Goal: Task Accomplishment & Management: Use online tool/utility

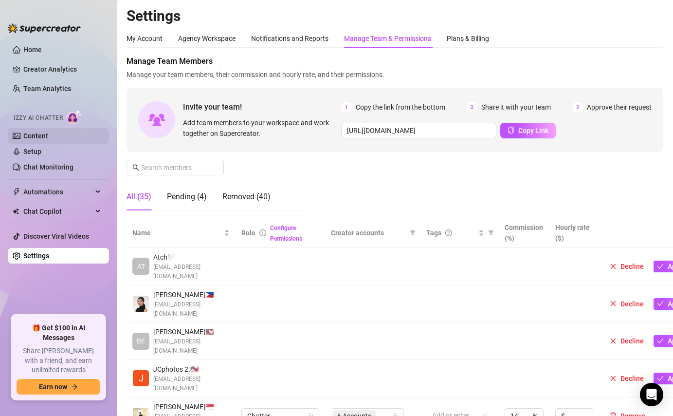
click at [33, 132] on link "Content" at bounding box center [35, 136] width 25 height 8
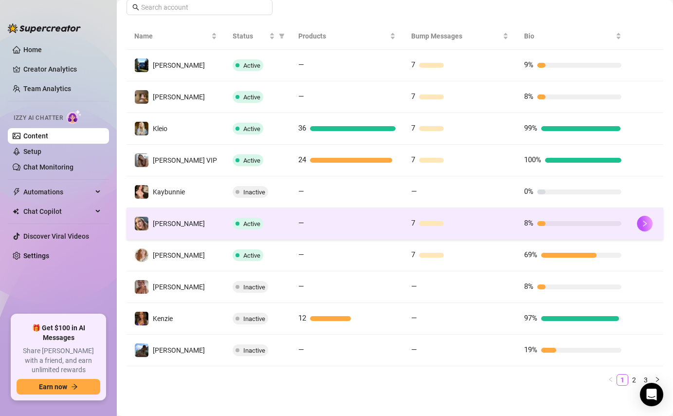
scroll to position [187, 0]
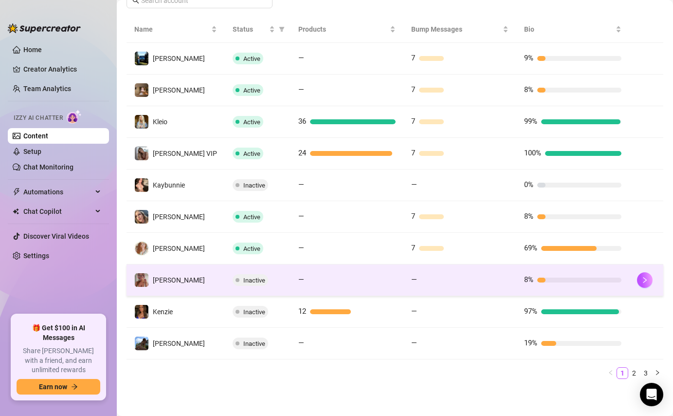
click at [406, 281] on td "—" at bounding box center [460, 280] width 113 height 32
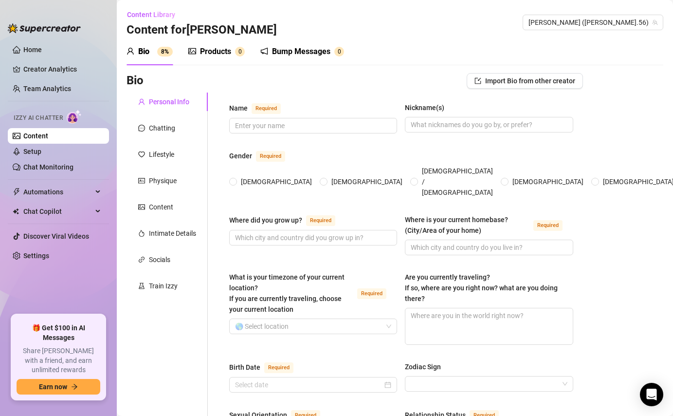
click at [312, 52] on div "Bump Messages" at bounding box center [301, 52] width 58 height 12
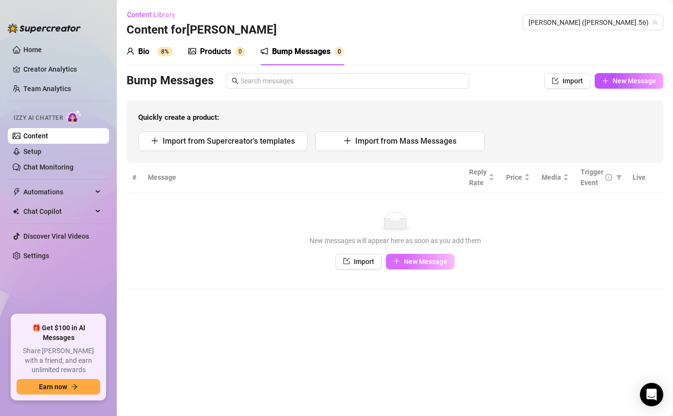
click at [406, 260] on span "New Message" at bounding box center [425, 262] width 43 height 8
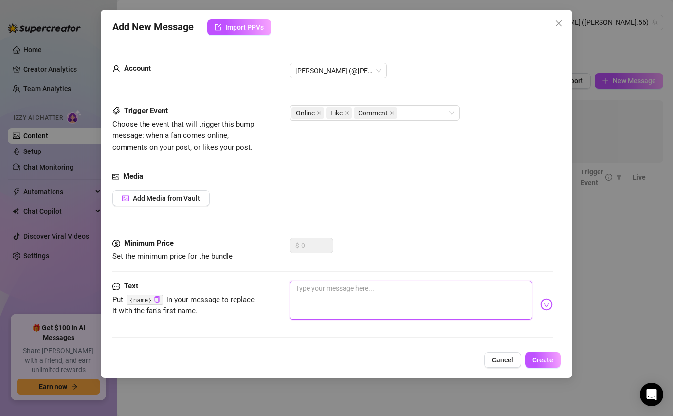
click at [331, 315] on textarea at bounding box center [411, 299] width 242 height 39
paste textarea "{name} what’s the plan [DATE]?"
type textarea "{name} what’s the plan [DATE]?"
drag, startPoint x: 397, startPoint y: 287, endPoint x: 341, endPoint y: 287, distance: 56.0
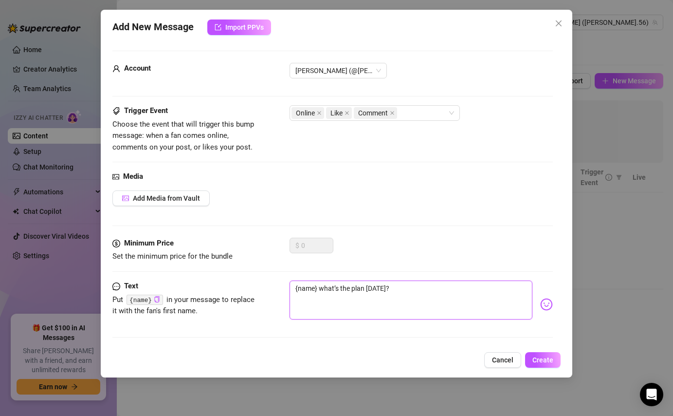
click at [341, 287] on textarea "{name} what’s the plan [DATE]?" at bounding box center [411, 299] width 242 height 39
type textarea "{name} what’s t?"
type textarea "{name} what’s ?"
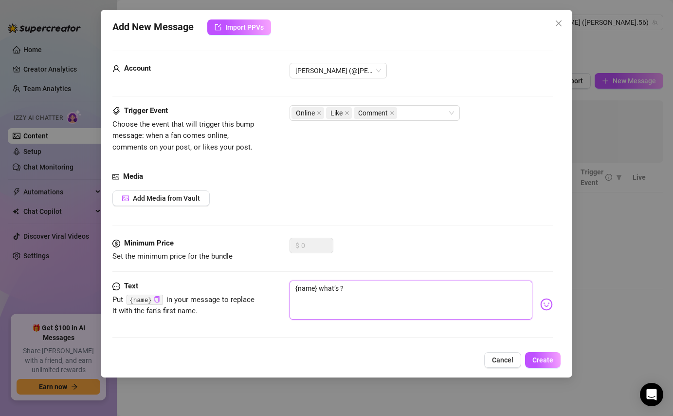
type textarea "{name} what’s y?"
type textarea "{name} what’s yo?"
type textarea "{name} what’s you?"
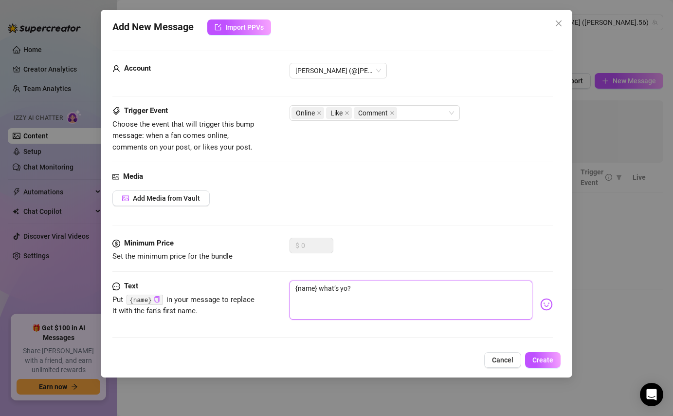
type textarea "{name} what’s you?"
type textarea "{name} what’s your?"
type textarea "{name} what’s your ?"
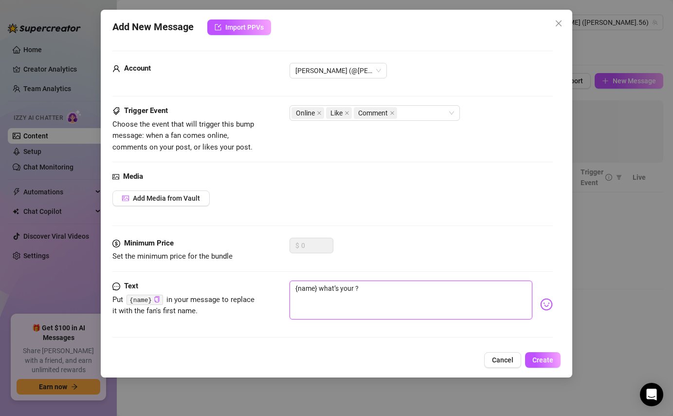
type textarea "{name} what’s your p?"
type textarea "{name} what’s your pl?"
type textarea "{name} what’s your pla?"
type textarea "{name} what’s your plan?"
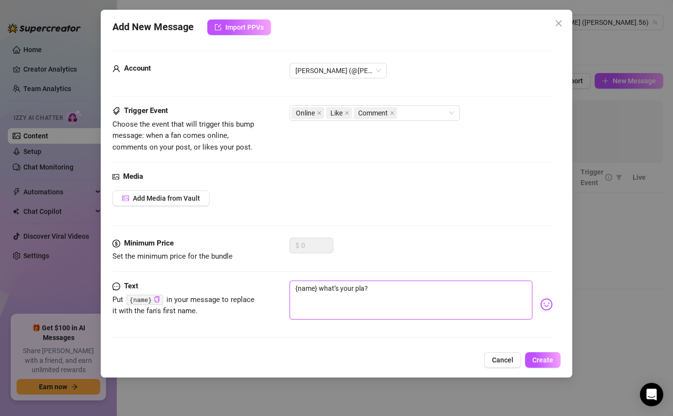
type textarea "{name} what’s your plan?"
type textarea "{name} what’s your plan ?"
type textarea "{name} what’s your plan t?"
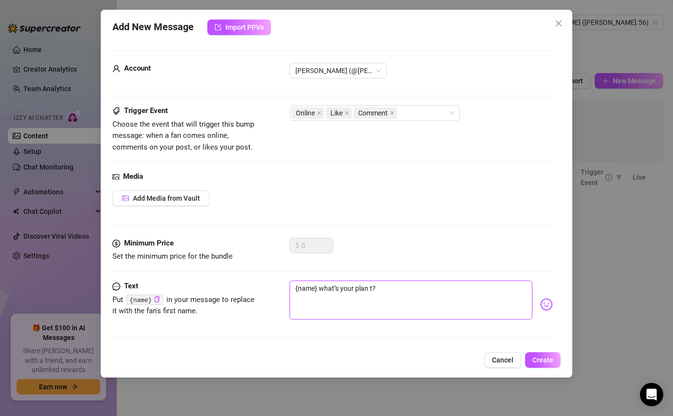
type textarea "{name} what’s your plan to?"
type textarea "{name} what’s your plan [PERSON_NAME]?"
type textarea "{name} what’s your plan toda?"
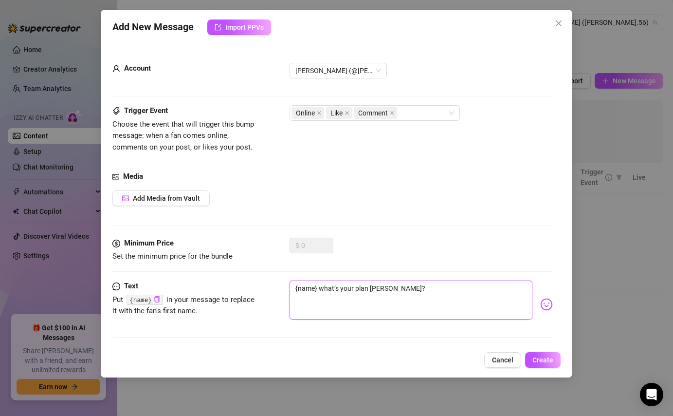
type textarea "{name} what’s your plan toda?"
type textarea "{name} what’s your plan [DATE]?"
click at [547, 355] on button "Create" at bounding box center [543, 360] width 36 height 16
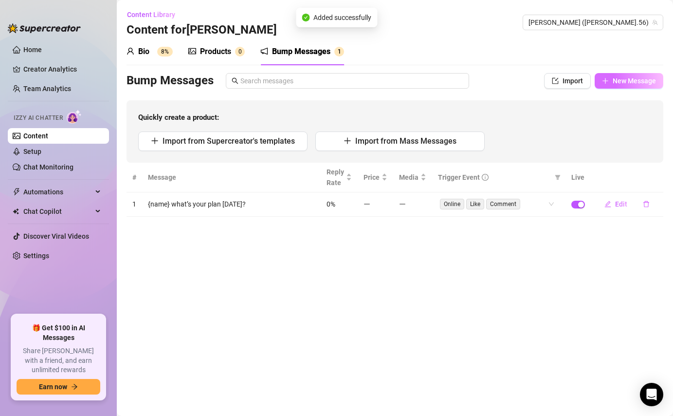
click at [620, 79] on span "New Message" at bounding box center [634, 81] width 43 height 8
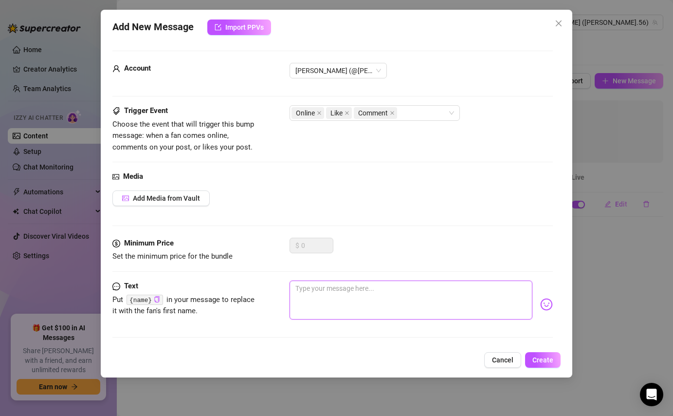
click at [315, 296] on textarea at bounding box center [411, 299] width 242 height 39
paste textarea "{name} what’s making you grin rn? 😇"
type textarea "{name} what’s making you grin rn? 😇"
drag, startPoint x: 399, startPoint y: 285, endPoint x: 319, endPoint y: 292, distance: 79.7
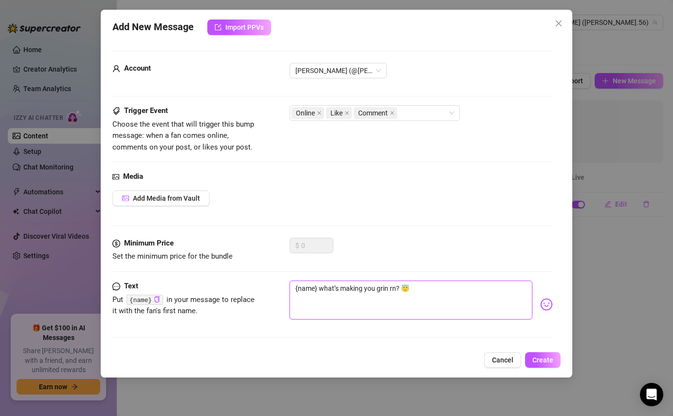
click at [319, 292] on textarea "{name} what’s making you grin rn? 😇" at bounding box center [411, 299] width 242 height 39
type textarea "{name} s 😇"
type textarea "{name} sa 😇"
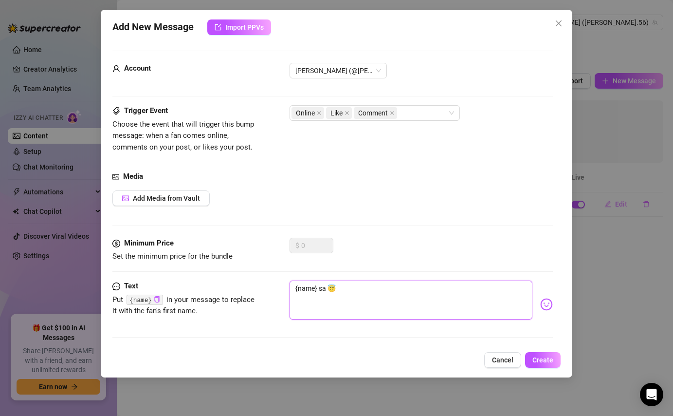
type textarea "{name} saw 😇"
type textarea "{name} saw u 😇"
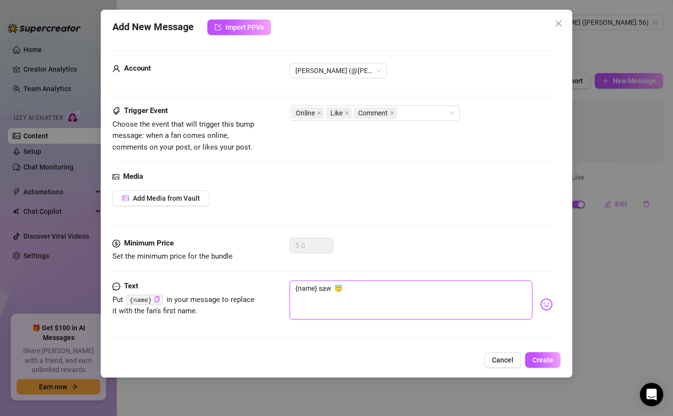
type textarea "{name} saw u 😇"
type textarea "{name} saw u o 😇"
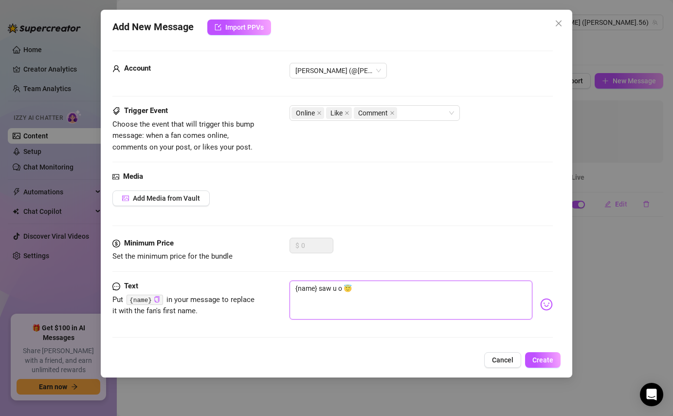
type textarea "{name} saw u on 😇"
type textarea "{name} saw u onl 😇"
type textarea "{name} saw u onln 😇"
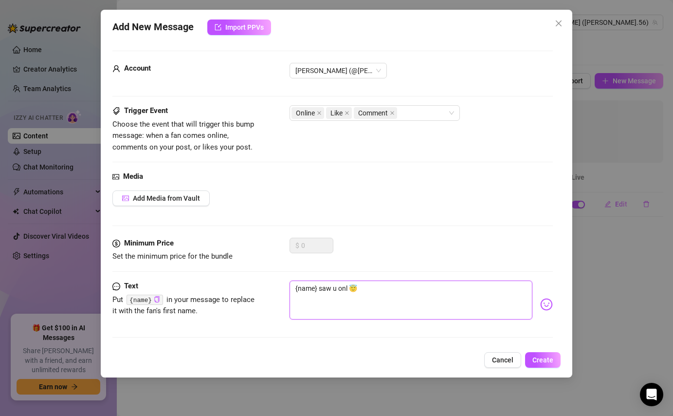
type textarea "{name} saw u onln 😇"
type textarea "{name} saw u onlne 😇"
type textarea "{name} saw u onlnel 😇"
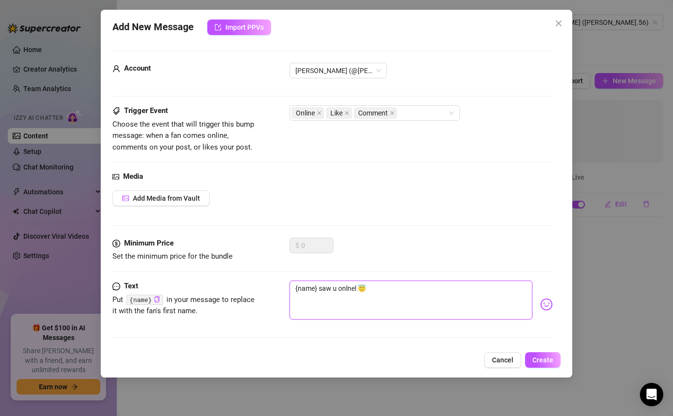
type textarea "{name} saw u onlnel 😇"
type textarea "{name} saw u onlnel u 😇"
type textarea "{name} saw u onlnel 😇"
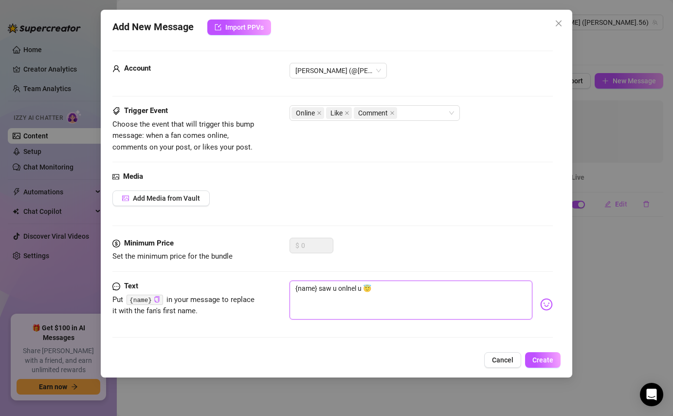
type textarea "{name} saw u onlnel 😇"
type textarea "{name} saw u onlne 😇"
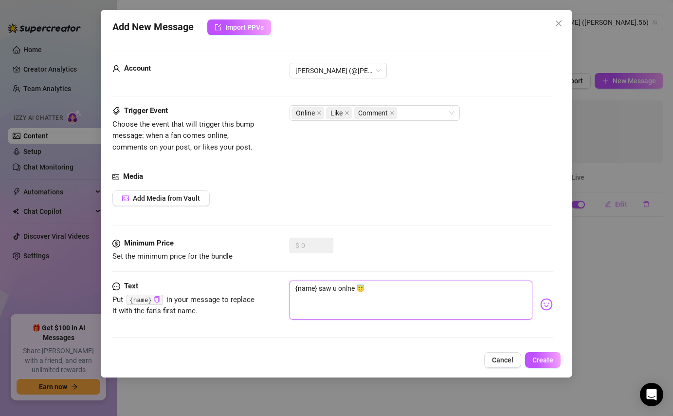
type textarea "{name} saw u onln 😇"
type textarea "{name} saw u onl 😇"
type textarea "{name} saw u onli 😇"
type textarea "{name} saw u onlie 😇"
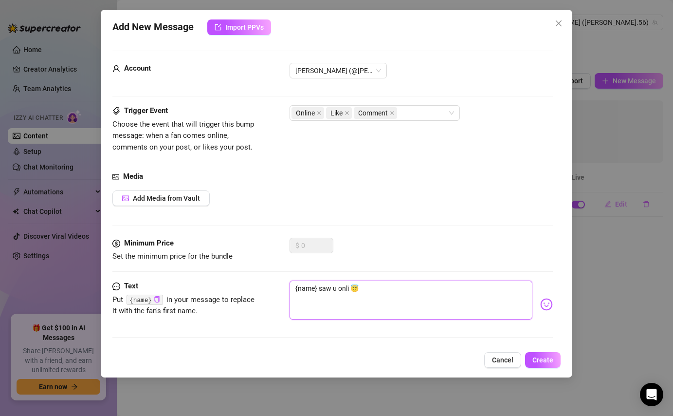
type textarea "{name} saw u onlie 😇"
type textarea "{name} saw u onli 😇"
type textarea "{name} saw u onlin 😇"
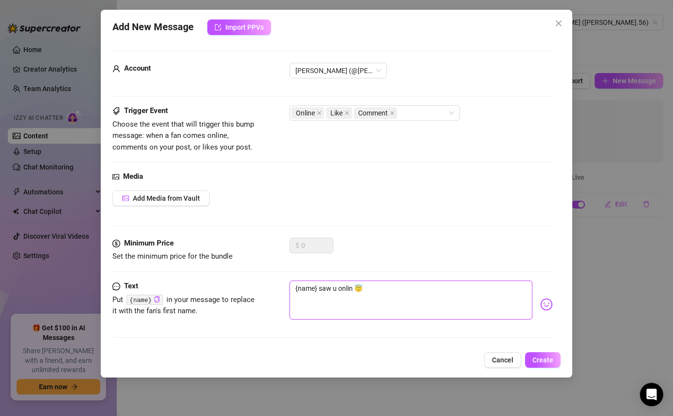
type textarea "{name} saw u online 😇"
type textarea "{name} saw u online. 😇"
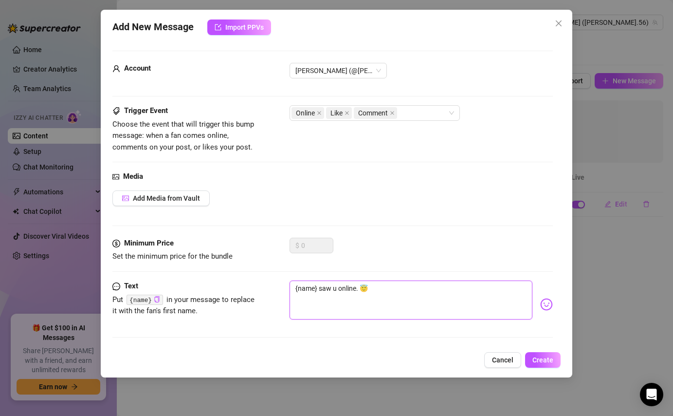
type textarea "{name} saw u online. 😇"
type textarea "{name} saw u online. u 😇"
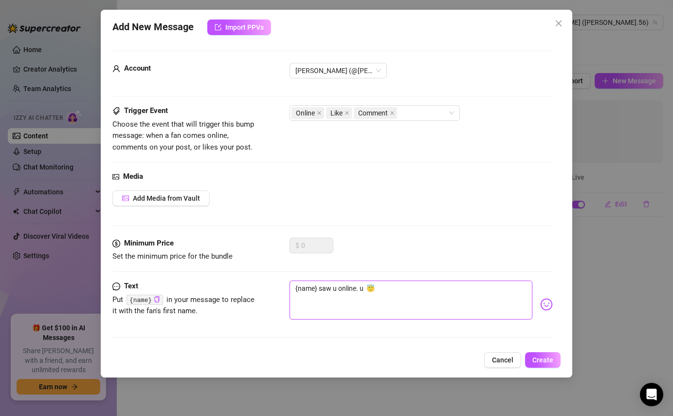
type textarea "{name} saw u online. u h 😇"
type textarea "{name} saw u online. u he 😇"
type textarea "{name} saw u online. u her 😇"
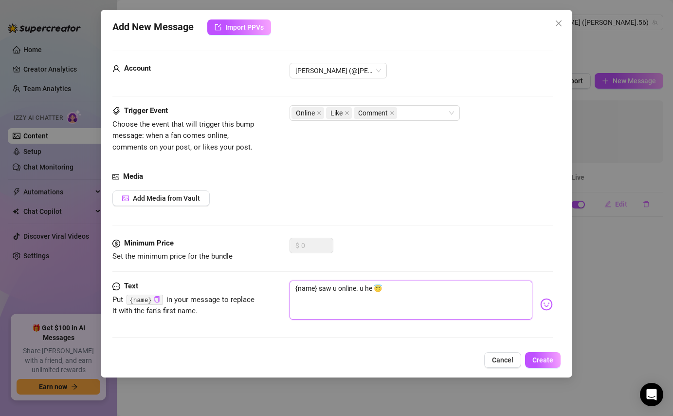
type textarea "{name} saw u online. u her 😇"
type textarea "{name} saw u online. u here 😇"
type textarea "{name} saw u online. u here? 😇"
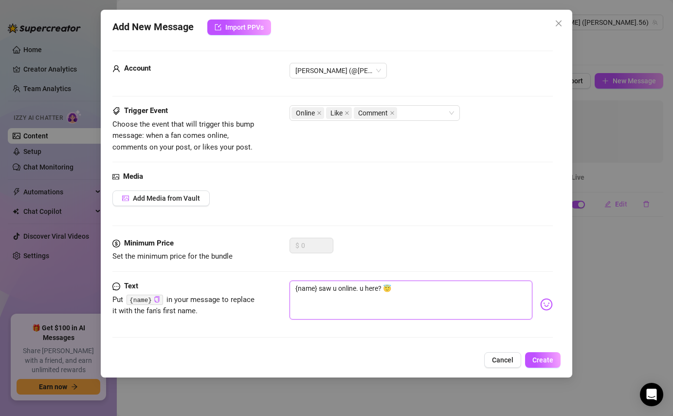
type textarea "{name} saw u online. u here?? 😇"
click at [412, 284] on textarea "{name} saw u online. u here?? 😇" at bounding box center [411, 299] width 242 height 39
type textarea "{name} saw u online. u here??"
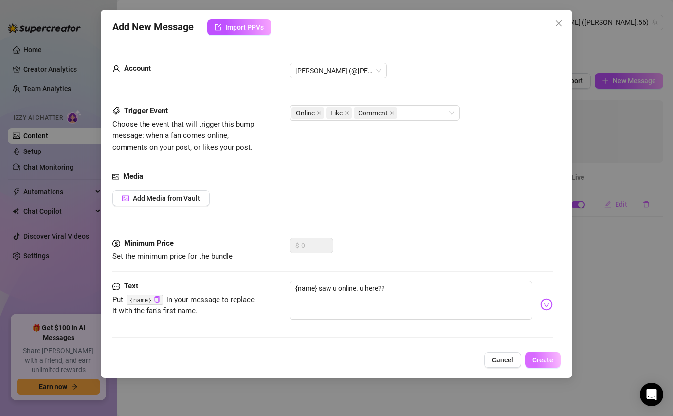
click at [542, 365] on button "Create" at bounding box center [543, 360] width 36 height 16
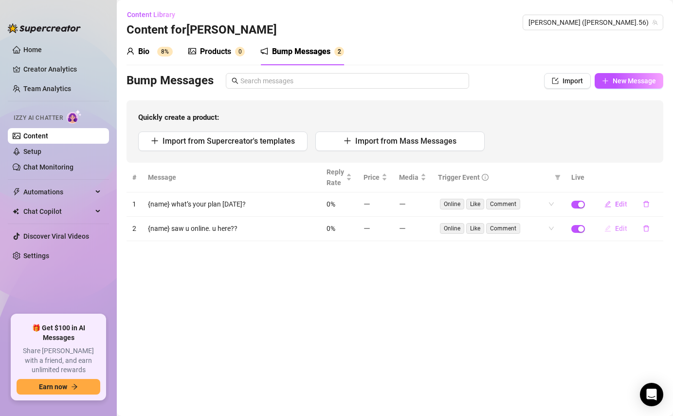
click at [621, 226] on span "Edit" at bounding box center [621, 228] width 12 height 8
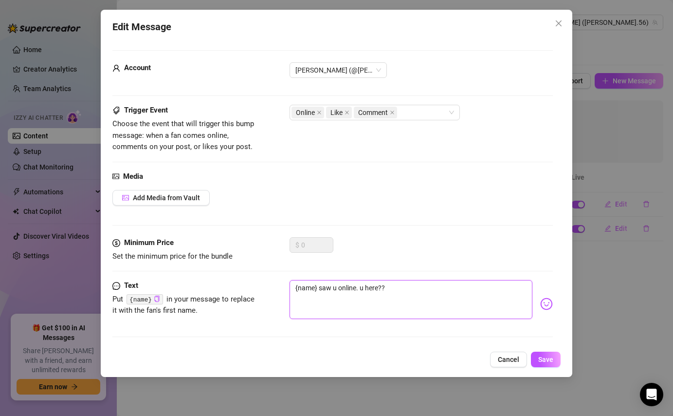
click at [360, 286] on textarea "{name} saw u online. u here??" at bounding box center [411, 299] width 242 height 39
type textarea "{name} saw u online. [PERSON_NAME] here??"
type textarea "{name} saw u online. you here??"
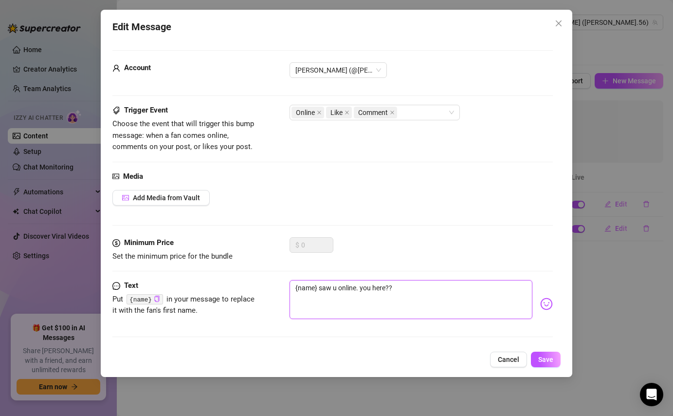
type textarea "{name} saw u online. yo u here??"
type textarea "{name} saw u online. you here??"
click at [554, 353] on button "Save" at bounding box center [546, 359] width 30 height 16
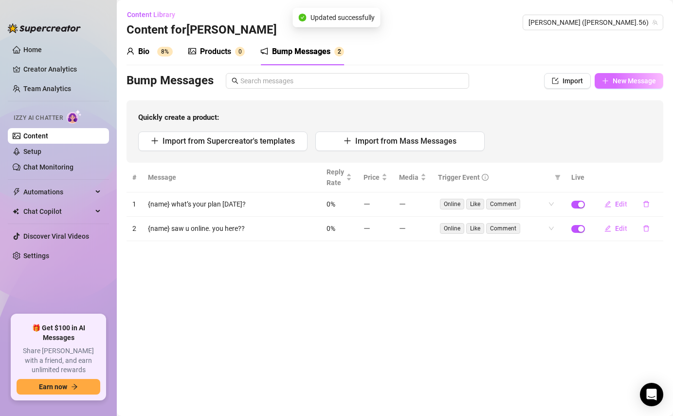
click at [641, 74] on button "New Message" at bounding box center [629, 81] width 69 height 16
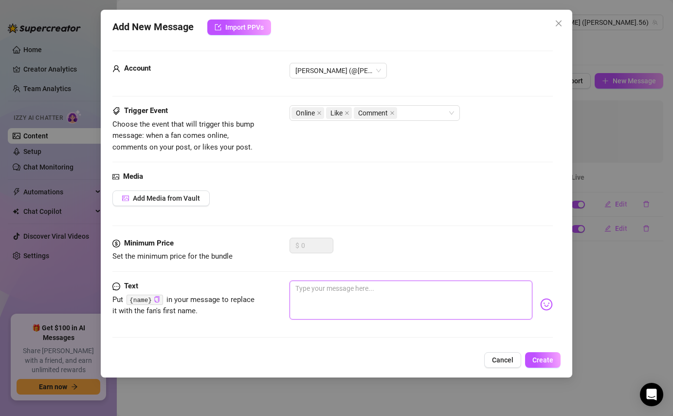
click at [322, 291] on textarea at bounding box center [411, 299] width 242 height 39
paste textarea "{name} what’s your guilty pleasure tonight? 😈"
type textarea "{name} what’s your guilty pleasure tonight? 😈"
click at [411, 289] on textarea "{name} what’s your guilty pleasure tonight? 😈" at bounding box center [411, 299] width 242 height 39
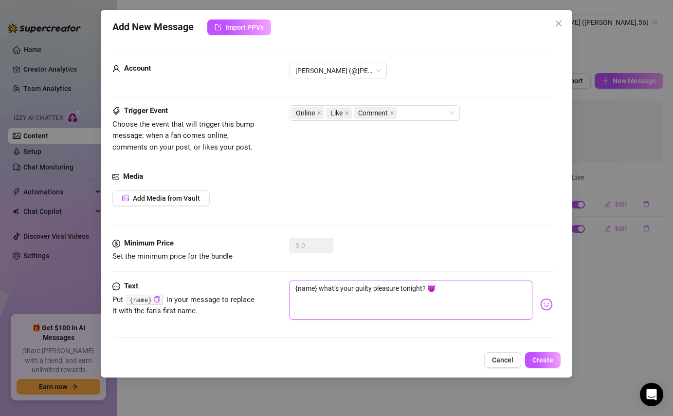
click at [411, 289] on textarea "{name} what’s your guilty pleasure tonight? 😈" at bounding box center [411, 299] width 242 height 39
type textarea "{name} what’s your guilty pleasure t? 😈"
type textarea "{name} what’s your guilty pleasure to? 😈"
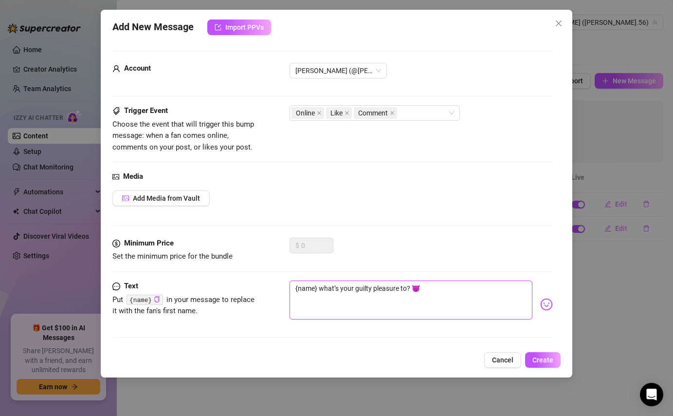
type textarea "{name} what’s your guilty pleasure [PERSON_NAME]? 😈"
type textarea "{name} what’s your guilty pleasure [DATE]? 😈"
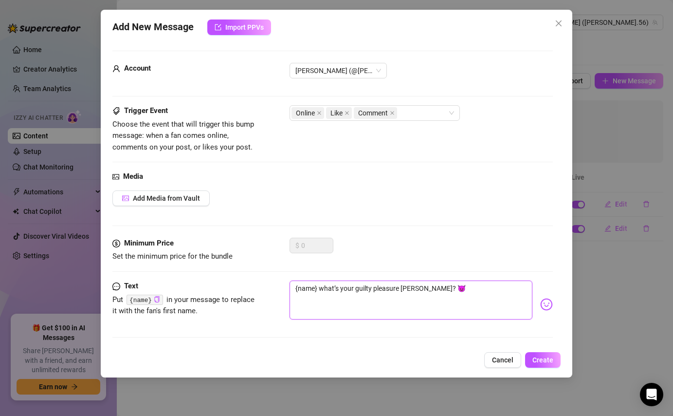
type textarea "{name} what’s your guilty pleasure [DATE]? 😈"
click at [456, 292] on textarea "{name} what’s your guilty pleasure [DATE]? 😈" at bounding box center [411, 299] width 242 height 39
type textarea "{name} what’s your guilty pleasure [DATE]?"
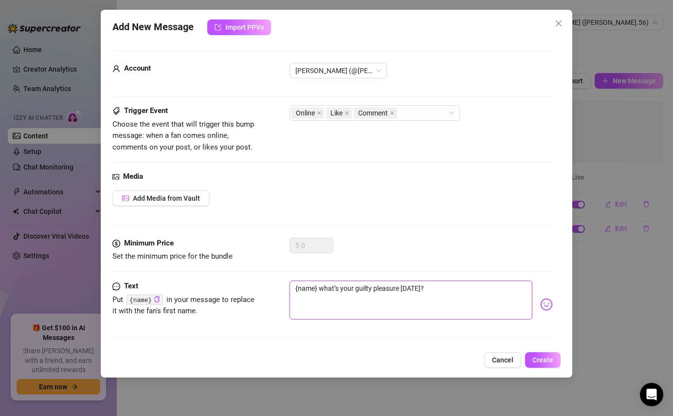
type textarea "{name} what’s your guilty pleasure [DATE]?"
click at [543, 368] on div "Add New Message Import PPVs Account [PERSON_NAME] (@[PERSON_NAME].56) Trigger E…" at bounding box center [336, 194] width 471 height 368
click at [542, 357] on span "Create" at bounding box center [543, 360] width 21 height 8
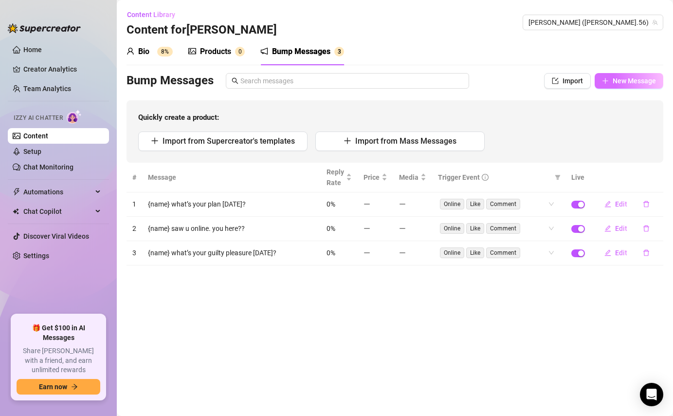
click at [629, 77] on span "New Message" at bounding box center [634, 81] width 43 height 8
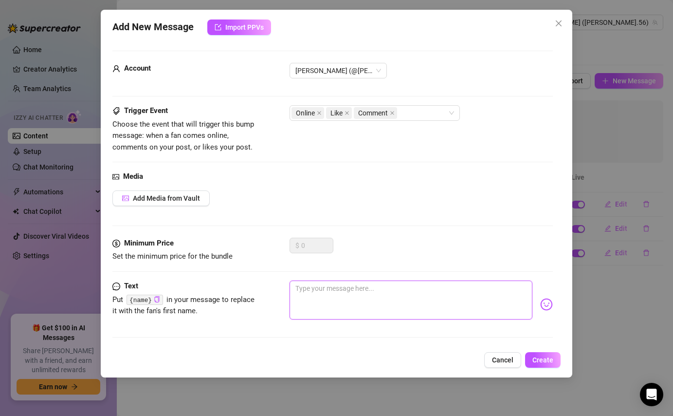
click at [389, 303] on textarea at bounding box center [411, 299] width 242 height 39
paste textarea "{name} how’s your night been so far?"
type textarea "{name} how’s your night been so far?"
click at [361, 289] on textarea "{name} how’s your night been so far?" at bounding box center [411, 299] width 242 height 39
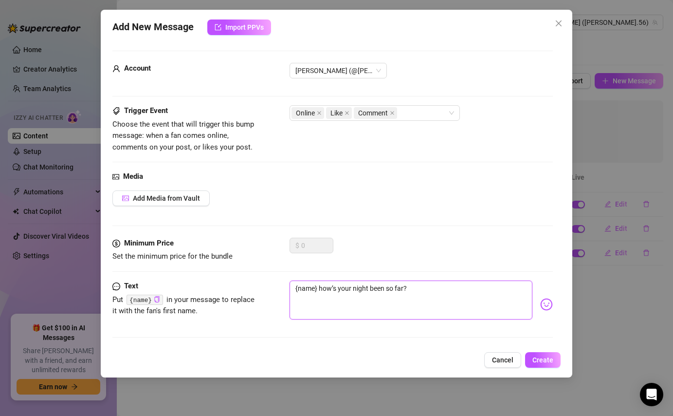
click at [361, 289] on textarea "{name} how’s your night been so far?" at bounding box center [411, 299] width 242 height 39
type textarea "{name} how’s your d been so far?"
type textarea "{name} how’s your da been so far?"
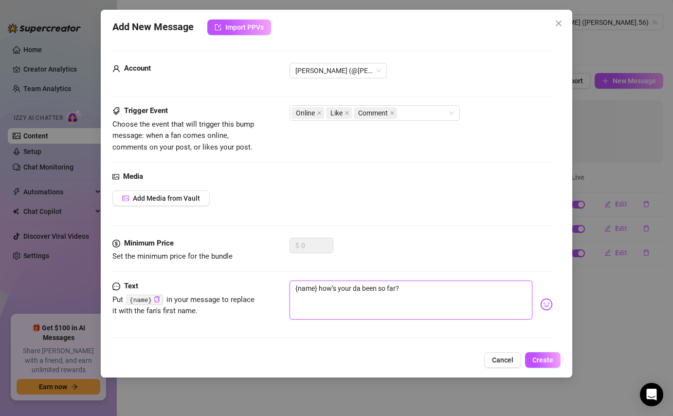
type textarea "{name} how’s your day been so far?"
click at [535, 360] on span "Create" at bounding box center [543, 360] width 21 height 8
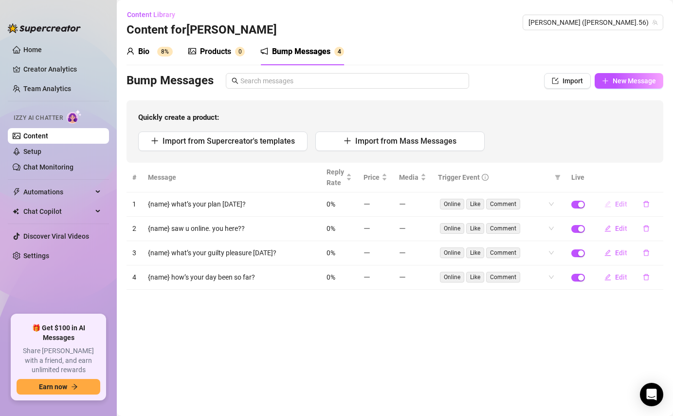
click at [605, 197] on button "Edit" at bounding box center [616, 204] width 38 height 16
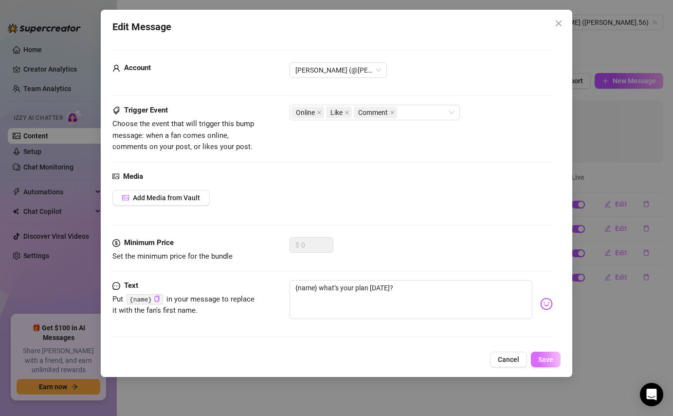
click at [546, 366] on button "Save" at bounding box center [546, 359] width 30 height 16
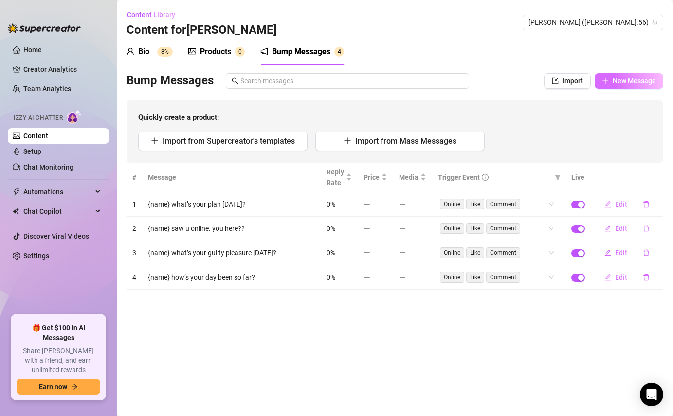
click at [627, 81] on span "New Message" at bounding box center [634, 81] width 43 height 8
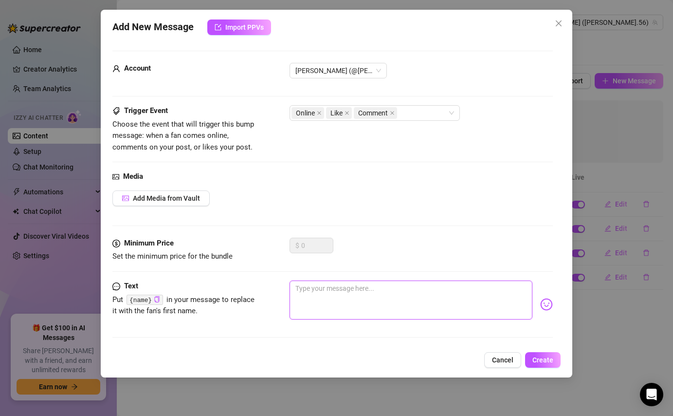
click at [308, 294] on textarea at bounding box center [411, 299] width 242 height 39
paste textarea "{name} what’s got your attention rn? 👀"
type textarea "{name} what’s got your attention rn? 👀"
drag, startPoint x: 414, startPoint y: 288, endPoint x: 334, endPoint y: 285, distance: 79.9
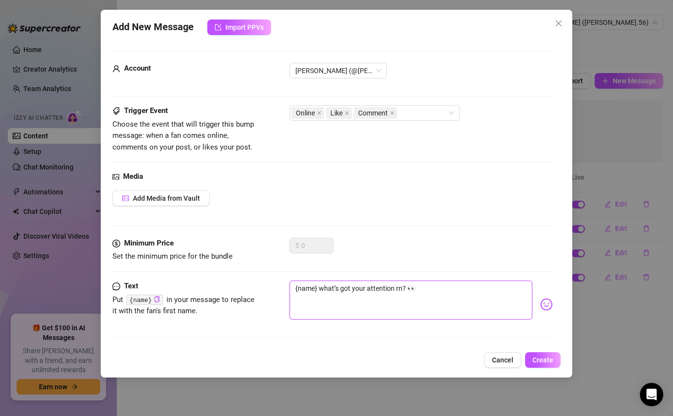
click at [334, 285] on textarea "{name} what’s got your attention rn? 👀" at bounding box center [411, 299] width 242 height 39
type textarea "{name} what"
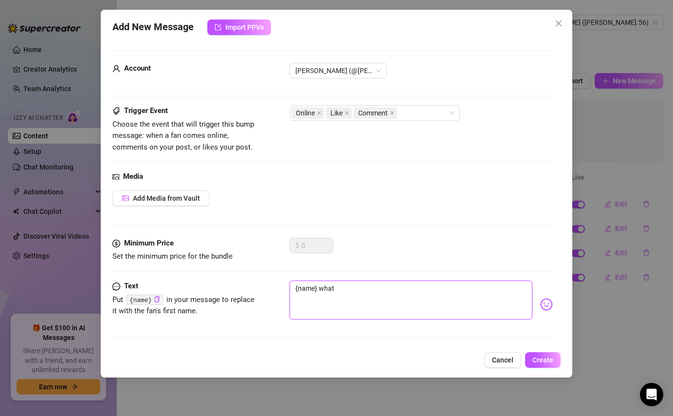
type textarea "{name} what c"
type textarea "{name} what cu"
type textarea "{name} what cua"
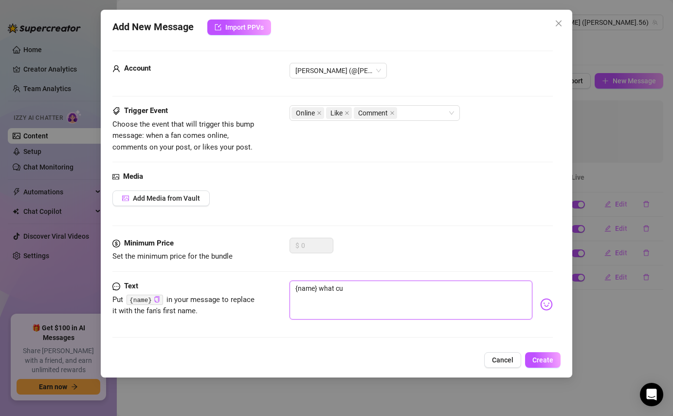
type textarea "{name} what cua"
type textarea "{name} what cuag"
type textarea "{name} what cuagh"
type textarea "{name} what cuaght"
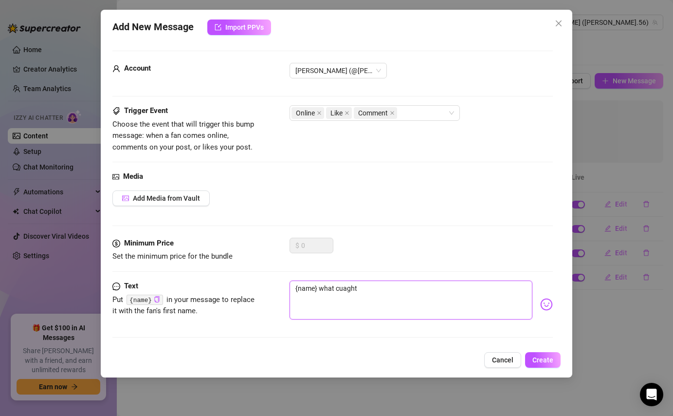
type textarea "{name} what cuaght"
type textarea "{name} what cuagh"
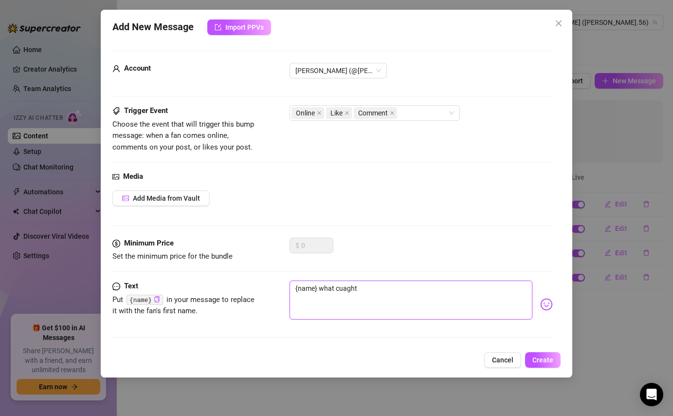
type textarea "{name} what cuagh"
type textarea "{name} what cuag"
type textarea "{name} what cua"
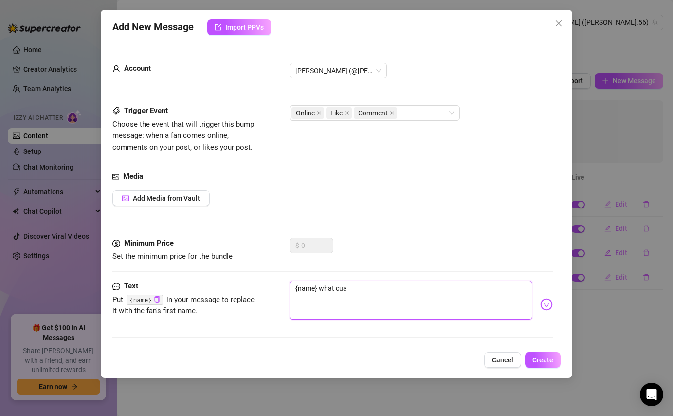
type textarea "{name} what cu"
type textarea "{name} what c"
type textarea "{name} what ca"
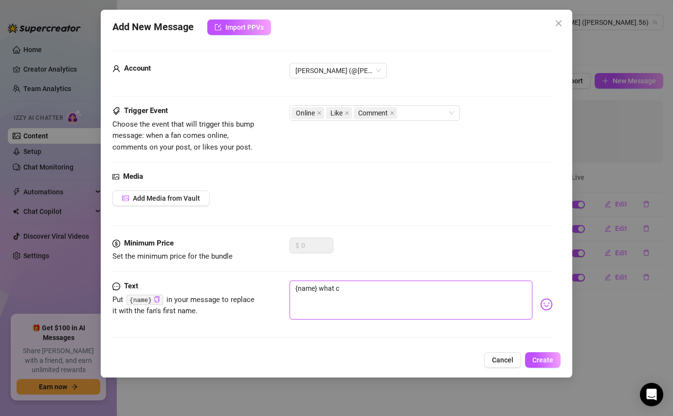
type textarea "{name} what ca"
type textarea "{name} what cau"
type textarea "{name} what caug"
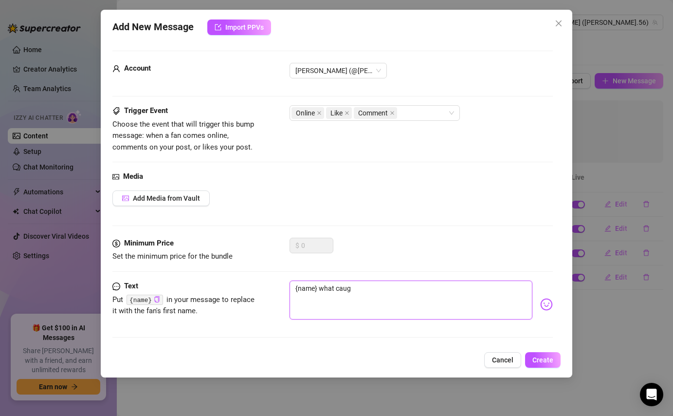
type textarea "{name} what caugh"
type textarea "{name} what caught"
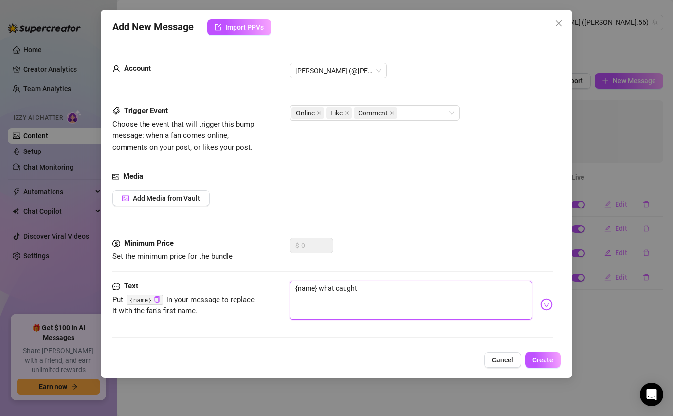
type textarea "{name} what caught"
type textarea "{name} what caught u"
type textarea "{name} what caught"
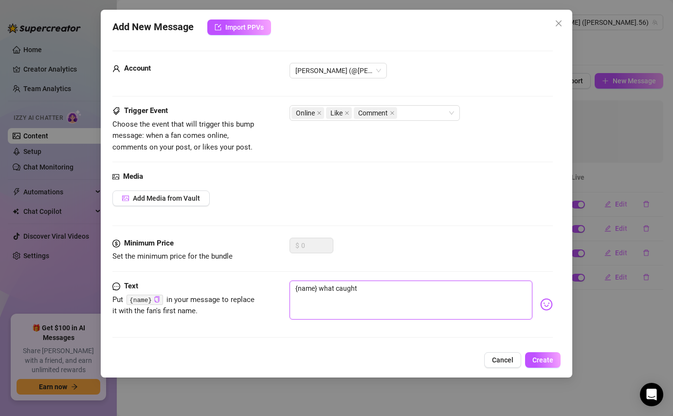
type textarea "{name} what caught y"
type textarea "{name} what caught yo"
type textarea "{name} what caught you"
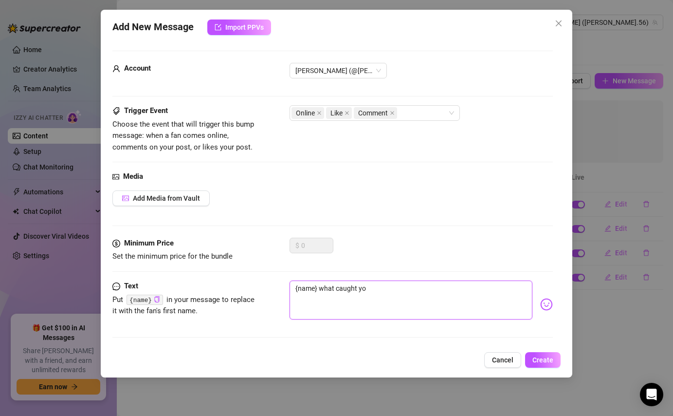
type textarea "{name} what caught you"
type textarea "{name} what caught your"
type textarea "{name} what caught your a"
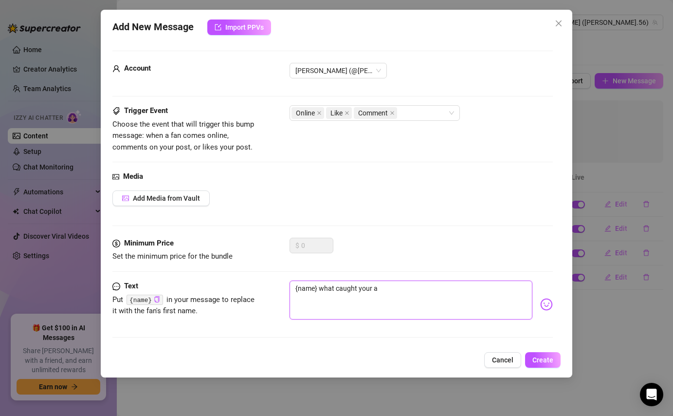
type textarea "{name} what caught your at"
type textarea "{name} what caught your att"
type textarea "{name} what caught your atte"
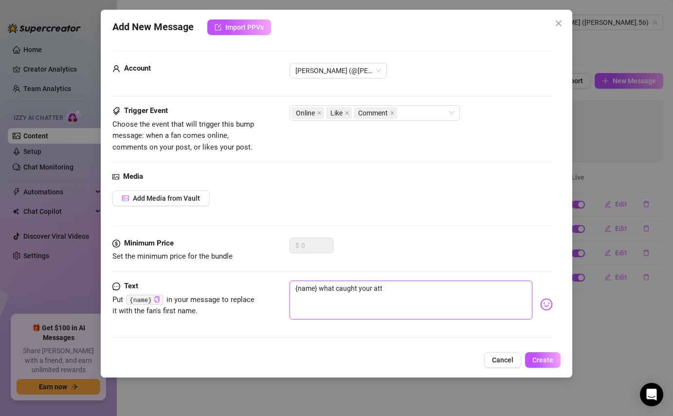
type textarea "{name} what caught your atte"
type textarea "{name} what caught your atten"
click at [541, 364] on button "Create" at bounding box center [543, 360] width 36 height 16
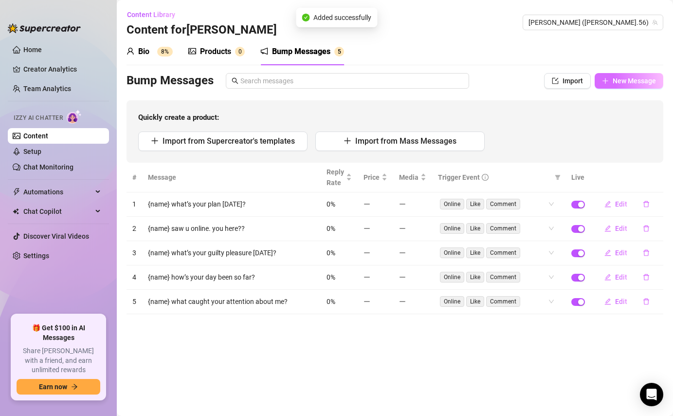
click at [642, 85] on button "New Message" at bounding box center [629, 81] width 69 height 16
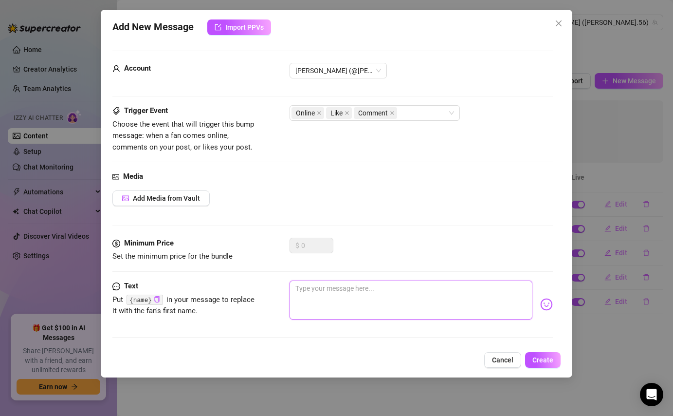
click at [327, 309] on textarea at bounding box center [411, 299] width 242 height 39
paste textarea "{name} what are you daydreaming about? 🌸"
drag, startPoint x: 428, startPoint y: 288, endPoint x: 328, endPoint y: 284, distance: 100.8
click at [328, 284] on textarea "{name} what are you daydreaming about? 🌸" at bounding box center [411, 299] width 242 height 39
click at [542, 359] on span "Create" at bounding box center [543, 360] width 21 height 8
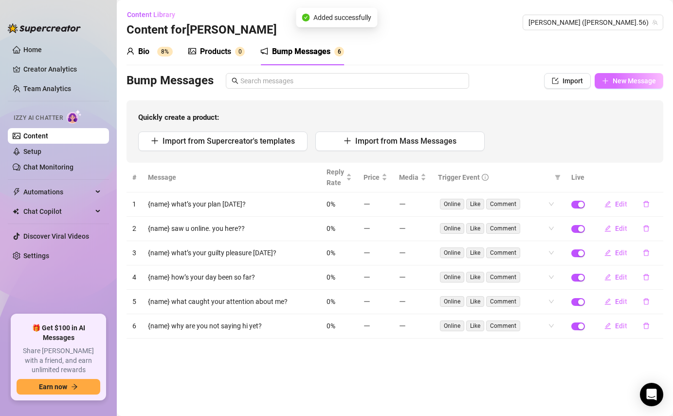
click at [631, 77] on span "New Message" at bounding box center [634, 81] width 43 height 8
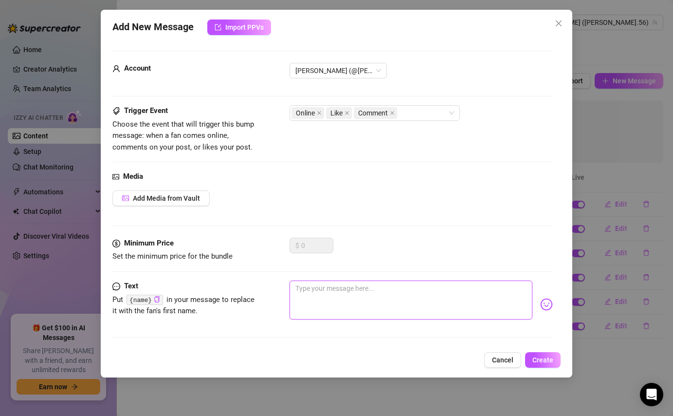
click at [343, 299] on textarea at bounding box center [411, 299] width 242 height 39
paste textarea "{name} what are you daydreaming about? 🌸"
drag, startPoint x: 428, startPoint y: 293, endPoint x: 333, endPoint y: 284, distance: 95.3
click at [333, 284] on textarea "{name} what are you daydreaming about? 🌸" at bounding box center [411, 299] width 242 height 39
click at [547, 360] on span "Create" at bounding box center [543, 360] width 21 height 8
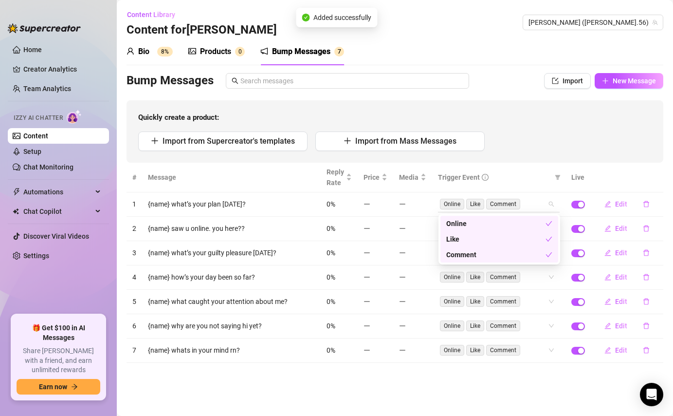
click at [550, 207] on div "Online Like Comment" at bounding box center [499, 204] width 122 height 16
click at [508, 244] on div "Like" at bounding box center [500, 239] width 118 height 16
click at [515, 251] on div "Comment" at bounding box center [495, 254] width 99 height 11
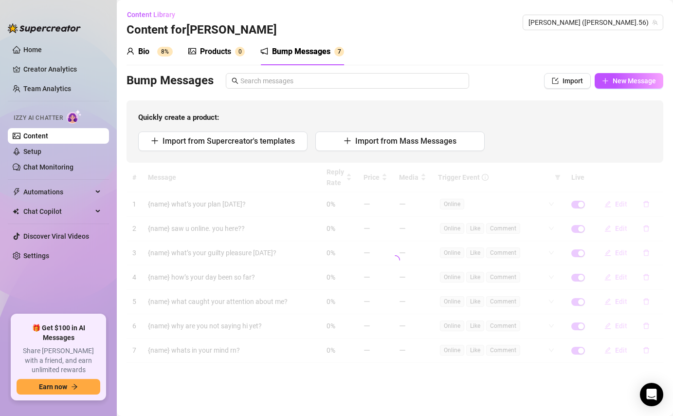
click at [531, 149] on div "Import from Supercreator's templates Import from Mass Messages" at bounding box center [395, 140] width 514 height 19
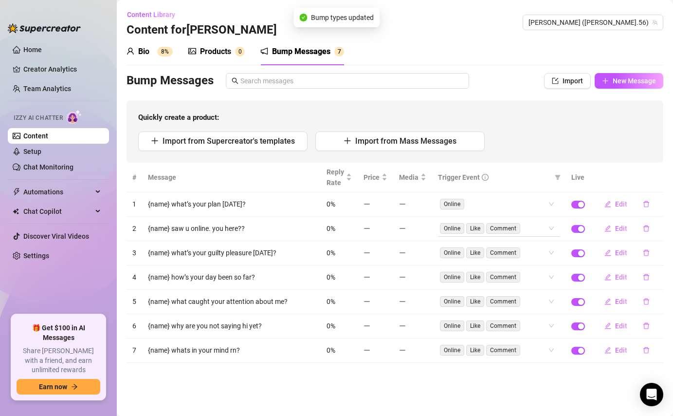
click at [553, 225] on div "Online Like Comment" at bounding box center [499, 229] width 122 height 16
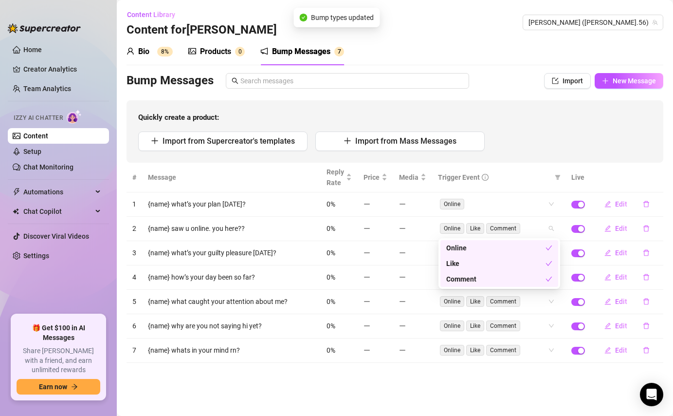
click at [511, 266] on div "Like" at bounding box center [495, 263] width 99 height 11
click at [507, 282] on div "Comment" at bounding box center [495, 279] width 99 height 11
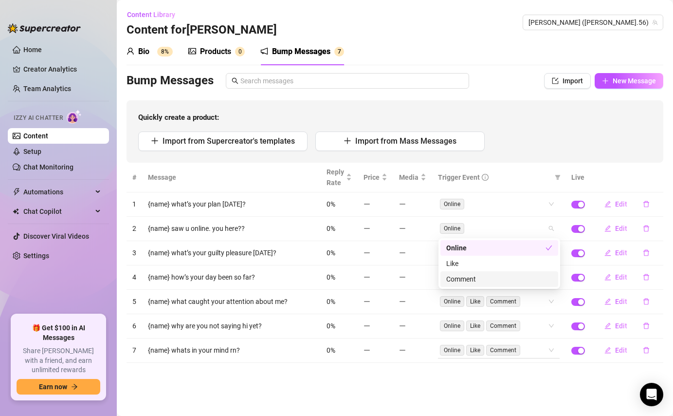
click at [541, 349] on div "# Message Reply Rate Price Media Trigger Event Live 1 {name} what’s your plan […" at bounding box center [395, 263] width 537 height 200
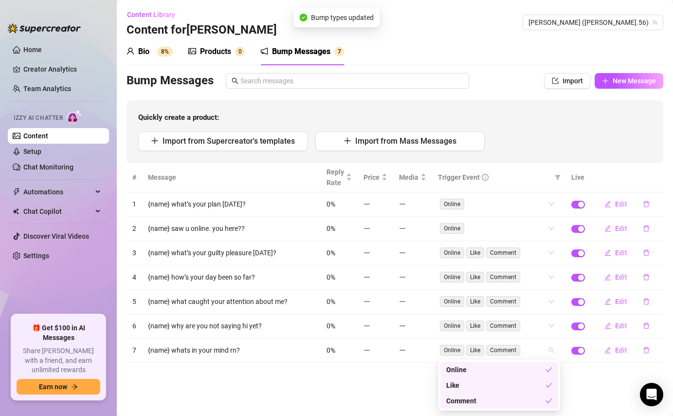
click at [494, 384] on div "Like" at bounding box center [495, 385] width 99 height 11
click at [502, 399] on div "Comment" at bounding box center [495, 400] width 99 height 11
click at [534, 253] on div "# Message Reply Rate Price Media Trigger Event Live 1 {name} what’s your plan […" at bounding box center [395, 263] width 537 height 200
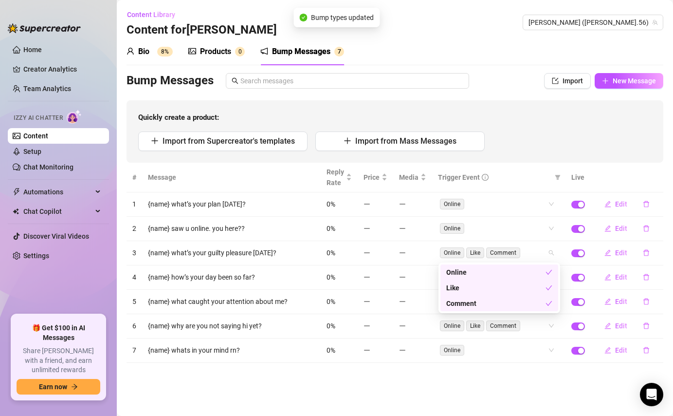
click at [520, 290] on div "Like" at bounding box center [495, 287] width 99 height 11
click at [525, 304] on div "Comment" at bounding box center [495, 303] width 99 height 11
click at [543, 328] on div "# Message Reply Rate Price Media Trigger Event Live 1 {name} what’s your plan […" at bounding box center [395, 263] width 537 height 200
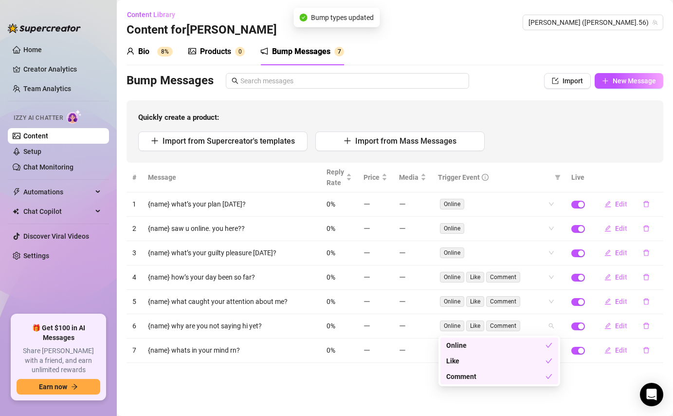
click at [512, 364] on div "Like" at bounding box center [495, 360] width 99 height 11
click at [513, 377] on div "Comment" at bounding box center [495, 376] width 99 height 11
click at [540, 307] on div "# Message Reply Rate Price Media Trigger Event Live 1 {name} what’s your plan […" at bounding box center [395, 263] width 537 height 200
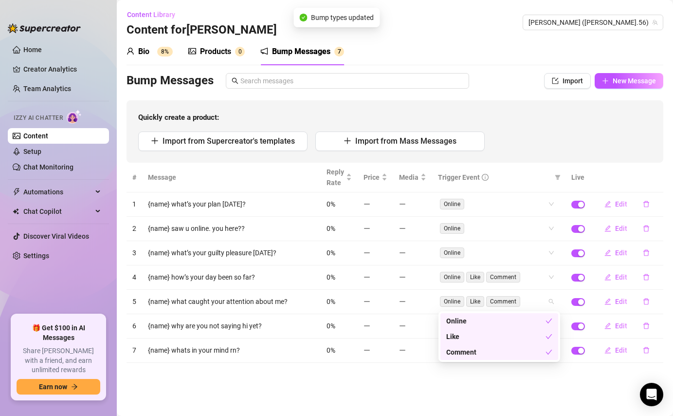
click at [525, 338] on div "Like" at bounding box center [495, 336] width 99 height 11
click at [530, 354] on div "Comment" at bounding box center [495, 352] width 99 height 11
click at [535, 275] on div "# Message Reply Rate Price Media Trigger Event Live 1 {name} what’s your plan […" at bounding box center [395, 263] width 537 height 200
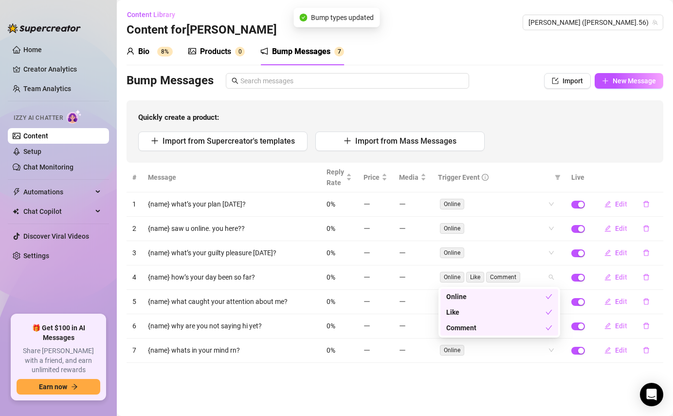
click at [524, 313] on div "Like" at bounding box center [495, 312] width 99 height 11
click at [530, 328] on div "Comment" at bounding box center [495, 327] width 99 height 11
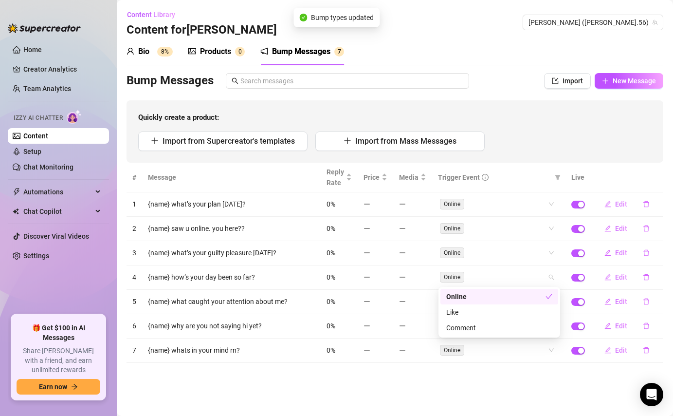
click at [530, 137] on div "Import from Supercreator's templates Import from Mass Messages" at bounding box center [395, 140] width 514 height 19
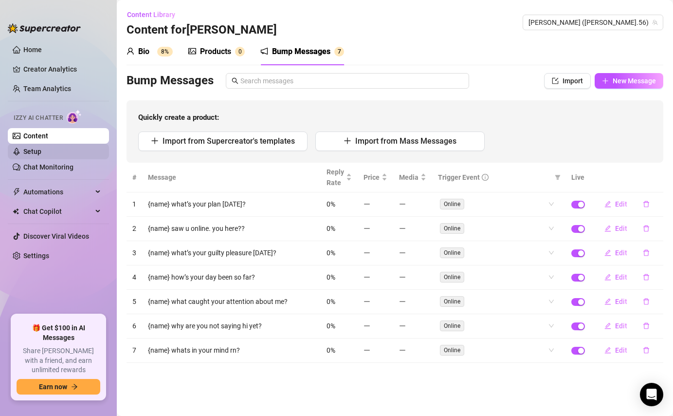
click at [41, 155] on link "Setup" at bounding box center [32, 152] width 18 height 8
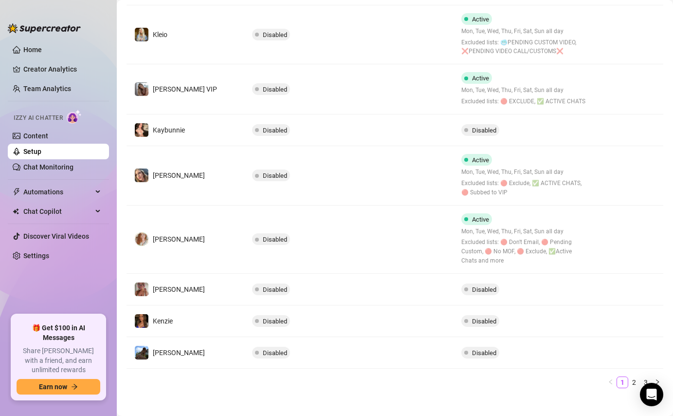
scroll to position [307, 0]
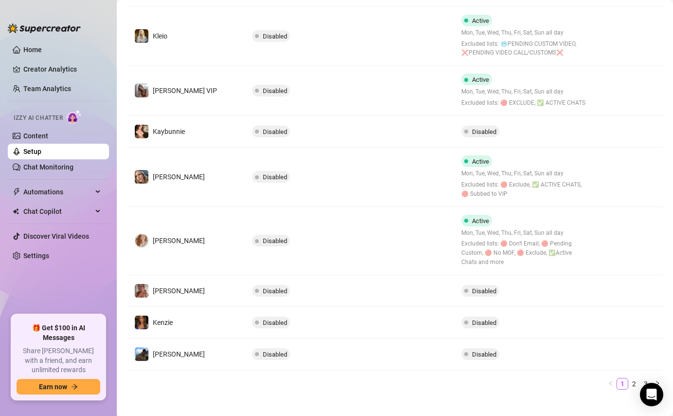
click at [359, 276] on td "Disabled" at bounding box center [349, 291] width 210 height 32
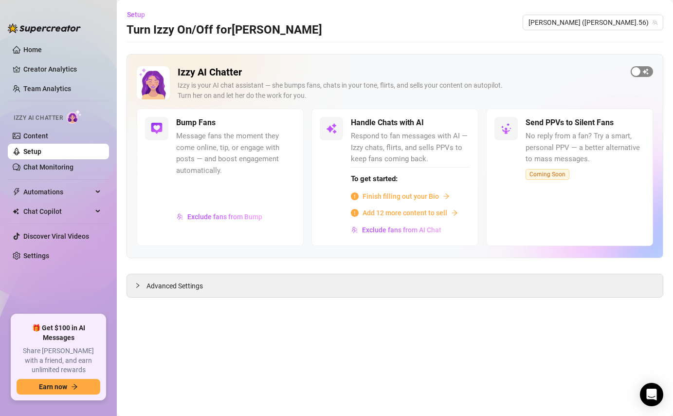
click at [641, 76] on span "button" at bounding box center [642, 71] width 22 height 11
click at [215, 220] on span "Exclude fans from Bump" at bounding box center [224, 217] width 75 height 8
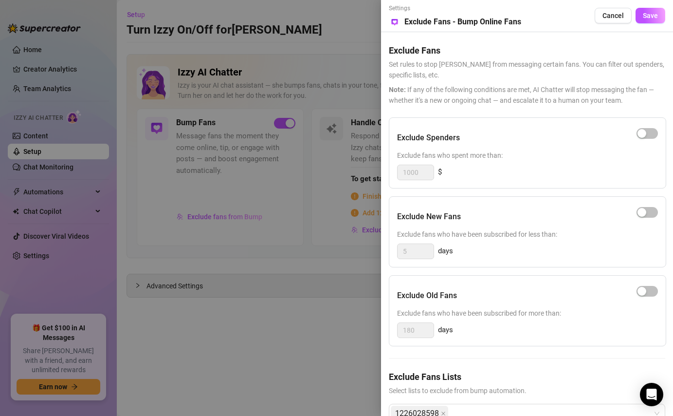
scroll to position [27, 0]
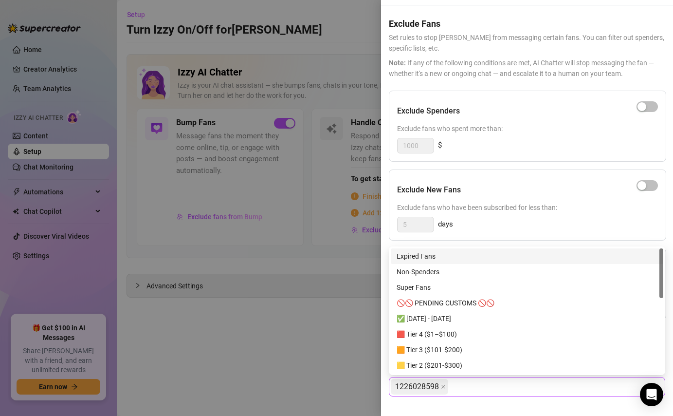
click at [484, 388] on div "1226028598" at bounding box center [522, 387] width 262 height 18
click at [490, 307] on div "🚫🚫 PENDING CUSTOMS 🚫🚫" at bounding box center [527, 302] width 261 height 11
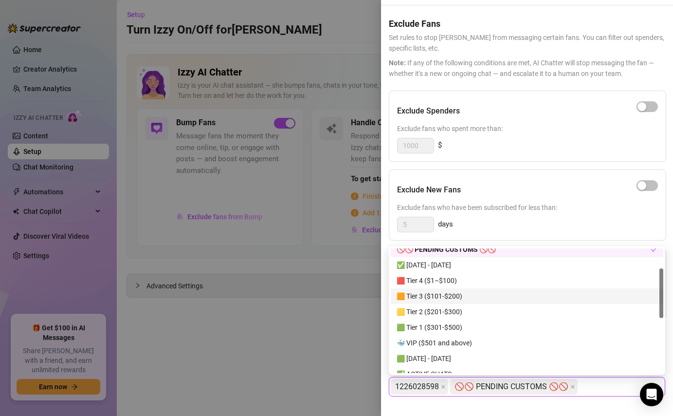
scroll to position [55, 0]
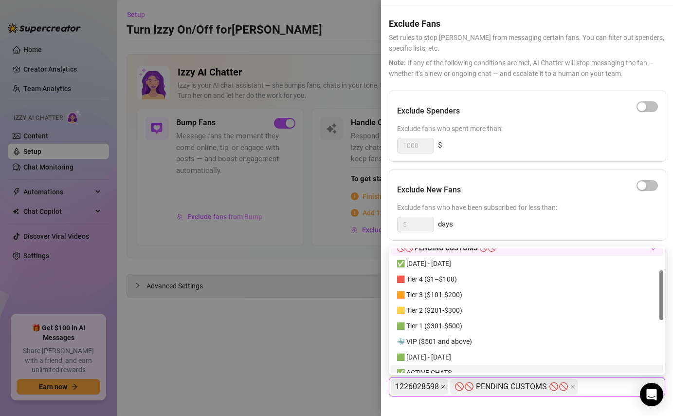
click at [443, 383] on span at bounding box center [443, 386] width 5 height 15
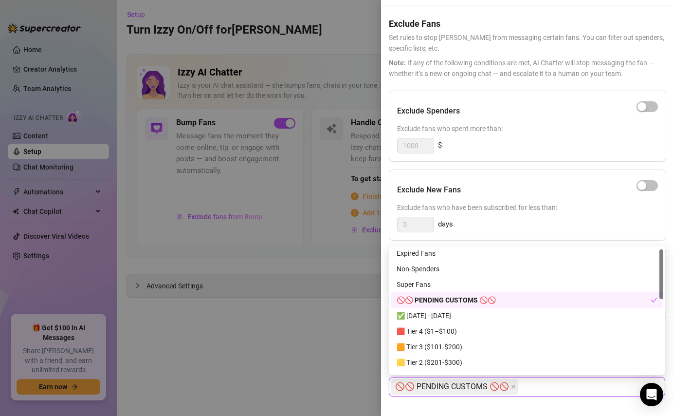
scroll to position [0, 0]
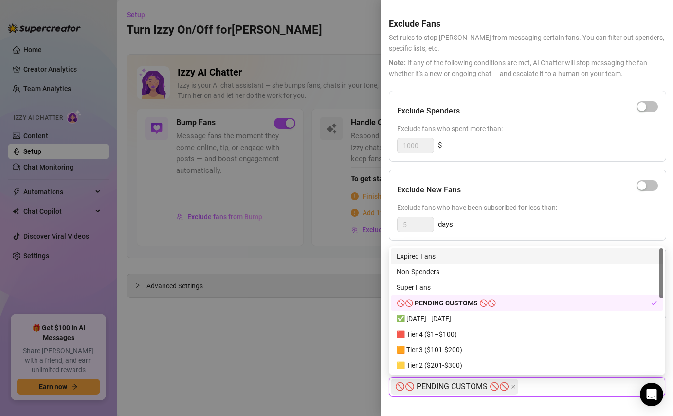
click at [308, 352] on div at bounding box center [336, 208] width 673 height 416
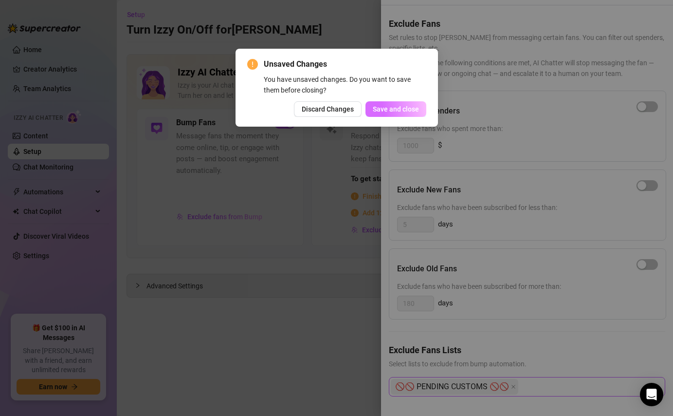
click at [394, 104] on button "Save and close" at bounding box center [396, 109] width 61 height 16
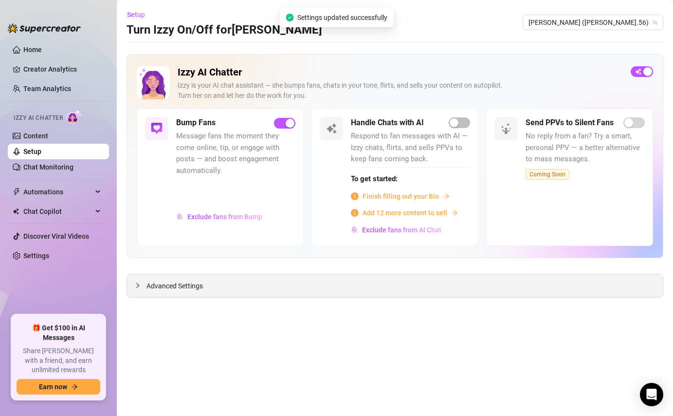
click at [204, 287] on div "Advanced Settings" at bounding box center [395, 285] width 536 height 23
click at [177, 285] on span "Advanced Settings" at bounding box center [175, 285] width 56 height 11
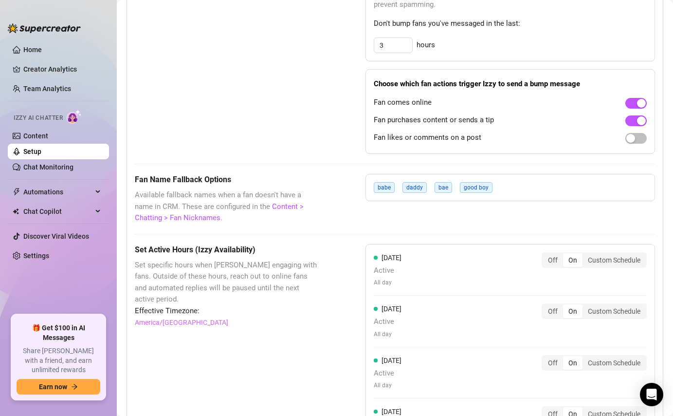
scroll to position [713, 0]
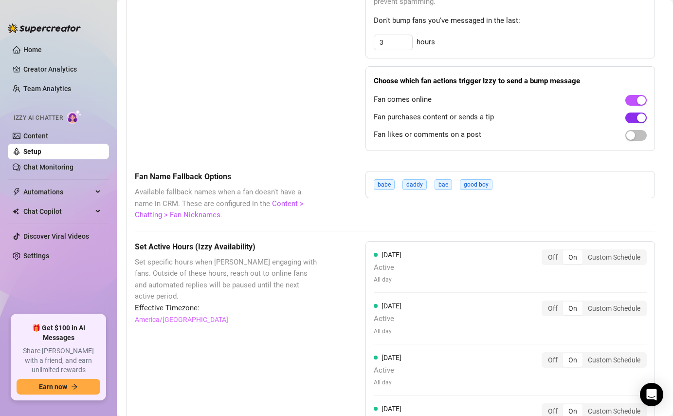
click at [643, 117] on div "button" at bounding box center [641, 117] width 9 height 9
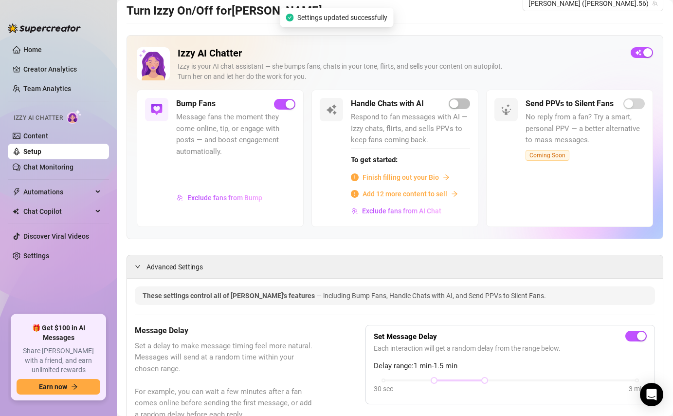
scroll to position [0, 0]
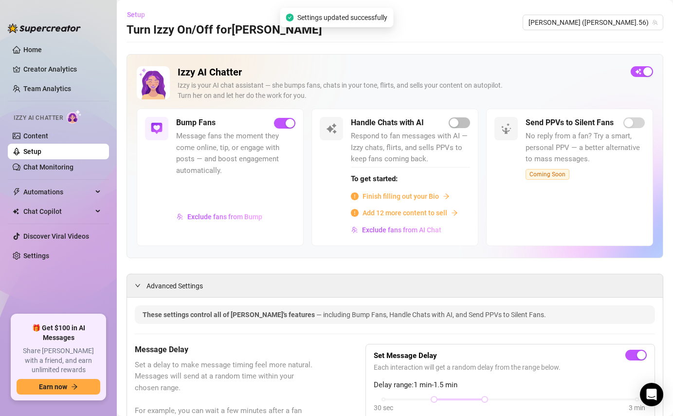
click at [139, 13] on span "Setup" at bounding box center [136, 15] width 18 height 8
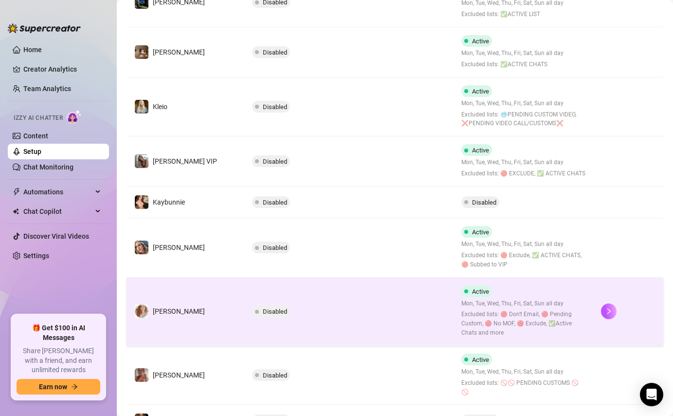
scroll to position [244, 0]
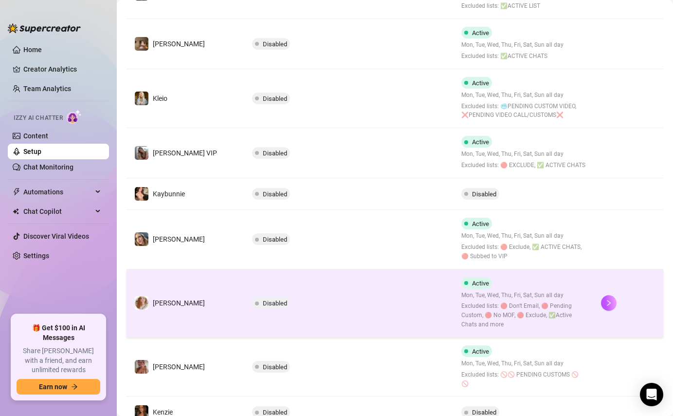
click at [398, 307] on td "Disabled" at bounding box center [349, 303] width 210 height 68
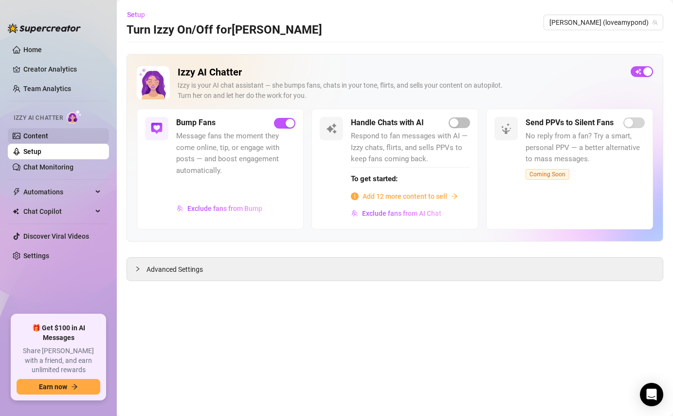
click at [48, 137] on link "Content" at bounding box center [35, 136] width 25 height 8
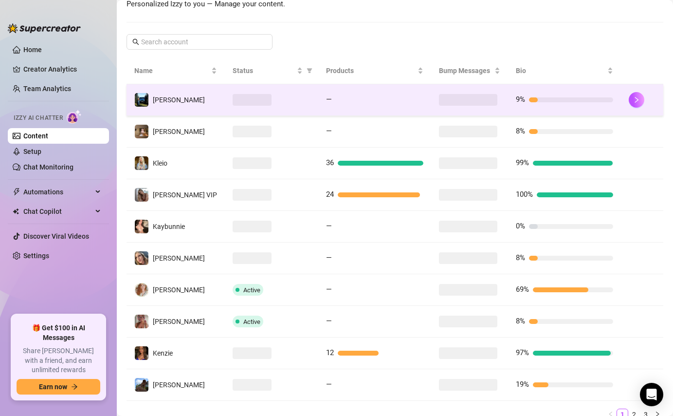
scroll to position [187, 0]
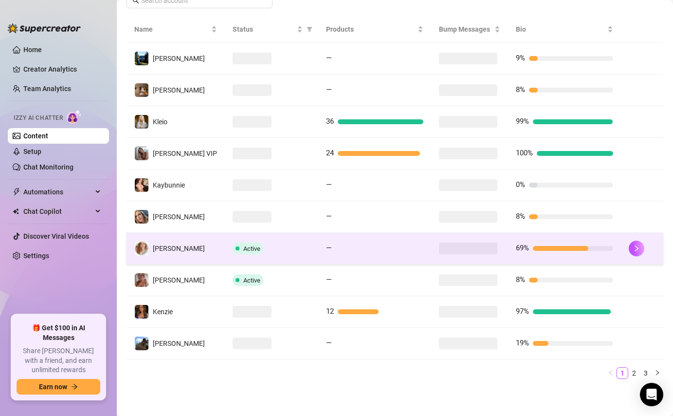
click at [349, 254] on td "—" at bounding box center [374, 249] width 113 height 32
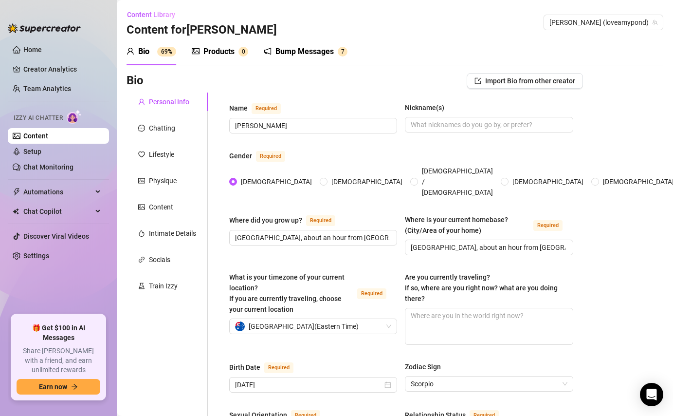
click at [309, 56] on div "Bump Messages" at bounding box center [305, 52] width 58 height 12
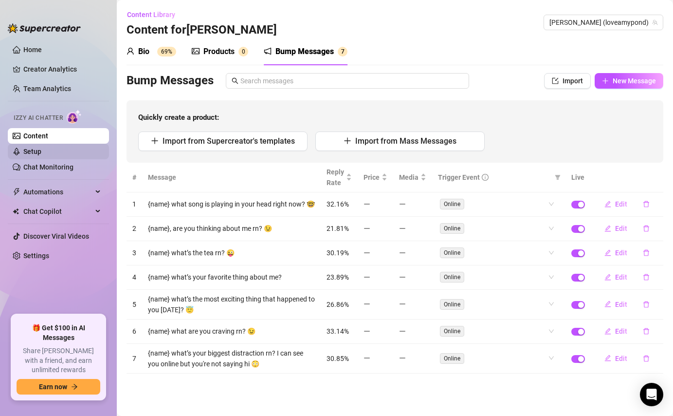
click at [41, 152] on link "Setup" at bounding box center [32, 152] width 18 height 8
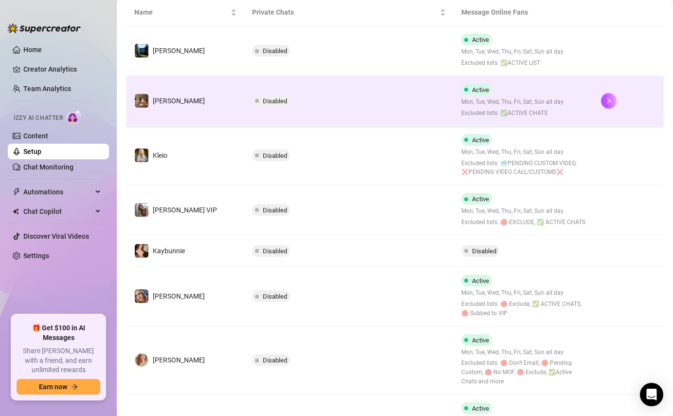
scroll to position [327, 0]
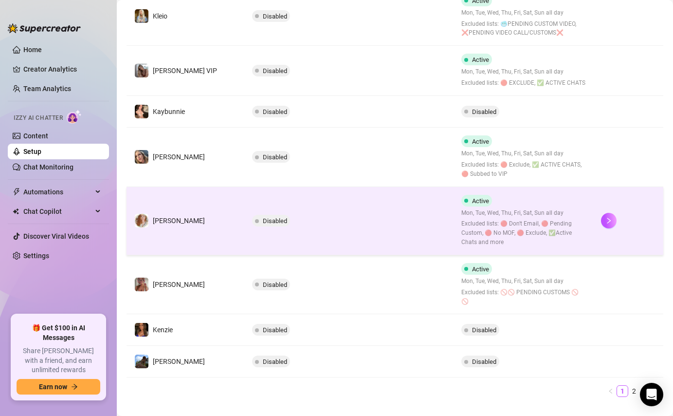
click at [415, 225] on td "Disabled" at bounding box center [349, 221] width 210 height 68
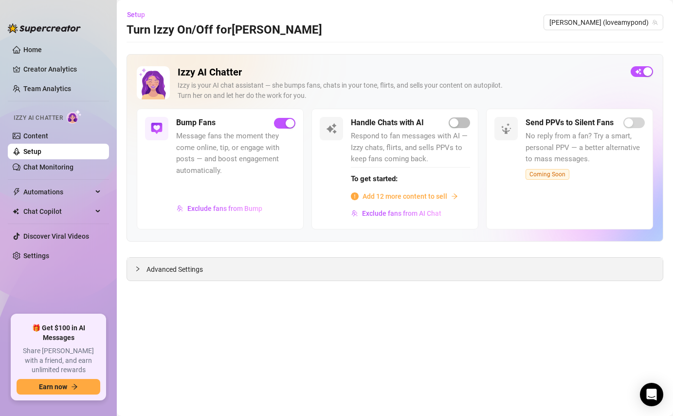
click at [168, 267] on span "Advanced Settings" at bounding box center [175, 269] width 56 height 11
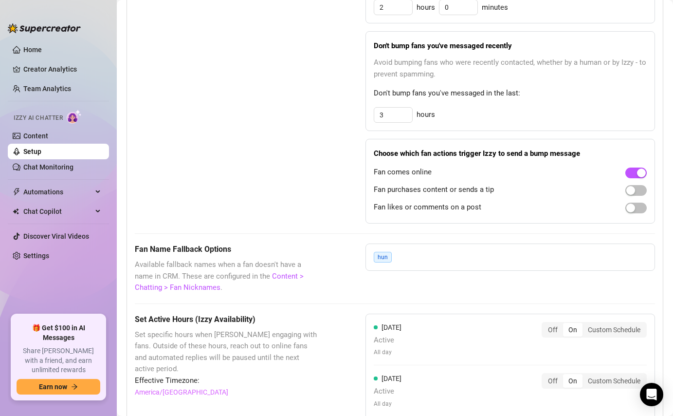
scroll to position [562, 0]
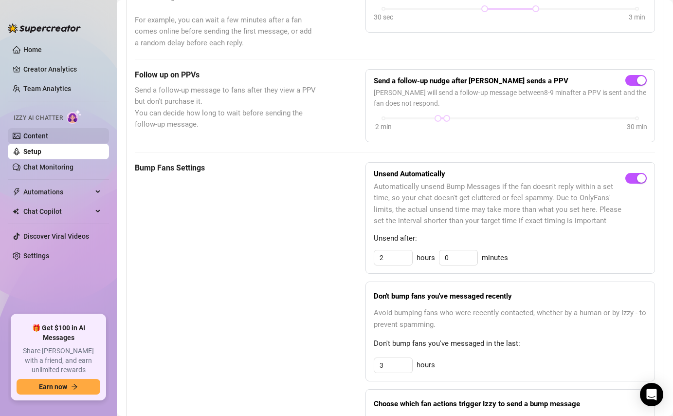
click at [48, 136] on link "Content" at bounding box center [35, 136] width 25 height 8
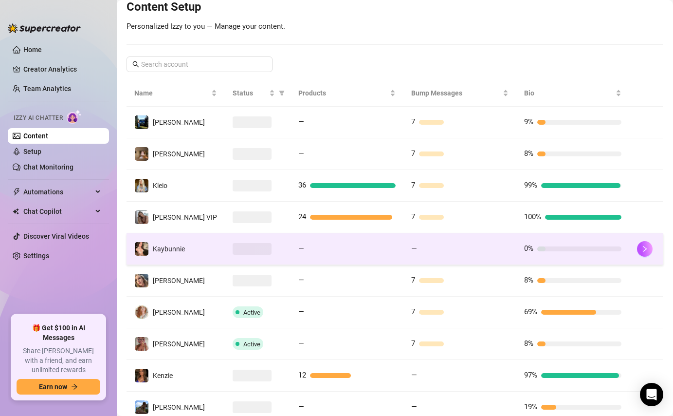
scroll to position [187, 0]
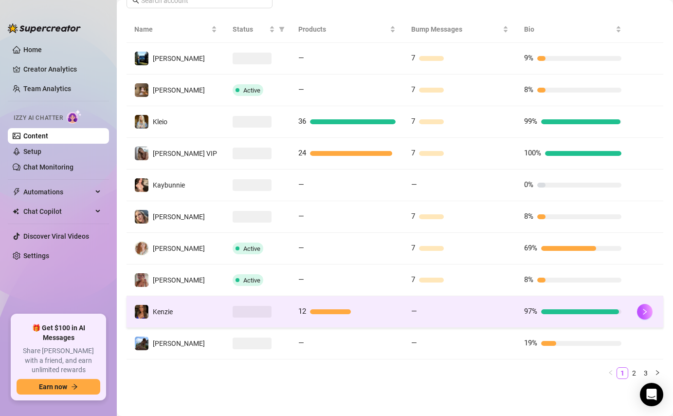
click at [415, 312] on div "—" at bounding box center [459, 312] width 97 height 12
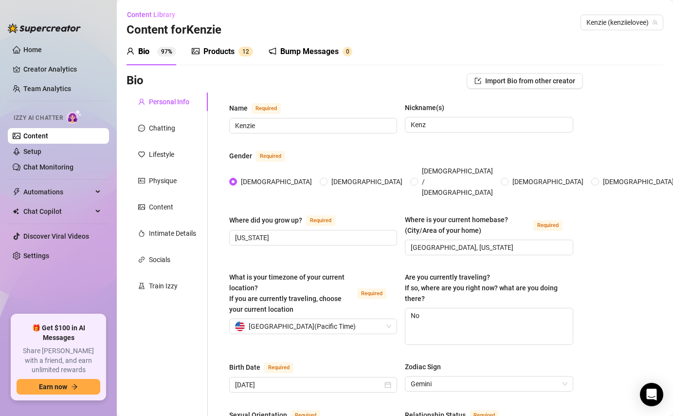
click at [304, 61] on div "Bump Messages 0" at bounding box center [311, 51] width 84 height 27
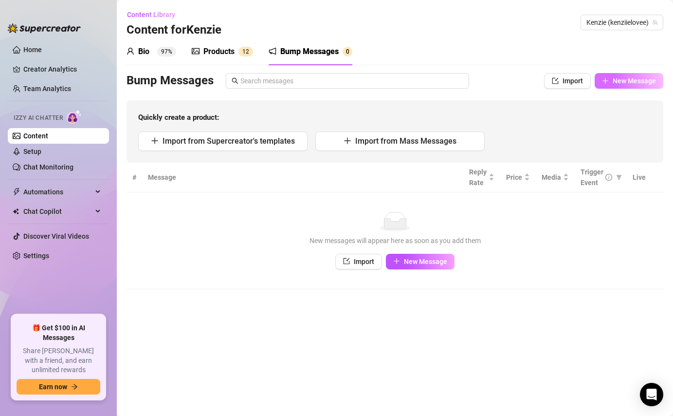
click at [636, 82] on span "New Message" at bounding box center [634, 81] width 43 height 8
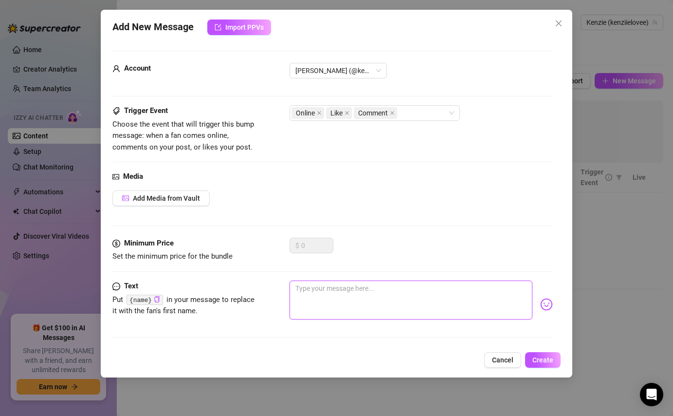
click at [350, 304] on textarea at bounding box center [411, 299] width 242 height 39
click at [547, 361] on span "Create" at bounding box center [543, 360] width 21 height 8
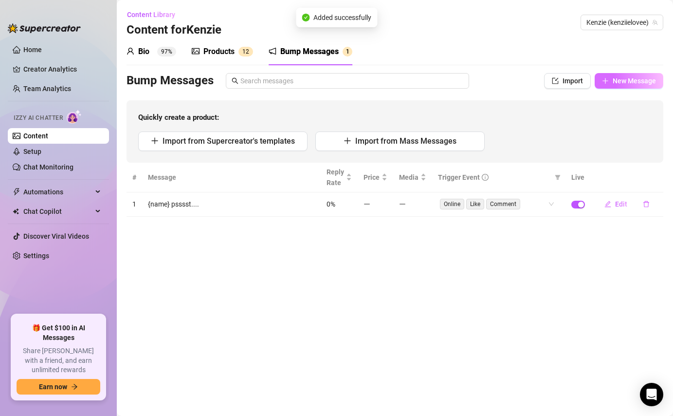
click at [626, 77] on span "New Message" at bounding box center [634, 81] width 43 height 8
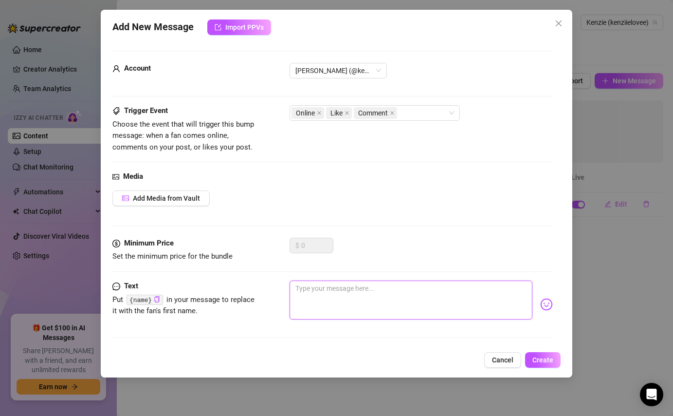
click at [370, 313] on textarea at bounding box center [411, 299] width 242 height 39
click at [543, 367] on button "Create" at bounding box center [543, 360] width 36 height 16
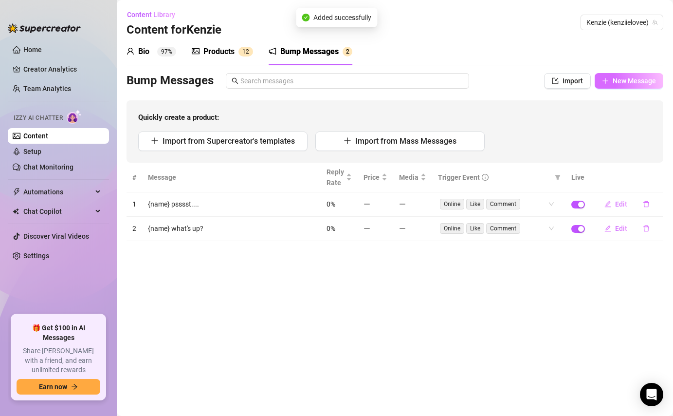
click at [629, 84] on span "New Message" at bounding box center [634, 81] width 43 height 8
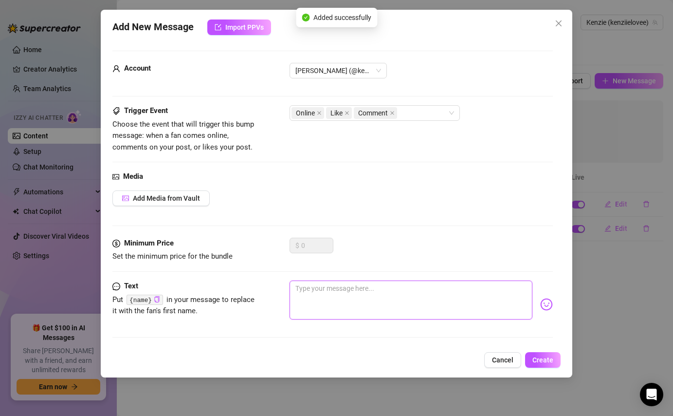
click at [419, 298] on textarea at bounding box center [411, 299] width 242 height 39
click at [391, 295] on textarea "{name} what are you up to?" at bounding box center [411, 299] width 242 height 39
paste textarea "💛"
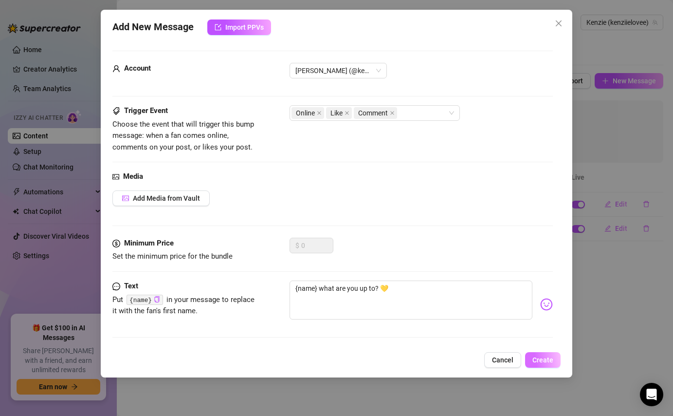
click at [546, 356] on span "Create" at bounding box center [543, 360] width 21 height 8
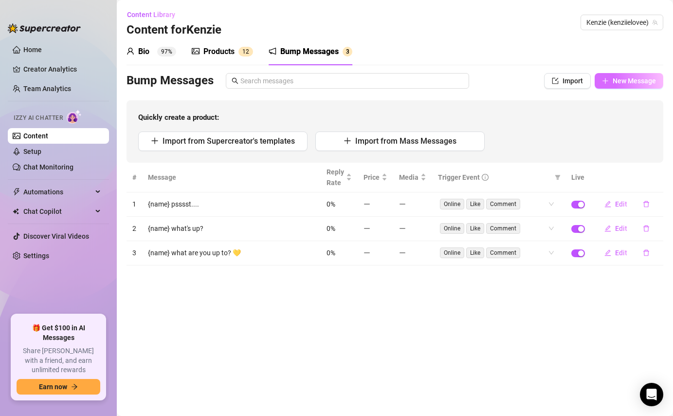
click at [625, 73] on button "New Message" at bounding box center [629, 81] width 69 height 16
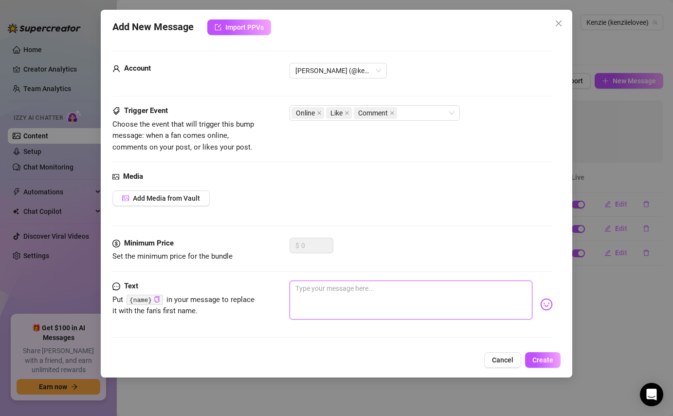
click at [362, 294] on textarea at bounding box center [411, 299] width 242 height 39
click at [486, 282] on textarea "{name} you going somewhere without saying hello??" at bounding box center [411, 299] width 242 height 39
click at [480, 291] on textarea "{name} you going somewhere without saying hello??" at bounding box center [411, 299] width 242 height 39
paste textarea "😜"
click at [545, 363] on span "Create" at bounding box center [543, 360] width 21 height 8
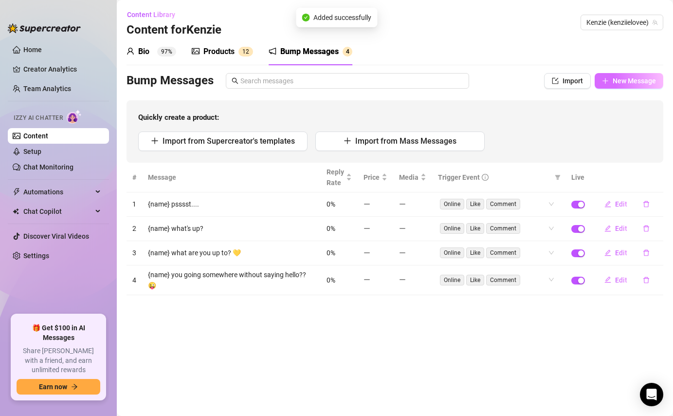
click at [627, 79] on span "New Message" at bounding box center [634, 81] width 43 height 8
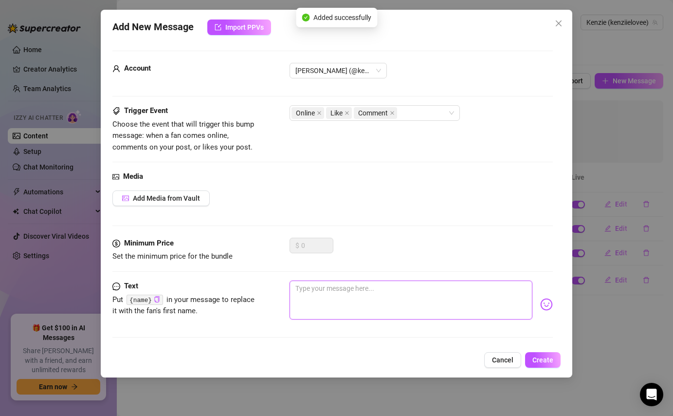
click at [415, 304] on textarea at bounding box center [411, 299] width 242 height 39
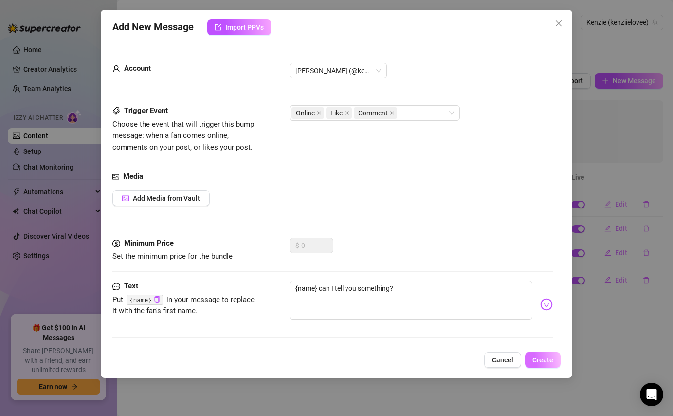
click at [536, 366] on button "Create" at bounding box center [543, 360] width 36 height 16
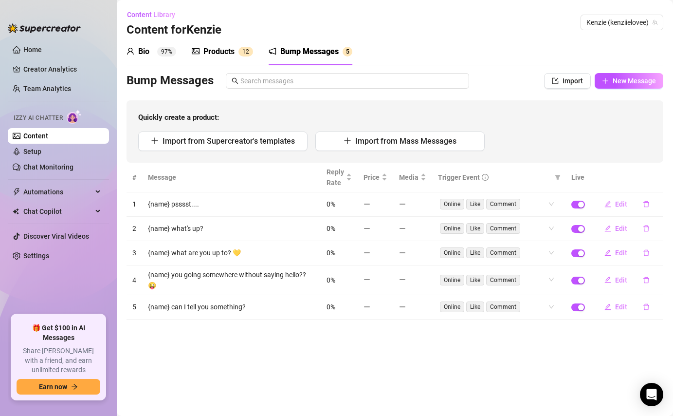
click at [637, 89] on div "Bump Messages Import New Message Quickly create a product: Import from Supercre…" at bounding box center [395, 118] width 537 height 90
click at [640, 81] on span "New Message" at bounding box center [634, 81] width 43 height 8
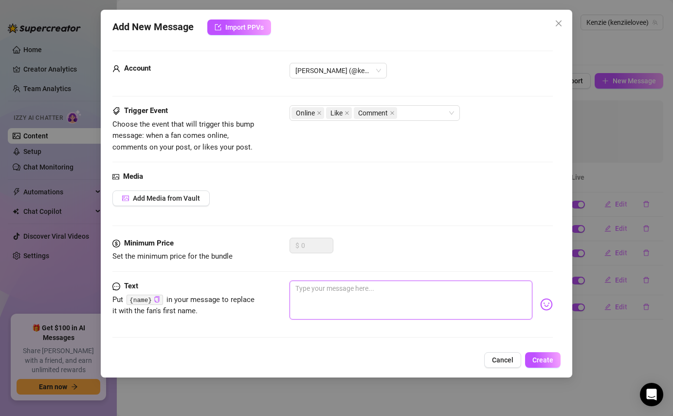
click at [429, 295] on textarea at bounding box center [411, 299] width 242 height 39
click at [538, 361] on span "Create" at bounding box center [543, 360] width 21 height 8
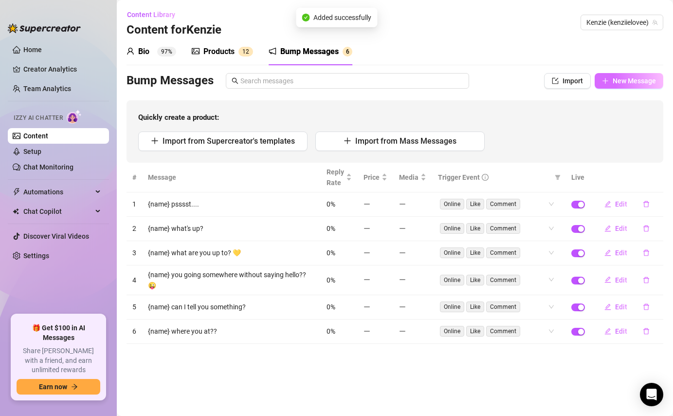
click at [648, 79] on span "New Message" at bounding box center [634, 81] width 43 height 8
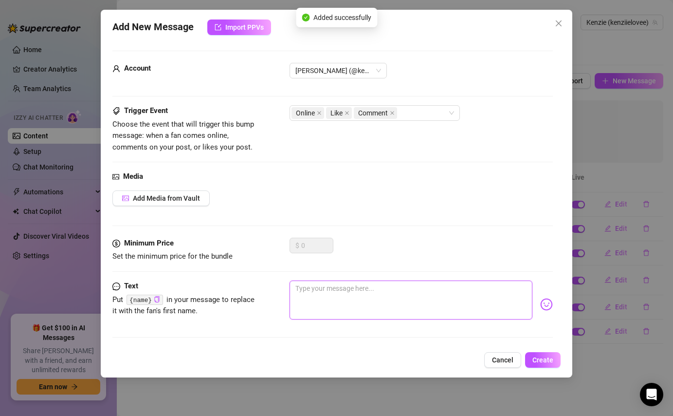
click at [387, 297] on textarea at bounding box center [411, 299] width 242 height 39
click at [386, 305] on textarea "{name}????" at bounding box center [411, 299] width 242 height 39
paste textarea "💕"
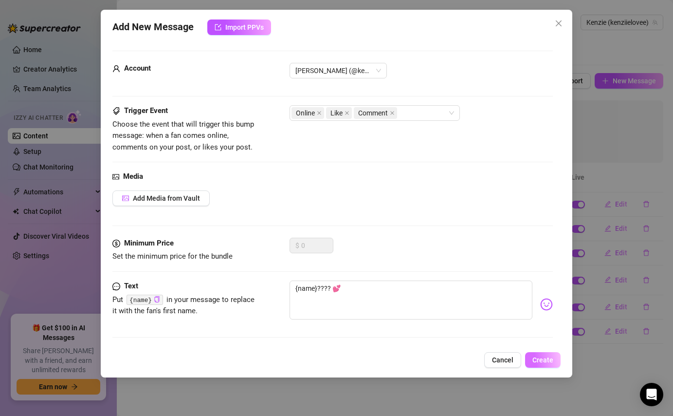
click at [538, 354] on button "Create" at bounding box center [543, 360] width 36 height 16
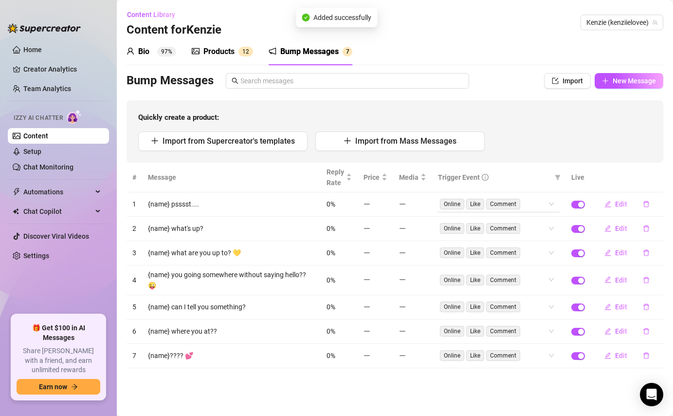
click at [551, 204] on div "Online Like Comment" at bounding box center [499, 204] width 122 height 16
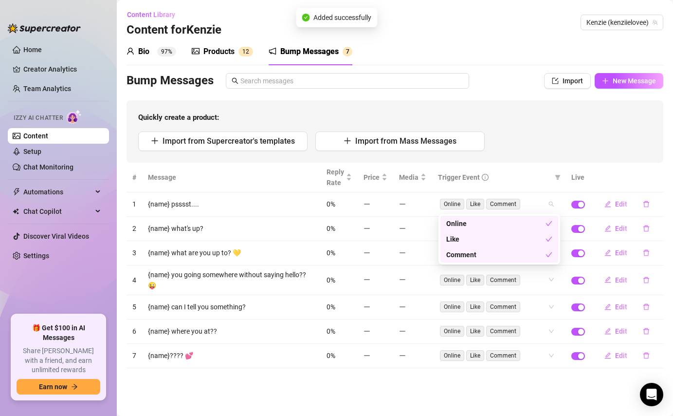
click at [505, 242] on div "Like" at bounding box center [495, 239] width 99 height 11
click at [505, 252] on div "Comment" at bounding box center [495, 254] width 99 height 11
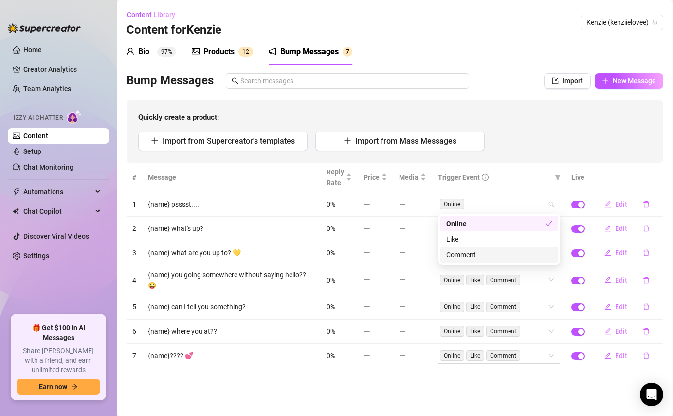
click at [512, 351] on span "Comment" at bounding box center [503, 355] width 34 height 11
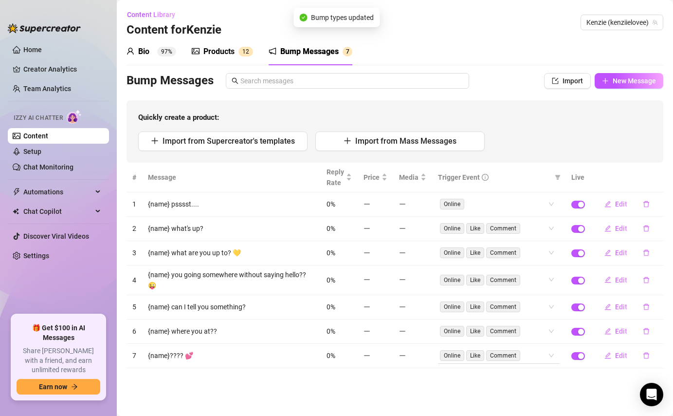
click at [537, 352] on div "Online Like Comment" at bounding box center [494, 356] width 108 height 14
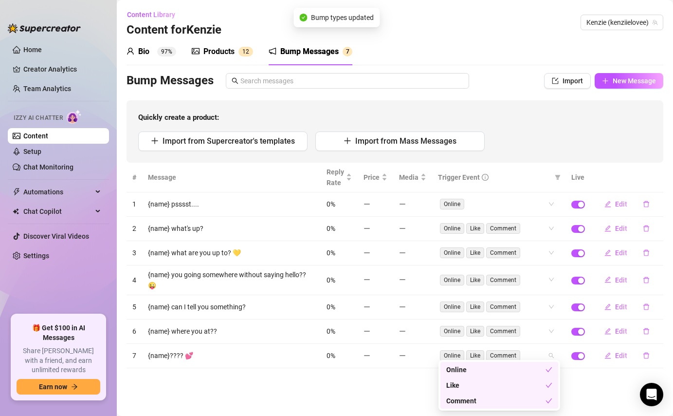
click at [519, 382] on div "Like" at bounding box center [495, 385] width 99 height 11
click at [517, 399] on div "Comment" at bounding box center [495, 400] width 99 height 11
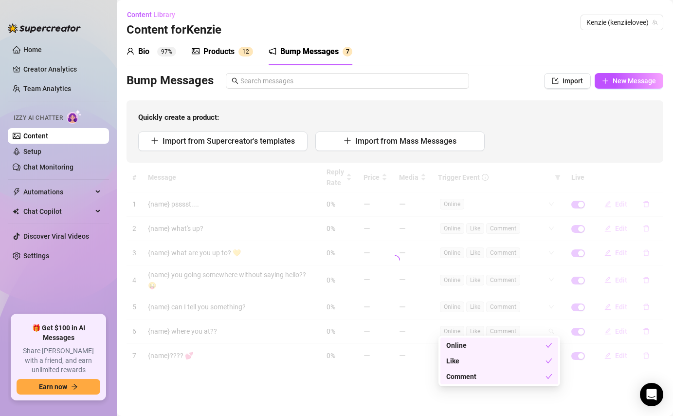
click at [540, 324] on div "# Message Reply Rate Price Media Trigger Event Live 1 {name} psssst.... 0% Onli…" at bounding box center [395, 265] width 537 height 205
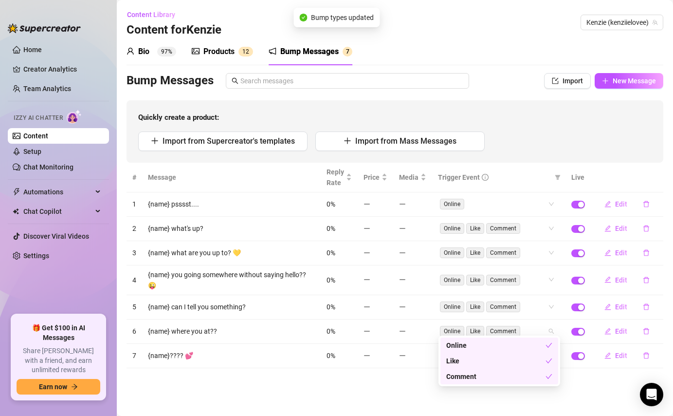
click at [529, 360] on div "Like" at bounding box center [495, 360] width 99 height 11
click at [532, 379] on div "Comment" at bounding box center [495, 376] width 99 height 11
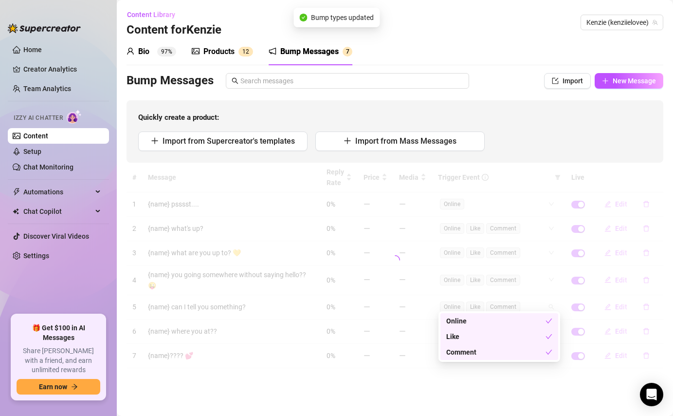
click at [548, 299] on div "# Message Reply Rate Price Media Trigger Event Live 1 {name} psssst.... 0% Onli…" at bounding box center [395, 265] width 537 height 205
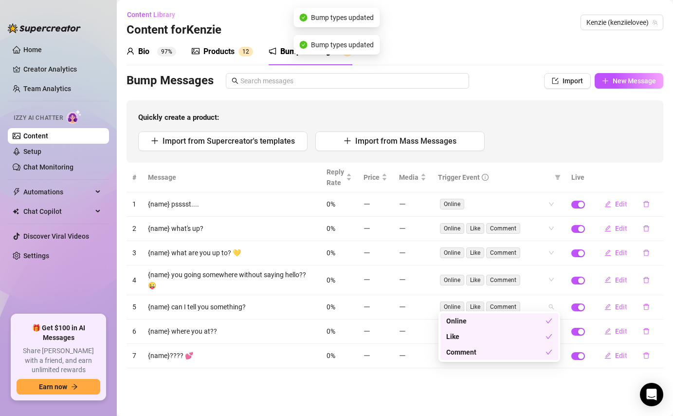
click at [534, 339] on div "Like" at bounding box center [495, 336] width 99 height 11
click at [532, 355] on div "Comment" at bounding box center [495, 352] width 99 height 11
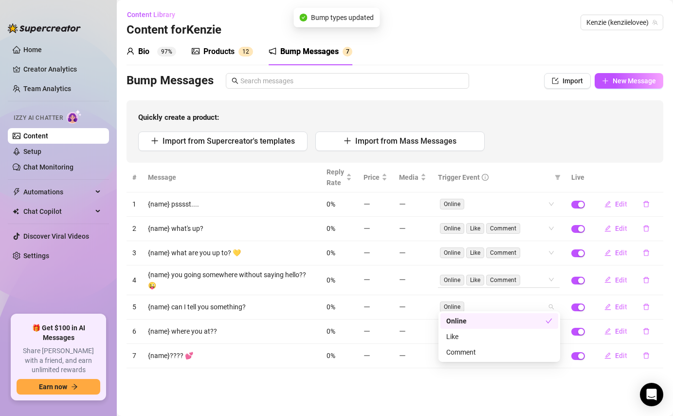
click at [538, 278] on div "# Message Reply Rate Price Media Trigger Event Live 1 {name} psssst.... 0% Onli…" at bounding box center [395, 265] width 537 height 205
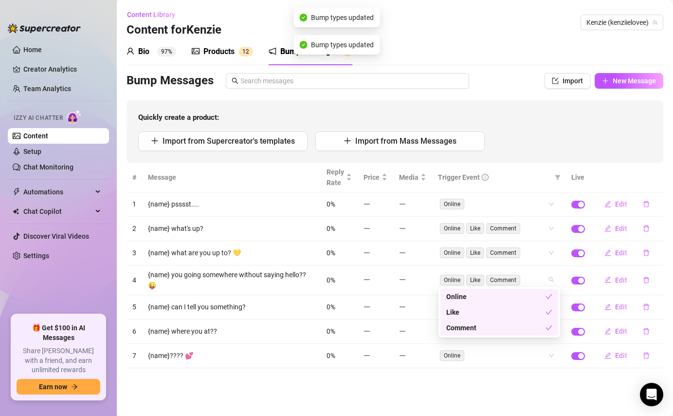
click at [532, 311] on div "Like" at bounding box center [495, 312] width 99 height 11
click at [533, 330] on div "Comment" at bounding box center [495, 327] width 99 height 11
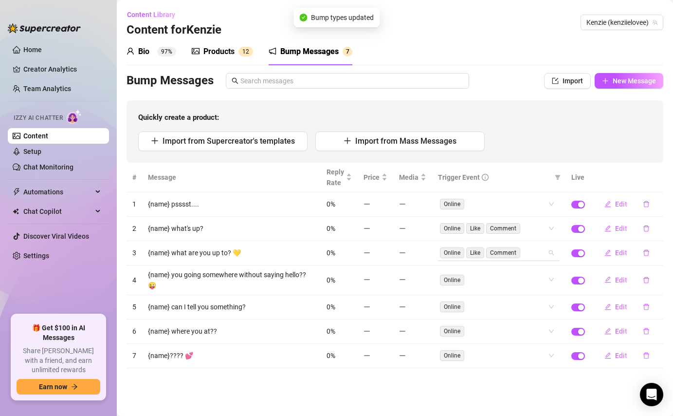
click at [538, 252] on div "# Message Reply Rate Price Media Trigger Event Live 1 {name} psssst.... 0% Onli…" at bounding box center [395, 265] width 537 height 205
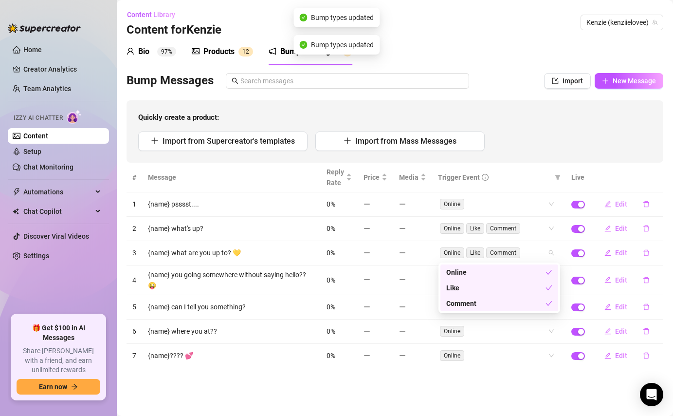
click at [540, 289] on div "Like" at bounding box center [495, 287] width 99 height 11
click at [541, 303] on div "Comment" at bounding box center [495, 303] width 99 height 11
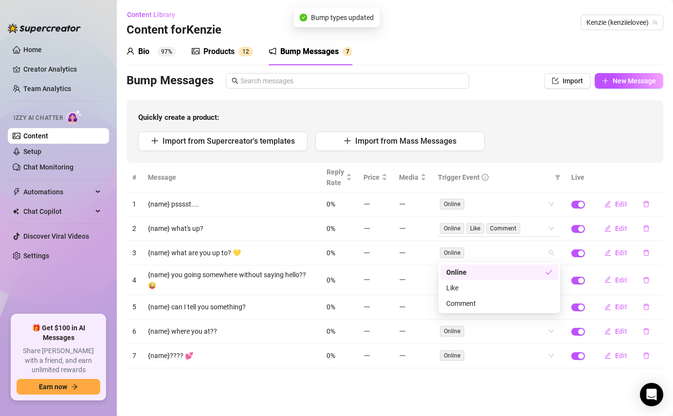
click at [541, 224] on div "# Message Reply Rate Price Media Trigger Event Live 1 {name} psssst.... 0% Onli…" at bounding box center [395, 265] width 537 height 205
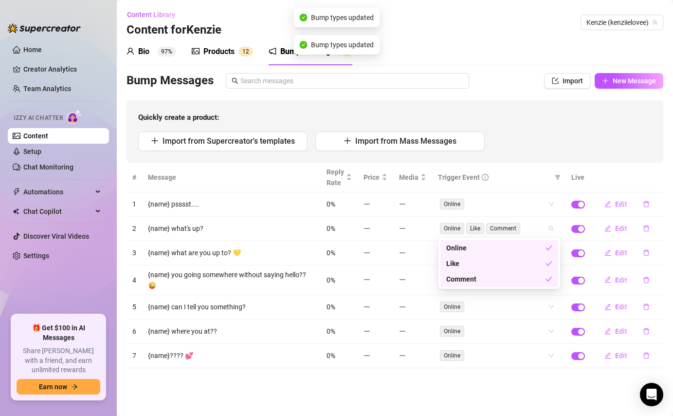
click at [540, 264] on div "Like" at bounding box center [495, 263] width 99 height 11
click at [541, 281] on div "Comment" at bounding box center [495, 279] width 99 height 11
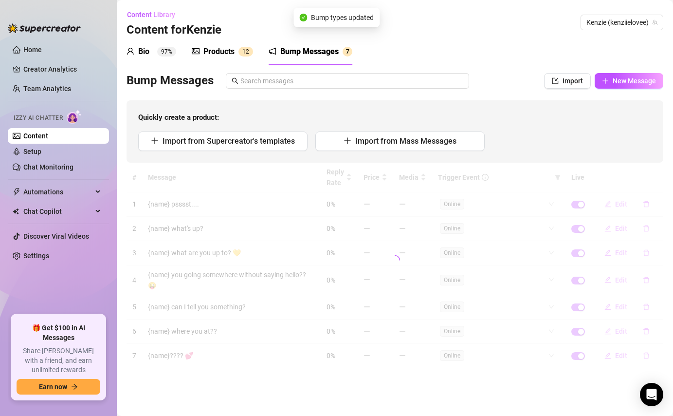
click at [536, 136] on div "Import from Supercreator's templates Import from Mass Messages" at bounding box center [395, 140] width 514 height 19
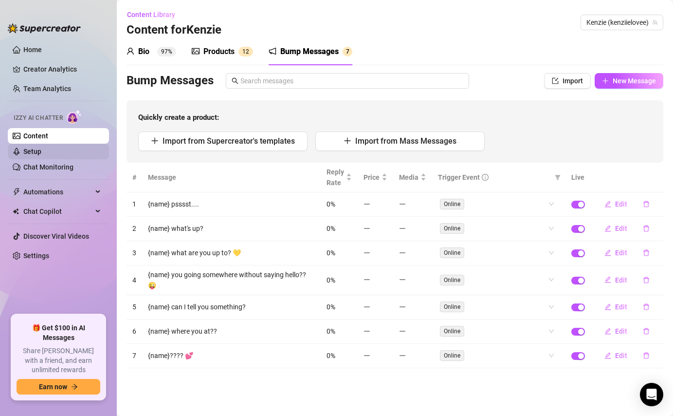
click at [41, 149] on link "Setup" at bounding box center [32, 152] width 18 height 8
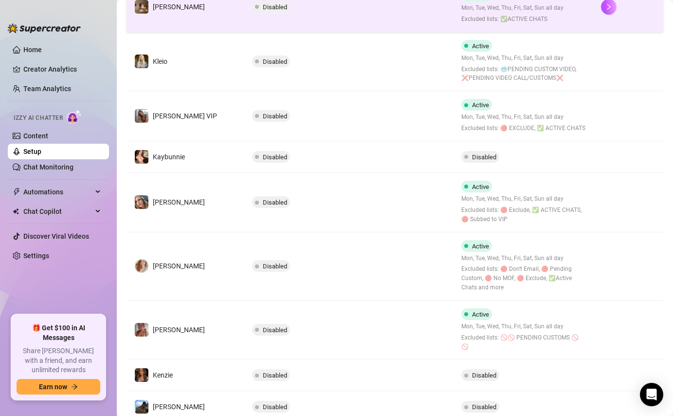
scroll to position [327, 0]
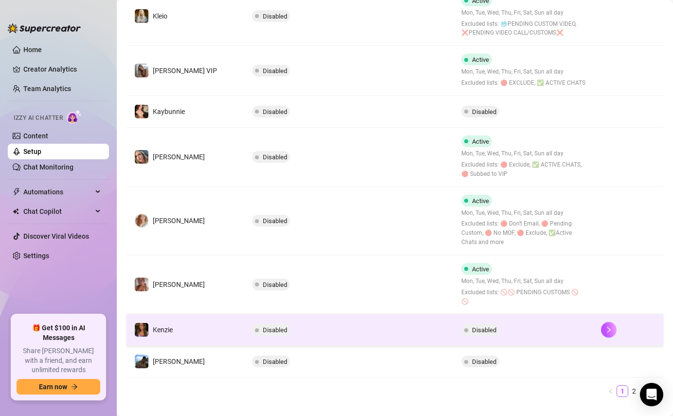
click at [425, 318] on td "Disabled" at bounding box center [349, 330] width 210 height 32
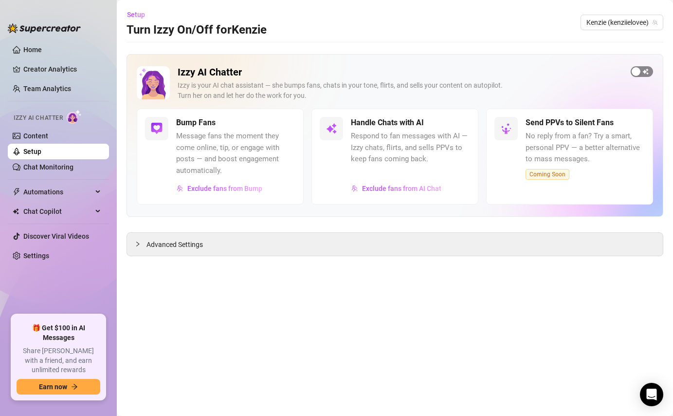
click at [638, 66] on span "button" at bounding box center [642, 71] width 22 height 11
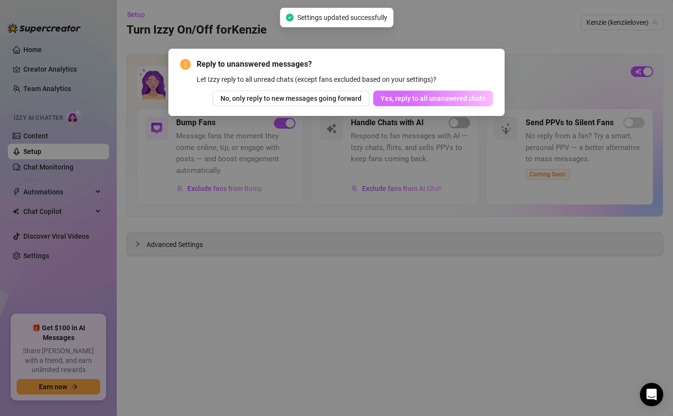
click at [423, 97] on span "Yes, reply to all unanswered chats" at bounding box center [433, 98] width 105 height 8
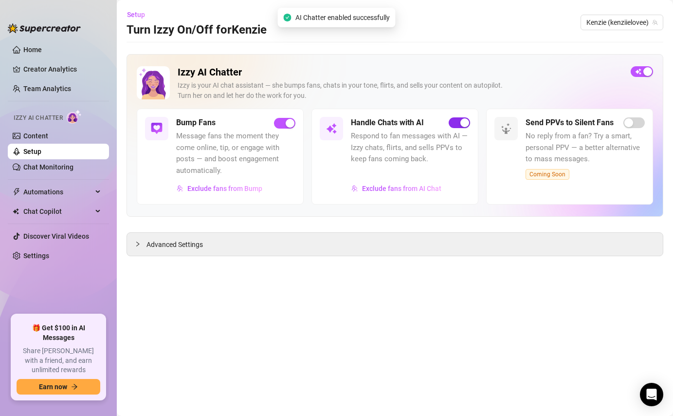
click at [463, 123] on div "button" at bounding box center [465, 122] width 9 height 9
click at [216, 188] on span "Exclude fans from Bump" at bounding box center [224, 188] width 75 height 8
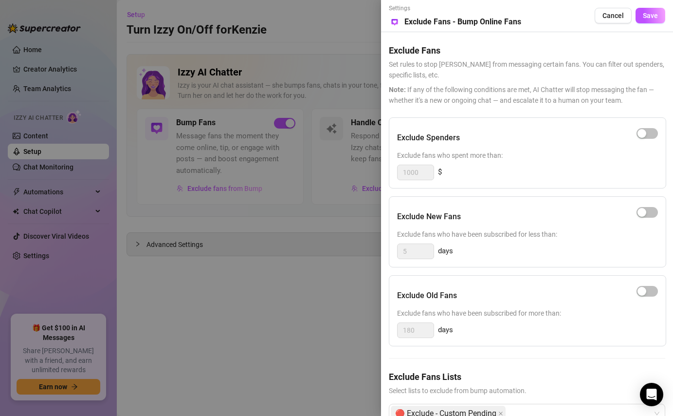
scroll to position [27, 0]
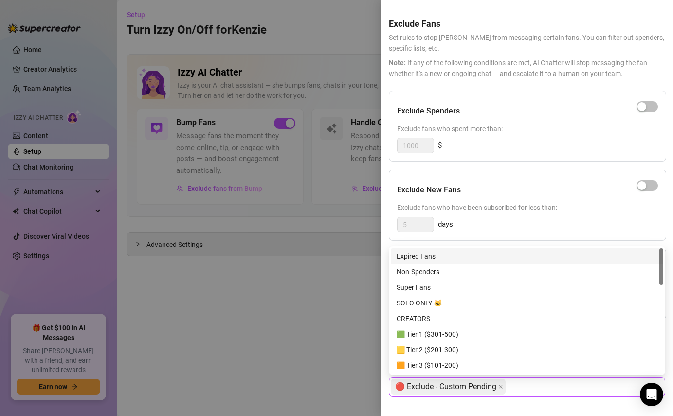
click at [546, 385] on div "🔴 Exclude - Custom Pending" at bounding box center [522, 387] width 262 height 18
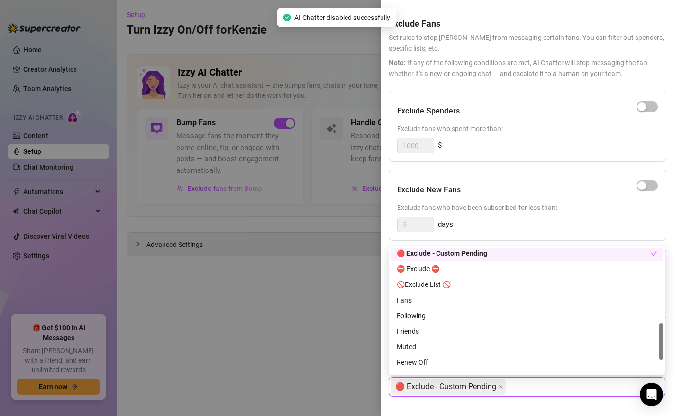
scroll to position [257, 0]
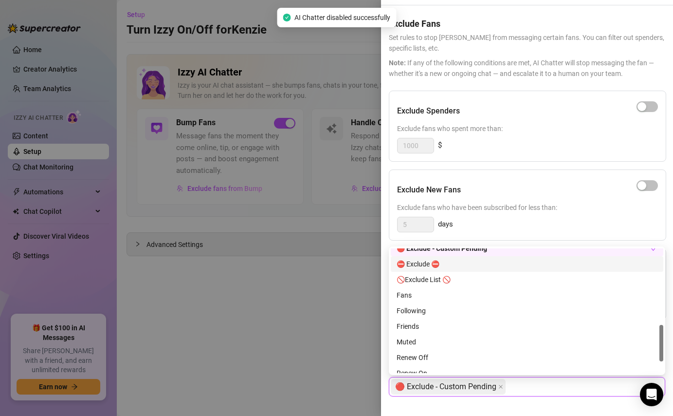
click at [495, 260] on div "⛔️ Exclude ⛔️" at bounding box center [527, 263] width 261 height 11
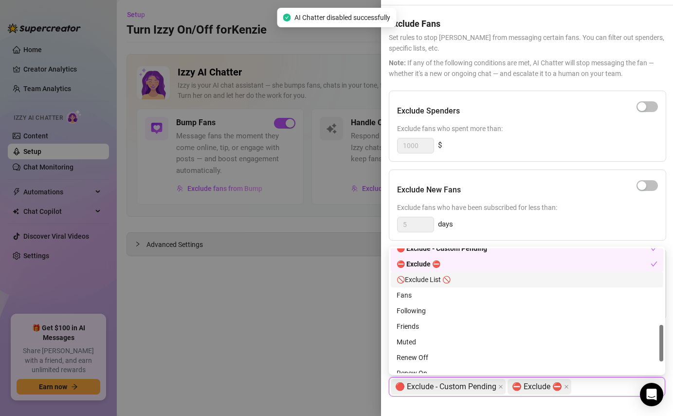
click at [494, 279] on div "🚫Exclude List 🚫" at bounding box center [527, 279] width 261 height 11
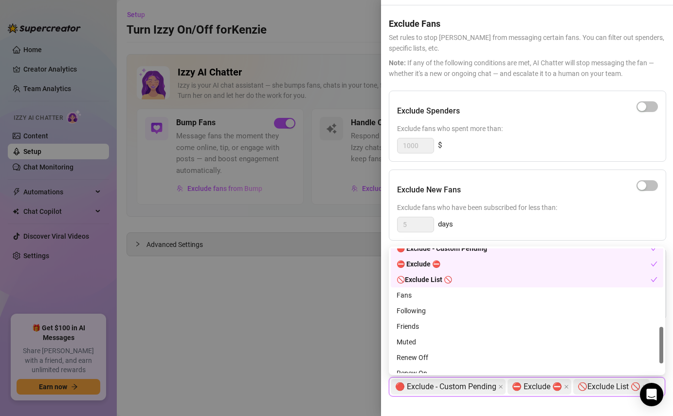
scroll to position [296, 0]
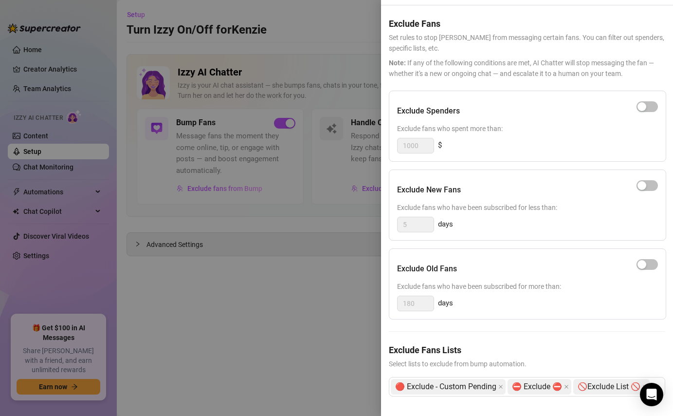
click at [259, 320] on div at bounding box center [336, 208] width 673 height 416
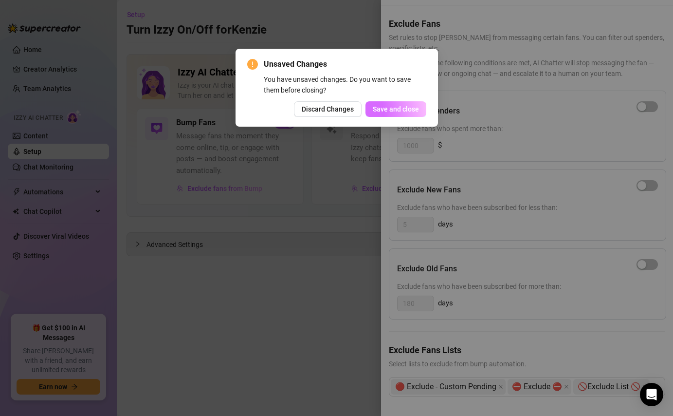
click at [389, 105] on span "Save and close" at bounding box center [396, 109] width 46 height 8
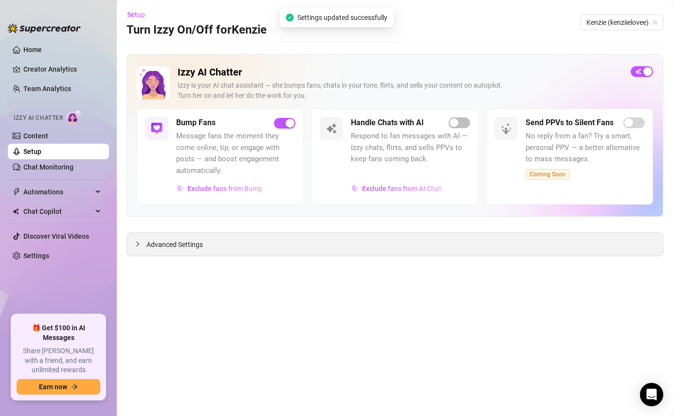
click at [194, 239] on span "Advanced Settings" at bounding box center [175, 244] width 56 height 11
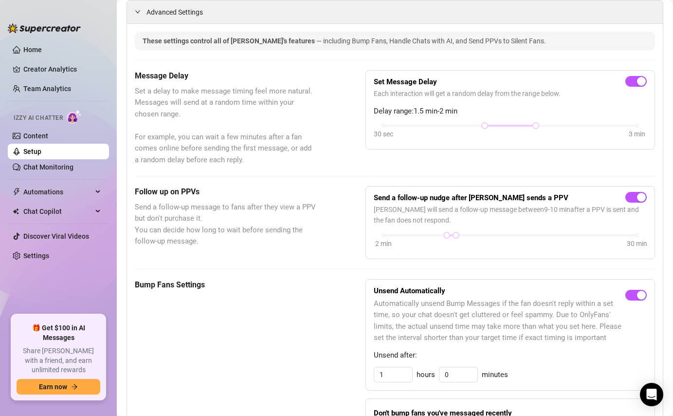
scroll to position [244, 0]
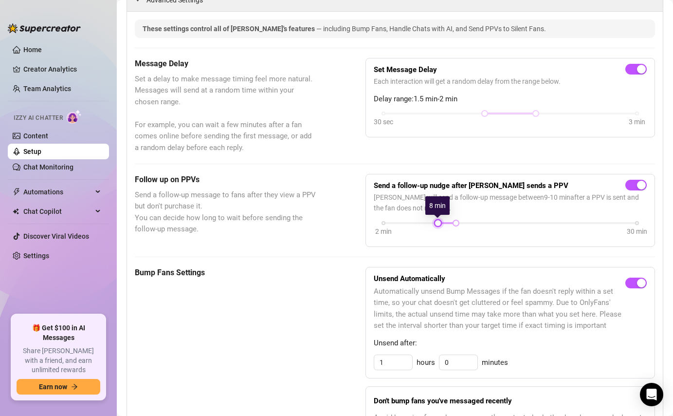
drag, startPoint x: 446, startPoint y: 223, endPoint x: 441, endPoint y: 222, distance: 5.4
click at [441, 222] on div at bounding box center [438, 223] width 5 height 5
click at [455, 223] on div at bounding box center [456, 223] width 5 height 5
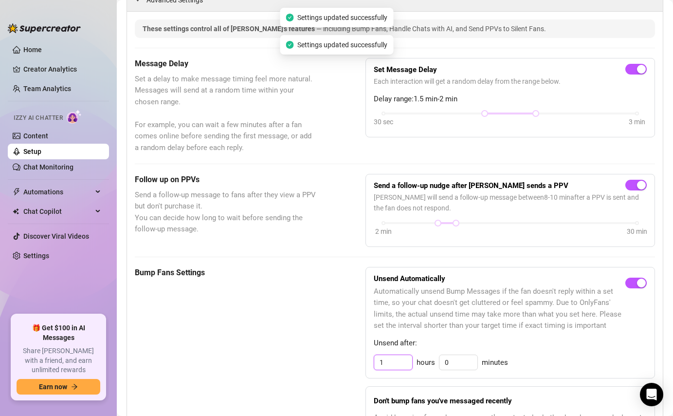
drag, startPoint x: 396, startPoint y: 362, endPoint x: 369, endPoint y: 367, distance: 27.8
click at [369, 367] on div "Unsend Automatically Automatically unsend Bump Messages if the fan doesn't repl…" at bounding box center [511, 323] width 290 height 112
click at [457, 323] on span "Automatically unsend Bump Messages if the fan doesn't reply within a set time, …" at bounding box center [500, 309] width 252 height 46
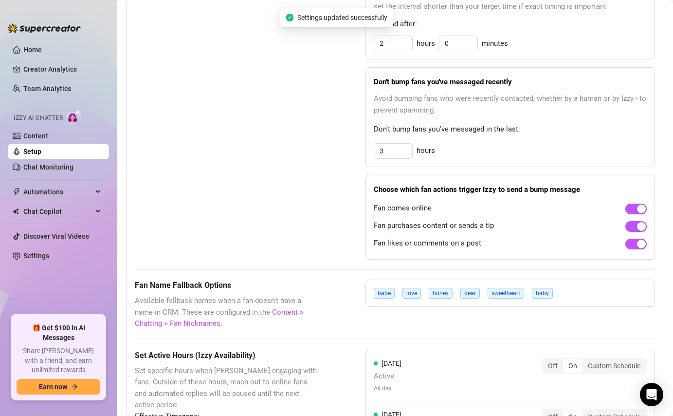
scroll to position [567, 0]
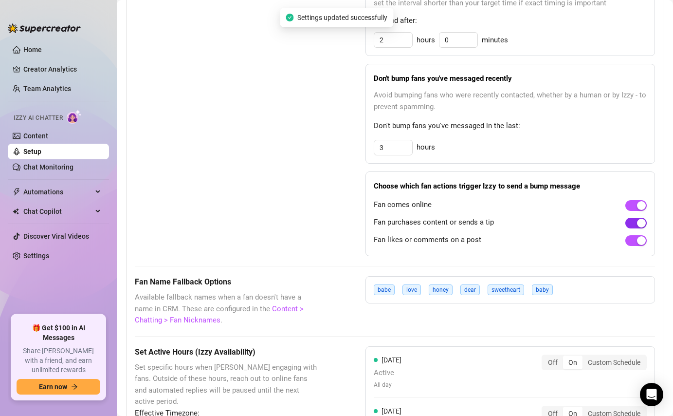
click at [627, 221] on span "button" at bounding box center [636, 223] width 21 height 11
click at [629, 238] on span "button" at bounding box center [636, 240] width 21 height 11
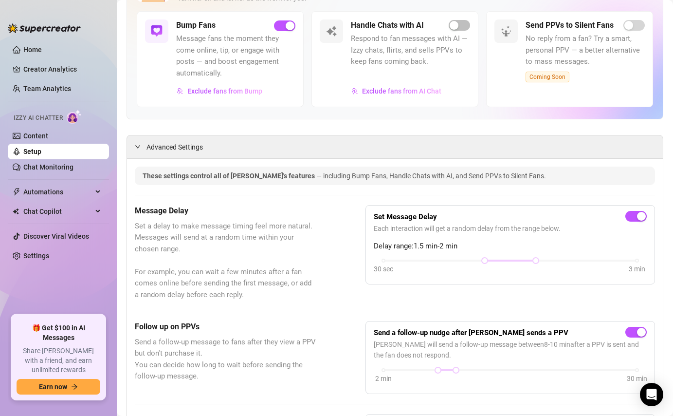
scroll to position [0, 0]
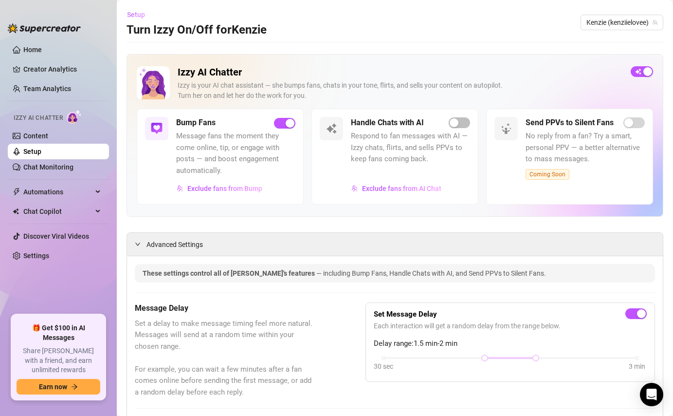
click at [140, 16] on span "Setup" at bounding box center [136, 15] width 18 height 8
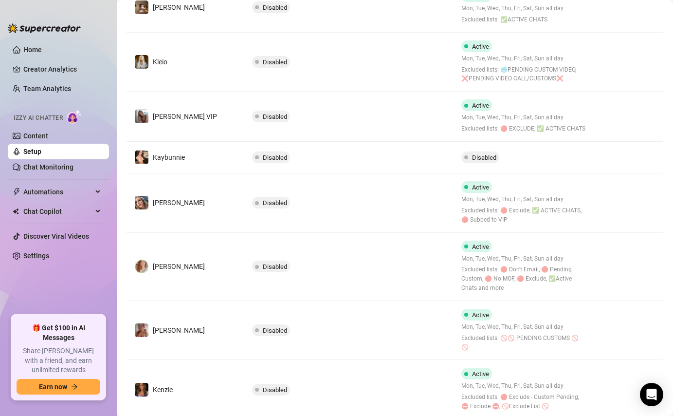
scroll to position [354, 0]
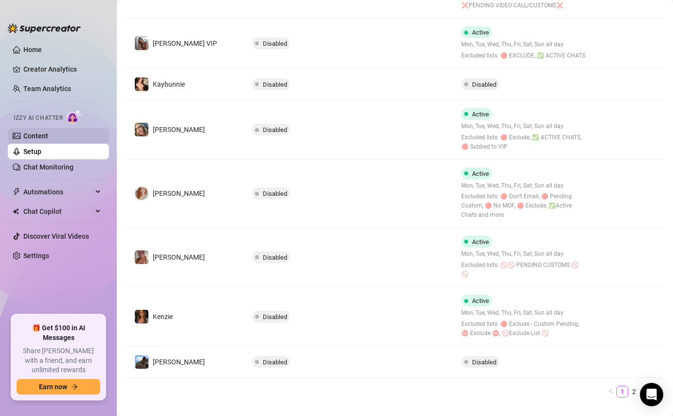
click at [48, 137] on link "Content" at bounding box center [35, 136] width 25 height 8
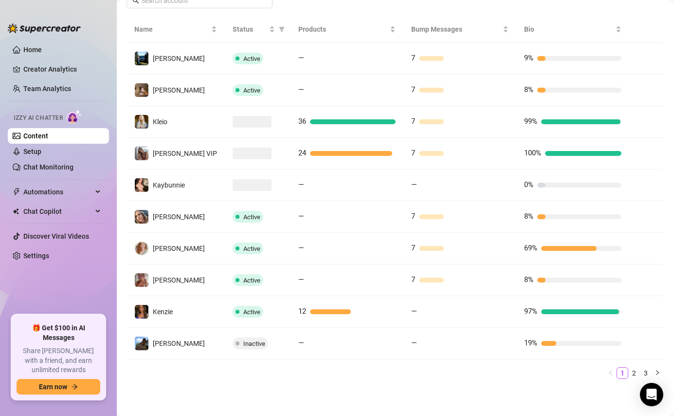
scroll to position [187, 0]
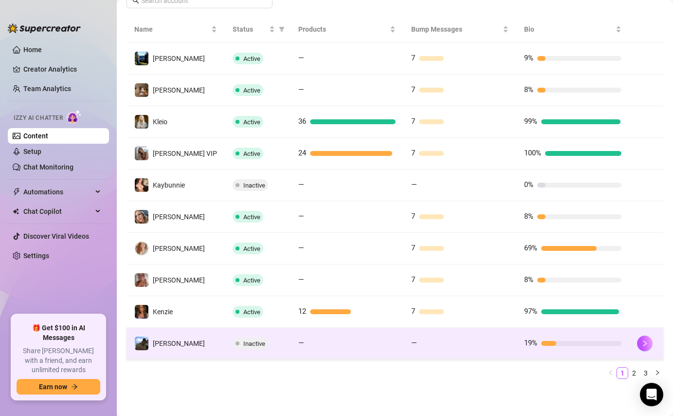
click at [439, 343] on div at bounding box center [465, 343] width 88 height 5
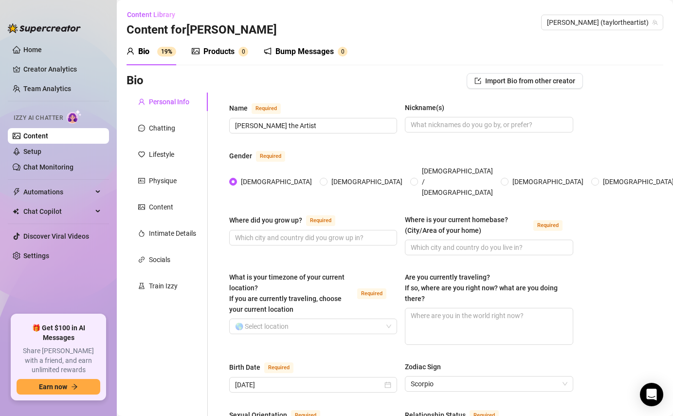
click at [310, 43] on div "Bump Messages 0" at bounding box center [306, 51] width 84 height 27
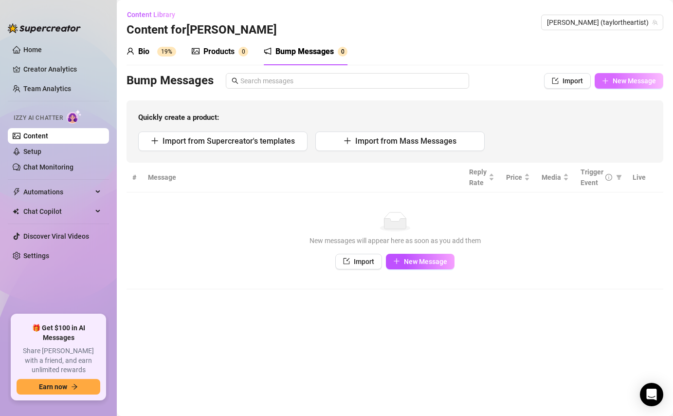
click at [622, 86] on button "New Message" at bounding box center [629, 81] width 69 height 16
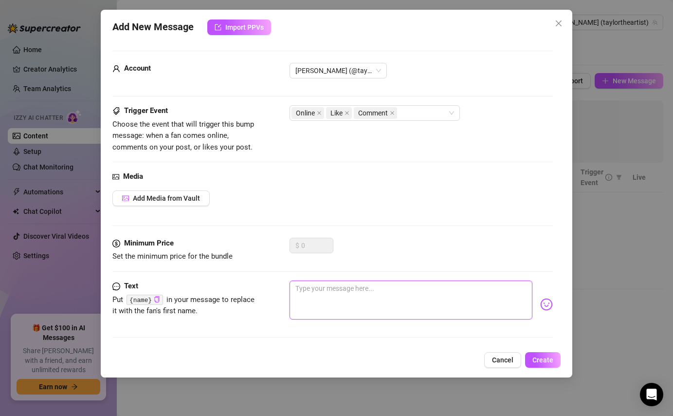
click at [359, 300] on textarea at bounding box center [411, 299] width 242 height 39
click at [545, 361] on span "Create" at bounding box center [543, 360] width 21 height 8
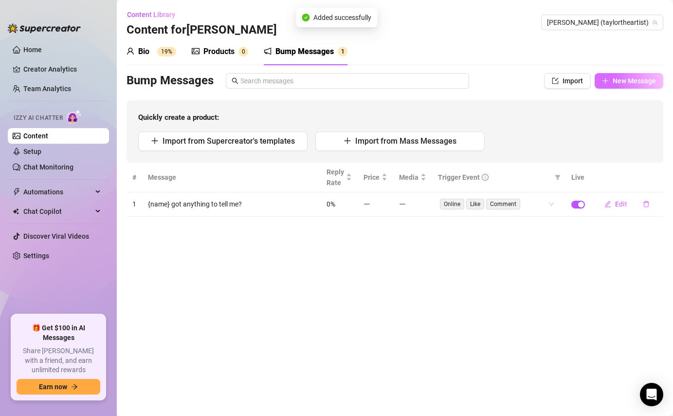
click at [621, 83] on span "New Message" at bounding box center [634, 81] width 43 height 8
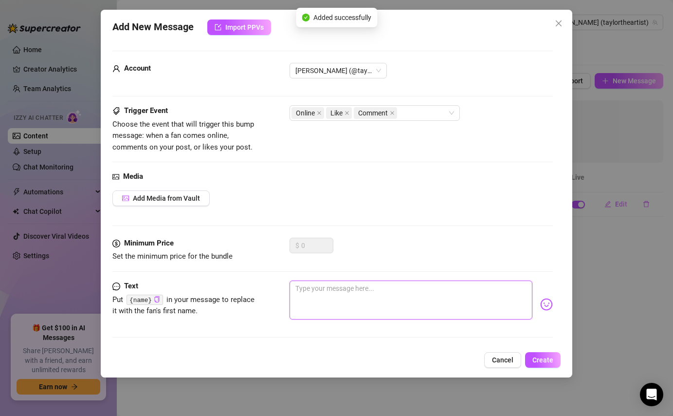
click at [421, 300] on textarea at bounding box center [411, 299] width 242 height 39
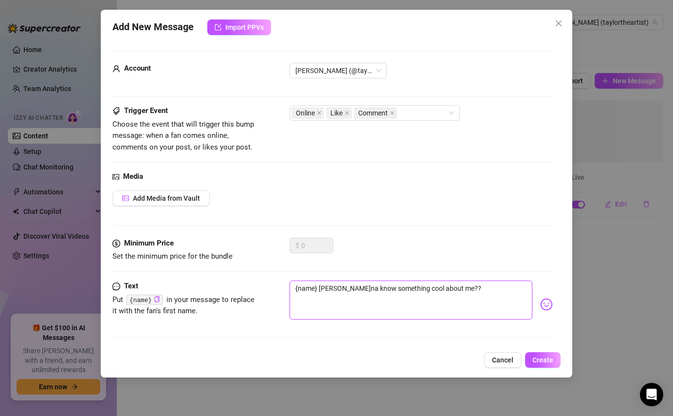
click at [454, 289] on textarea "{name} [PERSON_NAME]na know something cool about me??" at bounding box center [411, 299] width 242 height 39
paste textarea "🤭"
click at [541, 365] on button "Create" at bounding box center [543, 360] width 36 height 16
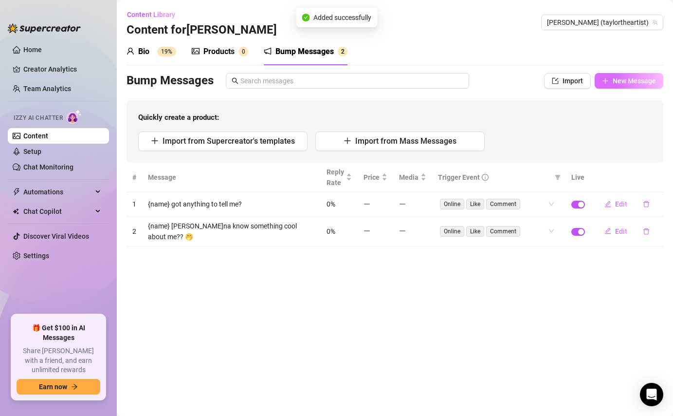
click at [625, 85] on button "New Message" at bounding box center [629, 81] width 69 height 16
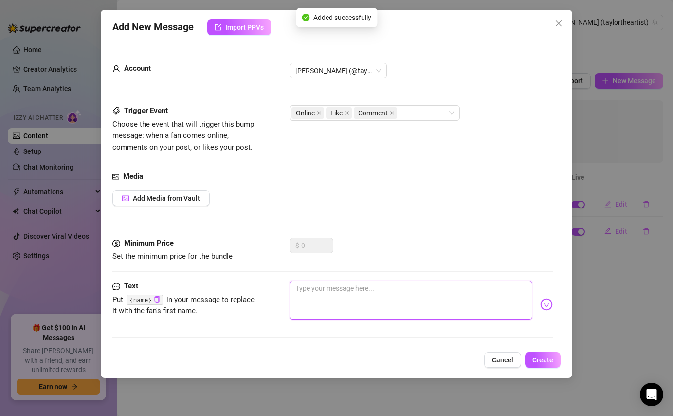
click at [386, 299] on textarea at bounding box center [411, 299] width 242 height 39
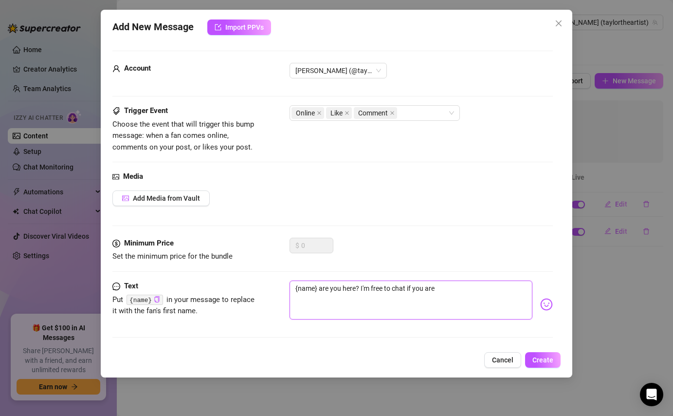
click at [471, 291] on textarea "{name} are you here? I'm free to chat if you are" at bounding box center [411, 299] width 242 height 39
paste textarea "🫶🏻"
click at [536, 369] on div "Add New Message Import PPVs Account [PERSON_NAME] (@taylortheartist) Trigger Ev…" at bounding box center [336, 194] width 471 height 368
click at [540, 355] on button "Create" at bounding box center [543, 360] width 36 height 16
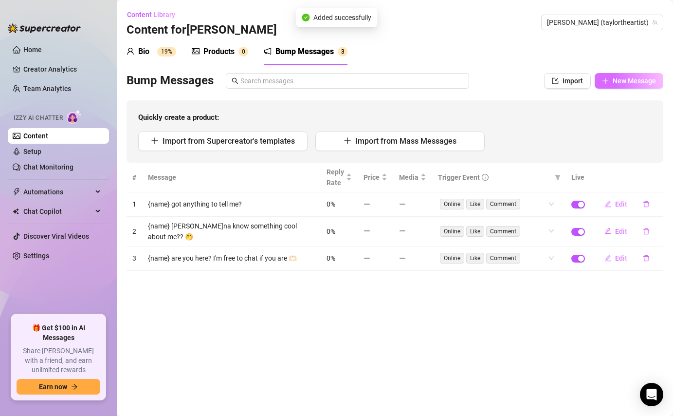
click at [619, 85] on button "New Message" at bounding box center [629, 81] width 69 height 16
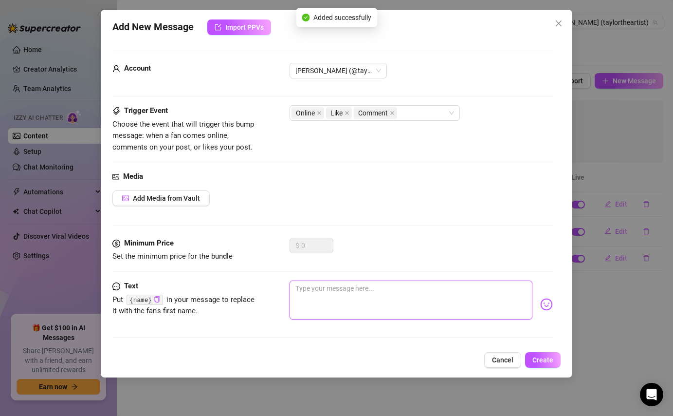
click at [401, 305] on textarea at bounding box center [411, 299] width 242 height 39
click at [551, 369] on div "Add New Message Import PPVs Account [PERSON_NAME] (@taylortheartist) Trigger Ev…" at bounding box center [336, 194] width 471 height 368
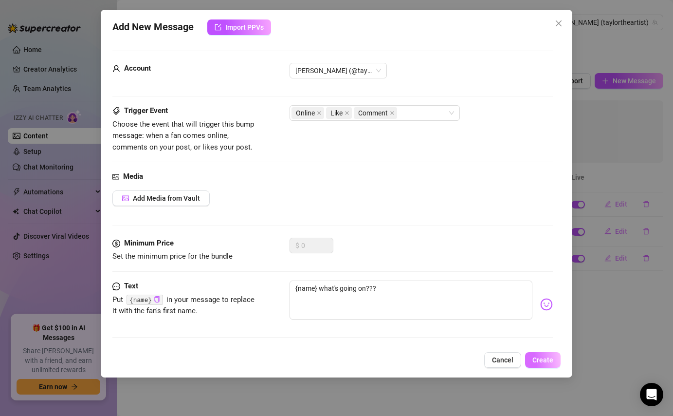
click at [551, 361] on span "Create" at bounding box center [543, 360] width 21 height 8
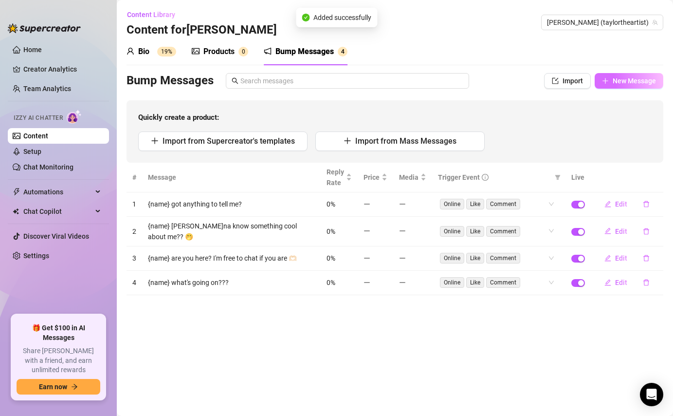
click at [618, 80] on span "New Message" at bounding box center [634, 81] width 43 height 8
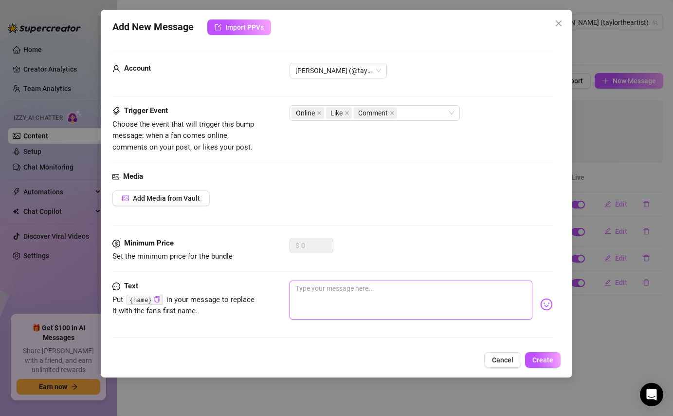
click at [428, 298] on textarea at bounding box center [411, 299] width 242 height 39
click at [486, 296] on textarea "{name} why are you ignoring me??" at bounding box center [411, 299] width 242 height 39
paste textarea "🥹"
click at [535, 354] on button "Create" at bounding box center [543, 360] width 36 height 16
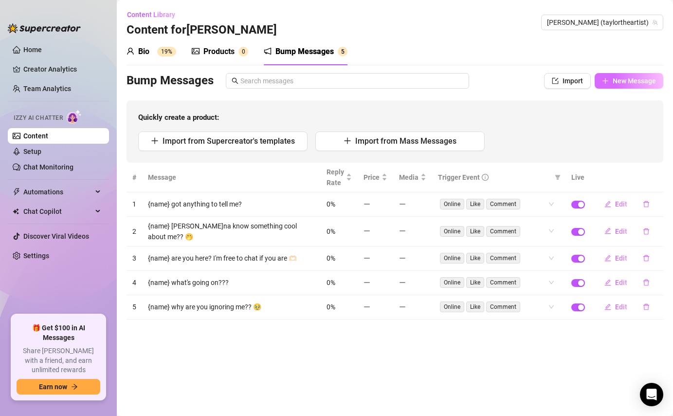
click at [621, 85] on button "New Message" at bounding box center [629, 81] width 69 height 16
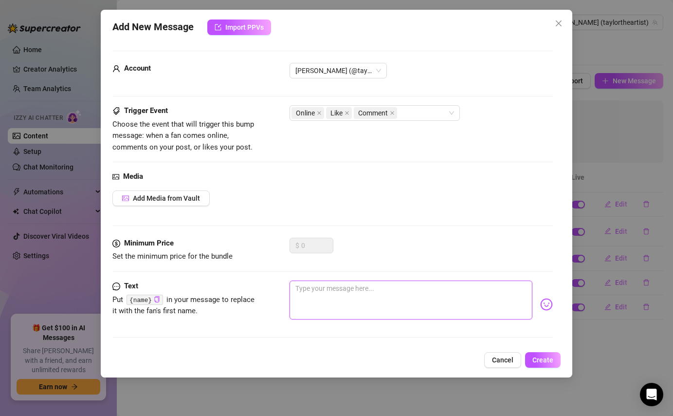
click at [339, 312] on textarea at bounding box center [411, 299] width 242 height 39
paste textarea "🥹"
click at [534, 356] on span "Create" at bounding box center [543, 360] width 21 height 8
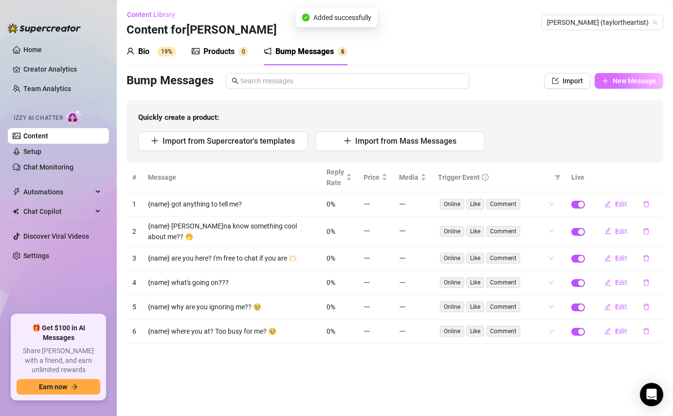
click at [626, 84] on span "New Message" at bounding box center [634, 81] width 43 height 8
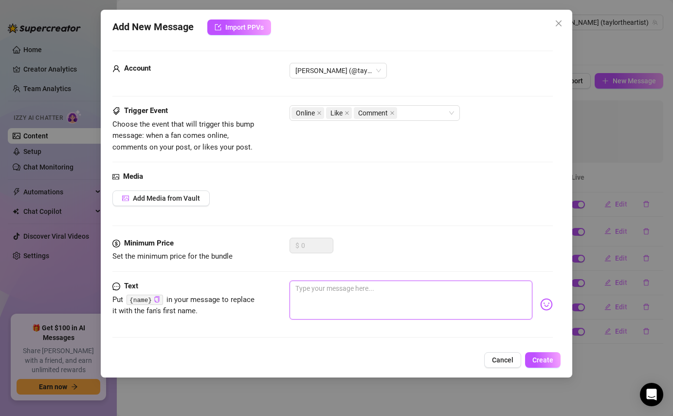
click at [371, 293] on textarea at bounding box center [411, 299] width 242 height 39
click at [552, 364] on button "Create" at bounding box center [543, 360] width 36 height 16
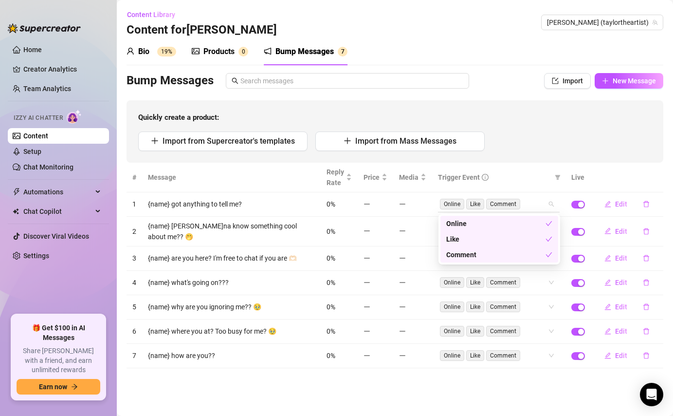
click at [545, 203] on div "Online Like Comment" at bounding box center [494, 204] width 108 height 14
click at [498, 240] on div "Like" at bounding box center [495, 239] width 99 height 11
click at [503, 252] on div "Comment" at bounding box center [495, 254] width 99 height 11
click at [495, 373] on main "Content Library Content for [PERSON_NAME] (taylortheartist) Bio 19% Products 0 …" at bounding box center [395, 208] width 556 height 416
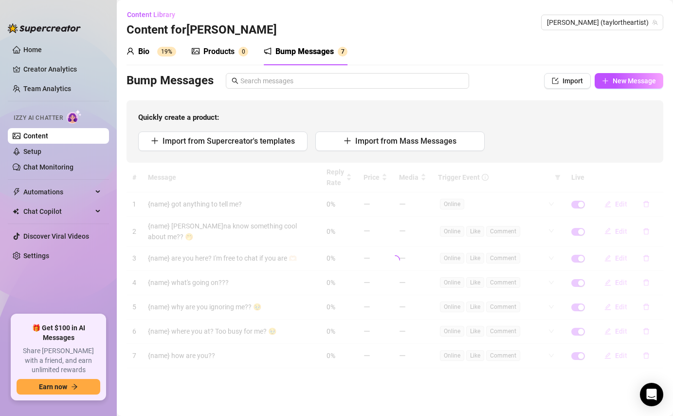
click at [514, 347] on div at bounding box center [395, 260] width 537 height 195
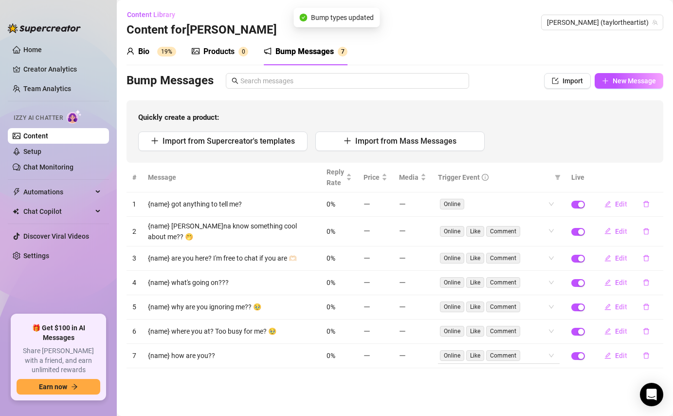
click at [529, 349] on div "Online Like Comment" at bounding box center [494, 356] width 108 height 14
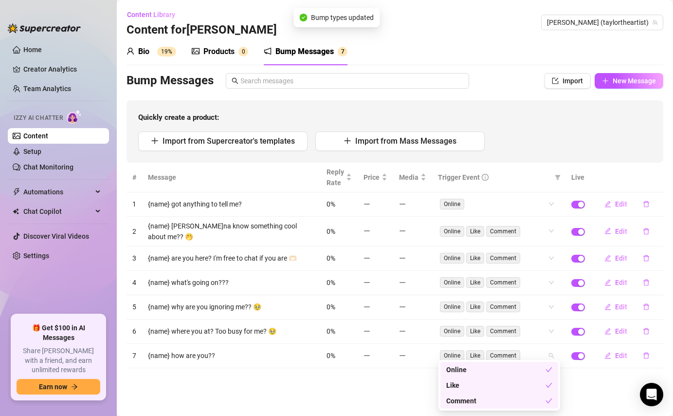
click at [507, 381] on div "Like" at bounding box center [495, 385] width 99 height 11
click at [505, 404] on div "Comment" at bounding box center [495, 400] width 99 height 11
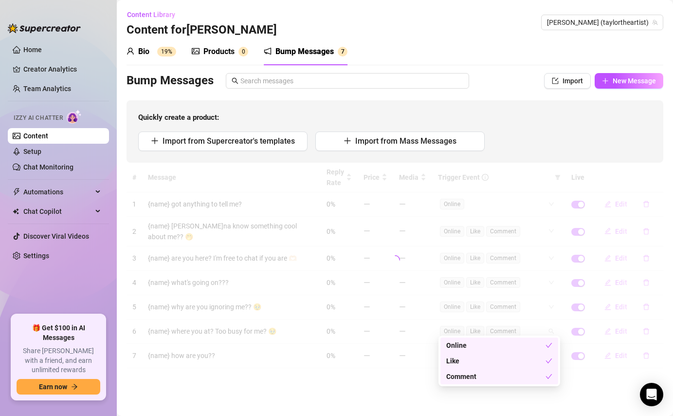
click at [544, 329] on div "# Message Reply Rate Price Media Trigger Event Live 1 {name} got anything to te…" at bounding box center [395, 265] width 537 height 205
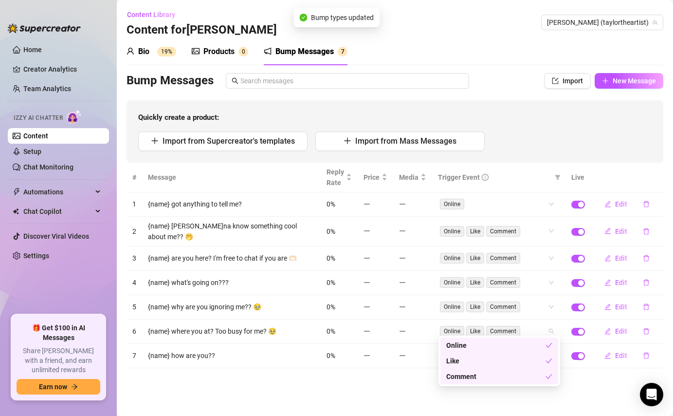
click at [518, 364] on div "Like" at bounding box center [495, 360] width 99 height 11
click at [520, 376] on div "Comment" at bounding box center [495, 376] width 99 height 11
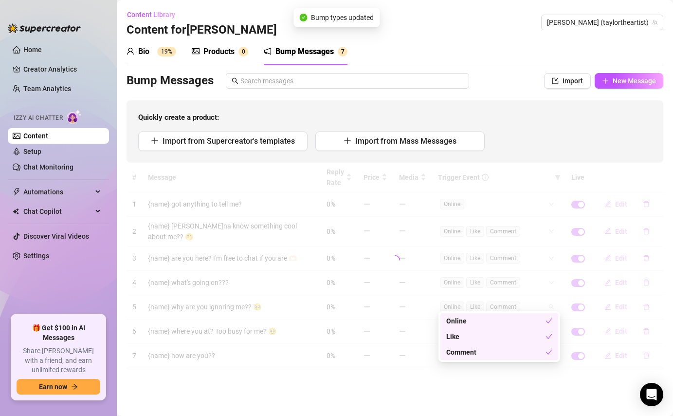
click at [526, 305] on div "# Message Reply Rate Price Media Trigger Event Live 1 {name} got anything to te…" at bounding box center [395, 265] width 537 height 205
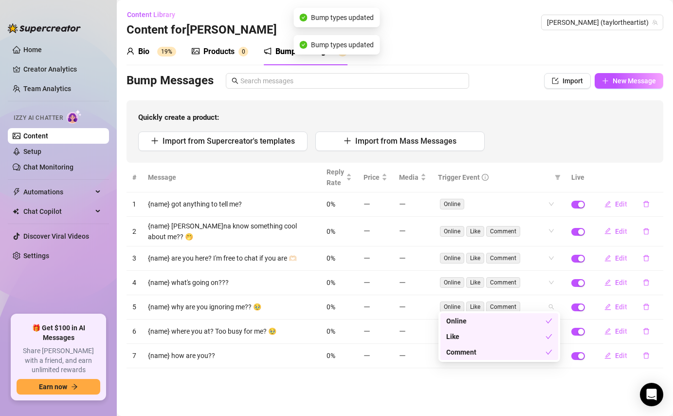
click at [511, 336] on div "Like" at bounding box center [495, 336] width 99 height 11
click at [516, 354] on div "Comment" at bounding box center [495, 352] width 99 height 11
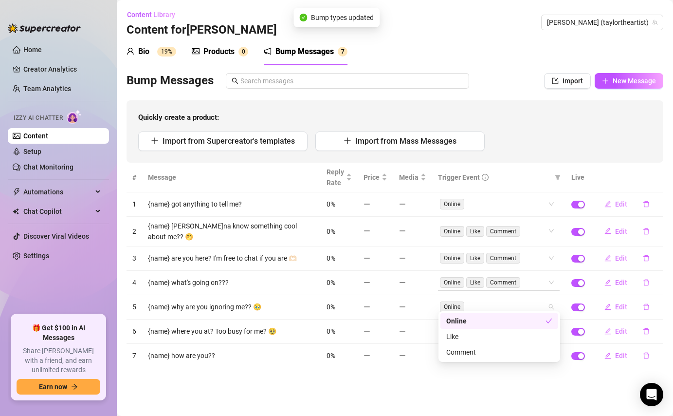
click at [528, 276] on div "# Message Reply Rate Price Media Trigger Event Live 1 {name} got anything to te…" at bounding box center [395, 265] width 537 height 205
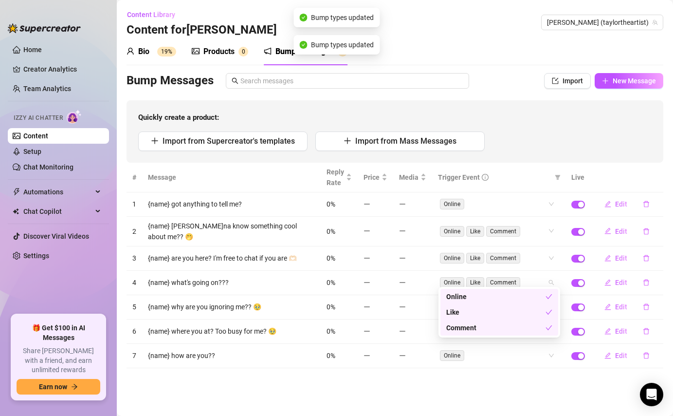
click at [506, 313] on div "Like" at bounding box center [495, 312] width 99 height 11
click at [511, 329] on div "Comment" at bounding box center [495, 327] width 99 height 11
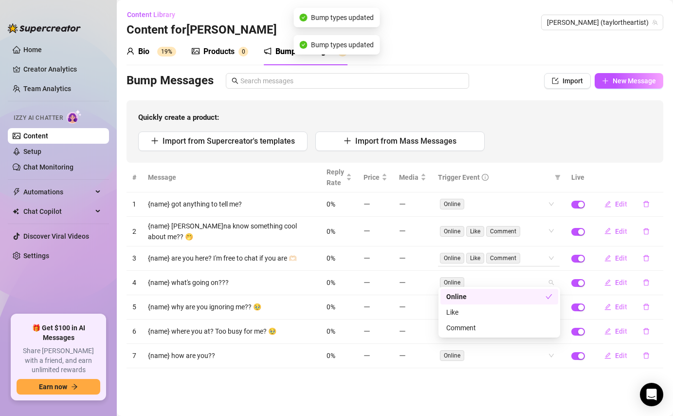
click at [536, 250] on div "# Message Reply Rate Price Media Trigger Event Live 1 {name} got anything to te…" at bounding box center [395, 265] width 537 height 205
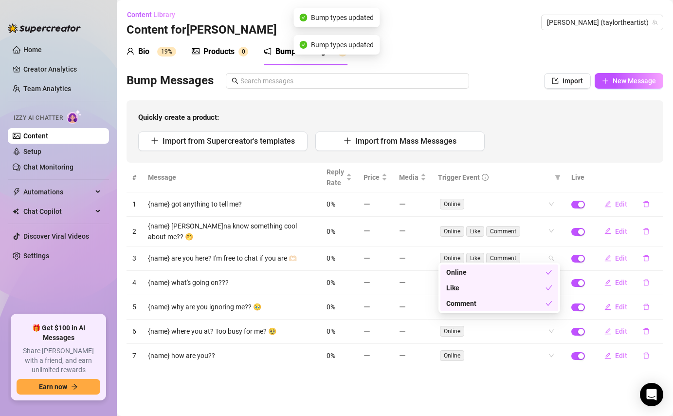
click at [521, 288] on div "Like" at bounding box center [495, 287] width 99 height 11
click at [520, 307] on div "Comment" at bounding box center [495, 303] width 99 height 11
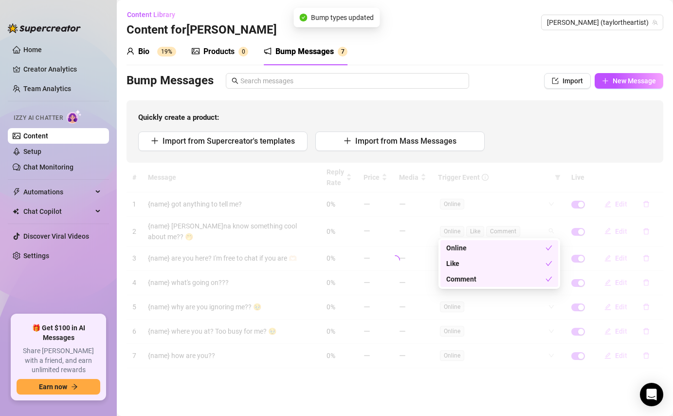
click at [534, 230] on div "# Message Reply Rate Price Media Trigger Event Live 1 {name} got anything to te…" at bounding box center [395, 265] width 537 height 205
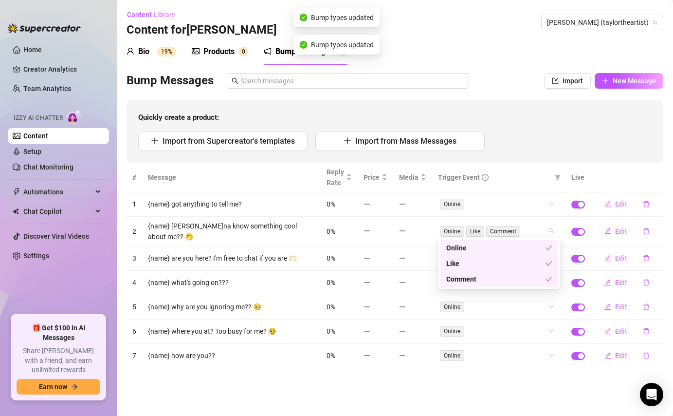
click at [511, 266] on div "Like" at bounding box center [495, 263] width 99 height 11
click at [510, 279] on div "Comment" at bounding box center [495, 279] width 99 height 11
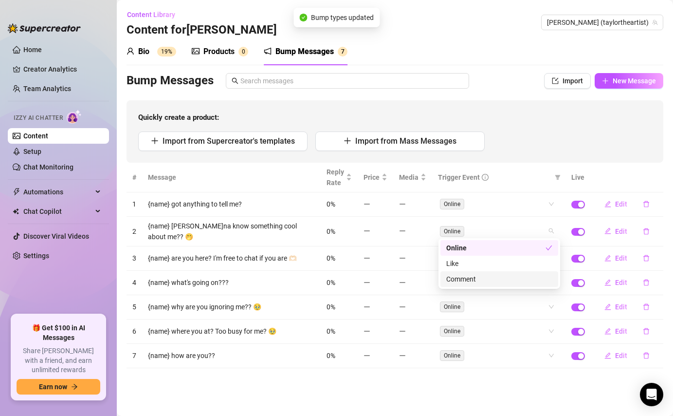
click at [444, 390] on main "Content Library Content for [PERSON_NAME] (taylortheartist) Bio 19% Products 0 …" at bounding box center [395, 208] width 556 height 416
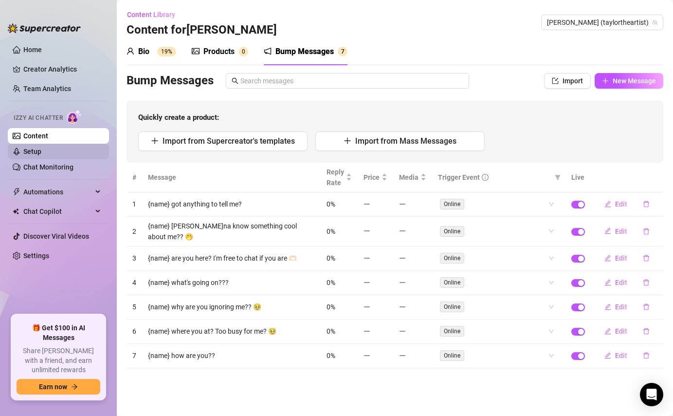
click at [41, 155] on link "Setup" at bounding box center [32, 152] width 18 height 8
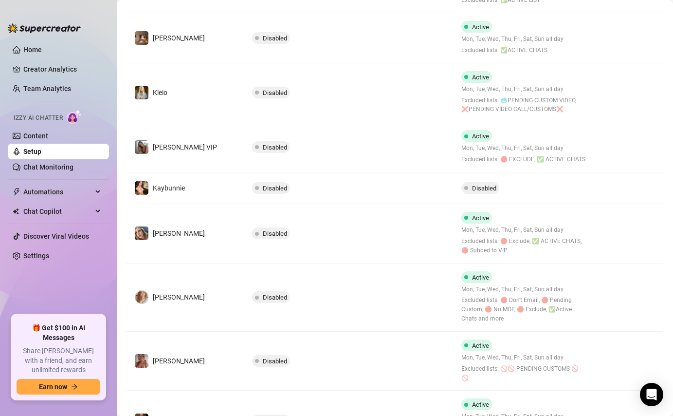
scroll to position [354, 0]
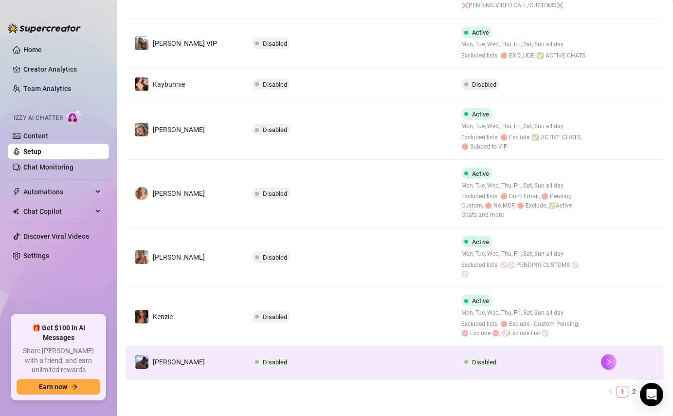
click at [434, 349] on td "Disabled" at bounding box center [349, 362] width 210 height 32
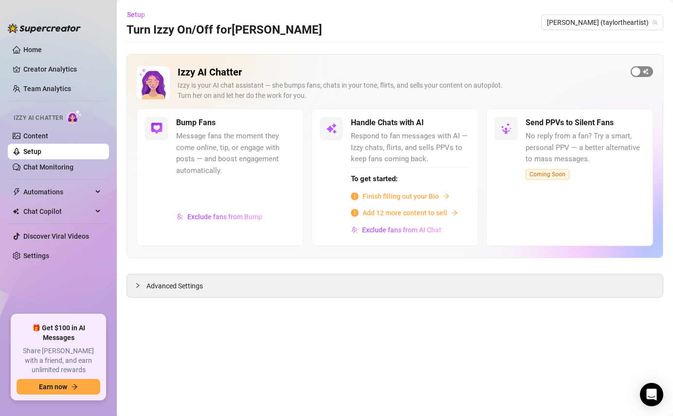
click at [640, 73] on div "button" at bounding box center [636, 71] width 9 height 9
click at [198, 285] on span "Advanced Settings" at bounding box center [175, 285] width 56 height 11
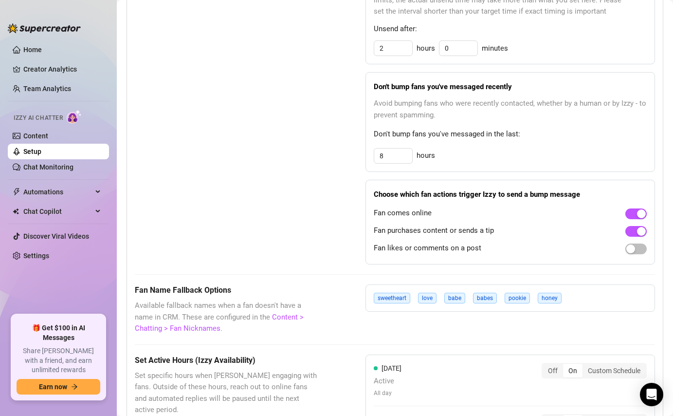
scroll to position [601, 0]
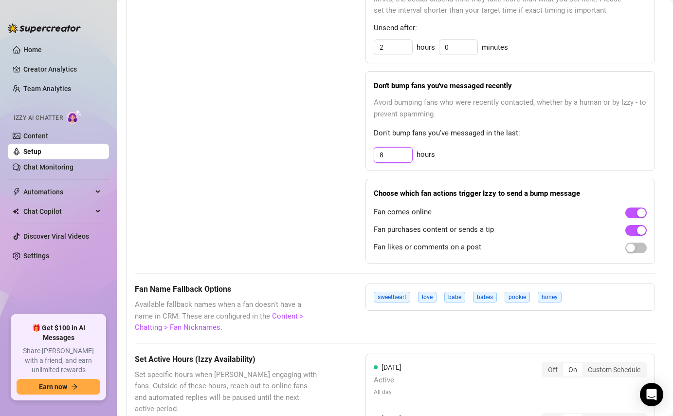
drag, startPoint x: 398, startPoint y: 160, endPoint x: 365, endPoint y: 158, distance: 33.1
click at [366, 158] on div "Don't bump fans you've messaged recently Avoid bumping fans who were recently c…" at bounding box center [511, 121] width 290 height 100
click at [525, 158] on div "3 hours" at bounding box center [510, 155] width 273 height 16
click at [640, 230] on div "button" at bounding box center [641, 230] width 9 height 9
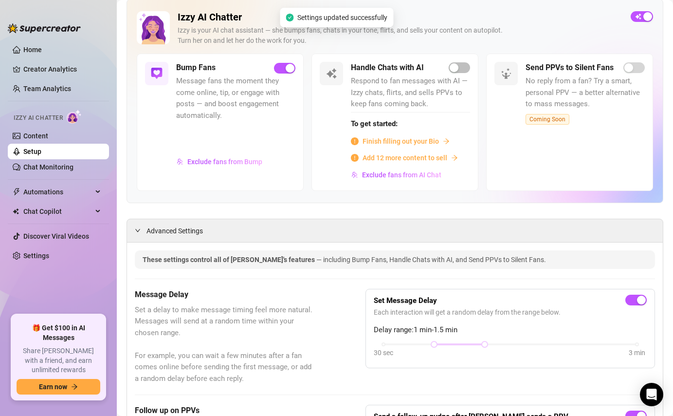
scroll to position [0, 0]
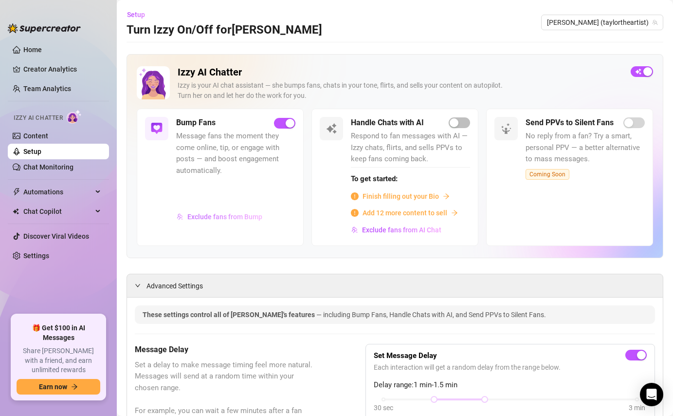
click at [232, 219] on span "Exclude fans from Bump" at bounding box center [224, 217] width 75 height 8
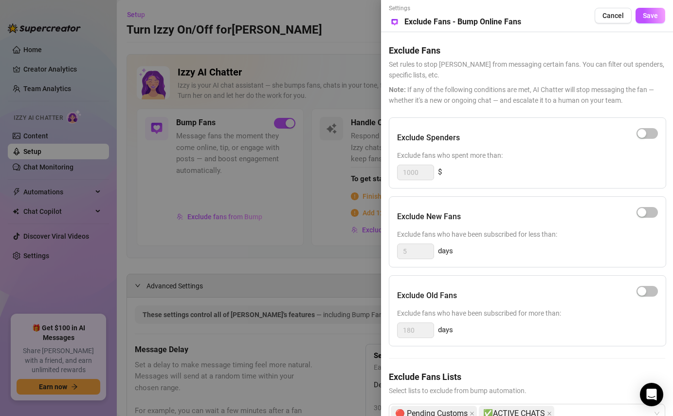
scroll to position [27, 0]
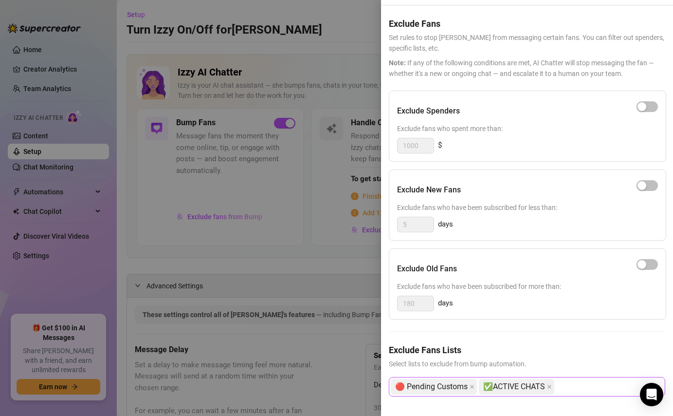
click at [572, 388] on div "🔴 Pending Customs ✅ACTIVE CHATS" at bounding box center [522, 387] width 262 height 18
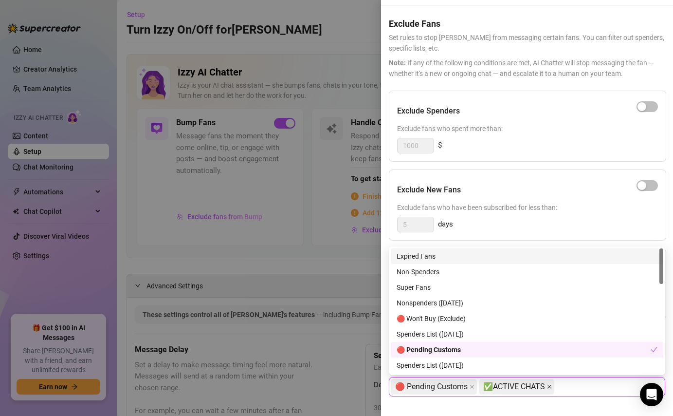
click at [547, 387] on icon "close" at bounding box center [549, 386] width 5 height 5
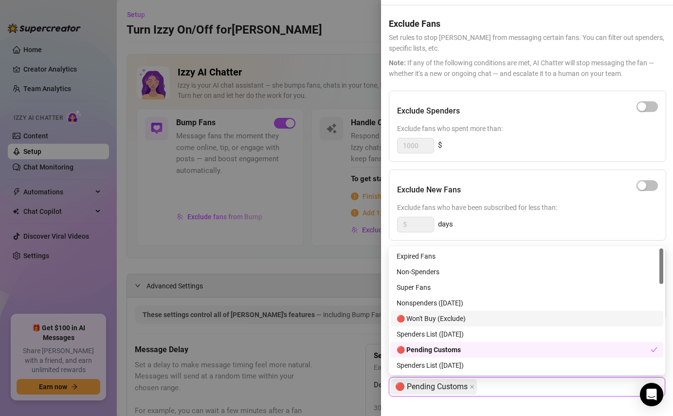
click at [546, 317] on div "🔴 Won't Buy (Exclude)" at bounding box center [527, 318] width 261 height 11
click at [546, 317] on div "🔴 Won't Buy (Exclude)" at bounding box center [524, 318] width 254 height 11
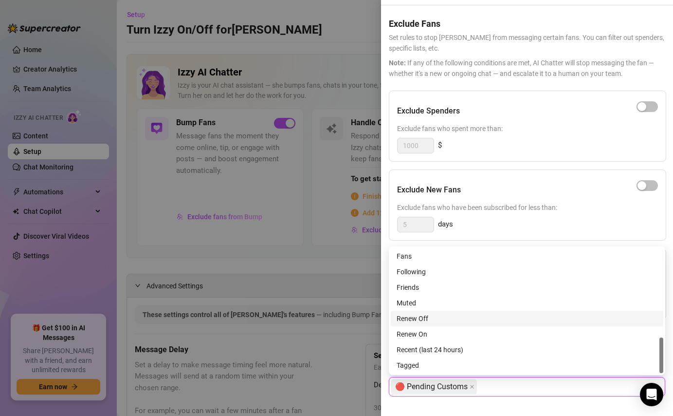
scroll to position [0, 0]
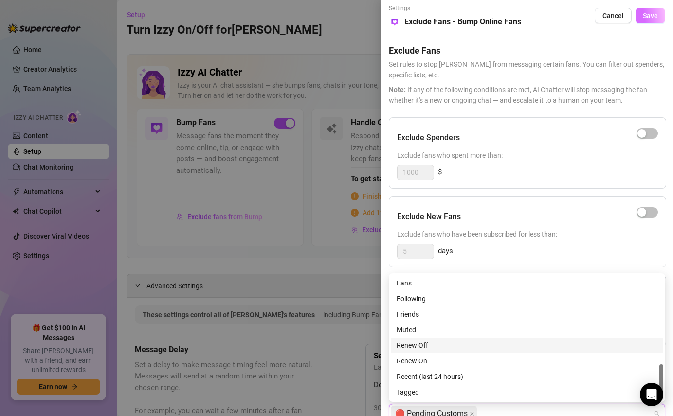
click at [645, 21] on button "Save" at bounding box center [651, 16] width 30 height 16
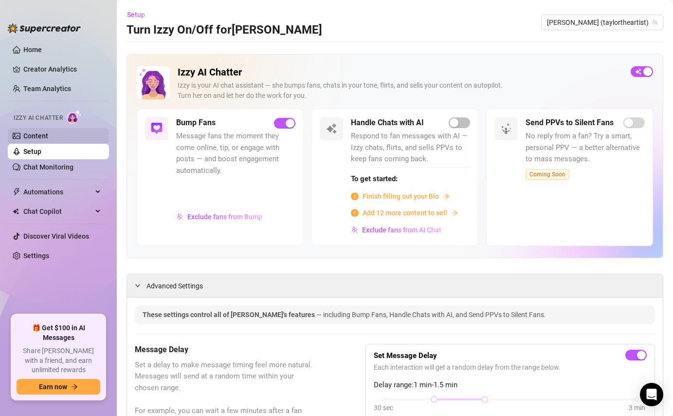
click at [48, 132] on link "Content" at bounding box center [35, 136] width 25 height 8
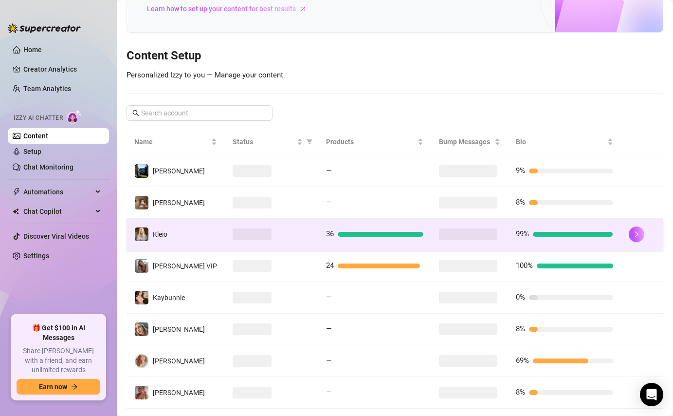
scroll to position [187, 0]
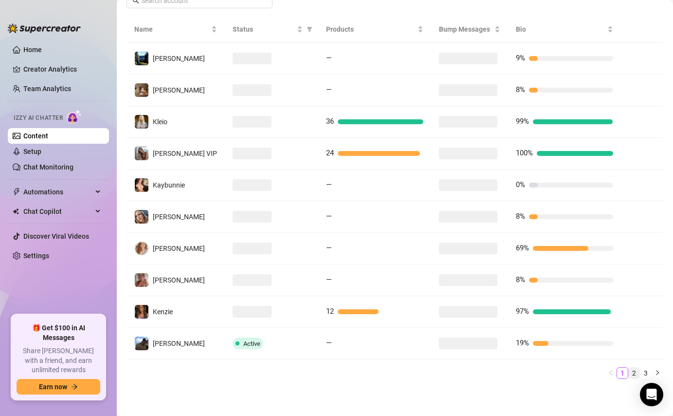
click at [632, 376] on link "2" at bounding box center [634, 373] width 11 height 11
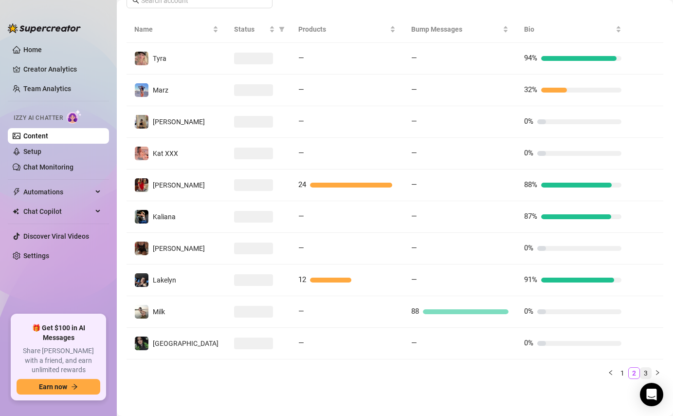
click at [648, 374] on link "3" at bounding box center [646, 373] width 11 height 11
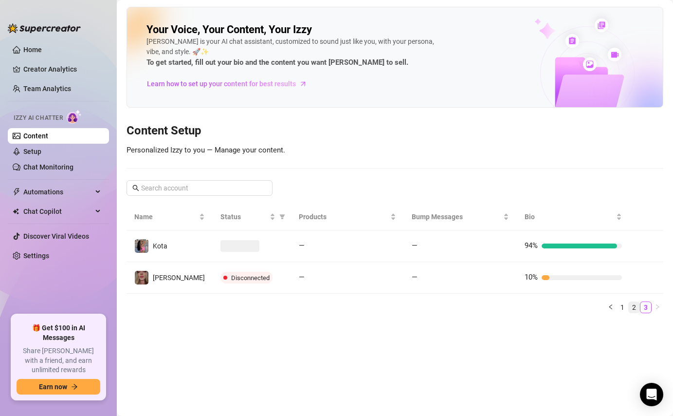
click at [631, 305] on link "2" at bounding box center [634, 307] width 11 height 11
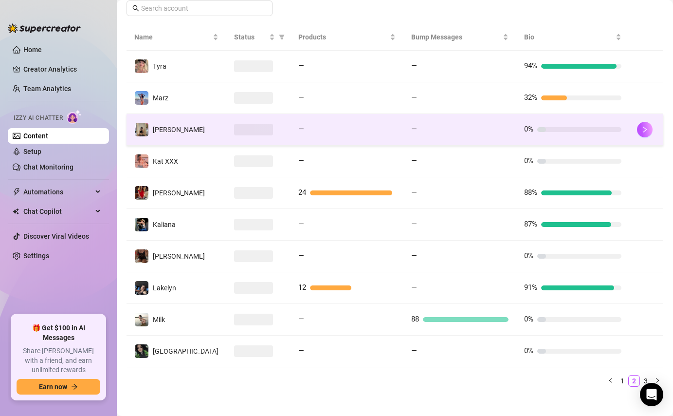
scroll to position [187, 0]
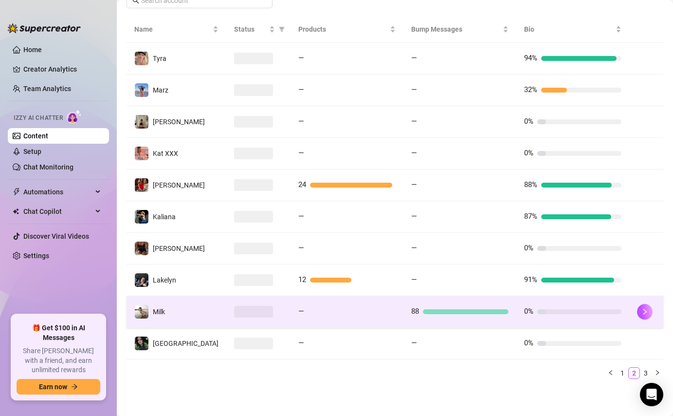
click at [483, 315] on div "88" at bounding box center [459, 312] width 97 height 12
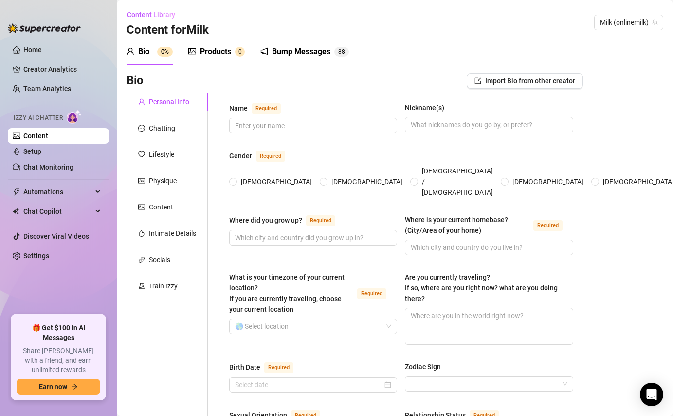
click at [323, 56] on div "Bump Messages" at bounding box center [301, 52] width 58 height 12
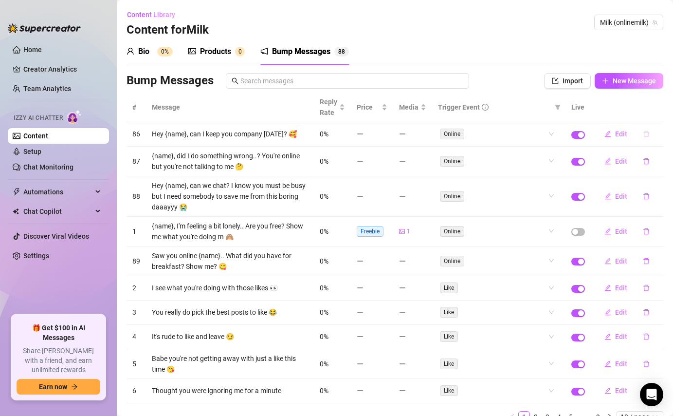
click at [645, 133] on icon "delete" at bounding box center [646, 133] width 7 height 7
click at [659, 108] on span "Yes" at bounding box center [657, 109] width 12 height 8
click at [647, 136] on icon "delete" at bounding box center [647, 134] width 6 height 6
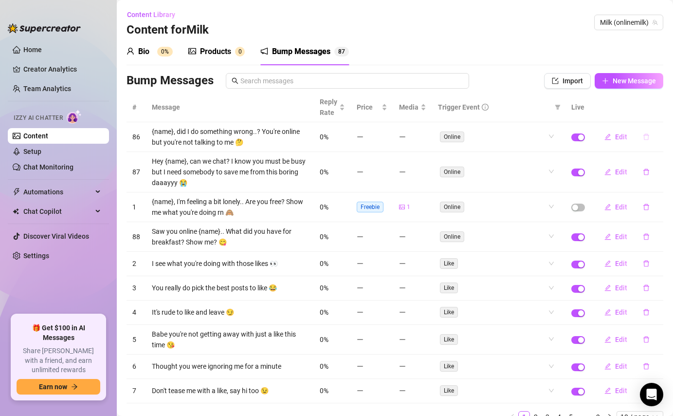
click at [645, 142] on button "button" at bounding box center [646, 137] width 22 height 16
click at [660, 112] on span "Yes" at bounding box center [657, 112] width 12 height 8
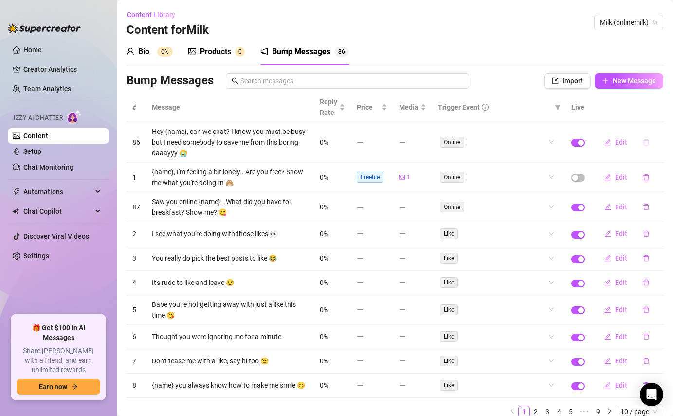
click at [647, 141] on icon "delete" at bounding box center [646, 142] width 7 height 7
click at [660, 117] on span "Yes" at bounding box center [657, 117] width 12 height 8
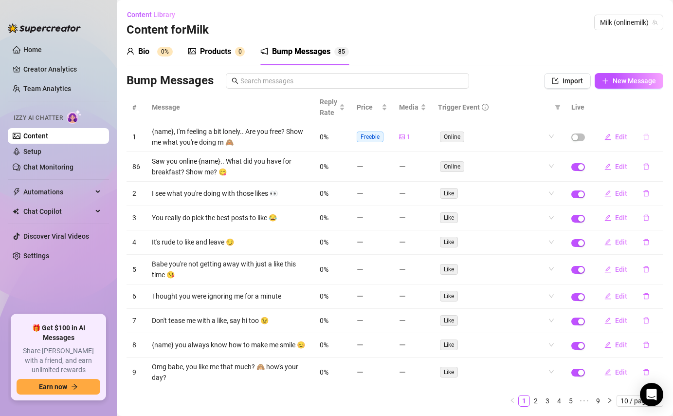
click at [647, 135] on icon "delete" at bounding box center [646, 136] width 7 height 7
click at [660, 116] on button "Yes" at bounding box center [656, 112] width 18 height 12
click at [648, 164] on icon "delete" at bounding box center [647, 167] width 6 height 6
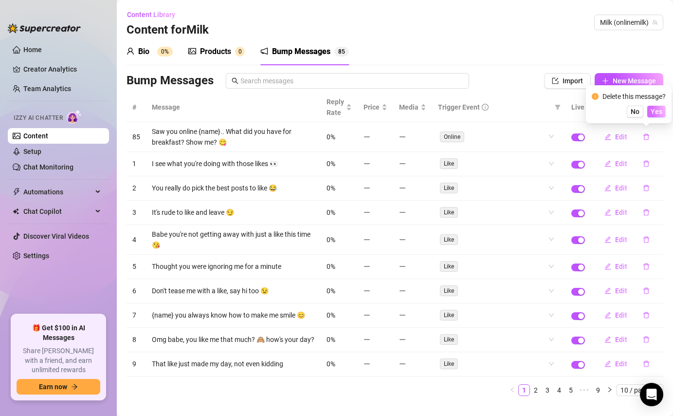
click at [659, 111] on span "Yes" at bounding box center [657, 112] width 12 height 8
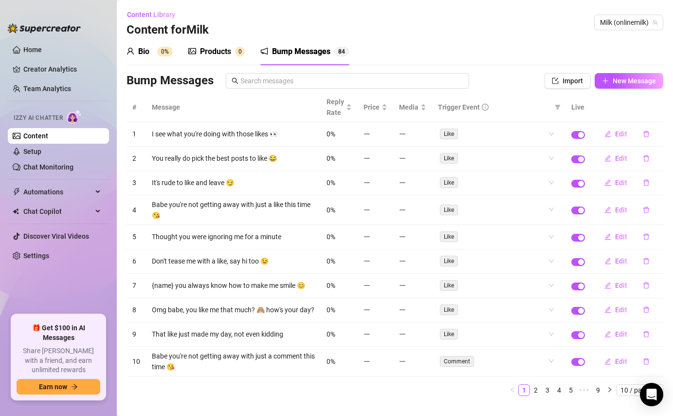
click at [647, 141] on button "button" at bounding box center [646, 134] width 22 height 16
click at [657, 107] on span "Yes" at bounding box center [657, 109] width 12 height 8
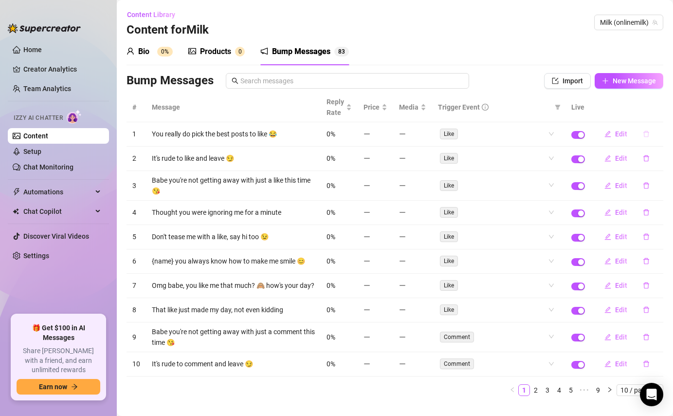
click at [649, 132] on icon "delete" at bounding box center [646, 133] width 7 height 7
click at [656, 109] on span "Yes" at bounding box center [657, 109] width 12 height 8
click at [647, 134] on icon "delete" at bounding box center [646, 133] width 7 height 7
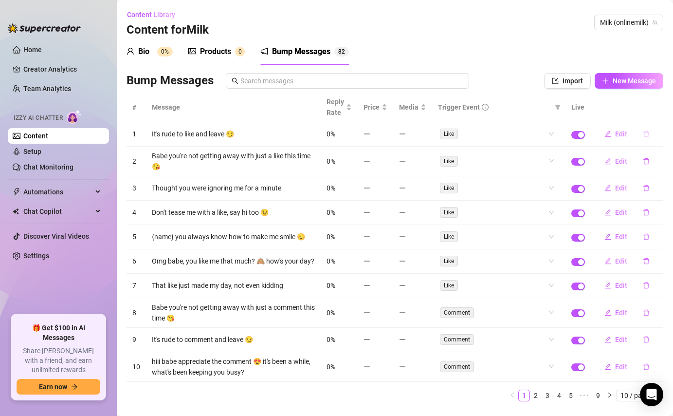
click at [646, 136] on icon "delete" at bounding box center [646, 133] width 7 height 7
click at [661, 108] on span "Yes" at bounding box center [657, 109] width 12 height 8
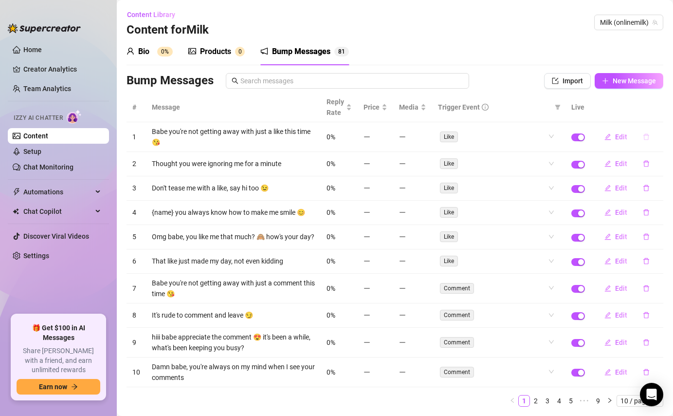
click at [645, 138] on icon "delete" at bounding box center [646, 136] width 7 height 7
click at [658, 112] on span "Yes" at bounding box center [657, 112] width 12 height 8
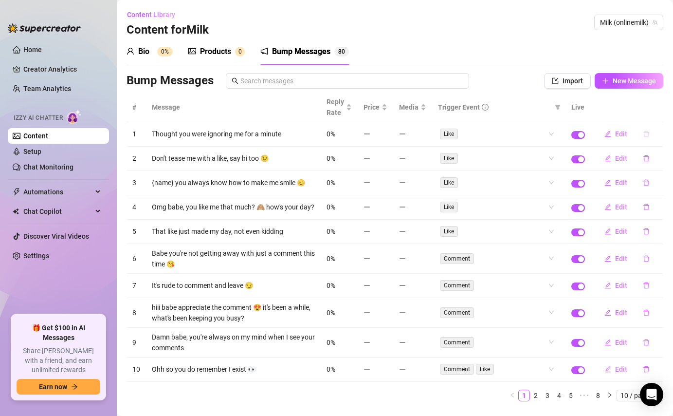
click at [646, 139] on button "button" at bounding box center [646, 134] width 22 height 16
click at [661, 111] on span "Yes" at bounding box center [657, 109] width 12 height 8
click at [648, 139] on button "button" at bounding box center [646, 134] width 22 height 16
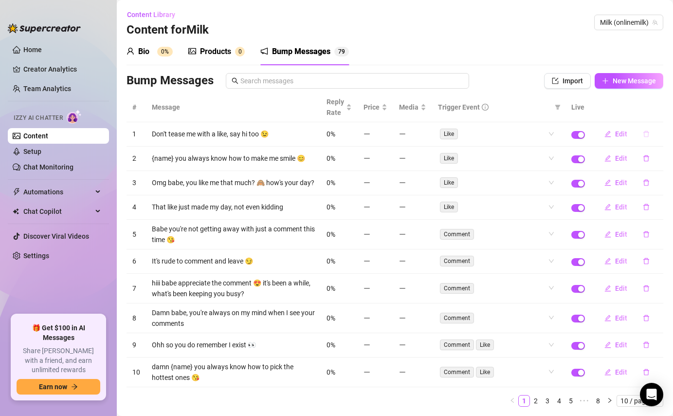
click at [652, 130] on button "button" at bounding box center [646, 134] width 22 height 16
click at [664, 113] on button "Yes" at bounding box center [656, 109] width 18 height 12
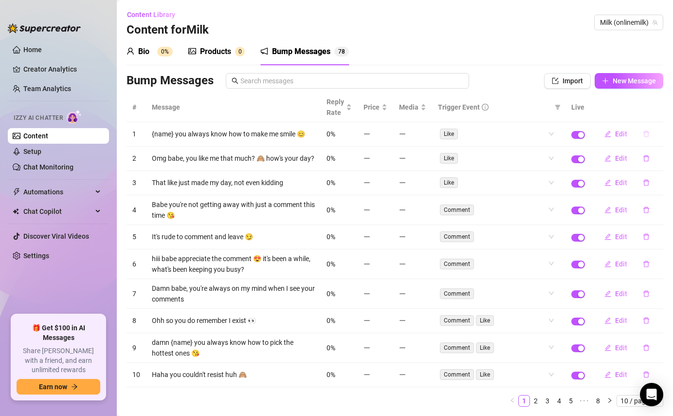
click at [645, 135] on icon "delete" at bounding box center [646, 133] width 7 height 7
click at [658, 110] on span "Yes" at bounding box center [657, 109] width 12 height 8
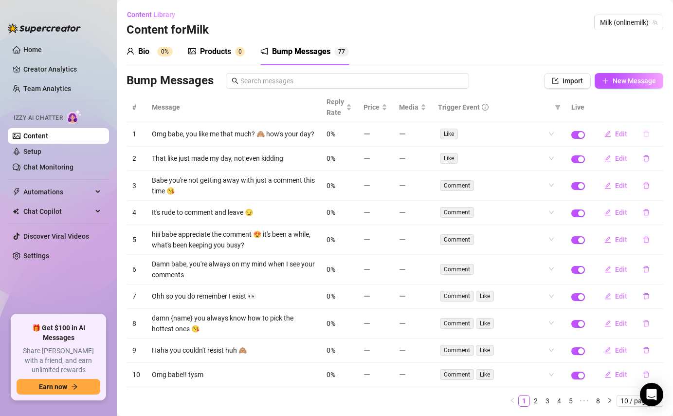
click at [645, 135] on icon "delete" at bounding box center [646, 133] width 7 height 7
click at [663, 109] on span "Yes" at bounding box center [657, 109] width 12 height 8
click at [649, 135] on icon "delete" at bounding box center [646, 133] width 7 height 7
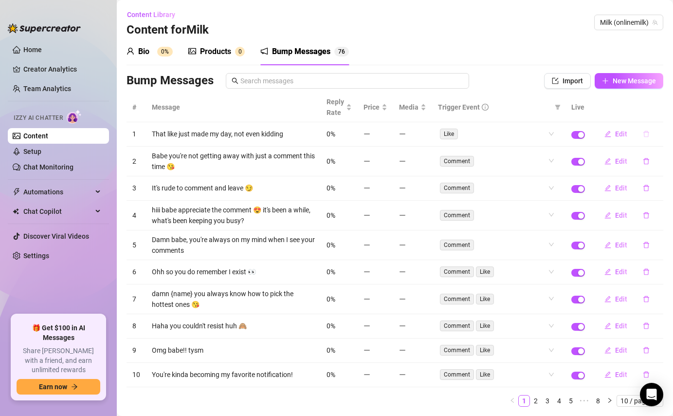
click at [650, 130] on button "button" at bounding box center [646, 134] width 22 height 16
click at [658, 113] on button "Yes" at bounding box center [656, 109] width 18 height 12
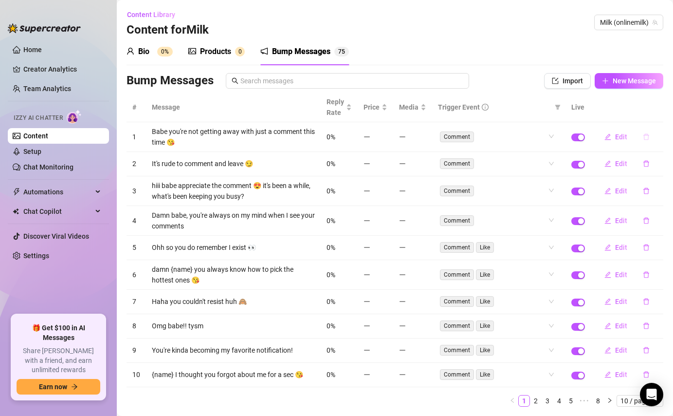
click at [646, 137] on icon "delete" at bounding box center [646, 136] width 7 height 7
click at [663, 109] on span "Yes" at bounding box center [657, 112] width 12 height 8
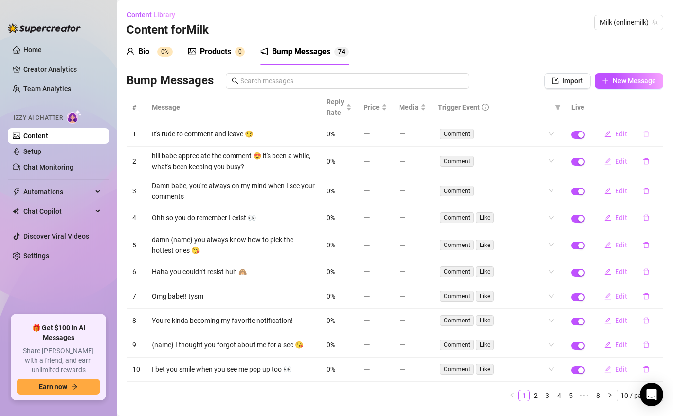
click at [650, 136] on button "button" at bounding box center [646, 134] width 22 height 16
click at [659, 111] on span "Yes" at bounding box center [657, 109] width 12 height 8
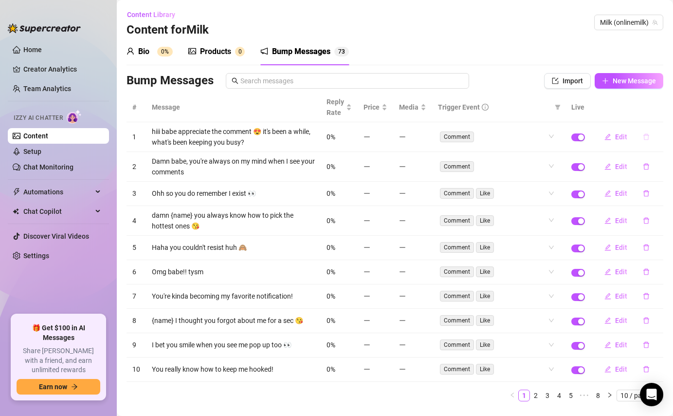
click at [645, 137] on icon "delete" at bounding box center [646, 136] width 7 height 7
click at [662, 111] on span "Yes" at bounding box center [657, 112] width 12 height 8
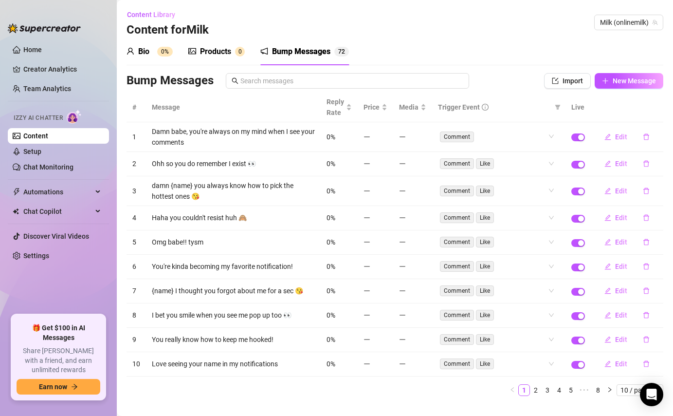
click at [650, 139] on button "button" at bounding box center [646, 137] width 22 height 16
click at [663, 111] on span "Yes" at bounding box center [657, 112] width 12 height 8
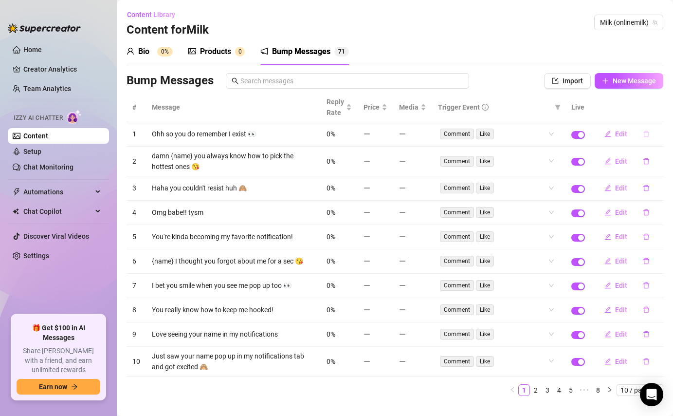
click at [647, 134] on icon "delete" at bounding box center [646, 133] width 7 height 7
click at [659, 108] on span "Yes" at bounding box center [657, 109] width 12 height 8
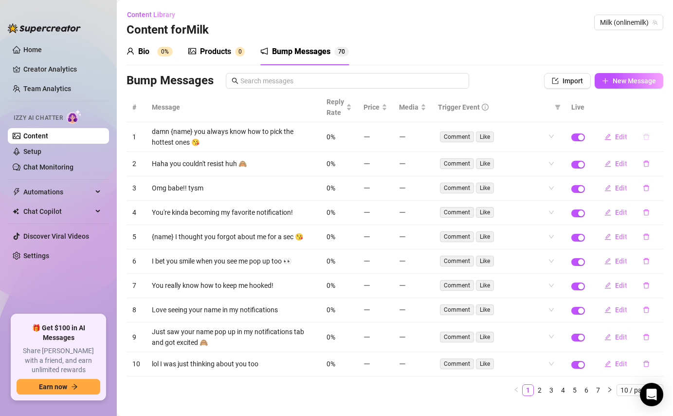
click at [647, 132] on button "button" at bounding box center [646, 137] width 22 height 16
click at [657, 109] on span "Yes" at bounding box center [657, 112] width 12 height 8
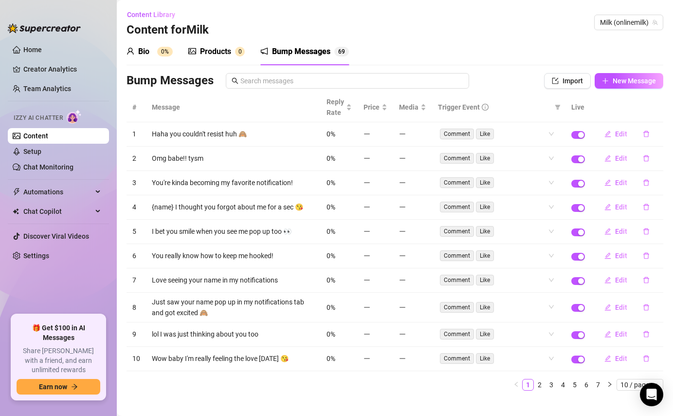
click at [645, 140] on button "button" at bounding box center [646, 134] width 22 height 16
click at [656, 110] on span "Yes" at bounding box center [657, 109] width 12 height 8
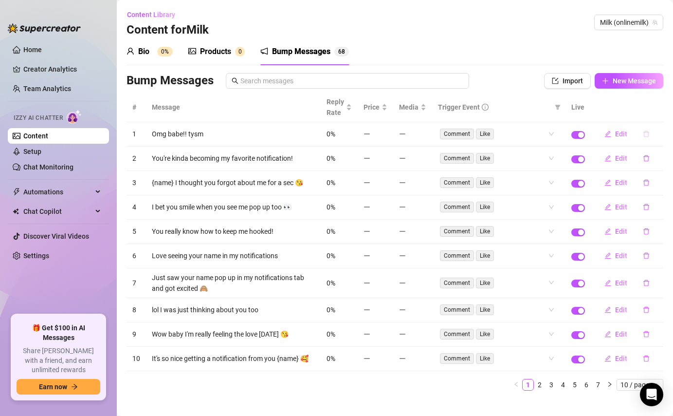
click at [648, 132] on icon "delete" at bounding box center [647, 134] width 6 height 6
click at [662, 105] on span "Yes" at bounding box center [657, 109] width 12 height 8
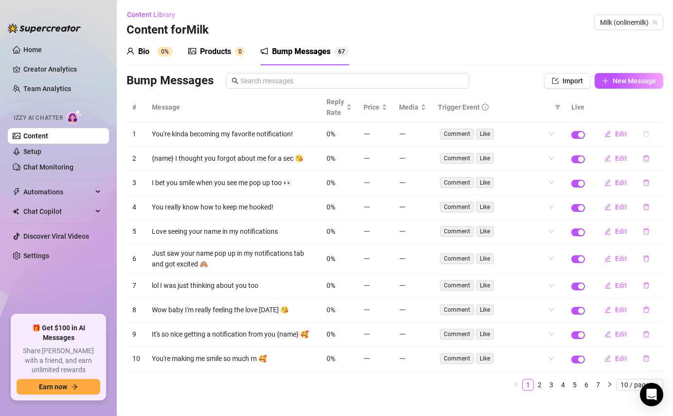
click at [649, 134] on icon "delete" at bounding box center [646, 133] width 7 height 7
click at [657, 111] on span "Yes" at bounding box center [657, 109] width 12 height 8
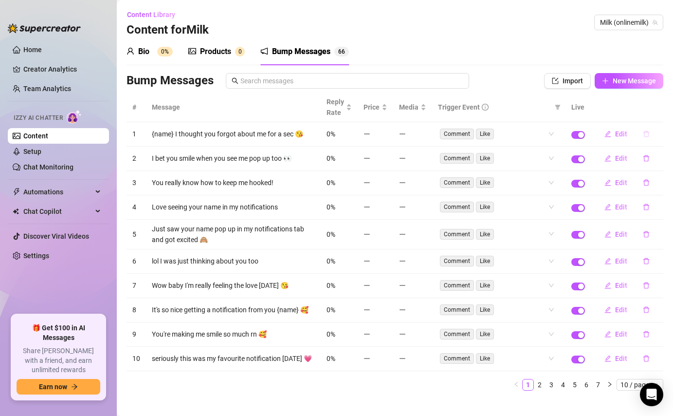
click at [646, 132] on icon "delete" at bounding box center [647, 134] width 6 height 6
click at [660, 110] on span "Yes" at bounding box center [657, 109] width 12 height 8
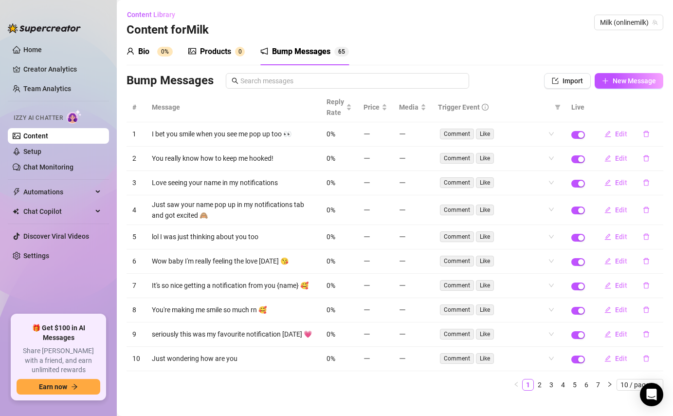
click at [648, 137] on icon "delete" at bounding box center [647, 134] width 6 height 6
click at [660, 108] on span "Yes" at bounding box center [657, 109] width 12 height 8
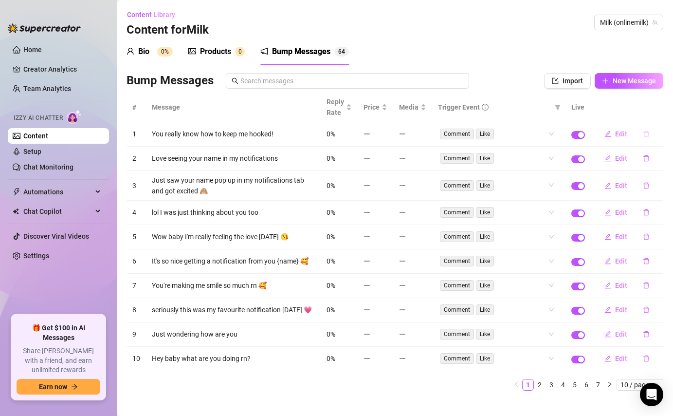
click at [646, 132] on icon "delete" at bounding box center [646, 133] width 7 height 7
click at [659, 108] on span "Yes" at bounding box center [657, 109] width 12 height 8
click at [647, 136] on icon "delete" at bounding box center [646, 133] width 7 height 7
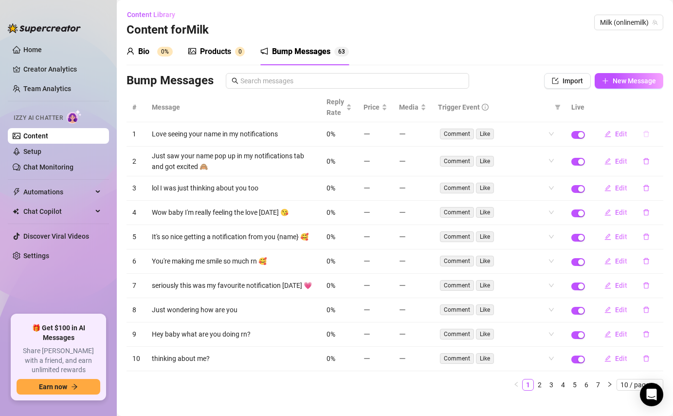
click at [650, 130] on button "button" at bounding box center [646, 134] width 22 height 16
click at [663, 106] on span "Yes" at bounding box center [657, 109] width 12 height 8
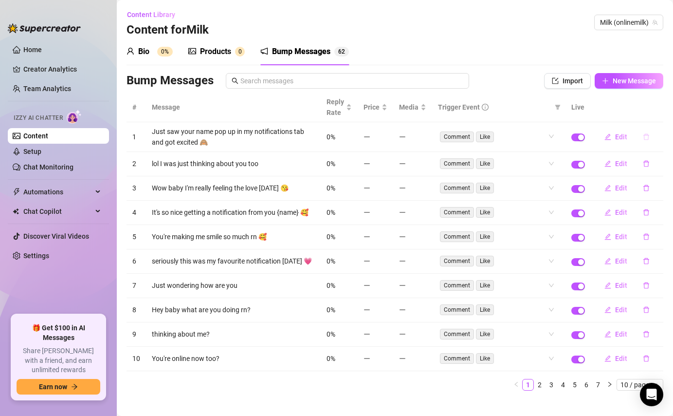
click at [647, 136] on icon "delete" at bounding box center [646, 136] width 7 height 7
click at [656, 109] on span "Yes" at bounding box center [657, 112] width 12 height 8
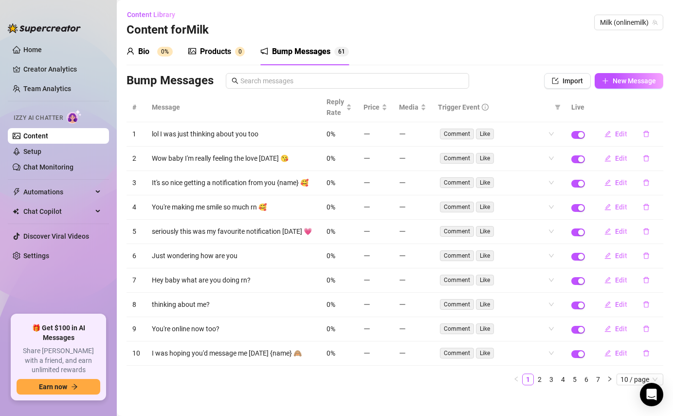
click at [649, 140] on button "button" at bounding box center [646, 134] width 22 height 16
click at [664, 107] on button "Yes" at bounding box center [656, 109] width 18 height 12
click at [648, 136] on icon "delete" at bounding box center [646, 133] width 7 height 7
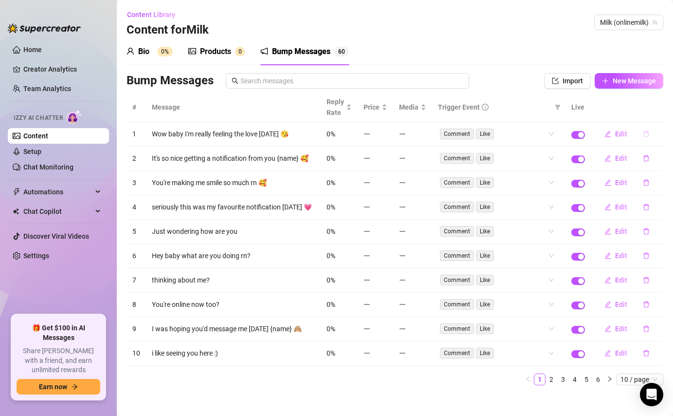
click at [645, 139] on button "button" at bounding box center [646, 134] width 22 height 16
click at [660, 110] on span "Yes" at bounding box center [657, 109] width 12 height 8
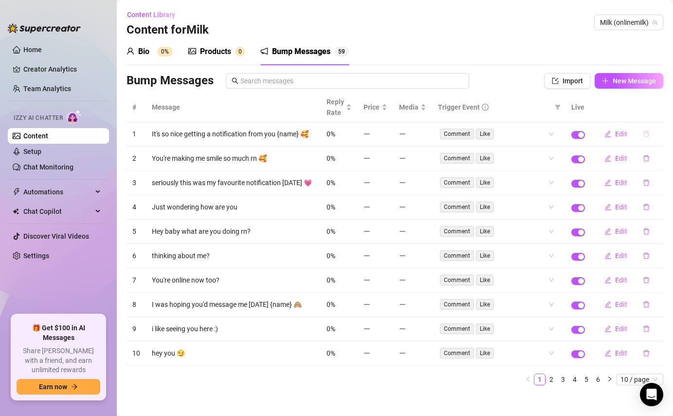
click at [648, 132] on icon "delete" at bounding box center [647, 134] width 6 height 6
click at [661, 105] on span "Yes" at bounding box center [657, 109] width 12 height 8
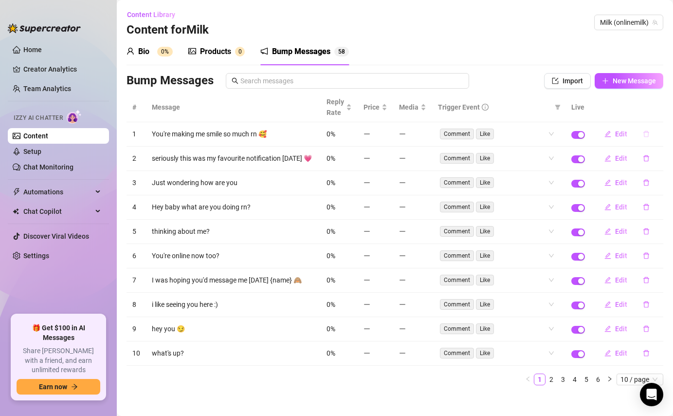
click at [646, 135] on icon "delete" at bounding box center [646, 133] width 7 height 7
click at [660, 108] on span "Yes" at bounding box center [657, 109] width 12 height 8
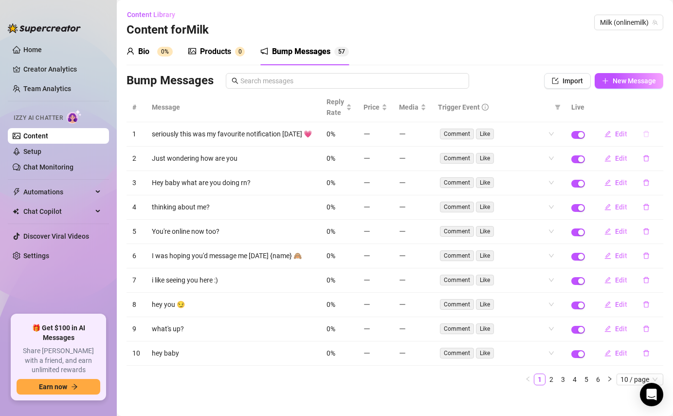
click at [650, 132] on button "button" at bounding box center [646, 134] width 22 height 16
click at [660, 106] on span "Yes" at bounding box center [657, 109] width 12 height 8
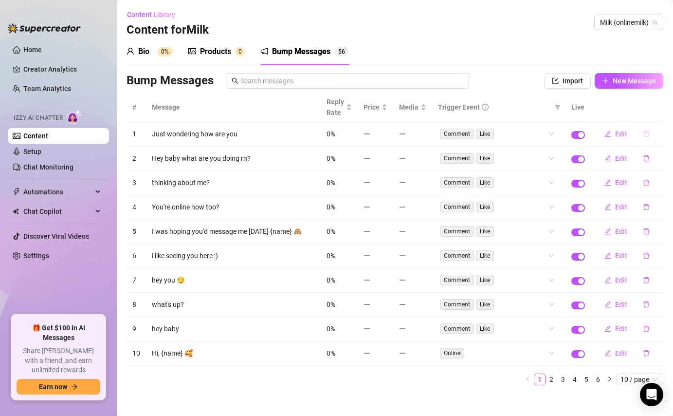
click at [645, 135] on icon "delete" at bounding box center [647, 134] width 6 height 6
click at [658, 111] on span "Yes" at bounding box center [657, 109] width 12 height 8
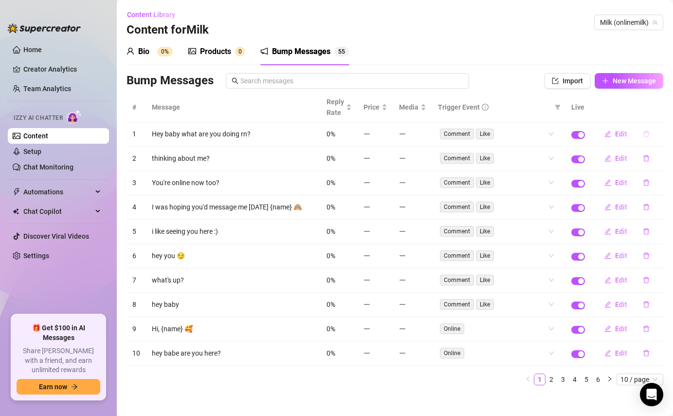
click at [647, 135] on icon "delete" at bounding box center [646, 133] width 7 height 7
click at [657, 113] on button "Yes" at bounding box center [656, 109] width 18 height 12
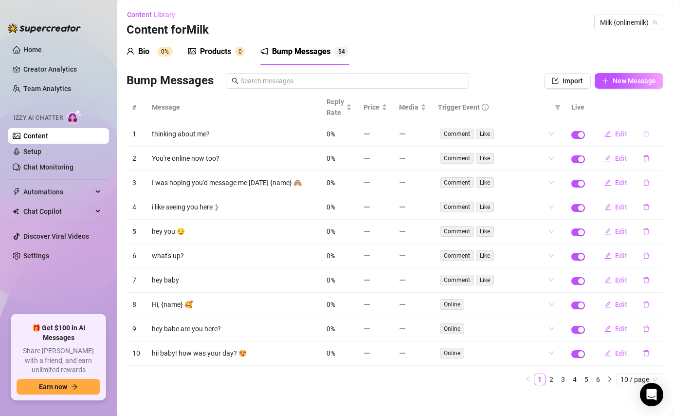
click at [645, 137] on icon "delete" at bounding box center [647, 134] width 6 height 6
click at [664, 109] on button "Yes" at bounding box center [656, 109] width 18 height 12
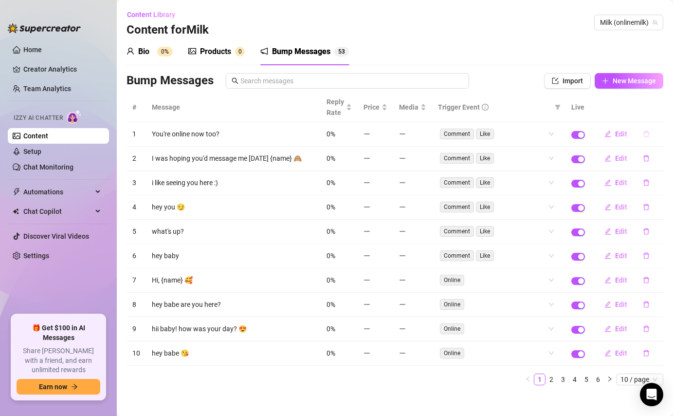
click at [649, 135] on icon "delete" at bounding box center [646, 133] width 7 height 7
click at [663, 105] on span "Yes" at bounding box center [657, 109] width 12 height 8
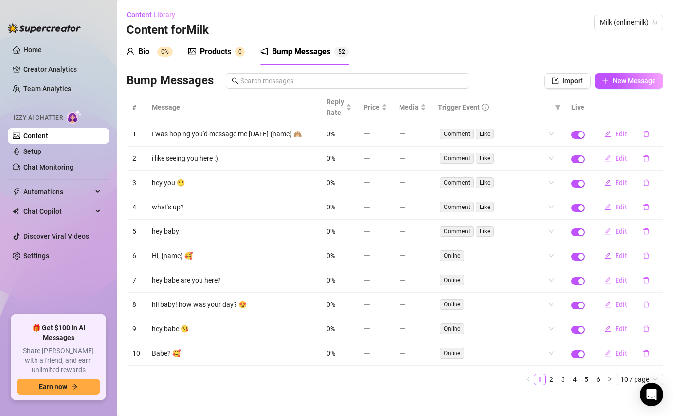
click at [648, 133] on icon "delete" at bounding box center [647, 134] width 6 height 6
click at [662, 107] on span "Yes" at bounding box center [657, 109] width 12 height 8
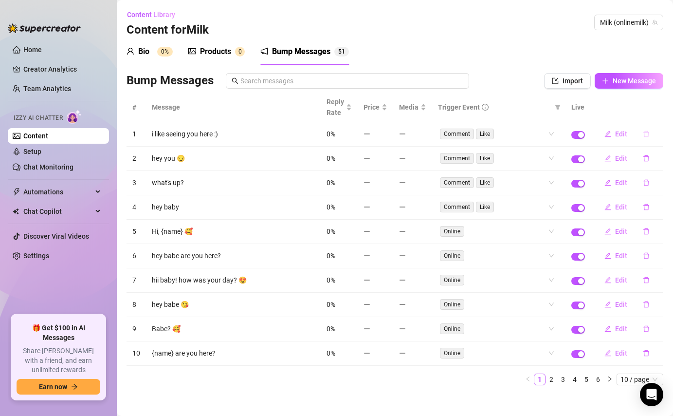
click at [646, 134] on icon "delete" at bounding box center [646, 133] width 7 height 7
click at [660, 112] on span "Yes" at bounding box center [657, 109] width 12 height 8
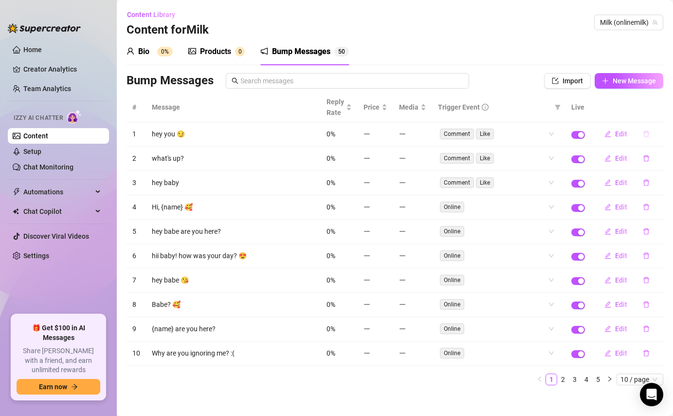
click at [645, 135] on icon "delete" at bounding box center [646, 133] width 7 height 7
click at [661, 105] on span "Yes" at bounding box center [657, 109] width 12 height 8
click at [649, 134] on icon "delete" at bounding box center [646, 133] width 7 height 7
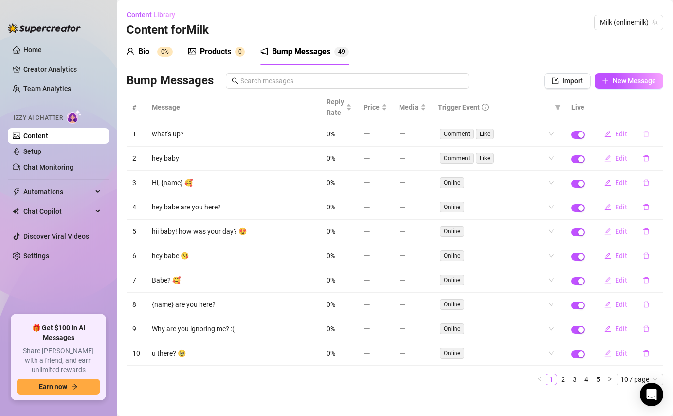
click at [645, 134] on icon "delete" at bounding box center [646, 133] width 7 height 7
click at [660, 103] on button "Yes" at bounding box center [656, 109] width 18 height 12
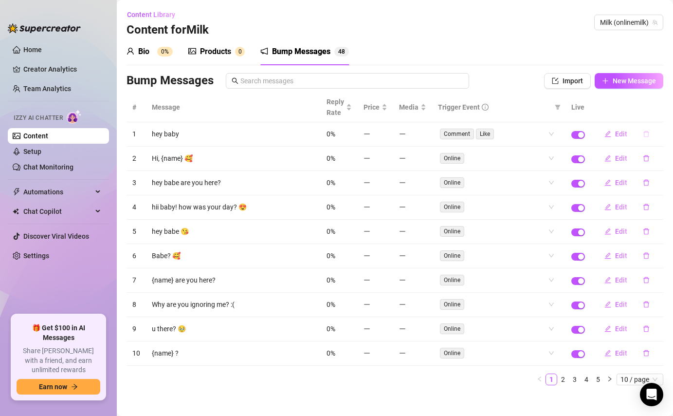
click at [651, 133] on button "button" at bounding box center [646, 134] width 22 height 16
click at [662, 104] on button "Yes" at bounding box center [656, 109] width 18 height 12
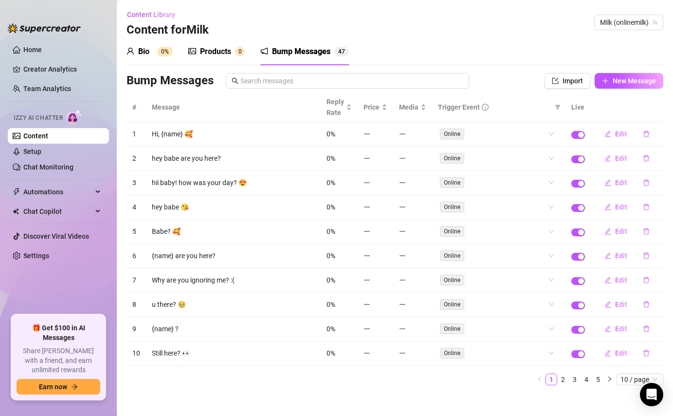
click at [648, 136] on icon "delete" at bounding box center [647, 134] width 6 height 6
click at [659, 106] on span "Yes" at bounding box center [657, 109] width 12 height 8
click at [646, 132] on icon "delete" at bounding box center [646, 133] width 7 height 7
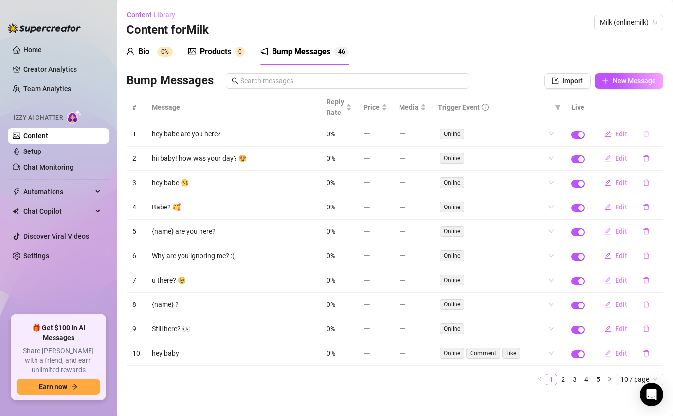
click at [645, 136] on icon "delete" at bounding box center [646, 133] width 7 height 7
click at [657, 106] on span "Yes" at bounding box center [657, 109] width 12 height 8
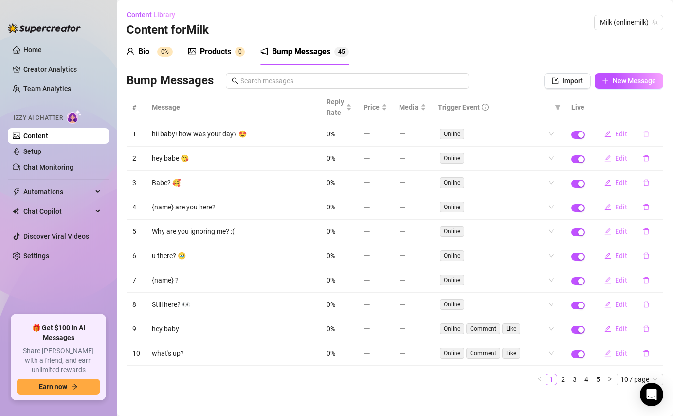
click at [649, 134] on icon "delete" at bounding box center [646, 133] width 7 height 7
click at [657, 114] on div "Delete this message? No Yes" at bounding box center [629, 101] width 86 height 38
click at [659, 107] on span "Yes" at bounding box center [657, 109] width 12 height 8
click at [649, 155] on icon "delete" at bounding box center [646, 158] width 7 height 7
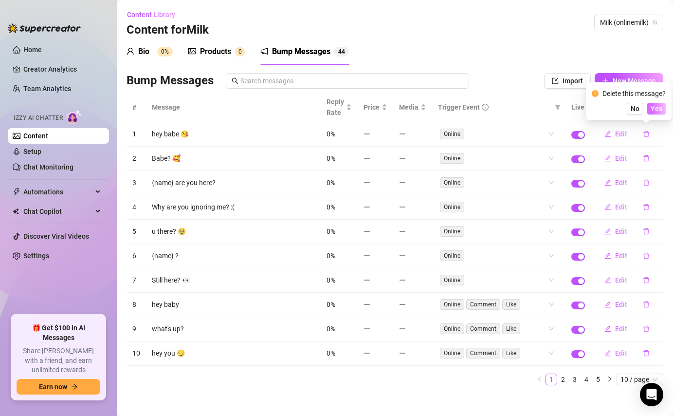
click at [666, 104] on button "Yes" at bounding box center [656, 109] width 18 height 12
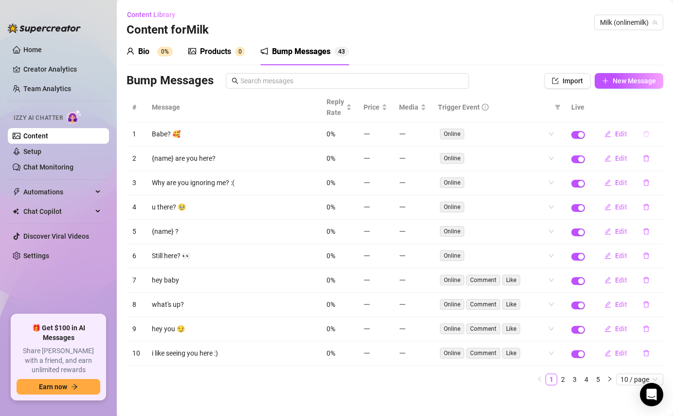
click at [647, 137] on icon "delete" at bounding box center [646, 133] width 7 height 7
click at [659, 109] on span "Yes" at bounding box center [657, 109] width 12 height 8
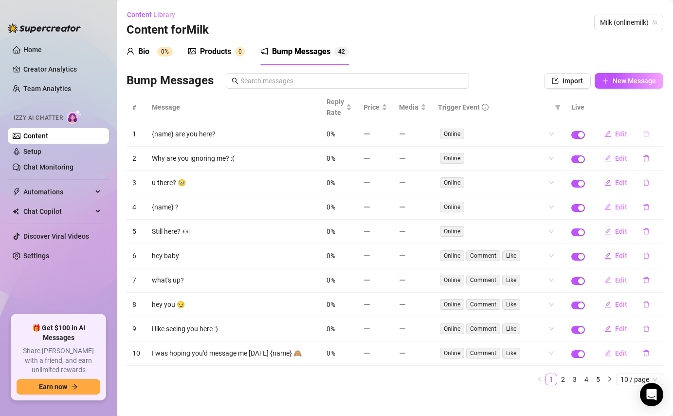
click at [646, 133] on icon "delete" at bounding box center [646, 133] width 7 height 7
click at [662, 107] on span "Yes" at bounding box center [657, 109] width 12 height 8
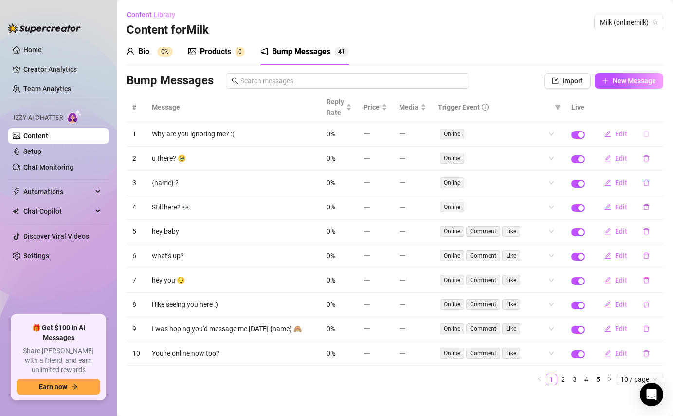
click at [647, 133] on icon "delete" at bounding box center [646, 133] width 7 height 7
click at [658, 107] on span "Yes" at bounding box center [657, 109] width 12 height 8
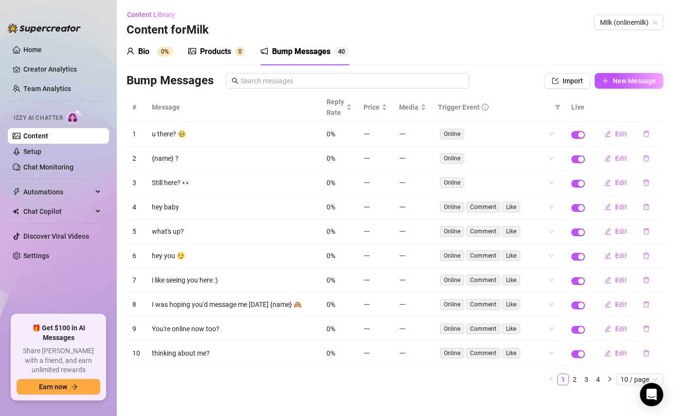
click at [648, 137] on icon "delete" at bounding box center [646, 133] width 7 height 7
click at [661, 105] on span "Yes" at bounding box center [657, 109] width 12 height 8
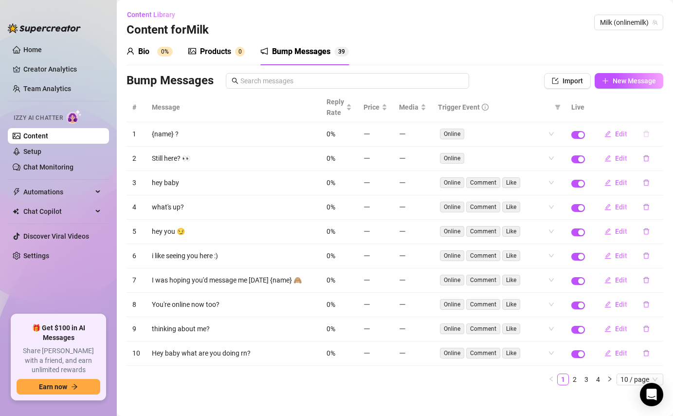
click at [645, 136] on icon "delete" at bounding box center [647, 134] width 6 height 6
click at [654, 106] on span "Yes" at bounding box center [657, 109] width 12 height 8
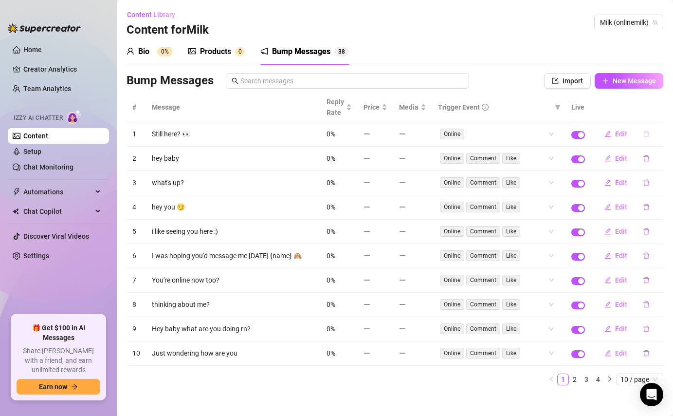
click at [647, 132] on icon "delete" at bounding box center [646, 133] width 7 height 7
click at [657, 113] on button "Yes" at bounding box center [656, 109] width 18 height 12
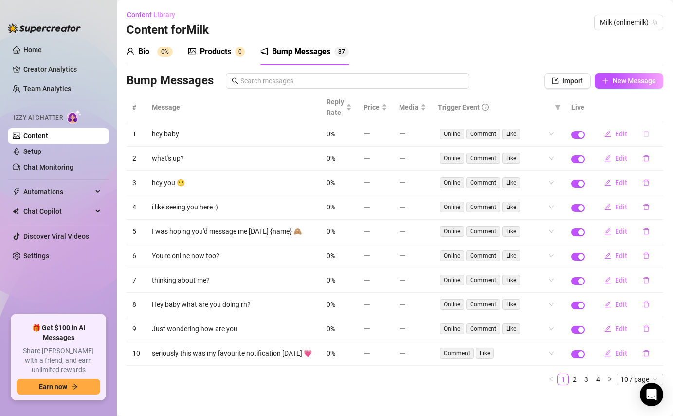
click at [647, 136] on icon "delete" at bounding box center [646, 133] width 7 height 7
click at [657, 106] on span "Yes" at bounding box center [657, 109] width 12 height 8
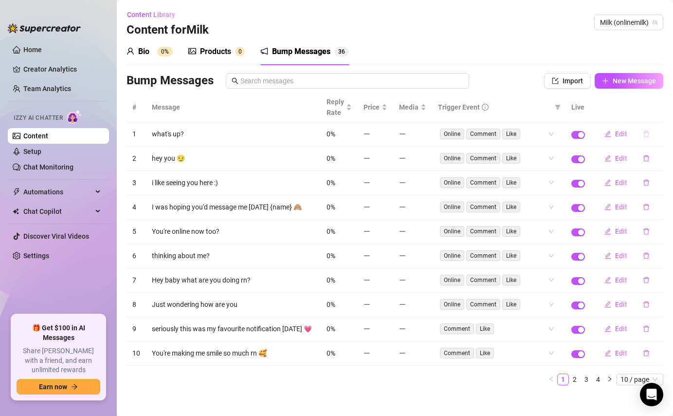
click at [652, 128] on button "button" at bounding box center [646, 134] width 22 height 16
click at [661, 105] on span "Yes" at bounding box center [657, 109] width 12 height 8
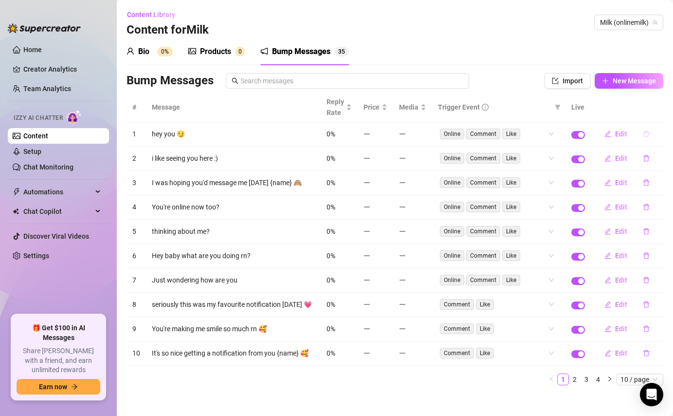
click at [648, 135] on icon "delete" at bounding box center [647, 134] width 6 height 6
click at [662, 109] on span "Yes" at bounding box center [657, 109] width 12 height 8
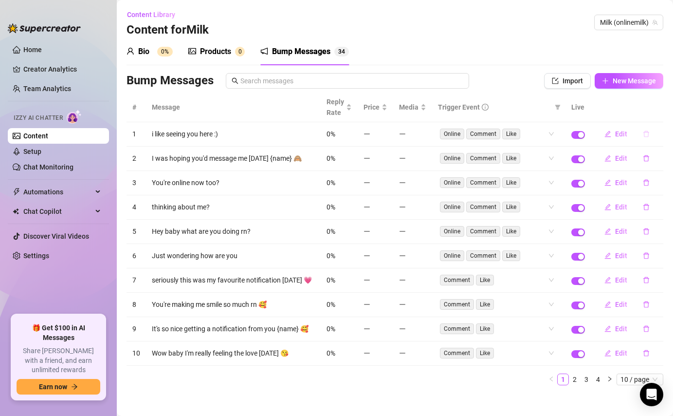
click at [646, 135] on icon "delete" at bounding box center [646, 133] width 7 height 7
click at [661, 108] on span "Yes" at bounding box center [657, 109] width 12 height 8
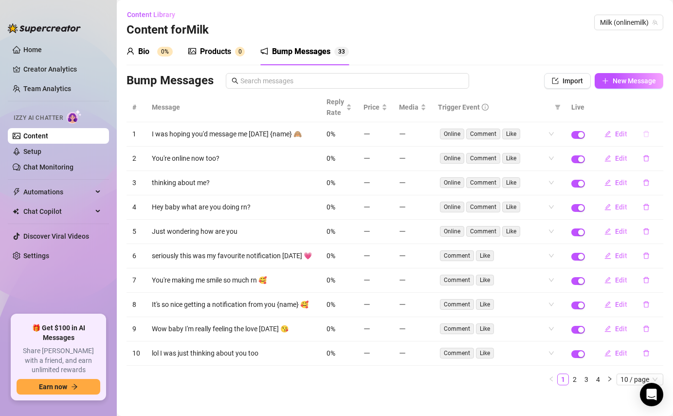
click at [647, 139] on button "button" at bounding box center [646, 134] width 22 height 16
click at [666, 103] on button "Yes" at bounding box center [656, 109] width 18 height 12
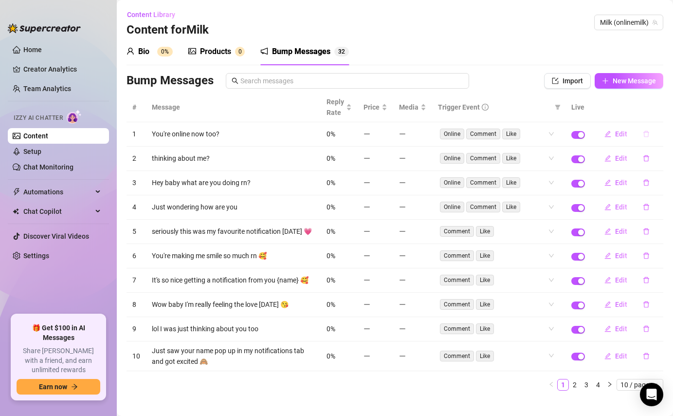
click at [648, 133] on icon "delete" at bounding box center [647, 134] width 6 height 6
click at [662, 110] on span "Yes" at bounding box center [657, 109] width 12 height 8
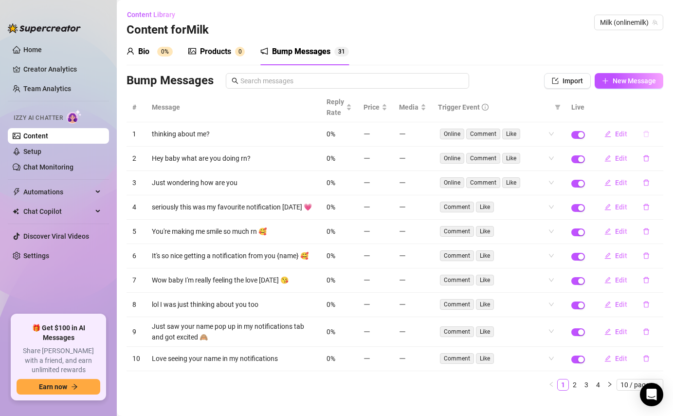
click at [646, 135] on icon "delete" at bounding box center [646, 133] width 7 height 7
click at [659, 103] on button "Yes" at bounding box center [656, 109] width 18 height 12
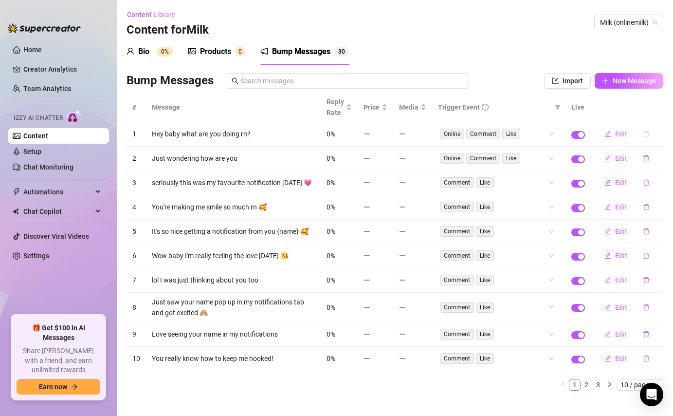
click at [649, 131] on icon "delete" at bounding box center [646, 133] width 7 height 7
click at [656, 107] on span "Yes" at bounding box center [657, 109] width 12 height 8
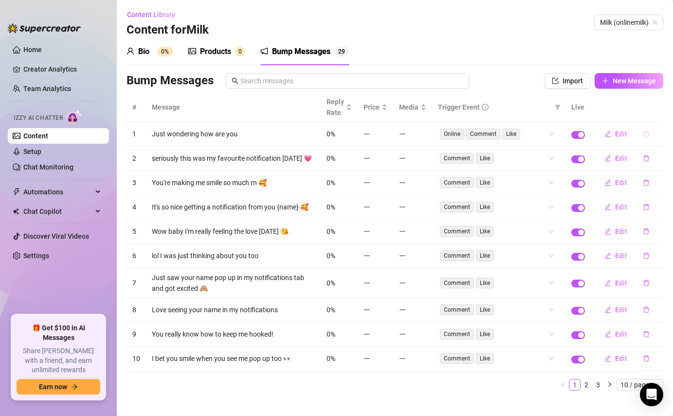
click at [644, 138] on button "button" at bounding box center [646, 134] width 22 height 16
click at [655, 105] on span "Yes" at bounding box center [657, 109] width 12 height 8
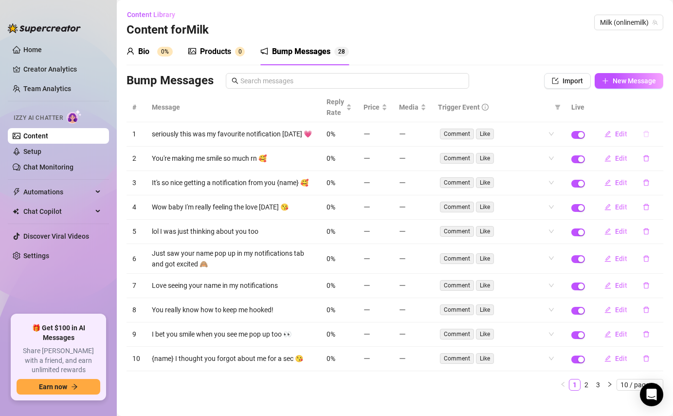
click at [645, 131] on icon "delete" at bounding box center [646, 133] width 7 height 7
click at [664, 107] on button "Yes" at bounding box center [656, 109] width 18 height 12
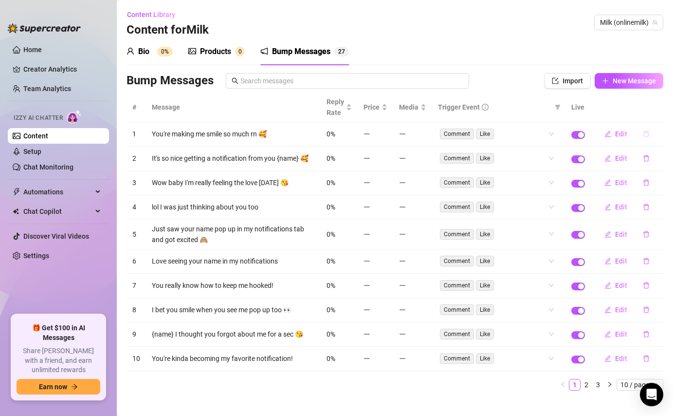
click at [647, 129] on button "button" at bounding box center [646, 134] width 22 height 16
click at [657, 110] on span "Yes" at bounding box center [657, 109] width 12 height 8
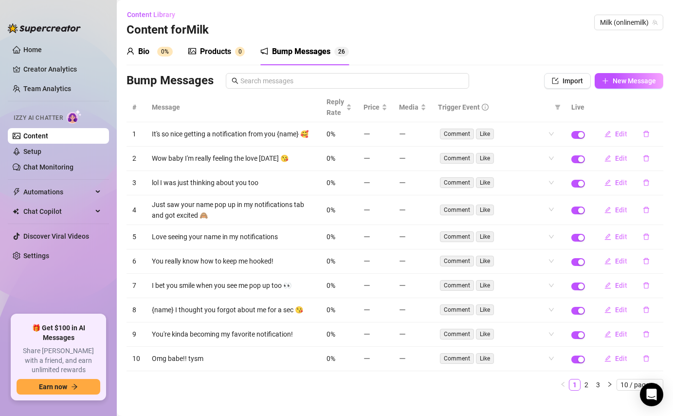
click at [646, 134] on icon "delete" at bounding box center [646, 133] width 7 height 7
click at [657, 106] on span "Yes" at bounding box center [657, 109] width 12 height 8
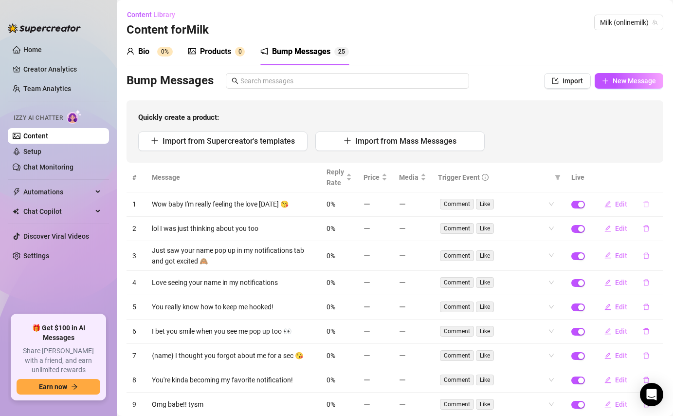
click at [642, 205] on button "button" at bounding box center [646, 204] width 22 height 16
click at [661, 177] on span "Yes" at bounding box center [657, 179] width 12 height 8
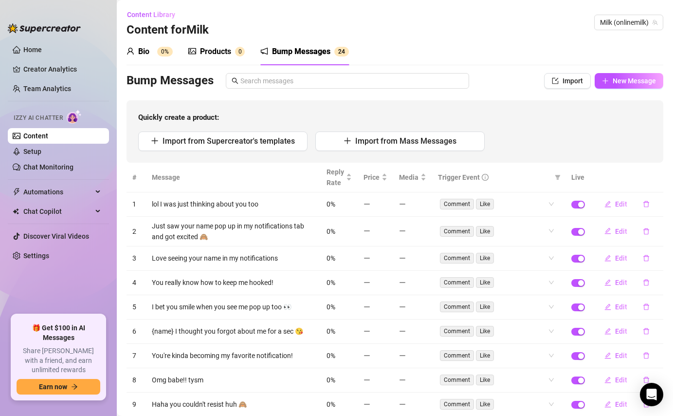
click at [650, 208] on button "button" at bounding box center [646, 204] width 22 height 16
click at [661, 178] on span "Yes" at bounding box center [657, 179] width 12 height 8
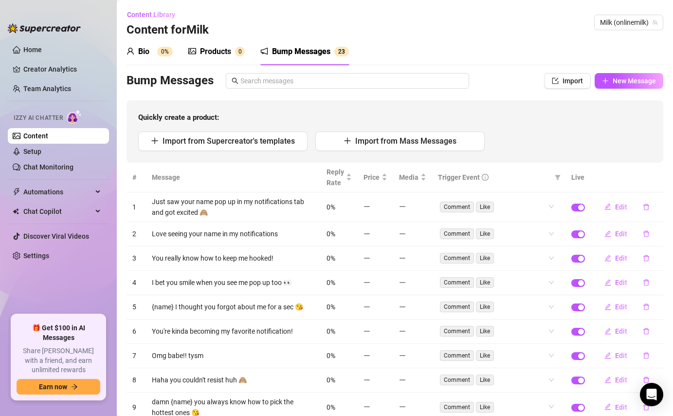
click at [648, 203] on icon "delete" at bounding box center [646, 206] width 7 height 7
click at [660, 180] on span "Yes" at bounding box center [657, 182] width 12 height 8
click at [648, 226] on button "button" at bounding box center [646, 234] width 22 height 16
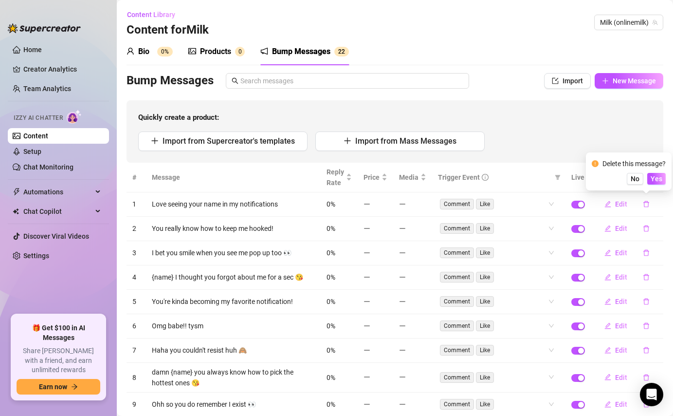
click at [666, 170] on div "Delete this message? No Yes" at bounding box center [629, 171] width 74 height 26
click at [663, 176] on span "Yes" at bounding box center [657, 179] width 12 height 8
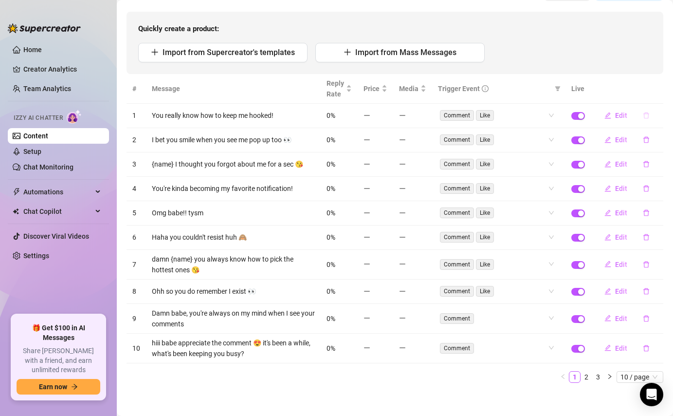
scroll to position [92, 0]
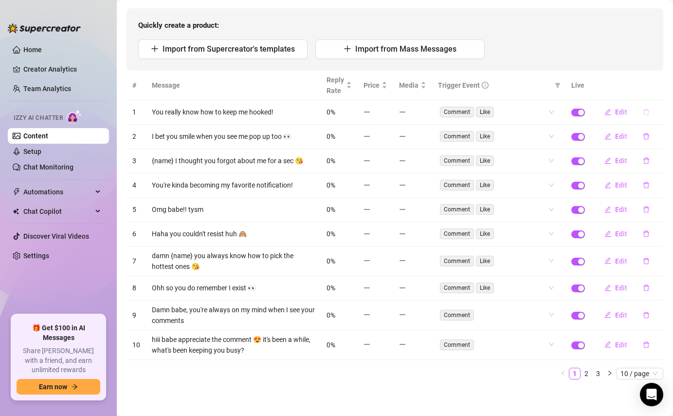
click at [648, 111] on icon "delete" at bounding box center [646, 112] width 7 height 7
click at [659, 81] on button "Yes" at bounding box center [656, 87] width 18 height 12
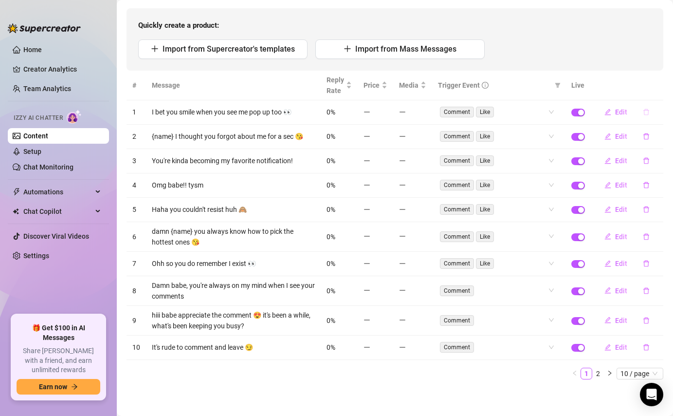
click at [647, 111] on icon "delete" at bounding box center [646, 112] width 7 height 7
click at [651, 88] on button "Yes" at bounding box center [656, 87] width 18 height 12
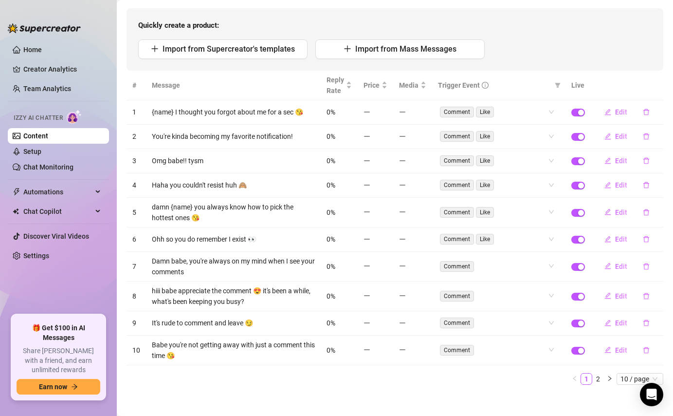
click at [651, 114] on button "button" at bounding box center [646, 112] width 22 height 16
click at [662, 85] on span "Yes" at bounding box center [657, 87] width 12 height 8
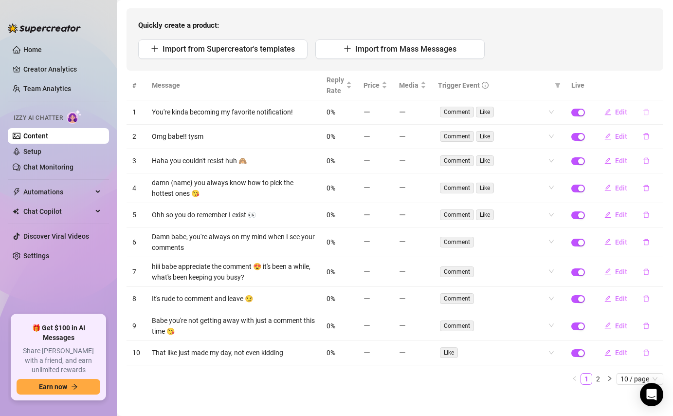
click at [649, 114] on icon "delete" at bounding box center [646, 112] width 7 height 7
click at [661, 85] on span "Yes" at bounding box center [657, 87] width 12 height 8
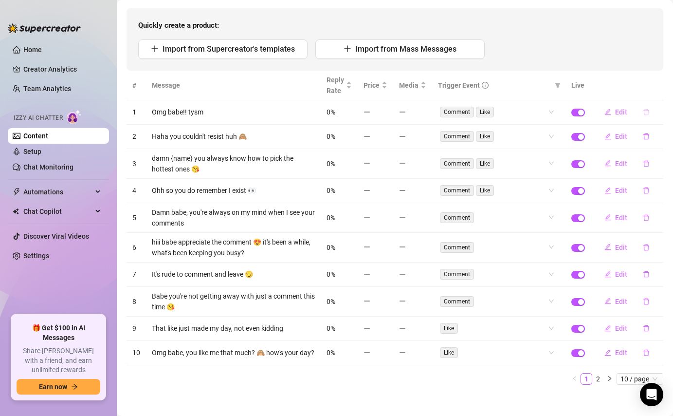
click at [647, 114] on icon "delete" at bounding box center [646, 112] width 7 height 7
click at [655, 88] on span "Yes" at bounding box center [657, 87] width 12 height 8
click at [646, 113] on icon "delete" at bounding box center [646, 112] width 7 height 7
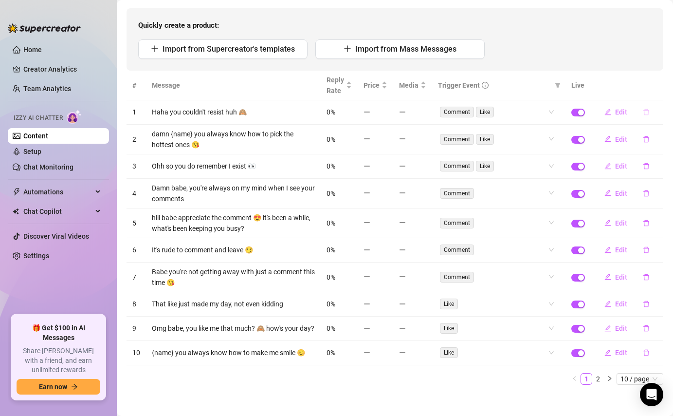
click at [650, 108] on button "button" at bounding box center [646, 112] width 22 height 16
click at [657, 81] on button "Yes" at bounding box center [656, 87] width 18 height 12
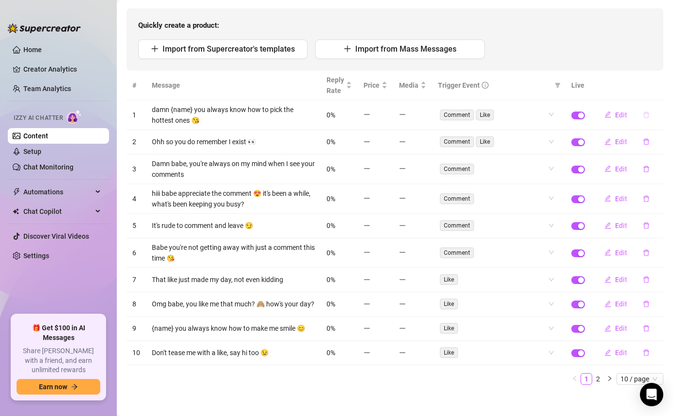
click at [647, 113] on icon "delete" at bounding box center [646, 114] width 7 height 7
click at [660, 87] on span "Yes" at bounding box center [657, 89] width 12 height 8
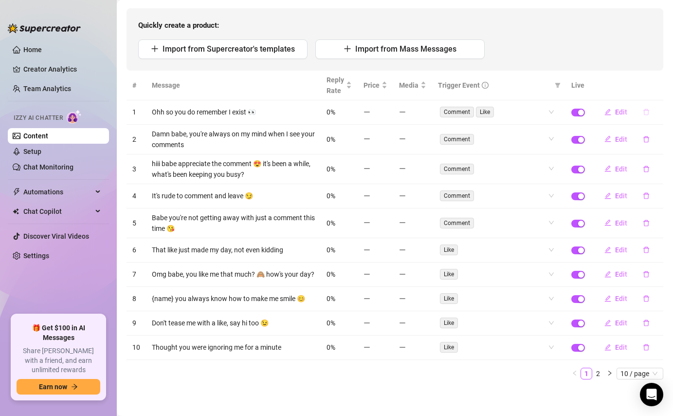
click at [646, 116] on button "button" at bounding box center [646, 112] width 22 height 16
click at [656, 86] on span "Yes" at bounding box center [657, 87] width 12 height 8
click at [646, 110] on icon "delete" at bounding box center [646, 112] width 7 height 7
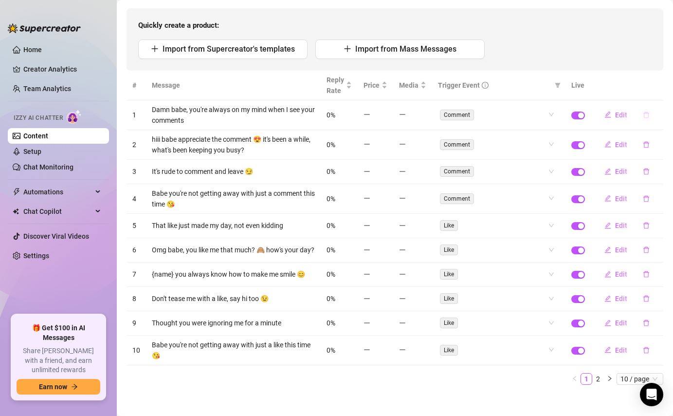
click at [647, 108] on button "button" at bounding box center [646, 115] width 22 height 16
click at [656, 92] on span "Yes" at bounding box center [657, 89] width 12 height 8
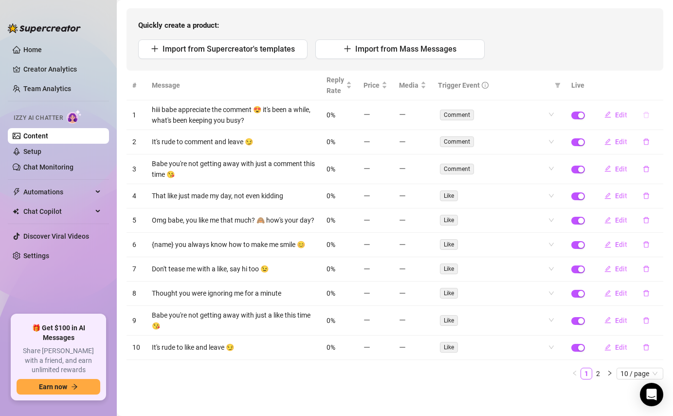
click at [650, 116] on button "button" at bounding box center [646, 115] width 22 height 16
click at [664, 85] on button "Yes" at bounding box center [656, 89] width 18 height 12
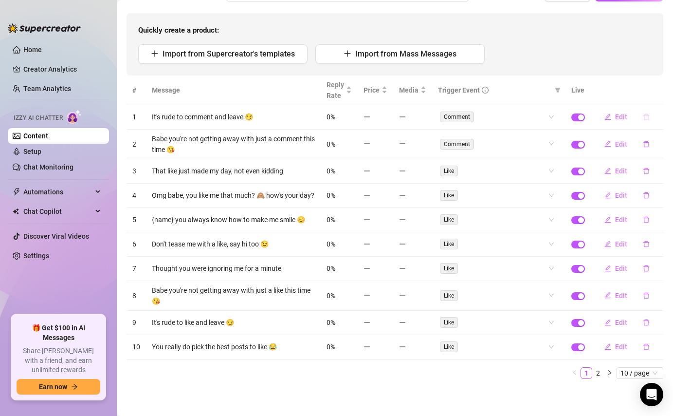
scroll to position [87, 0]
click at [648, 115] on icon "delete" at bounding box center [647, 117] width 6 height 6
click at [660, 92] on span "Yes" at bounding box center [657, 92] width 12 height 8
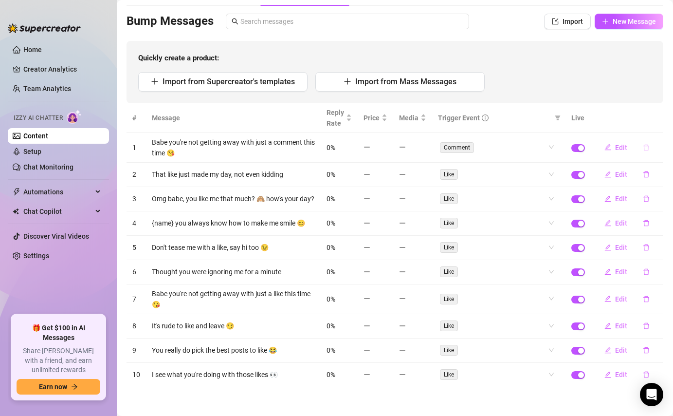
click at [644, 143] on button "button" at bounding box center [646, 148] width 22 height 16
click at [653, 125] on span "Yes" at bounding box center [657, 122] width 12 height 8
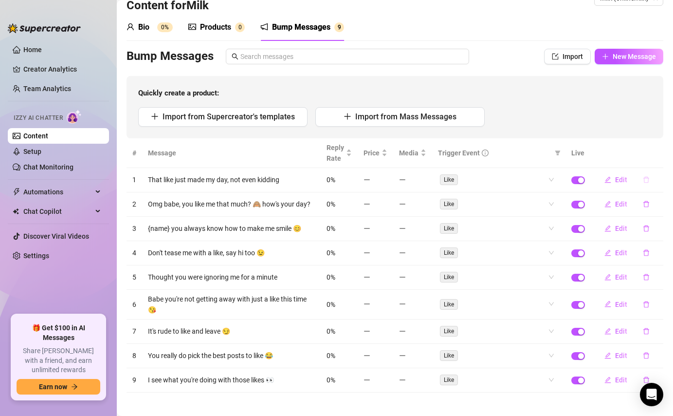
click at [649, 177] on icon "delete" at bounding box center [646, 179] width 7 height 7
click at [659, 151] on span "Yes" at bounding box center [657, 154] width 12 height 8
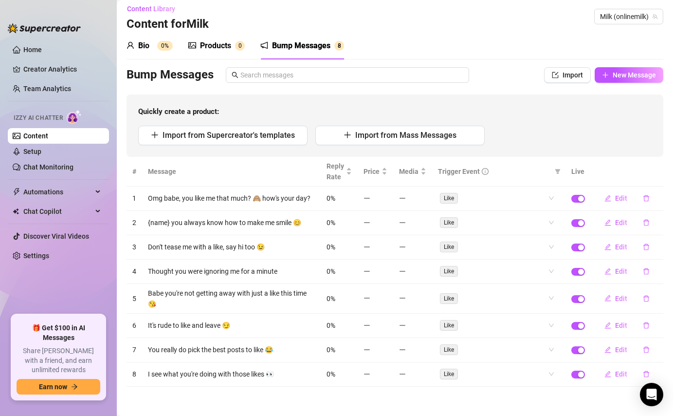
scroll to position [0, 0]
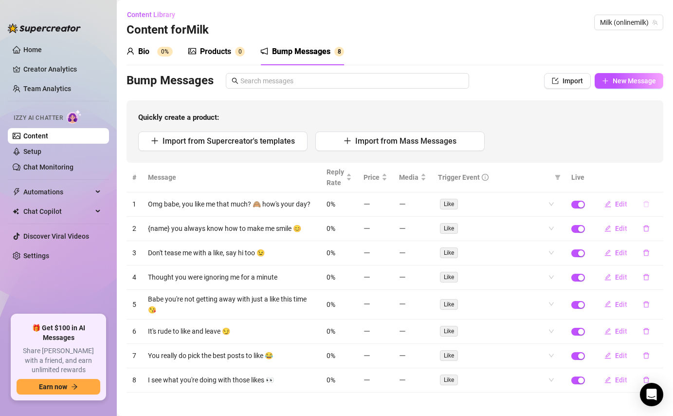
click at [645, 202] on icon "delete" at bounding box center [647, 204] width 6 height 6
click at [659, 180] on span "Yes" at bounding box center [657, 179] width 12 height 8
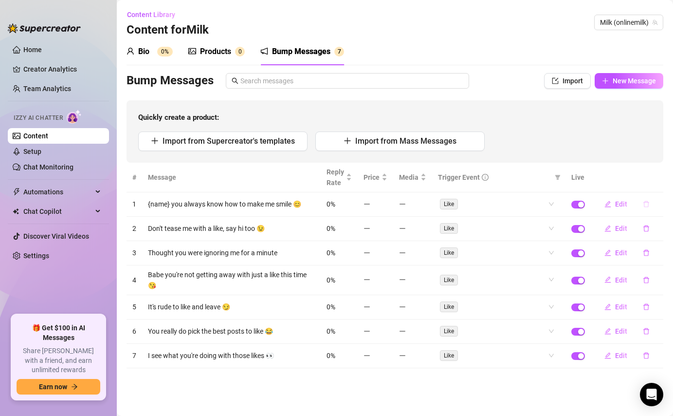
click at [652, 205] on button "button" at bounding box center [646, 204] width 22 height 16
click at [662, 180] on span "Yes" at bounding box center [657, 179] width 12 height 8
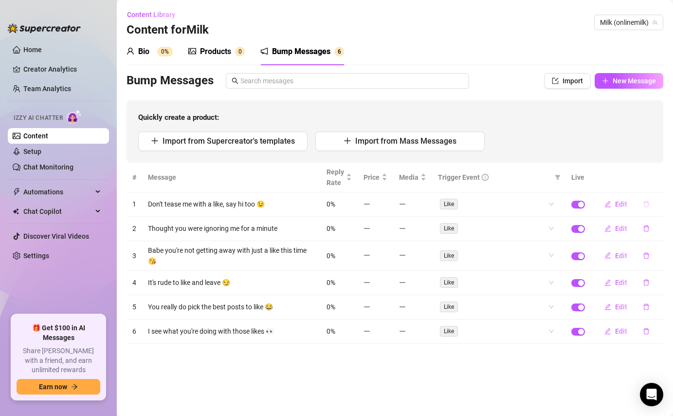
click at [648, 207] on button "button" at bounding box center [646, 204] width 22 height 16
click at [657, 178] on span "Yes" at bounding box center [657, 179] width 12 height 8
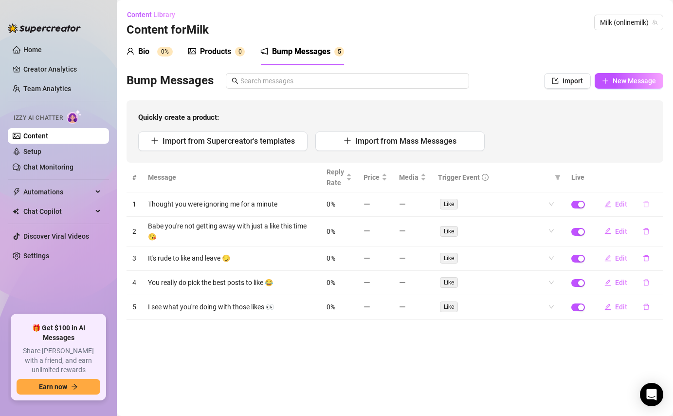
click at [648, 204] on icon "delete" at bounding box center [646, 204] width 7 height 7
click at [660, 181] on span "Yes" at bounding box center [657, 179] width 12 height 8
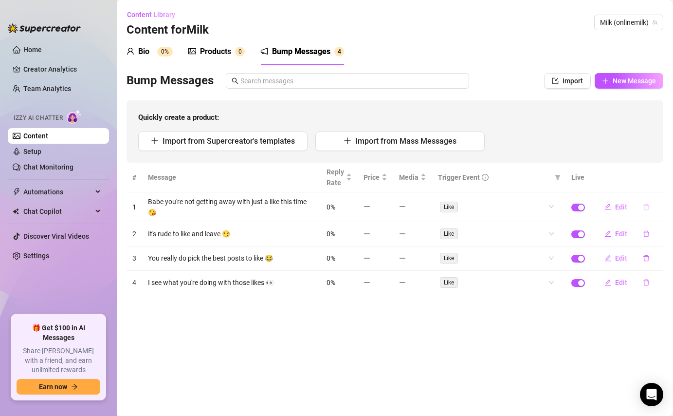
click at [648, 204] on icon "delete" at bounding box center [646, 206] width 7 height 7
click at [659, 169] on div "Delete this message? No Yes" at bounding box center [629, 171] width 74 height 26
click at [659, 173] on button "Yes" at bounding box center [656, 179] width 18 height 12
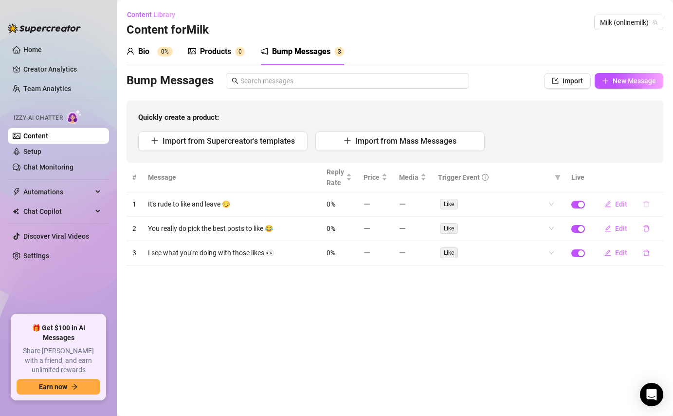
click at [647, 203] on icon "delete" at bounding box center [646, 204] width 7 height 7
click at [659, 177] on span "Yes" at bounding box center [657, 179] width 12 height 8
click at [646, 208] on button "button" at bounding box center [646, 204] width 22 height 16
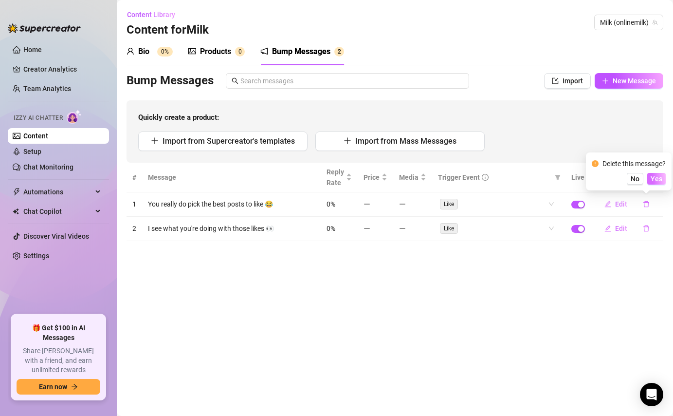
click at [653, 174] on button "Yes" at bounding box center [656, 179] width 18 height 12
click at [645, 202] on icon "delete" at bounding box center [646, 204] width 7 height 7
click at [654, 172] on div "Delete this message? No Yes" at bounding box center [629, 171] width 74 height 26
click at [655, 176] on span "Yes" at bounding box center [657, 179] width 12 height 8
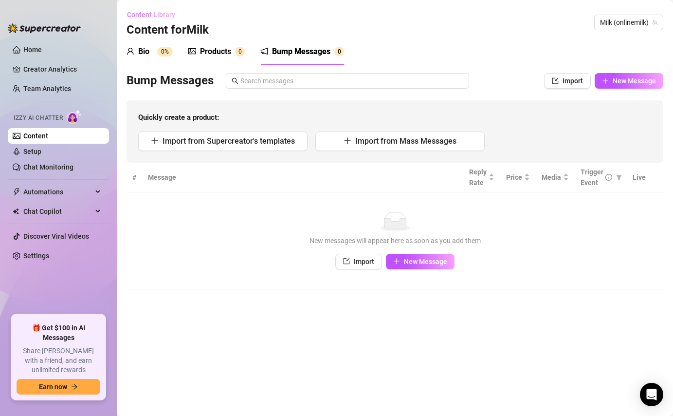
click at [147, 18] on span "Content Library" at bounding box center [151, 15] width 48 height 8
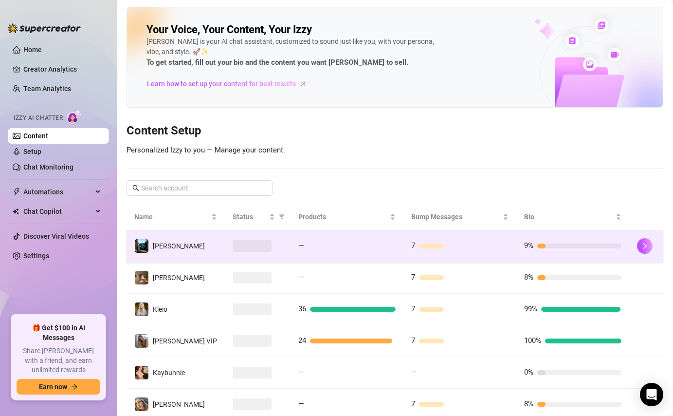
scroll to position [187, 0]
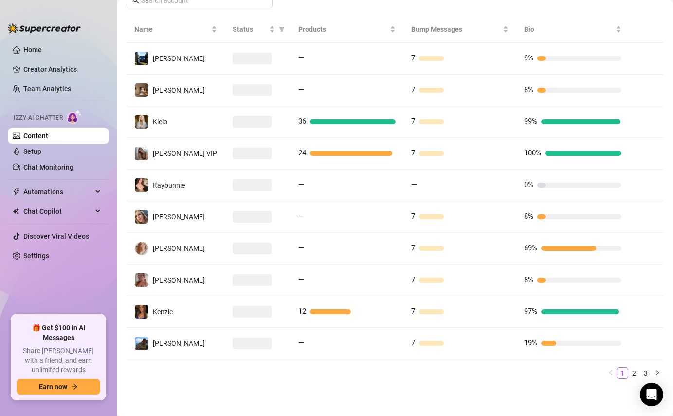
click at [628, 366] on div "Name Status Products Bump Messages Bio [PERSON_NAME] — 7 9% [PERSON_NAME] — 7 8…" at bounding box center [395, 197] width 537 height 363
click at [631, 370] on link "2" at bounding box center [634, 373] width 11 height 11
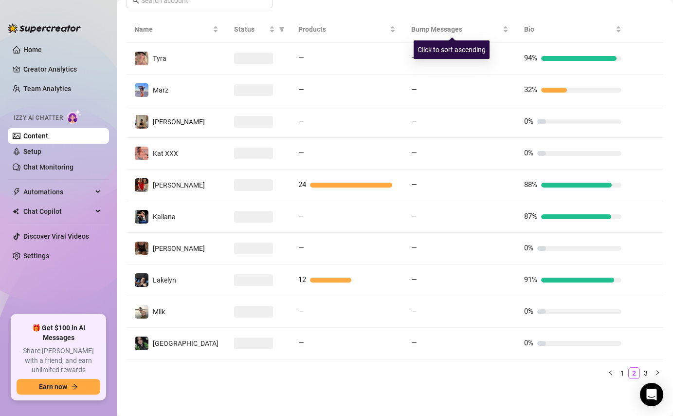
click at [438, 56] on div "Click to sort ascending" at bounding box center [452, 49] width 76 height 18
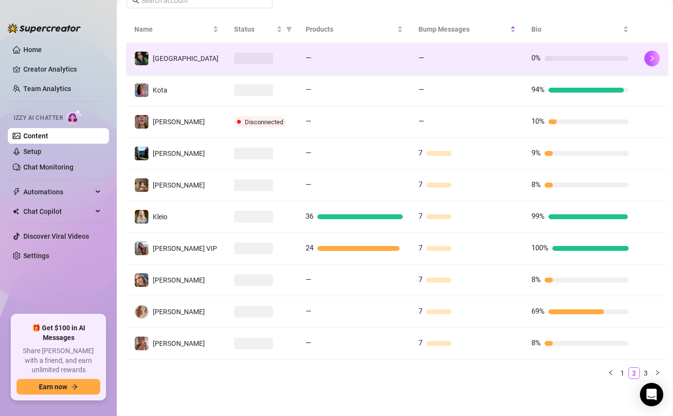
click at [433, 59] on div at bounding box center [472, 58] width 88 height 5
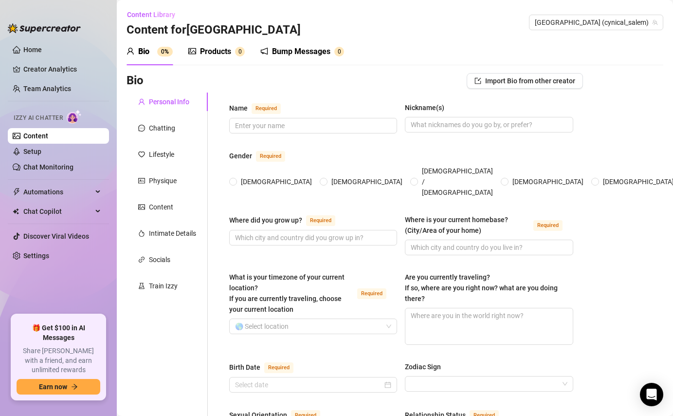
click at [311, 51] on div "Bump Messages" at bounding box center [301, 52] width 58 height 12
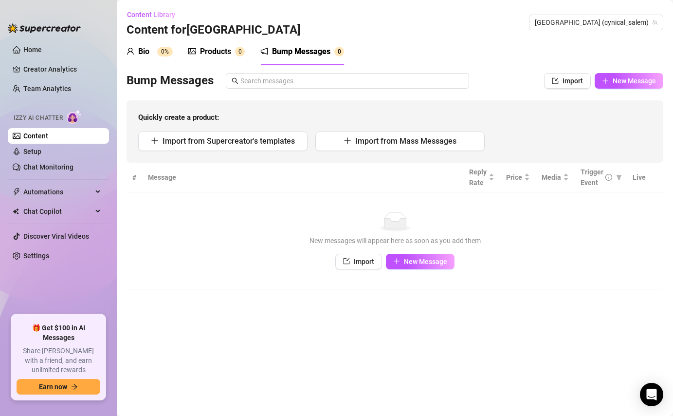
click at [152, 53] on div "Bio 0%" at bounding box center [150, 52] width 46 height 12
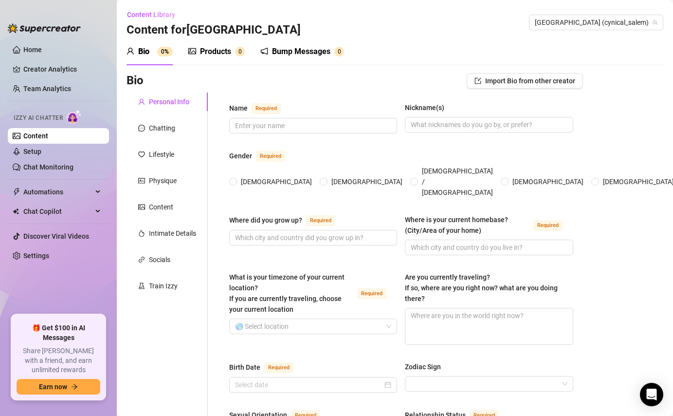
click at [175, 131] on div "Chatting" at bounding box center [167, 128] width 81 height 18
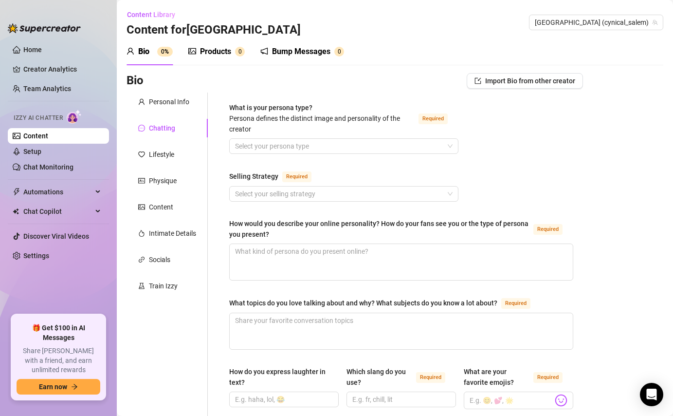
click at [300, 50] on div "Bump Messages" at bounding box center [301, 52] width 58 height 12
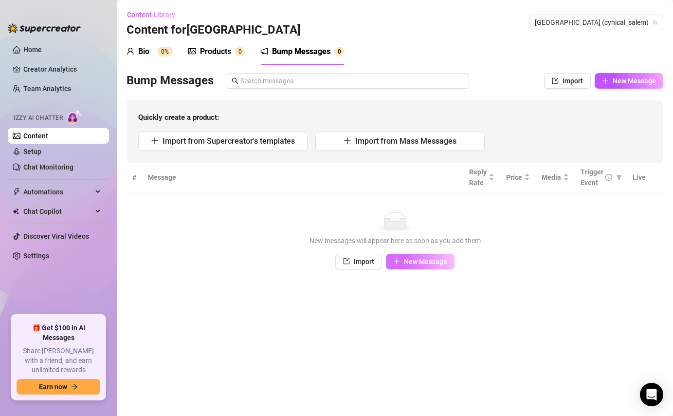
click at [406, 258] on span "New Message" at bounding box center [425, 262] width 43 height 8
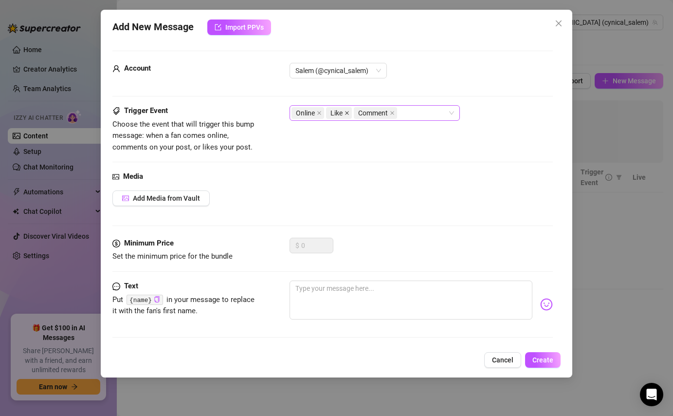
click at [348, 112] on icon "close" at bounding box center [348, 113] width 4 height 4
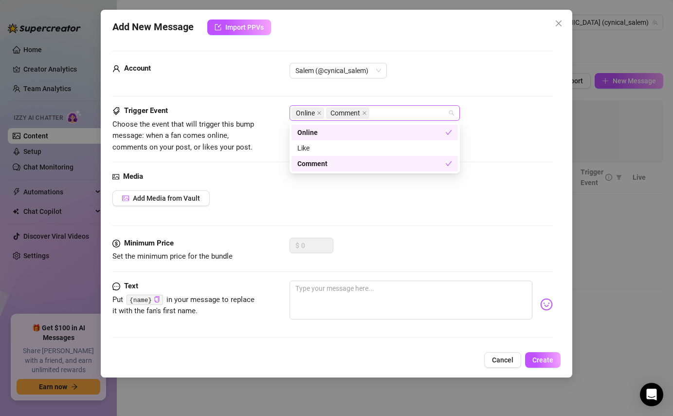
click at [362, 112] on span "Comment" at bounding box center [347, 113] width 43 height 12
click at [366, 111] on icon "close" at bounding box center [364, 113] width 5 height 5
click at [332, 300] on textarea at bounding box center [411, 299] width 242 height 39
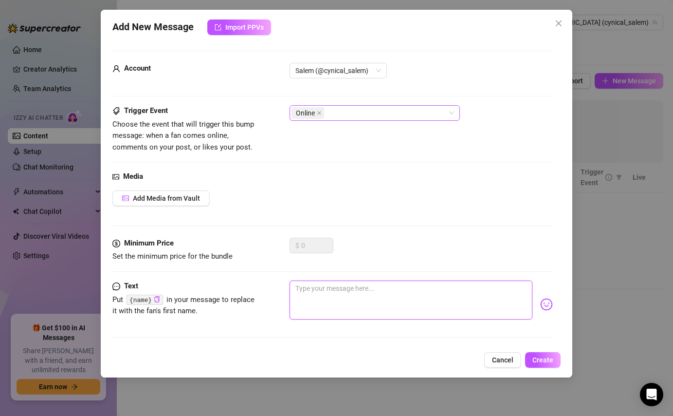
click at [360, 300] on textarea at bounding box center [411, 299] width 242 height 39
click at [401, 296] on textarea "{name} how are you doing [DATE]?" at bounding box center [411, 299] width 242 height 39
paste textarea "🥰"
click at [536, 360] on span "Create" at bounding box center [543, 360] width 21 height 8
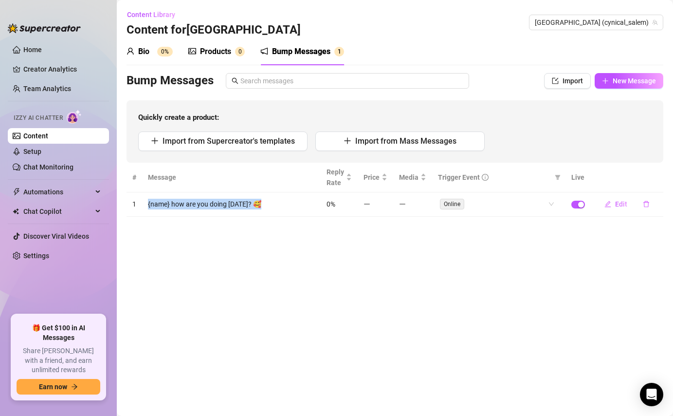
copy td "{name} how are you doing [DATE]? 🥰"
drag, startPoint x: 259, startPoint y: 205, endPoint x: 148, endPoint y: 205, distance: 112.0
click at [148, 205] on td "{name} how are you doing [DATE]? 🥰" at bounding box center [231, 204] width 179 height 24
click at [612, 77] on button "New Message" at bounding box center [629, 81] width 69 height 16
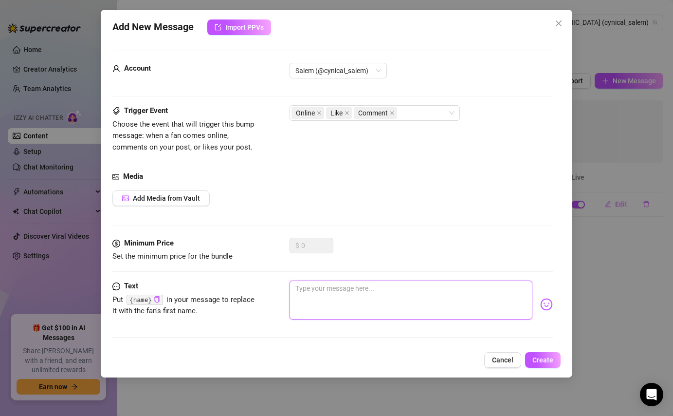
click at [353, 297] on textarea at bounding box center [411, 299] width 242 height 39
paste textarea "{name} how are you doing [DATE]? 🥰"
drag, startPoint x: 408, startPoint y: 289, endPoint x: 319, endPoint y: 284, distance: 89.7
click at [319, 284] on textarea "{name} how are you doing [DATE]? 🥰" at bounding box center [411, 299] width 242 height 39
click at [394, 111] on icon "close" at bounding box center [392, 113] width 5 height 5
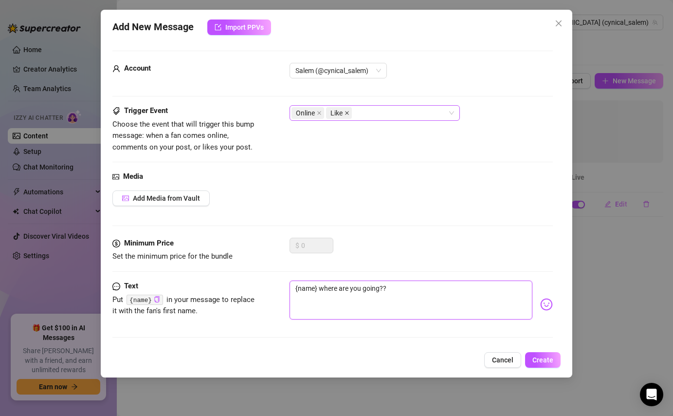
click at [346, 113] on icon "close" at bounding box center [347, 113] width 5 height 5
click at [551, 359] on span "Create" at bounding box center [543, 360] width 21 height 8
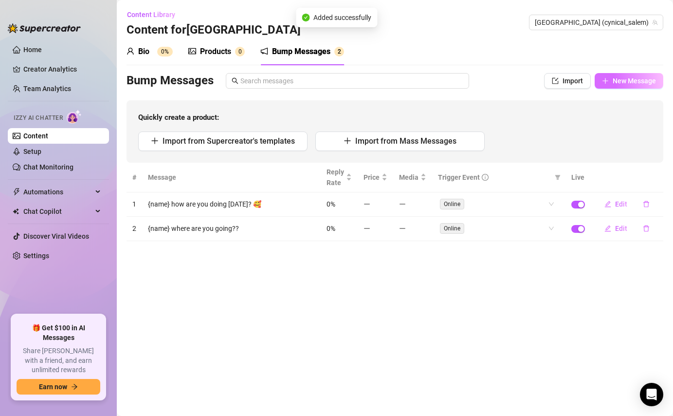
click at [633, 76] on button "New Message" at bounding box center [629, 81] width 69 height 16
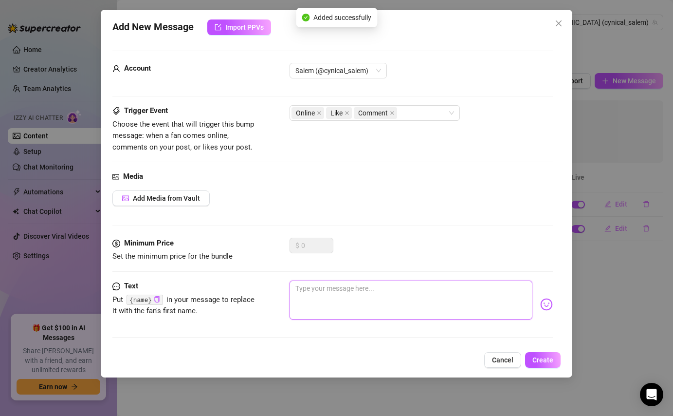
click at [400, 305] on textarea at bounding box center [411, 299] width 242 height 39
paste textarea "{name} how are you doing [DATE]? 🥰"
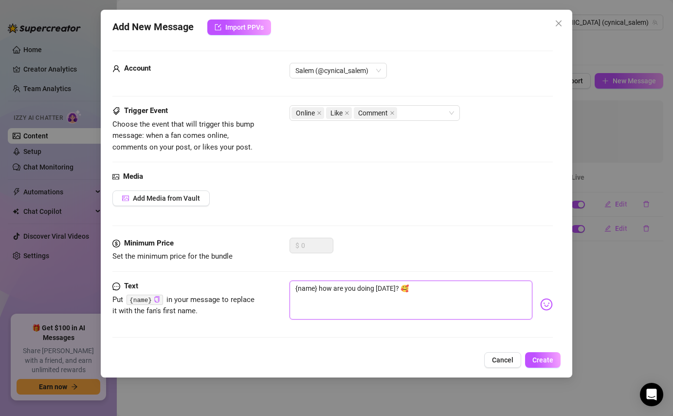
drag, startPoint x: 409, startPoint y: 289, endPoint x: 319, endPoint y: 289, distance: 89.6
click at [319, 289] on textarea "{name} how are you doing [DATE]? 🥰" at bounding box center [411, 299] width 242 height 39
click at [482, 292] on textarea "{name} why are you ignoring me?? You mad or something?" at bounding box center [411, 299] width 242 height 39
paste textarea "🥺"
click at [548, 359] on span "Create" at bounding box center [543, 360] width 21 height 8
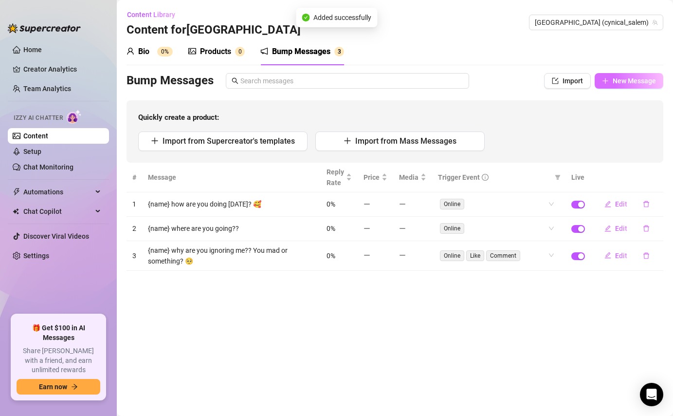
click at [611, 79] on button "New Message" at bounding box center [629, 81] width 69 height 16
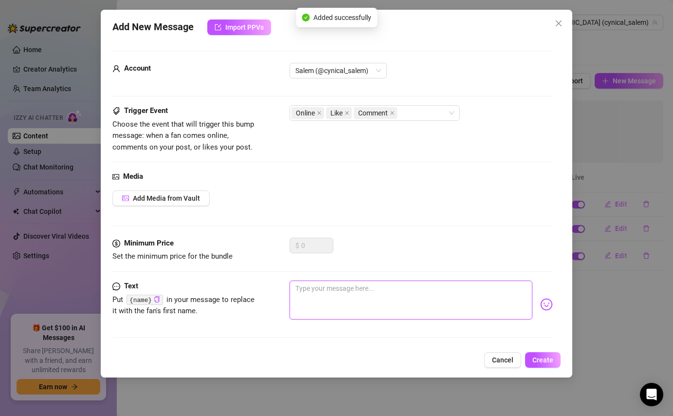
click at [409, 299] on textarea at bounding box center [411, 299] width 242 height 39
paste textarea "🥺"
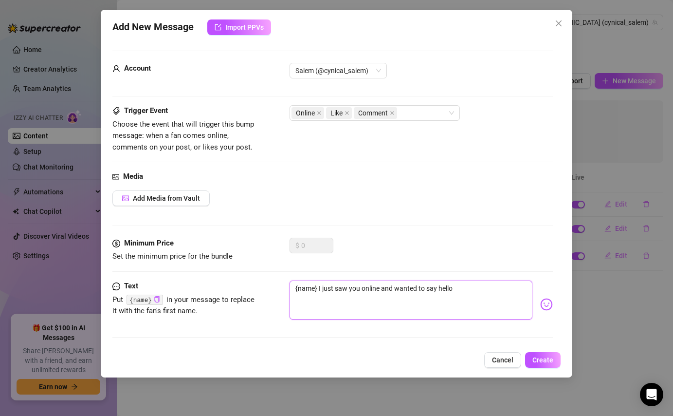
click at [487, 299] on textarea "{name} I just saw you online and wanted to say hello" at bounding box center [411, 299] width 242 height 39
paste textarea "😍"
click at [536, 366] on button "Create" at bounding box center [543, 360] width 36 height 16
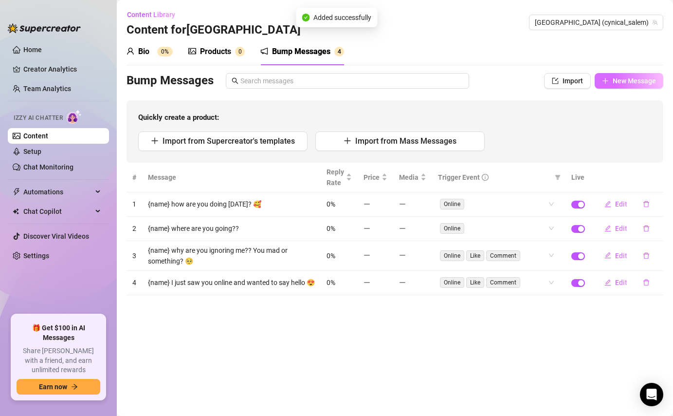
click at [622, 78] on span "New Message" at bounding box center [634, 81] width 43 height 8
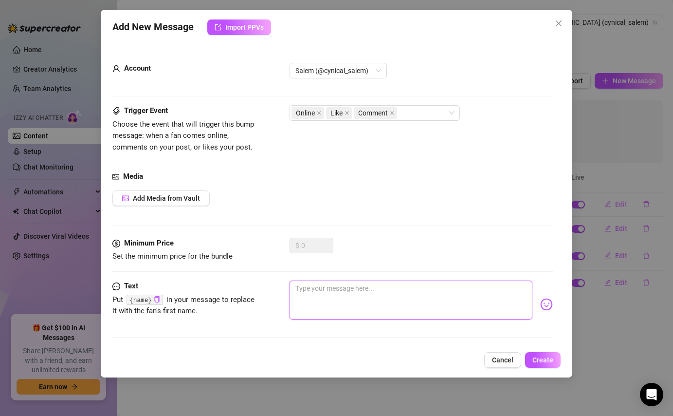
click at [315, 310] on textarea at bounding box center [411, 299] width 242 height 39
click at [362, 292] on textarea "{name}" at bounding box center [411, 299] width 242 height 39
click at [409, 287] on textarea "{name} are you here yet?" at bounding box center [411, 299] width 242 height 39
paste textarea "👀"
click at [541, 361] on span "Create" at bounding box center [543, 360] width 21 height 8
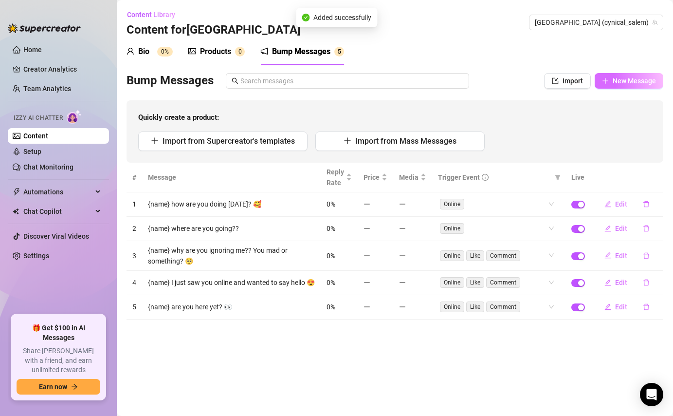
click at [619, 78] on span "New Message" at bounding box center [634, 81] width 43 height 8
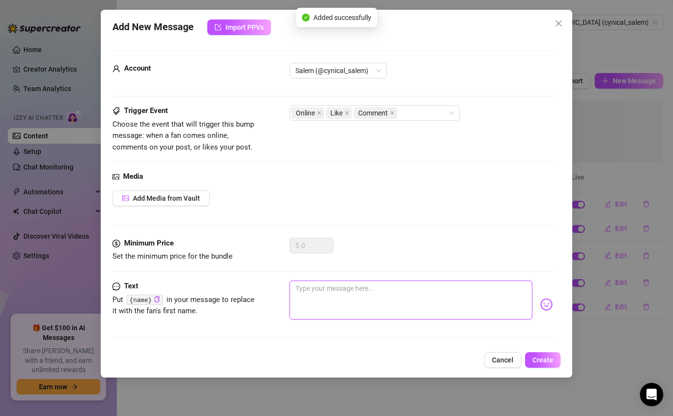
click at [385, 297] on textarea at bounding box center [411, 299] width 242 height 39
paste textarea "👀"
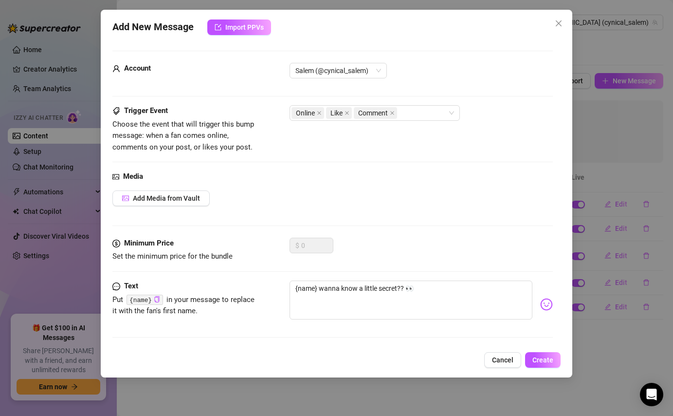
click at [546, 351] on div "Add New Message Import PPVs Account [GEOGRAPHIC_DATA] (@cynical_salem) Trigger …" at bounding box center [336, 194] width 471 height 368
click at [546, 359] on span "Create" at bounding box center [543, 360] width 21 height 8
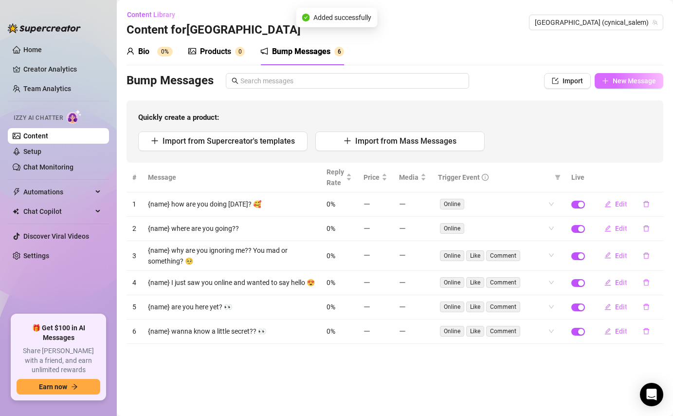
click at [633, 76] on button "New Message" at bounding box center [629, 81] width 69 height 16
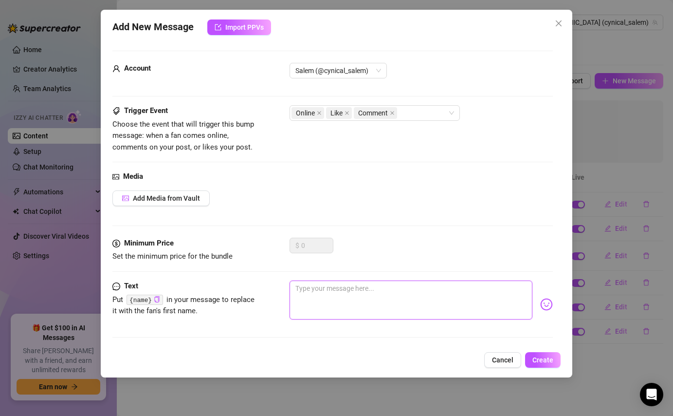
click at [479, 301] on textarea at bounding box center [411, 299] width 242 height 39
click at [399, 299] on textarea at bounding box center [411, 299] width 242 height 39
click at [351, 294] on textarea "{name}" at bounding box center [411, 299] width 242 height 39
paste textarea "😅"
click at [551, 360] on span "Create" at bounding box center [543, 360] width 21 height 8
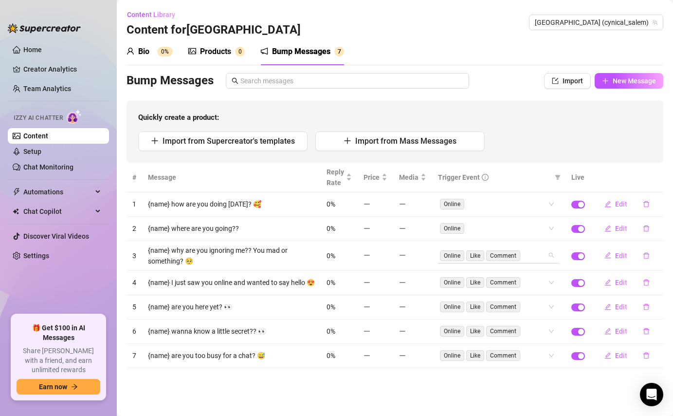
click at [552, 256] on div "Online Like Comment" at bounding box center [499, 255] width 122 height 16
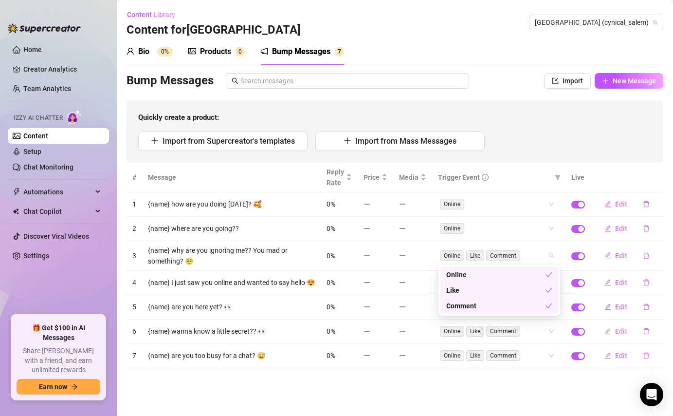
click at [490, 293] on div "Like" at bounding box center [495, 290] width 99 height 11
click at [489, 302] on div "Comment" at bounding box center [495, 305] width 99 height 11
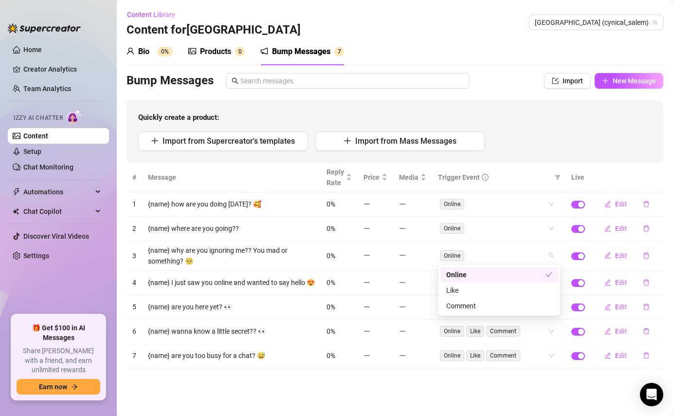
click at [527, 148] on div "Import from Supercreator's templates Import from Mass Messages" at bounding box center [395, 140] width 514 height 19
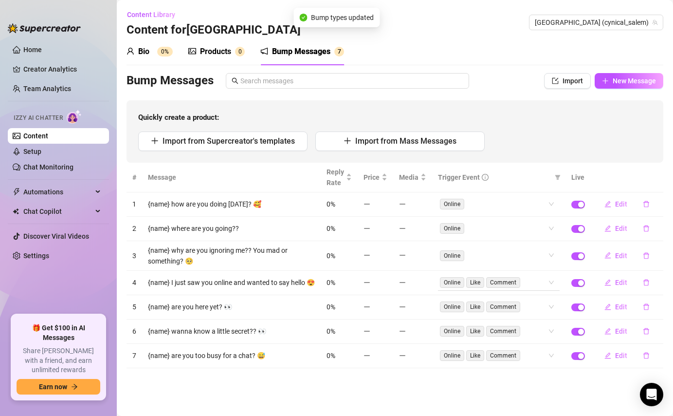
click at [544, 283] on div "Online Like Comment" at bounding box center [494, 283] width 108 height 14
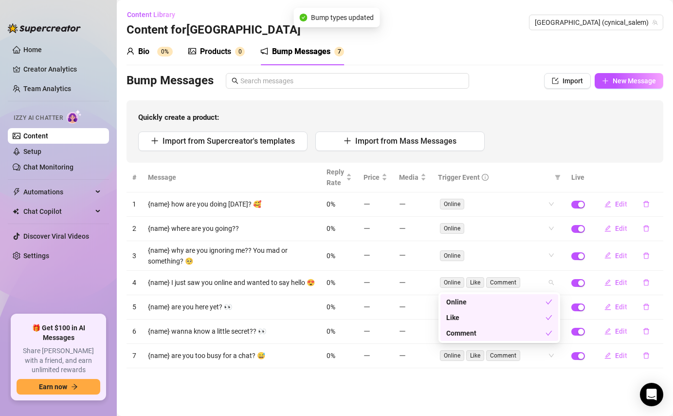
click at [503, 318] on div "Like" at bounding box center [495, 317] width 99 height 11
click at [502, 332] on div "Comment" at bounding box center [495, 333] width 99 height 11
click at [535, 123] on span "Quickly create a product:" at bounding box center [395, 118] width 514 height 12
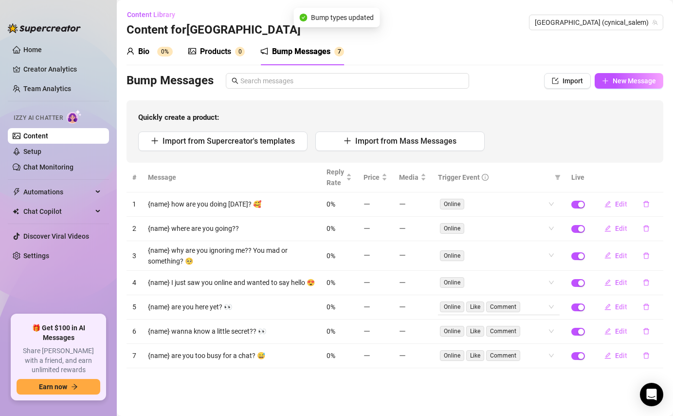
click at [545, 308] on div "Online Like Comment" at bounding box center [494, 307] width 108 height 14
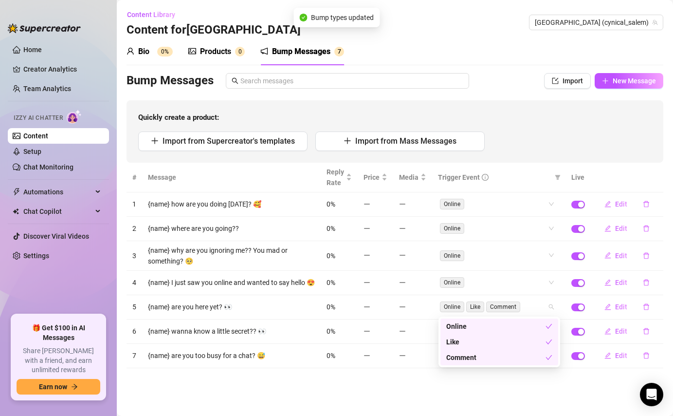
click at [513, 345] on div "Like" at bounding box center [495, 341] width 99 height 11
click at [511, 359] on div "Comment" at bounding box center [495, 357] width 99 height 11
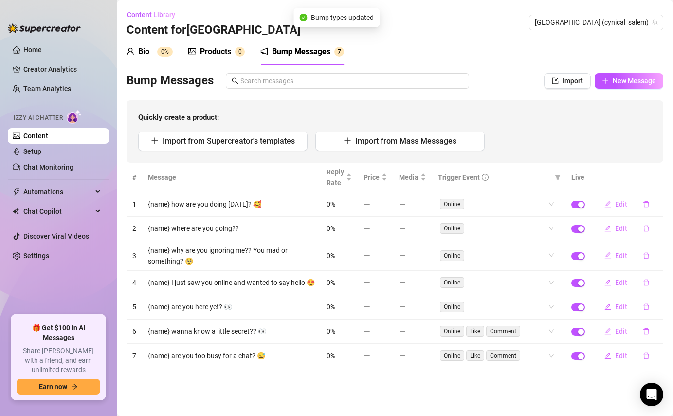
click at [524, 131] on div "Import from Supercreator's templates Import from Mass Messages" at bounding box center [395, 140] width 514 height 19
click at [545, 332] on div "Online Like Comment" at bounding box center [494, 331] width 108 height 14
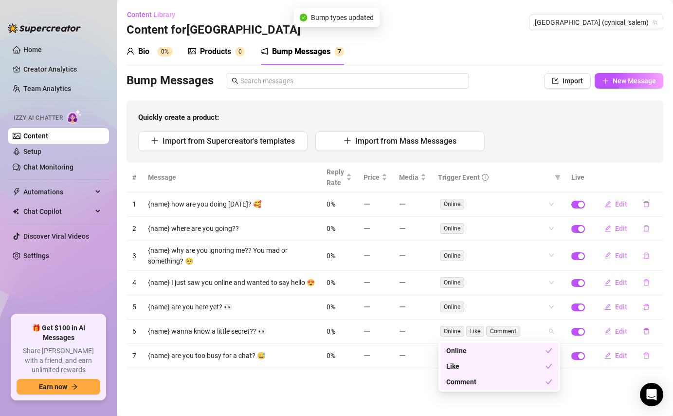
click at [503, 372] on div "Like" at bounding box center [500, 366] width 118 height 16
click at [500, 387] on div "Comment" at bounding box center [500, 382] width 118 height 16
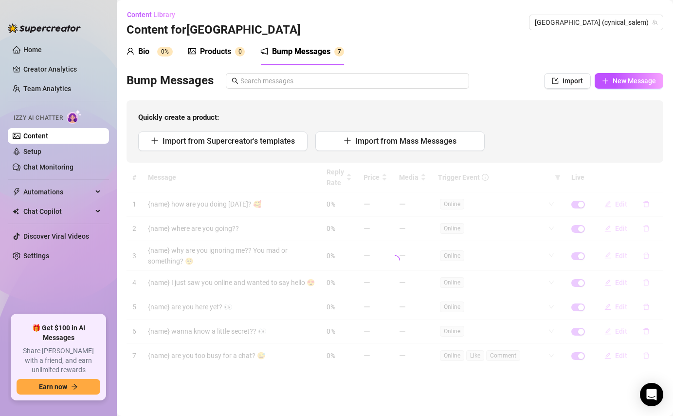
click at [566, 137] on div "Import from Supercreator's templates Import from Mass Messages" at bounding box center [395, 140] width 514 height 19
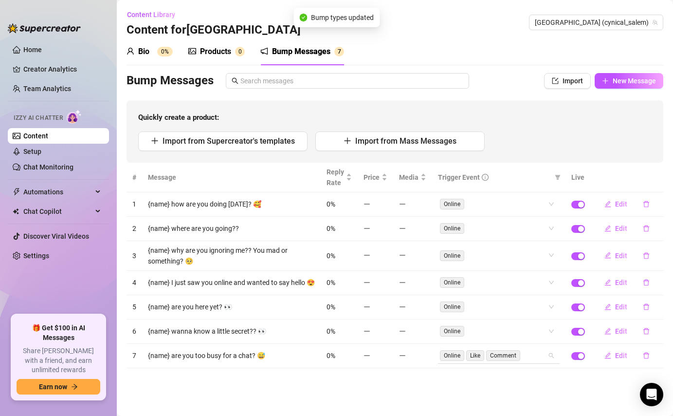
click at [535, 357] on div "Online Like Comment" at bounding box center [494, 356] width 108 height 14
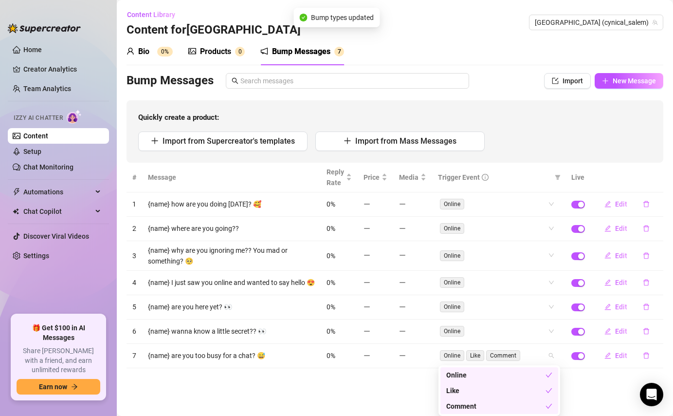
click at [498, 390] on div "Like" at bounding box center [495, 390] width 99 height 11
click at [492, 408] on div "Comment" at bounding box center [495, 406] width 99 height 11
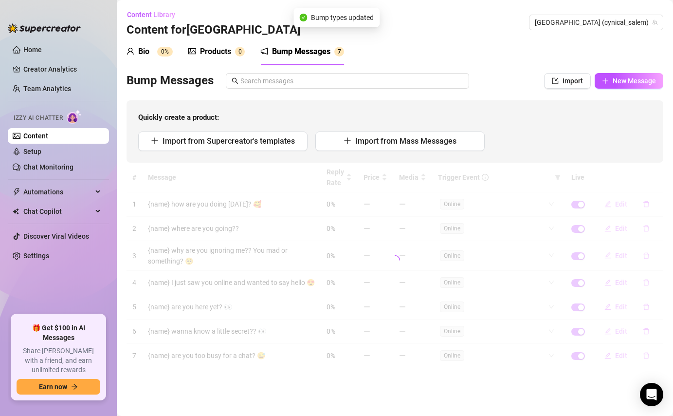
click at [582, 383] on main "Content Library Content for [GEOGRAPHIC_DATA] (cynical_salem) Bio 0% Products 0…" at bounding box center [395, 208] width 556 height 416
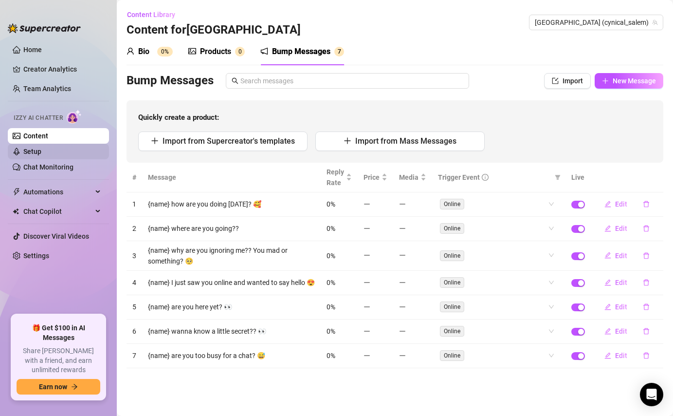
click at [41, 155] on link "Setup" at bounding box center [32, 152] width 18 height 8
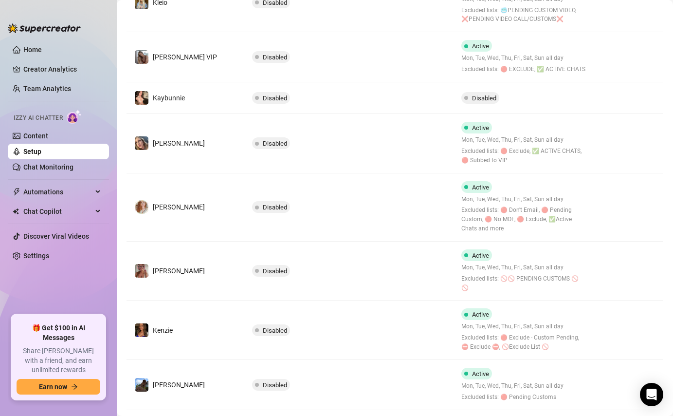
scroll to position [372, 0]
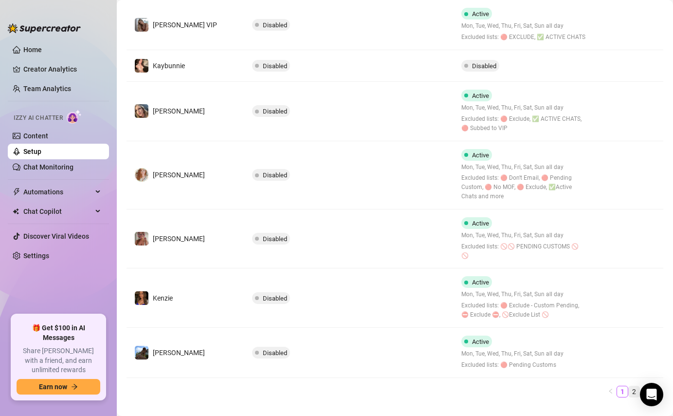
click at [637, 386] on link "2" at bounding box center [634, 391] width 11 height 11
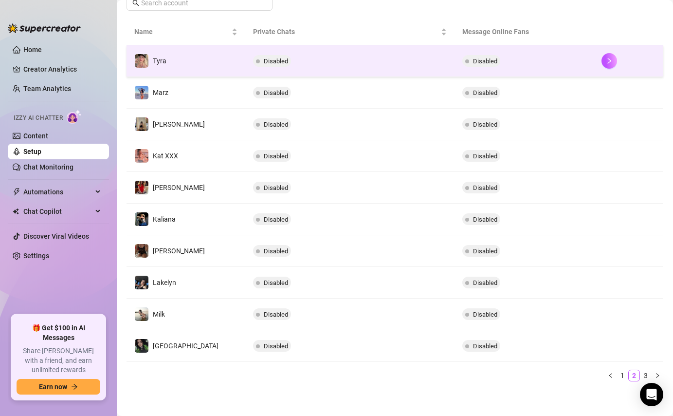
scroll to position [170, 0]
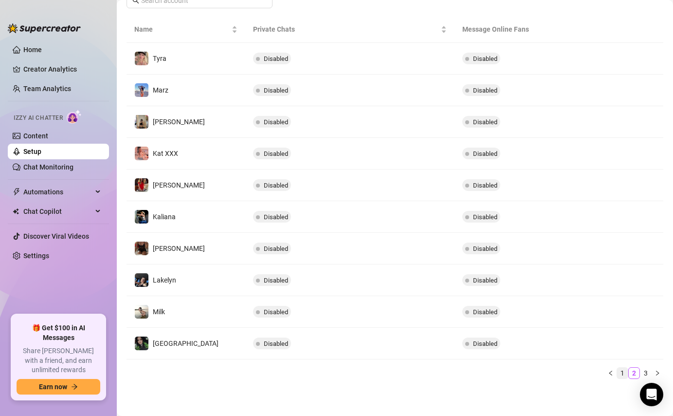
click at [625, 372] on link "1" at bounding box center [622, 373] width 11 height 11
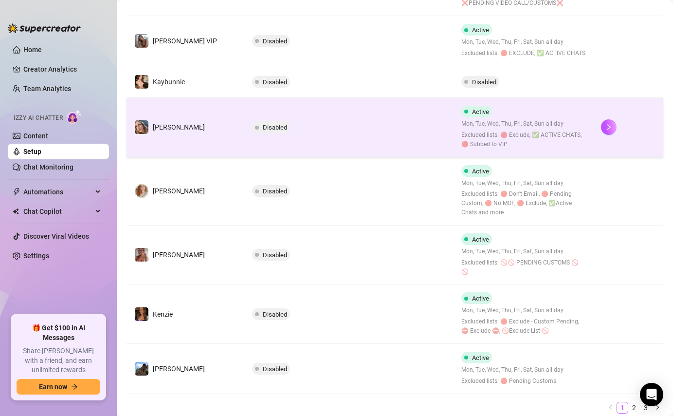
scroll to position [372, 0]
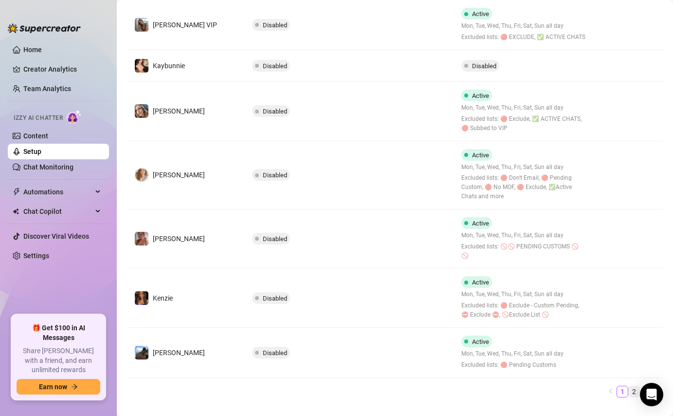
click at [630, 386] on link "2" at bounding box center [634, 391] width 11 height 11
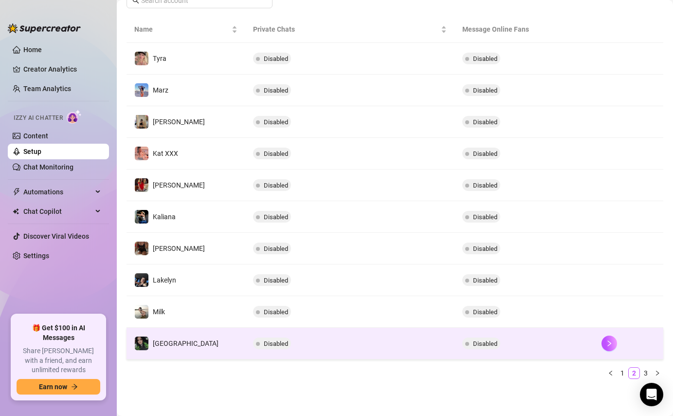
click at [532, 351] on td "Disabled" at bounding box center [524, 344] width 139 height 32
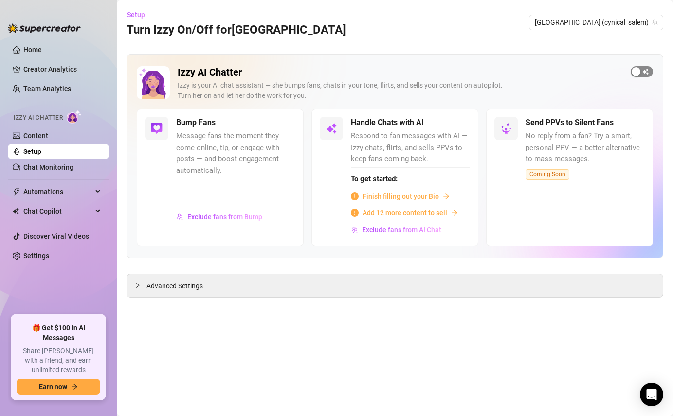
click at [640, 69] on div "button" at bounding box center [636, 71] width 9 height 9
click at [237, 217] on span "Exclude fans from Bump" at bounding box center [224, 217] width 75 height 8
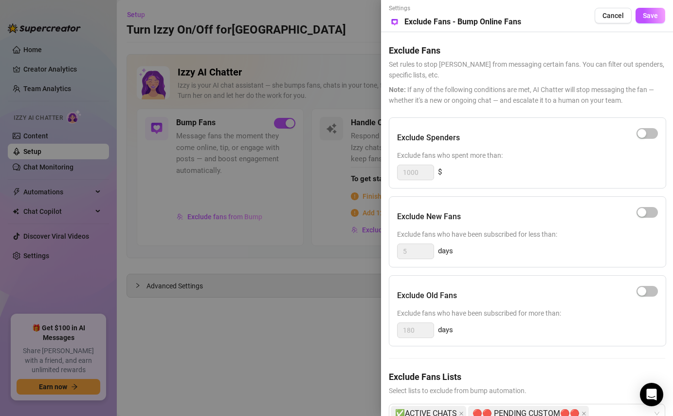
scroll to position [27, 0]
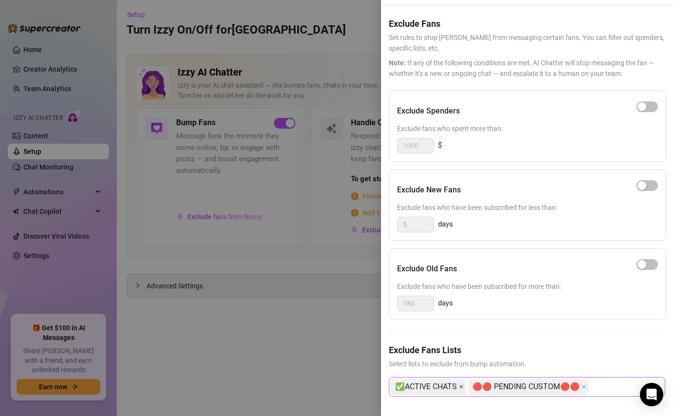
click at [460, 386] on icon "close" at bounding box center [462, 387] width 4 height 4
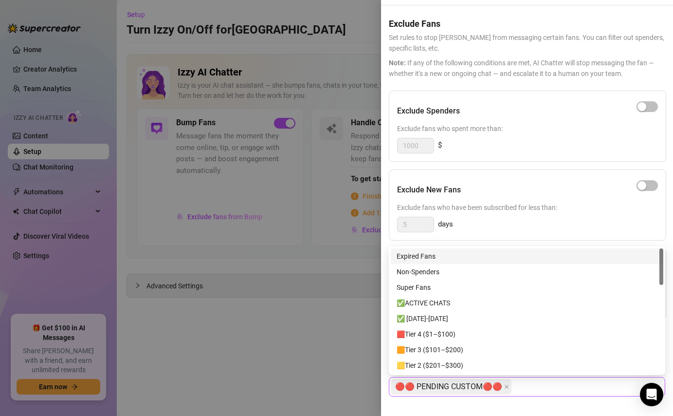
click at [529, 383] on div "🔴🔴 PENDING CUSTOM🔴🔴" at bounding box center [522, 387] width 262 height 18
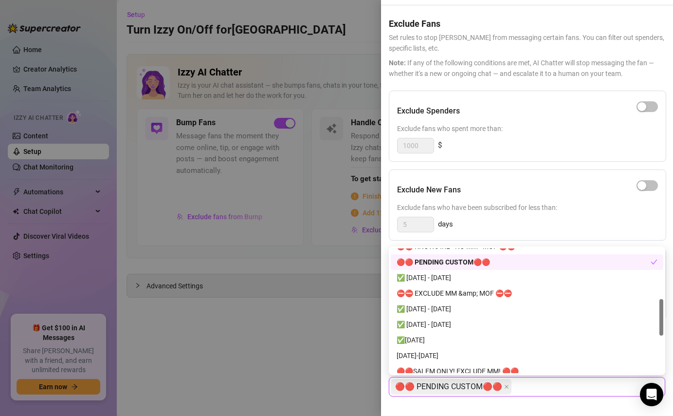
scroll to position [170, 0]
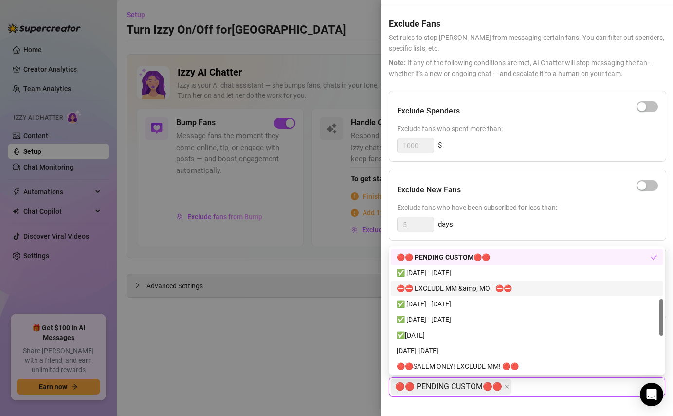
click at [507, 286] on div "⛔️⛔️ EXCLUDE MM &amp; MOF ⛔️⛔️" at bounding box center [527, 288] width 261 height 11
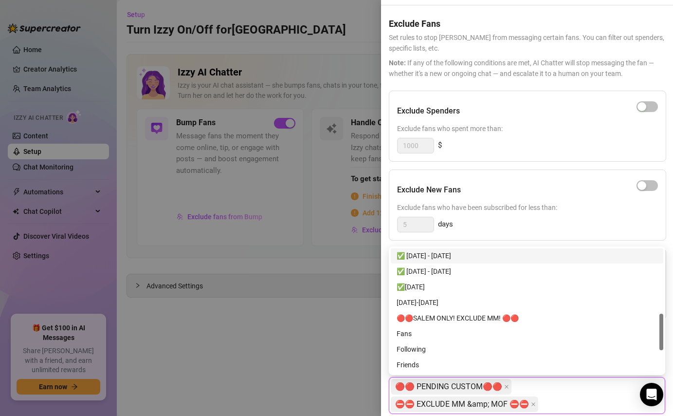
scroll to position [222, 0]
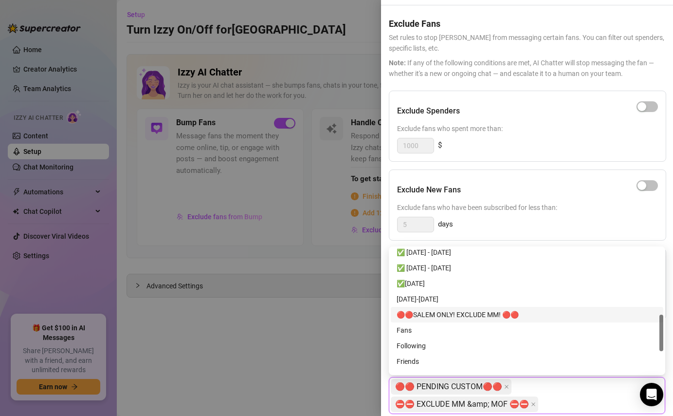
click at [528, 309] on div "🔴🔴SALEM ONLY! EXCLUDE MM! 🔴🔴" at bounding box center [527, 314] width 261 height 11
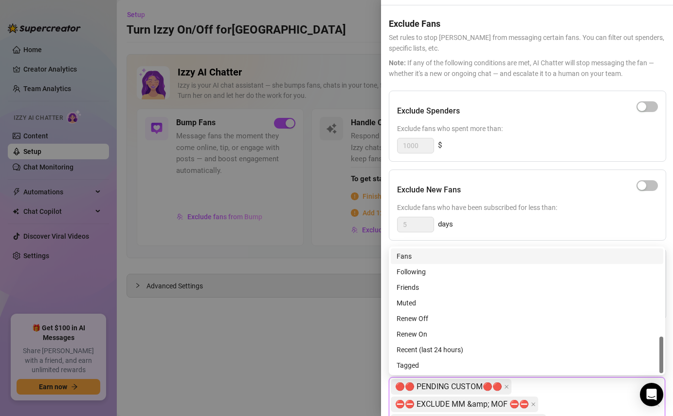
scroll to position [0, 0]
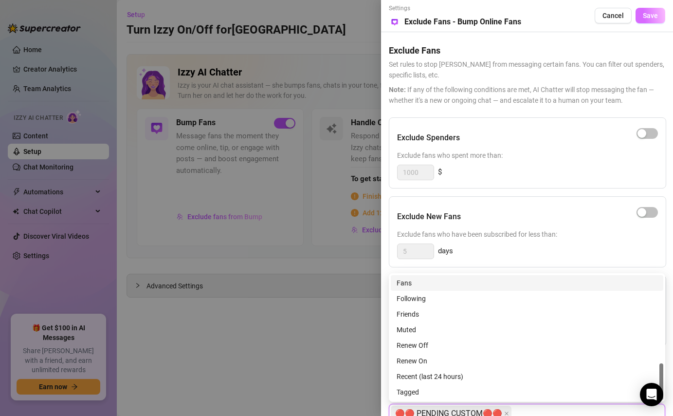
click at [643, 20] on button "Save" at bounding box center [651, 16] width 30 height 16
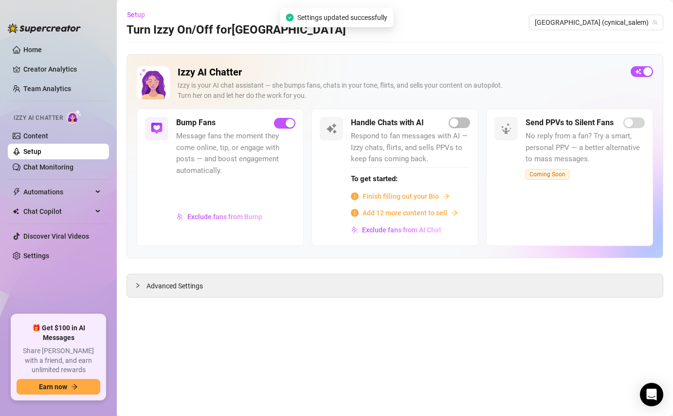
click at [304, 305] on main "Setup Turn Izzy On/Off for [GEOGRAPHIC_DATA] (cynical_salem) Izzy AI Chatter [P…" at bounding box center [395, 208] width 556 height 416
click at [160, 292] on div "Advanced Settings" at bounding box center [395, 285] width 536 height 23
click at [167, 286] on span "Advanced Settings" at bounding box center [175, 285] width 56 height 11
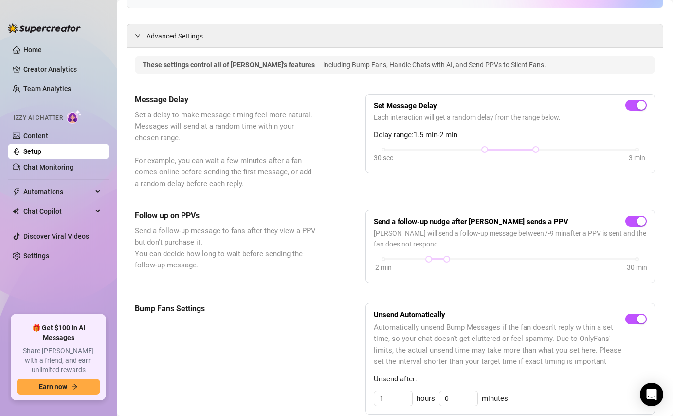
scroll to position [302, 0]
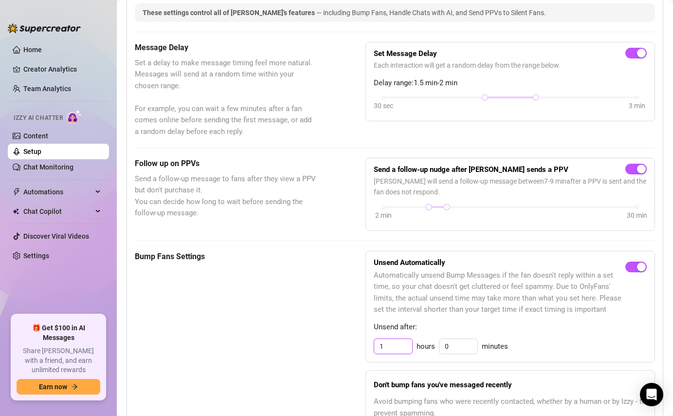
drag, startPoint x: 396, startPoint y: 343, endPoint x: 364, endPoint y: 342, distance: 32.1
click at [364, 342] on div "Bump Fans Settings Unsend Automatically Automatically unsend Bump Messages if t…" at bounding box center [395, 407] width 520 height 312
click at [519, 339] on div "2 hours 0 minutes" at bounding box center [510, 346] width 273 height 16
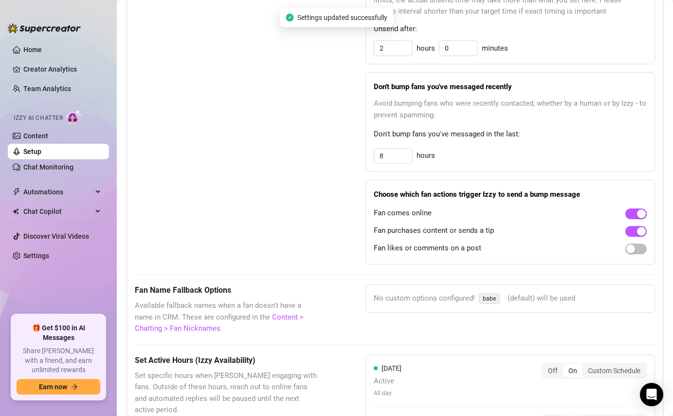
scroll to position [601, 0]
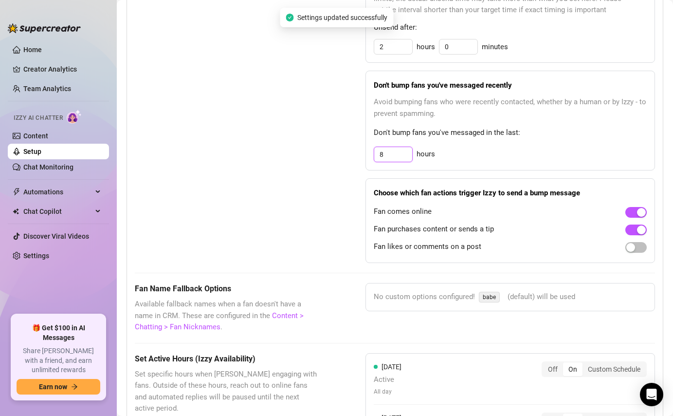
drag, startPoint x: 390, startPoint y: 151, endPoint x: 363, endPoint y: 151, distance: 26.8
click at [363, 151] on div "Bump Fans Settings Unsend Automatically Automatically unsend Bump Messages if t…" at bounding box center [395, 107] width 520 height 312
click at [513, 147] on div "3 hours" at bounding box center [510, 155] width 273 height 16
click at [636, 227] on button "button" at bounding box center [636, 229] width 21 height 11
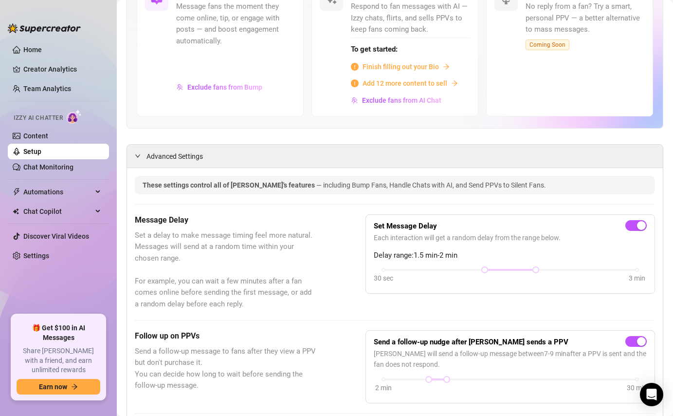
scroll to position [0, 0]
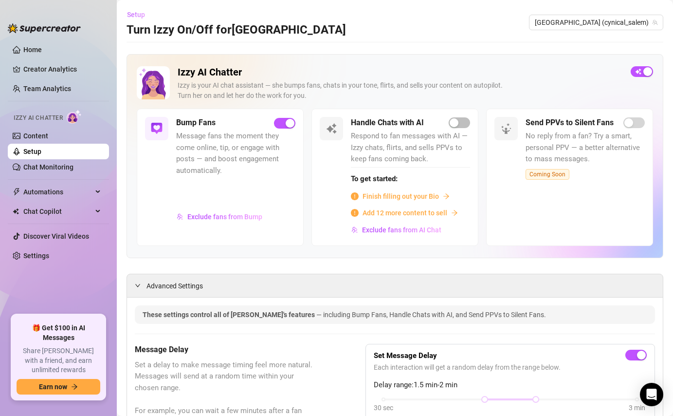
click at [140, 15] on span "Setup" at bounding box center [136, 15] width 18 height 8
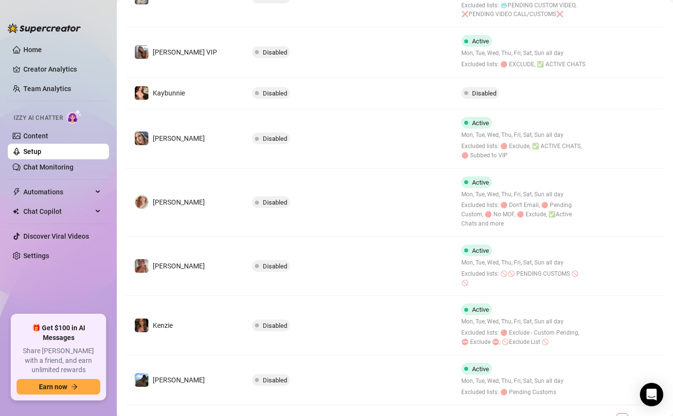
scroll to position [372, 0]
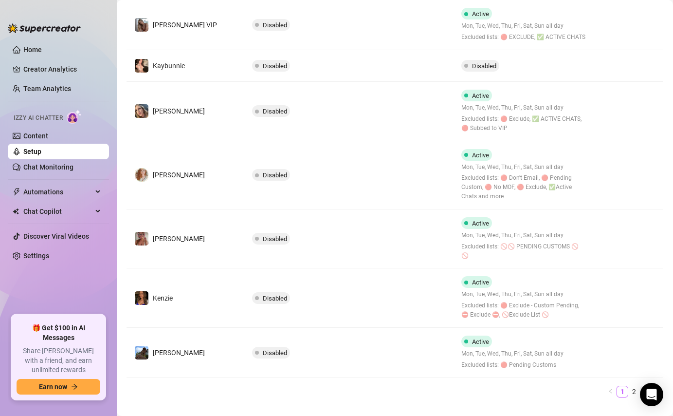
click at [641, 386] on link "3" at bounding box center [646, 391] width 11 height 11
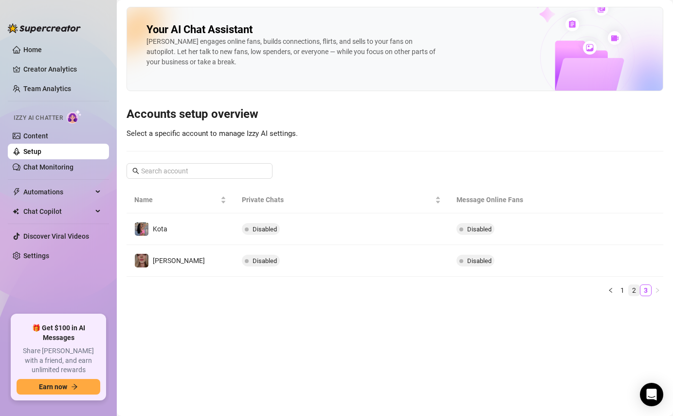
click at [634, 287] on link "2" at bounding box center [634, 290] width 11 height 11
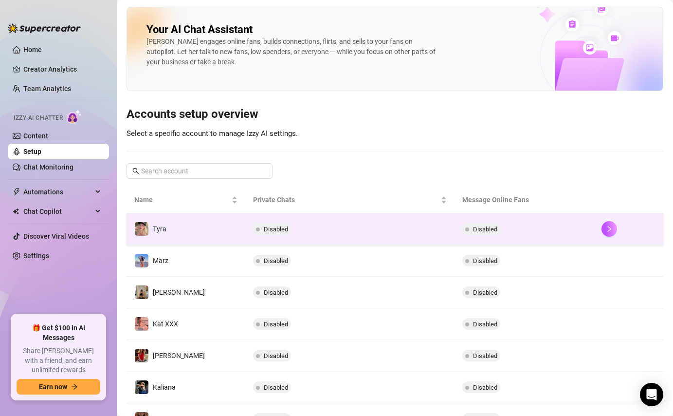
click at [511, 236] on td "Disabled" at bounding box center [524, 229] width 139 height 32
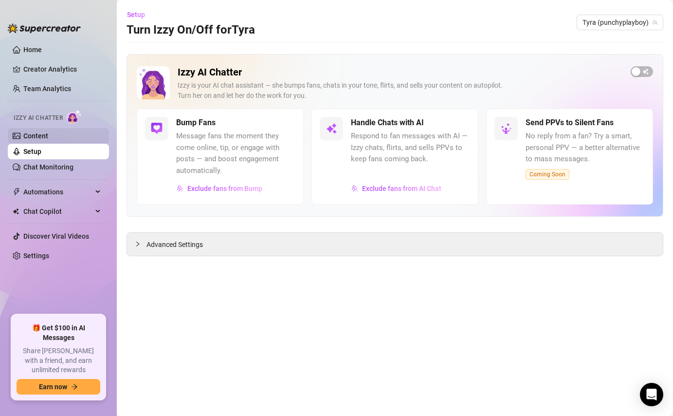
click at [48, 132] on link "Content" at bounding box center [35, 136] width 25 height 8
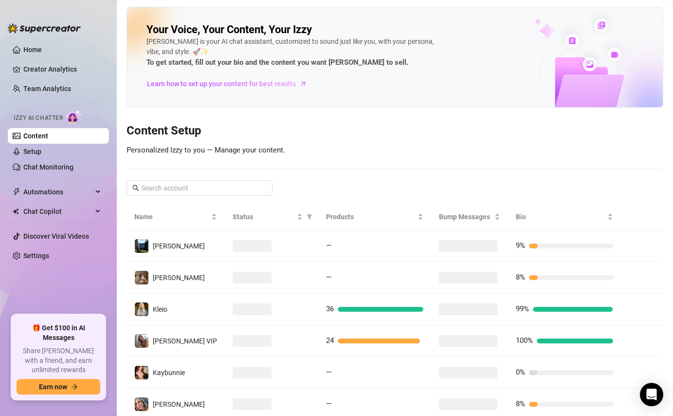
scroll to position [187, 0]
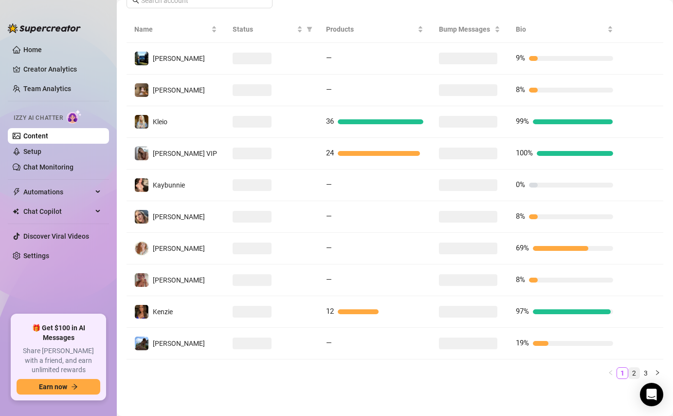
click at [632, 373] on link "2" at bounding box center [634, 373] width 11 height 11
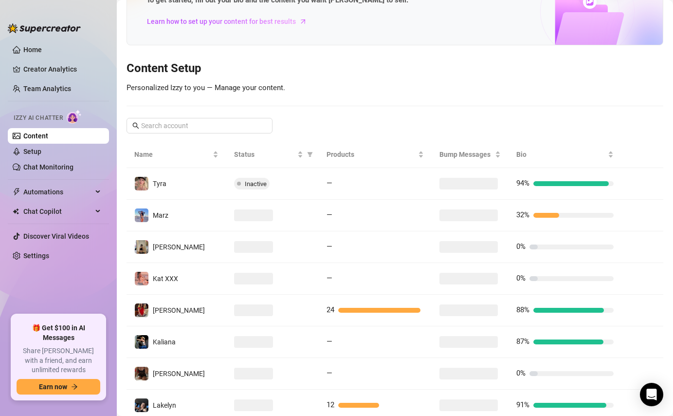
scroll to position [0, 0]
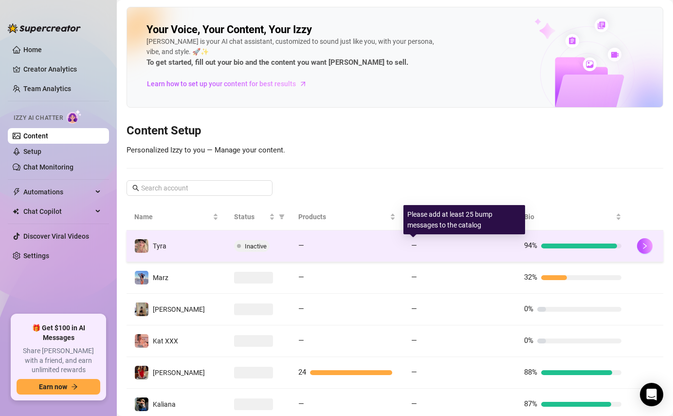
click at [442, 250] on div "—" at bounding box center [459, 246] width 97 height 12
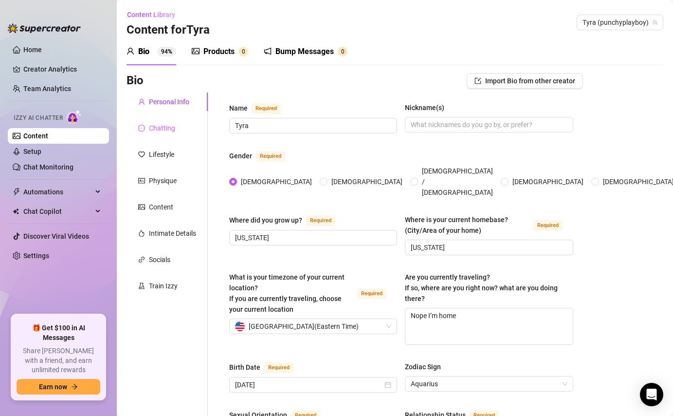
click at [186, 132] on div "Chatting" at bounding box center [167, 128] width 81 height 18
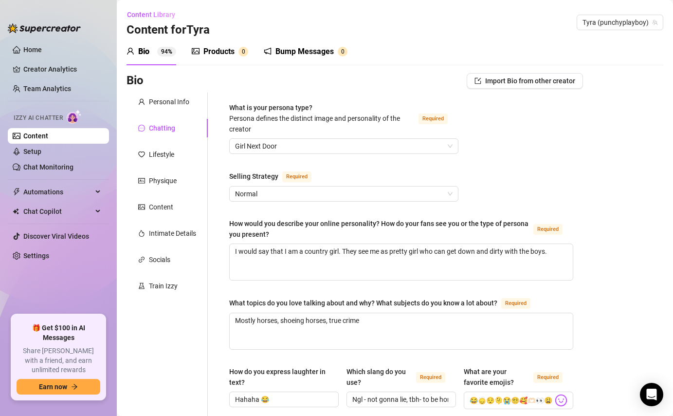
click at [317, 52] on div "Bump Messages" at bounding box center [305, 52] width 58 height 12
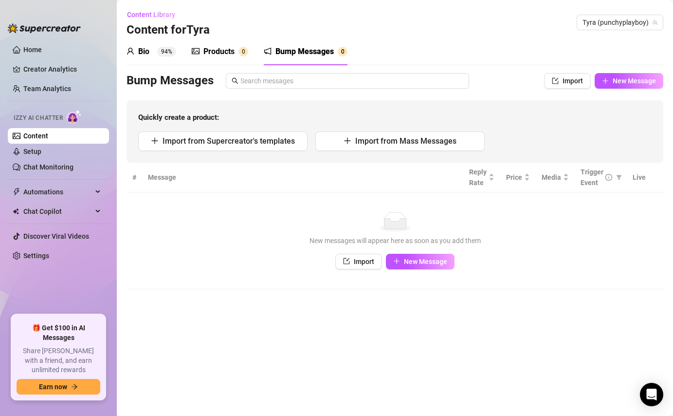
click at [406, 246] on div "No data New messages will appear here as soon as you add them Import New Message" at bounding box center [394, 240] width 517 height 57
click at [404, 262] on span "New Message" at bounding box center [425, 262] width 43 height 8
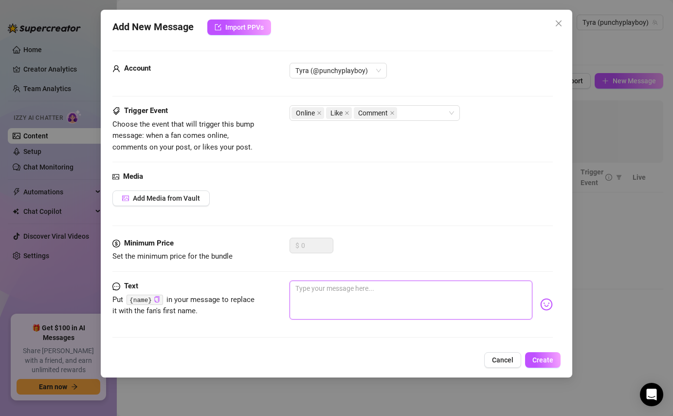
click at [412, 292] on textarea at bounding box center [411, 299] width 242 height 39
click at [356, 285] on textarea "{name}...hi!!!" at bounding box center [411, 299] width 242 height 39
click at [358, 286] on textarea "{name}...hi!!!" at bounding box center [411, 299] width 242 height 39
paste textarea "❤️"
click at [548, 356] on span "Create" at bounding box center [543, 360] width 21 height 8
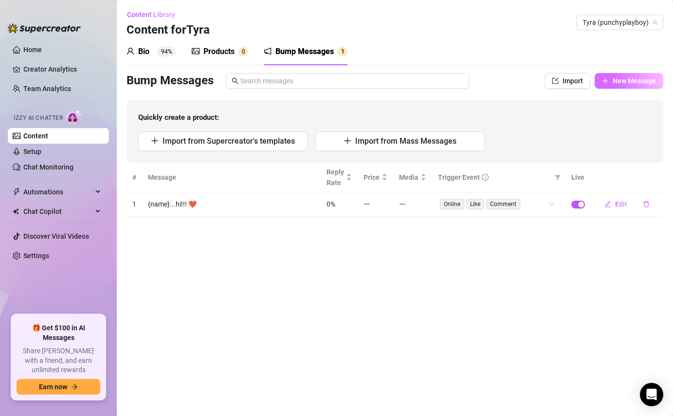
click at [648, 80] on span "New Message" at bounding box center [634, 81] width 43 height 8
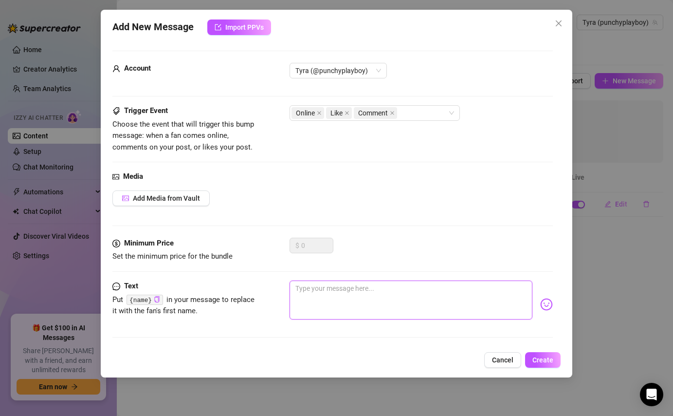
click at [327, 292] on textarea at bounding box center [411, 299] width 242 height 39
click at [555, 363] on button "Create" at bounding box center [543, 360] width 36 height 16
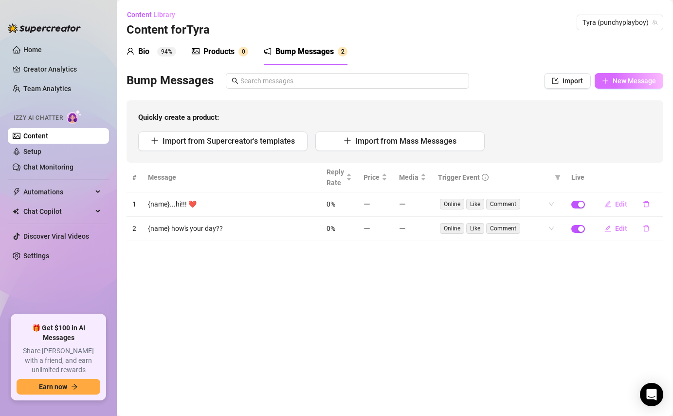
click at [629, 82] on span "New Message" at bounding box center [634, 81] width 43 height 8
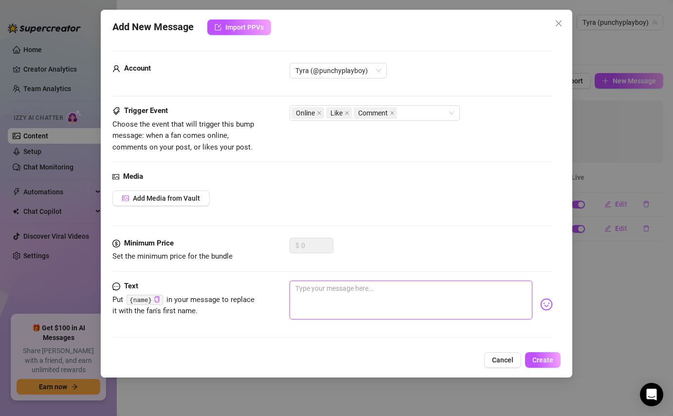
click at [394, 295] on textarea at bounding box center [411, 299] width 242 height 39
click at [372, 299] on textarea "{name}" at bounding box center [411, 299] width 242 height 39
click at [413, 286] on textarea "{name} don't go without saying hello" at bounding box center [411, 299] width 242 height 39
paste textarea "😘"
click at [547, 356] on span "Create" at bounding box center [543, 360] width 21 height 8
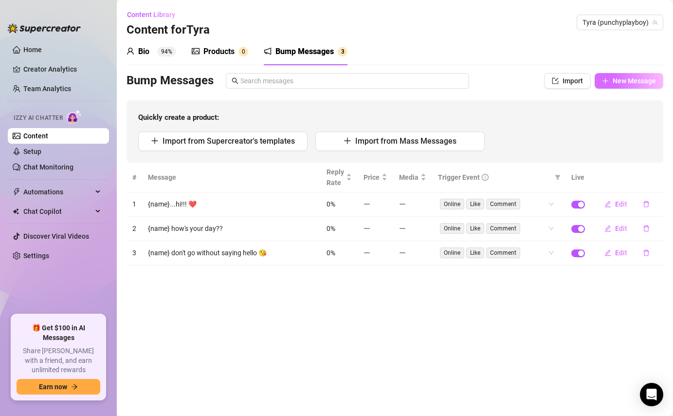
click at [616, 86] on button "New Message" at bounding box center [629, 81] width 69 height 16
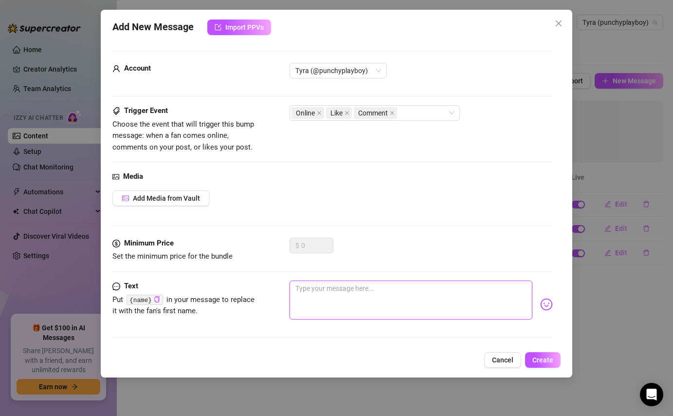
click at [396, 295] on textarea at bounding box center [411, 299] width 242 height 39
click at [547, 358] on span "Create" at bounding box center [543, 360] width 21 height 8
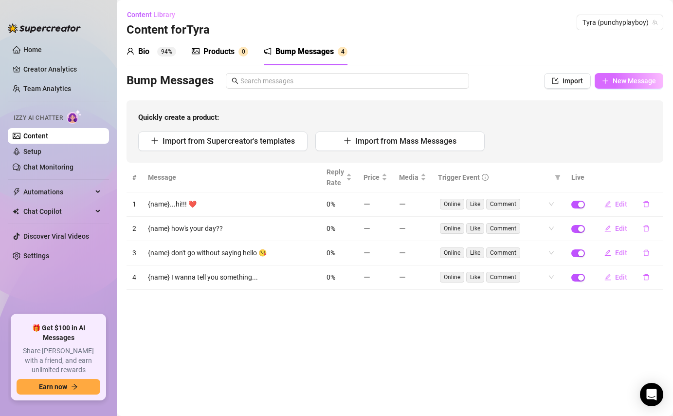
click at [624, 75] on button "New Message" at bounding box center [629, 81] width 69 height 16
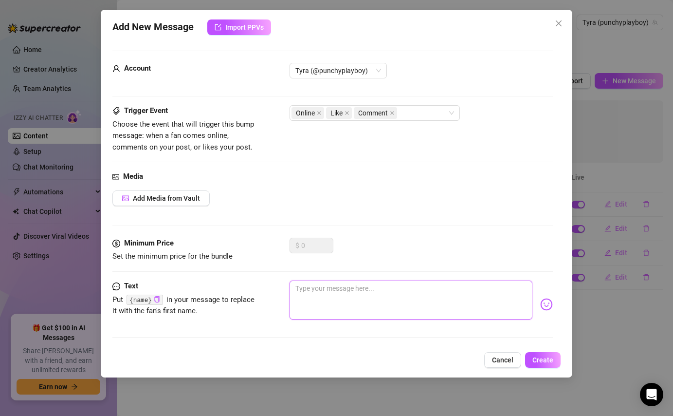
click at [426, 301] on textarea at bounding box center [411, 299] width 242 height 39
click at [406, 295] on textarea "{name} are you missing me yet?" at bounding box center [411, 299] width 242 height 39
paste textarea "😜"
click at [552, 365] on button "Create" at bounding box center [543, 360] width 36 height 16
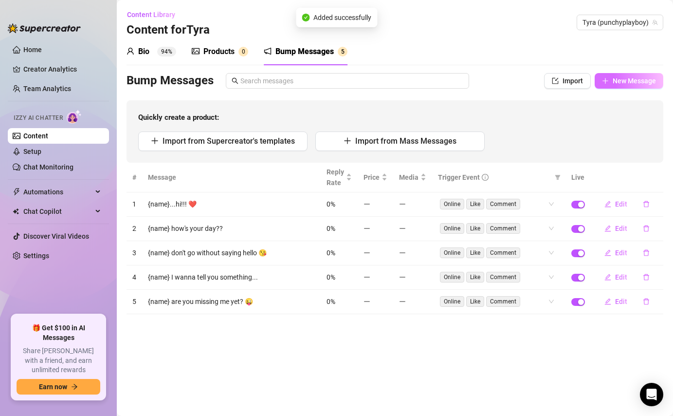
click at [637, 76] on button "New Message" at bounding box center [629, 81] width 69 height 16
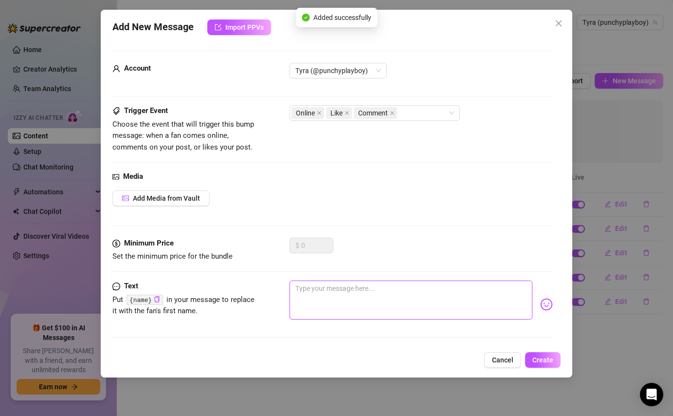
click at [437, 286] on textarea at bounding box center [411, 299] width 242 height 39
click at [424, 291] on textarea "{name} why am I being ignored?" at bounding box center [411, 299] width 242 height 39
paste textarea "😵‍💫"
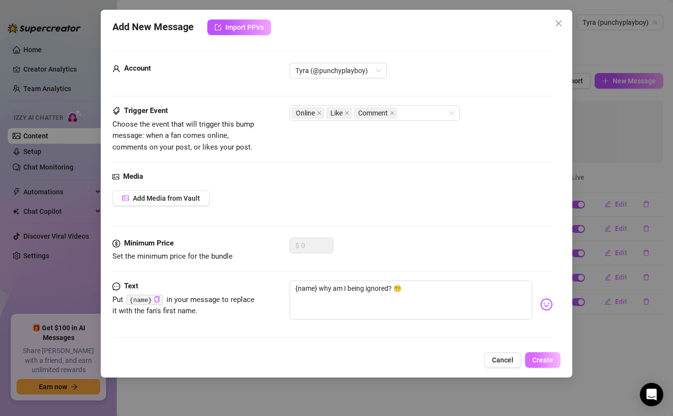
click at [535, 361] on span "Create" at bounding box center [543, 360] width 21 height 8
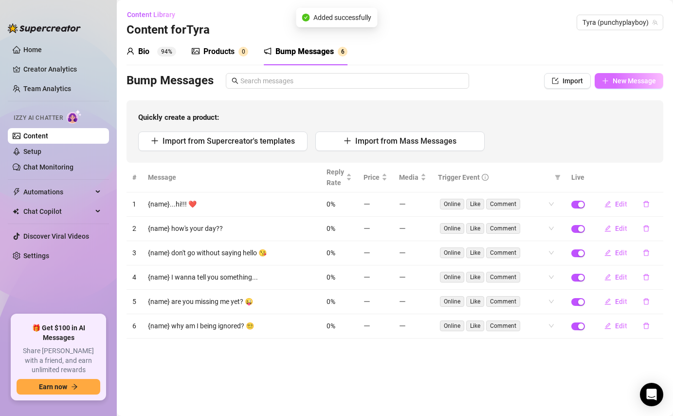
click at [616, 78] on span "New Message" at bounding box center [634, 81] width 43 height 8
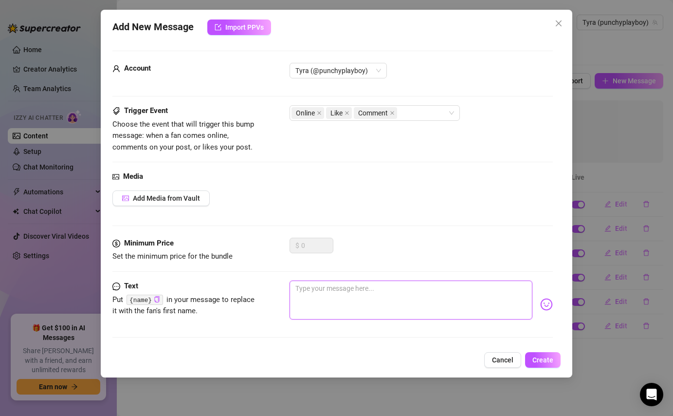
click at [352, 313] on textarea at bounding box center [411, 299] width 242 height 39
click at [539, 358] on span "Create" at bounding box center [543, 360] width 21 height 8
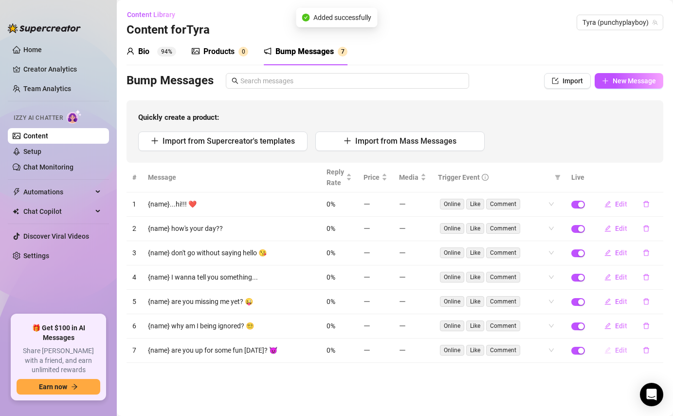
click at [620, 351] on span "Edit" at bounding box center [621, 350] width 12 height 8
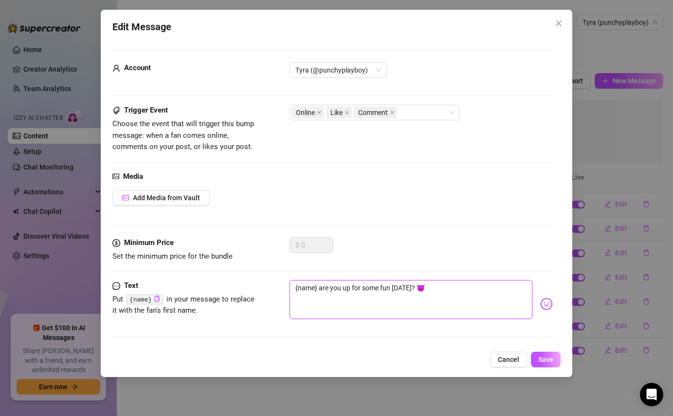
drag, startPoint x: 429, startPoint y: 288, endPoint x: 319, endPoint y: 287, distance: 110.0
click at [319, 287] on textarea "{name} are you up for some fun [DATE]? 😈" at bounding box center [411, 299] width 242 height 39
click at [541, 358] on span "Save" at bounding box center [545, 359] width 15 height 8
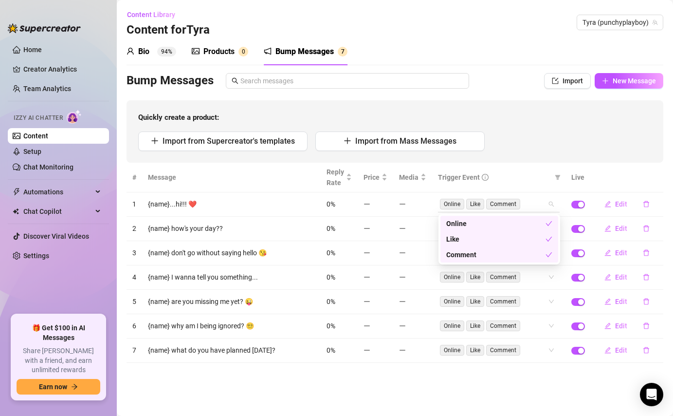
click at [553, 206] on div "Online Like Comment" at bounding box center [499, 204] width 122 height 16
click at [492, 244] on div "Like" at bounding box center [495, 239] width 99 height 11
click at [498, 256] on div "Comment" at bounding box center [495, 254] width 99 height 11
click at [532, 166] on div "# Message Reply Rate Price Media Trigger Event Live 1 {name}...hi!!! ❤️ 0% Onli…" at bounding box center [395, 263] width 537 height 200
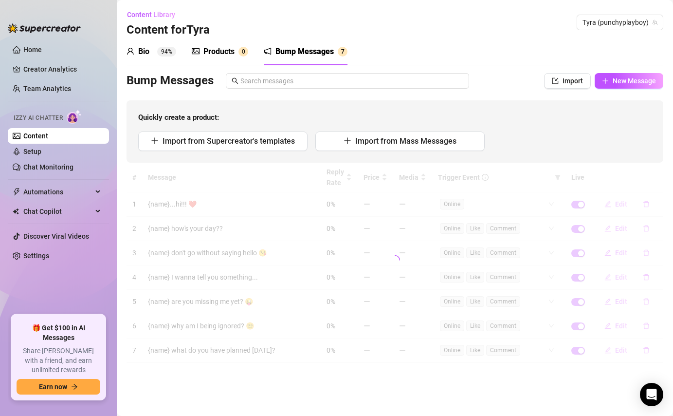
click at [545, 225] on div at bounding box center [395, 260] width 537 height 195
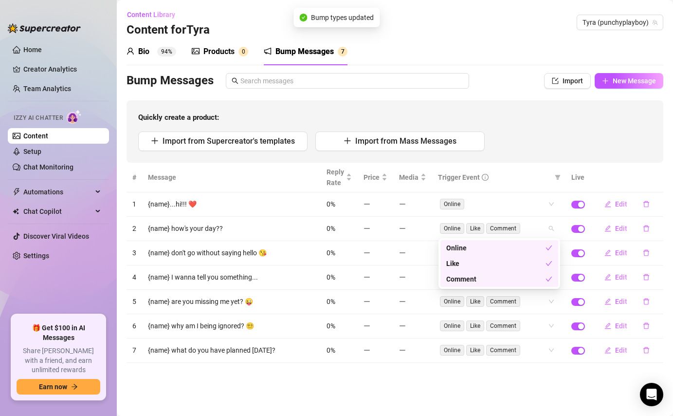
click at [545, 225] on div "Online Like Comment" at bounding box center [494, 228] width 108 height 14
click at [508, 268] on div "Like" at bounding box center [495, 263] width 99 height 11
click at [507, 281] on div "Comment" at bounding box center [495, 279] width 99 height 11
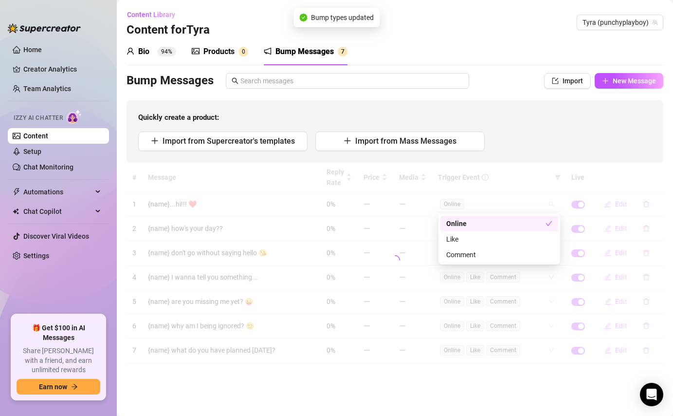
click at [523, 198] on div "# Message Reply Rate Price Media Trigger Event Live 1 {name}...hi!!! ❤️ 0% Onli…" at bounding box center [395, 263] width 537 height 200
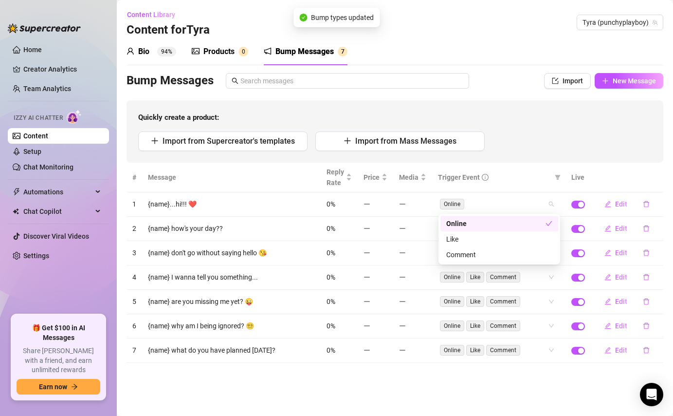
click at [530, 175] on div "Trigger Event" at bounding box center [494, 177] width 113 height 11
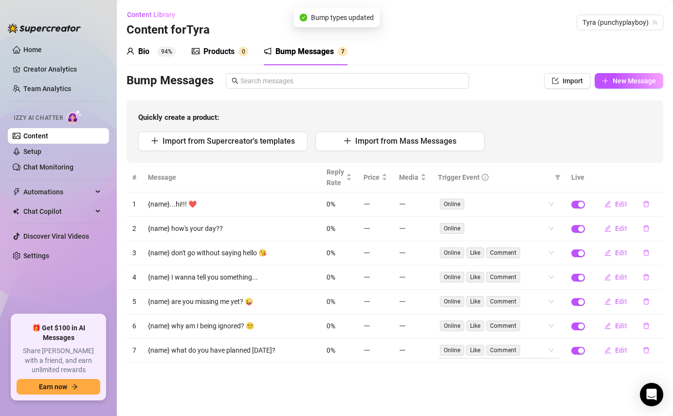
click at [534, 348] on div "Online Like Comment" at bounding box center [494, 350] width 108 height 14
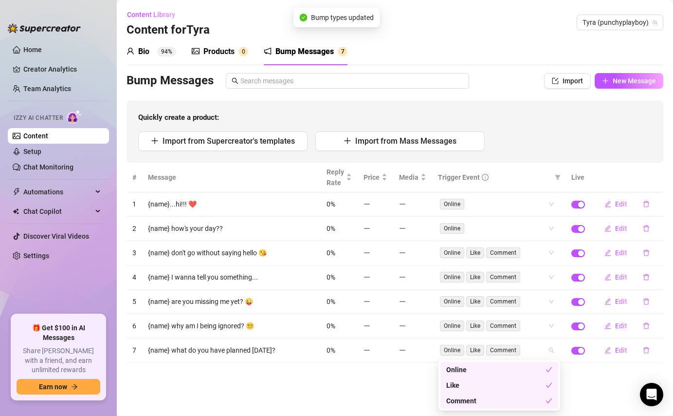
click at [491, 386] on div "Like" at bounding box center [495, 385] width 99 height 11
click at [491, 402] on div "Comment" at bounding box center [495, 400] width 99 height 11
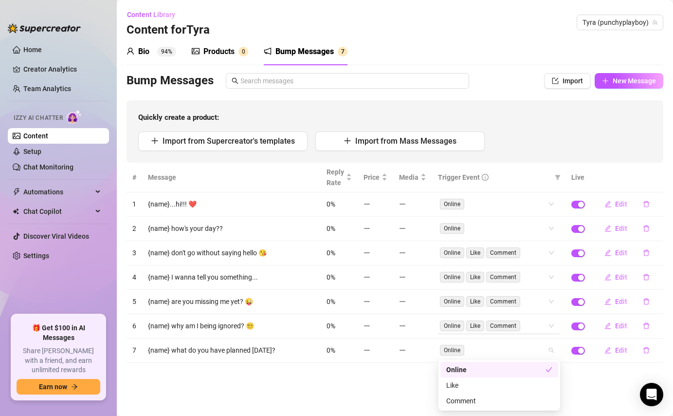
click at [540, 322] on div "# Message Reply Rate Price Media Trigger Event Live 1 {name}...hi!!! ❤️ 0% Onli…" at bounding box center [395, 263] width 537 height 200
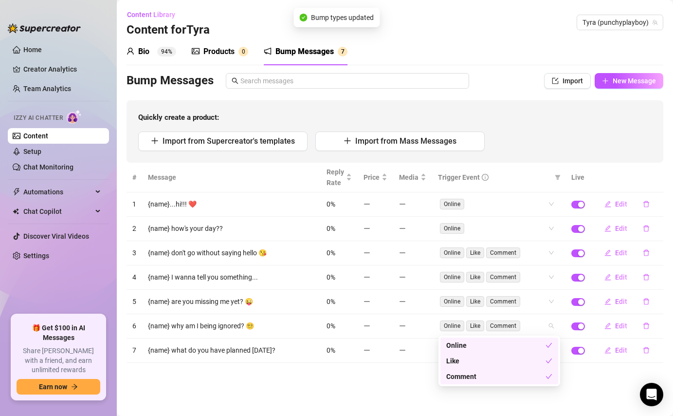
click at [512, 362] on div "Like" at bounding box center [495, 360] width 99 height 11
click at [505, 377] on div "Comment" at bounding box center [495, 376] width 99 height 11
click at [534, 302] on div "# Message Reply Rate Price Media Trigger Event Live 1 {name}...hi!!! ❤️ 0% Onli…" at bounding box center [395, 263] width 537 height 200
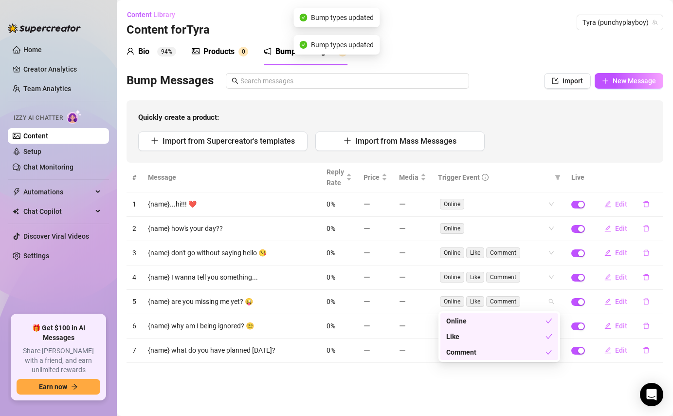
click at [520, 337] on div "Like" at bounding box center [495, 336] width 99 height 11
click at [522, 356] on div "Comment" at bounding box center [495, 352] width 99 height 11
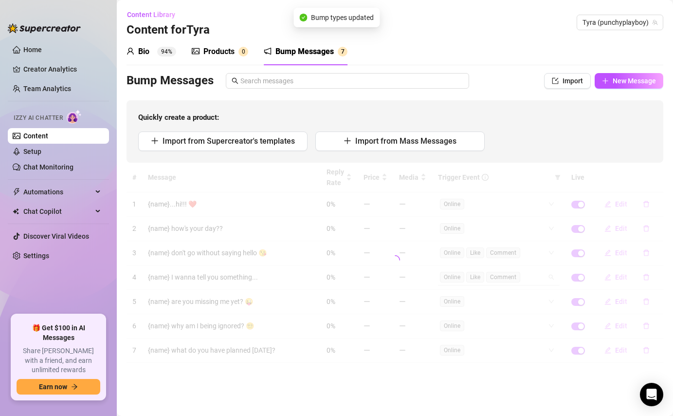
click at [536, 276] on div "# Message Reply Rate Price Media Trigger Event Live 1 {name}...hi!!! ❤️ 0% Onli…" at bounding box center [395, 263] width 537 height 200
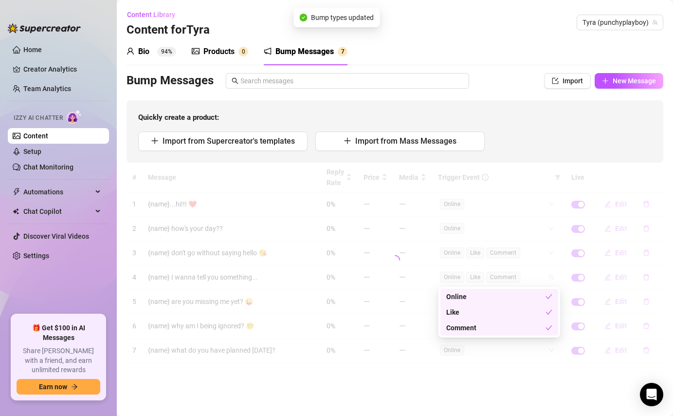
click at [510, 312] on div "Like" at bounding box center [495, 312] width 99 height 11
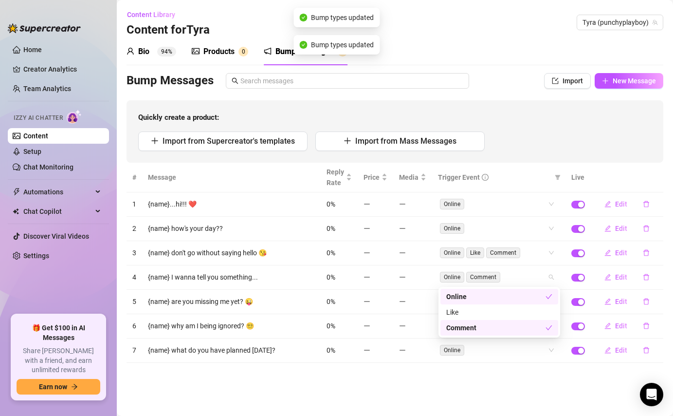
click at [517, 333] on div "Comment" at bounding box center [500, 328] width 118 height 16
click at [539, 253] on div "# Message Reply Rate Price Media Trigger Event Live 1 {name}...hi!!! ❤️ 0% Onli…" at bounding box center [395, 263] width 537 height 200
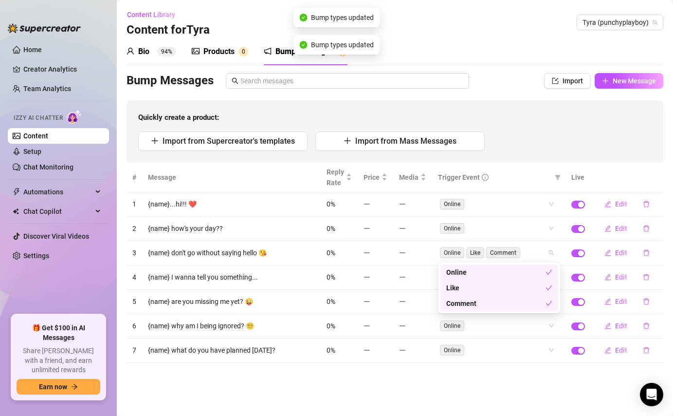
click at [515, 291] on div "Like" at bounding box center [495, 287] width 99 height 11
click at [515, 307] on div "Comment" at bounding box center [495, 303] width 99 height 11
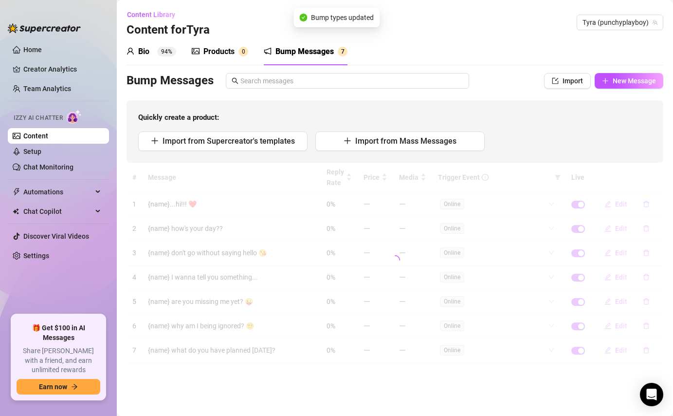
click at [539, 119] on span "Quickly create a product:" at bounding box center [395, 118] width 514 height 12
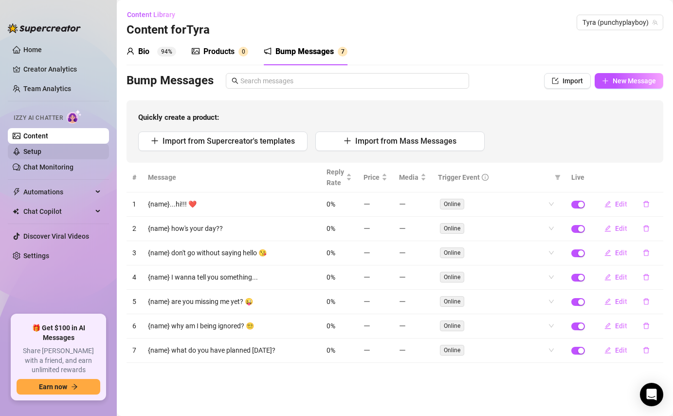
click at [41, 148] on link "Setup" at bounding box center [32, 152] width 18 height 8
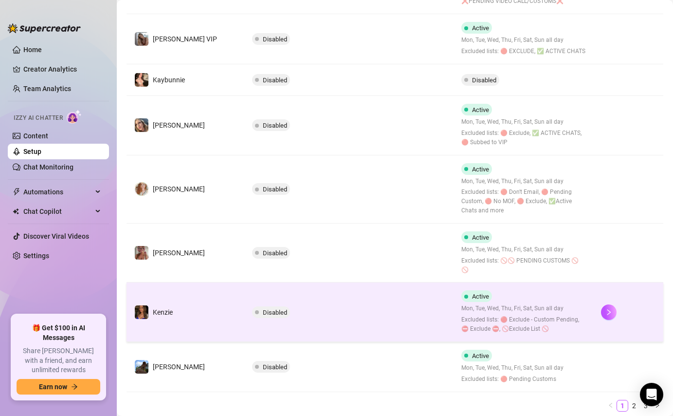
scroll to position [369, 0]
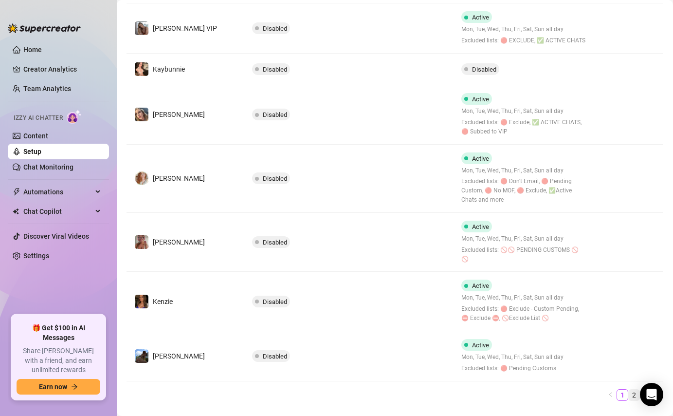
click at [636, 389] on link "2" at bounding box center [634, 394] width 11 height 11
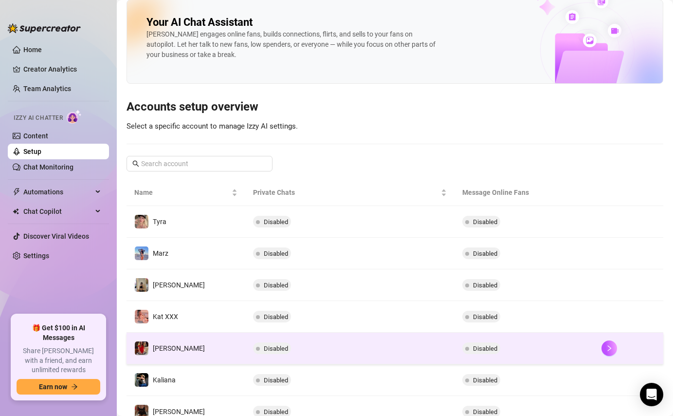
scroll to position [0, 0]
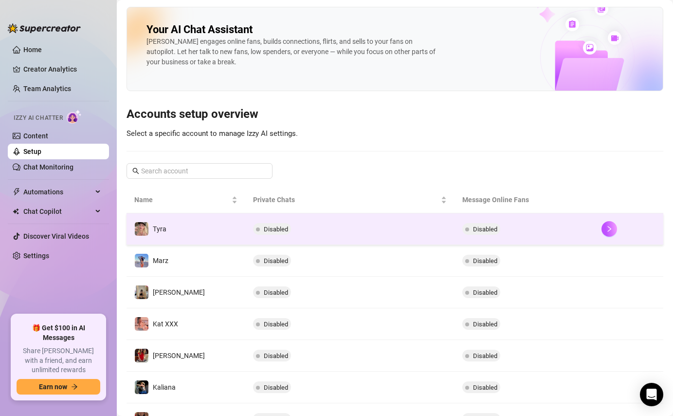
click at [534, 232] on td "Disabled" at bounding box center [524, 229] width 139 height 32
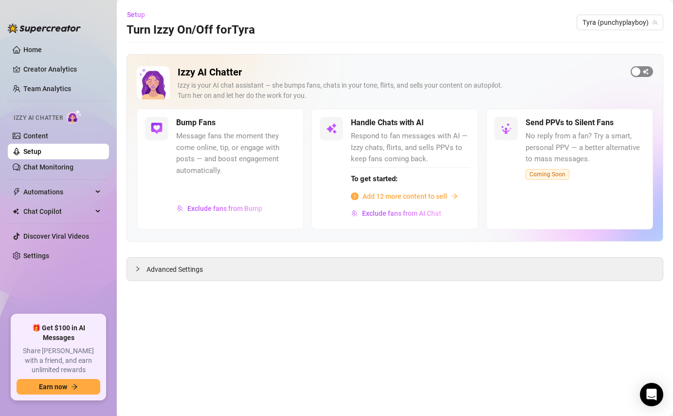
click at [637, 72] on div "button" at bounding box center [636, 71] width 9 height 9
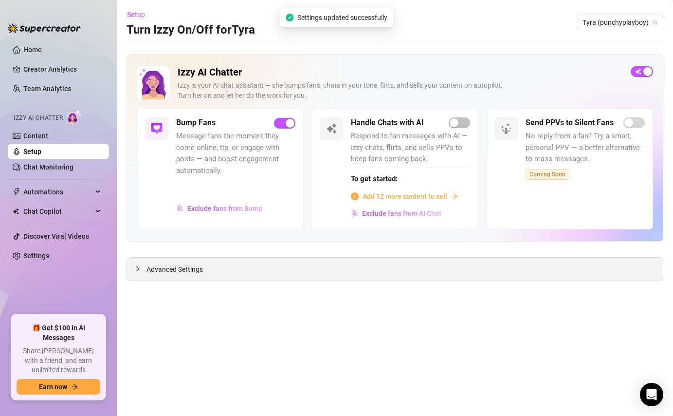
click at [185, 270] on span "Advanced Settings" at bounding box center [175, 269] width 56 height 11
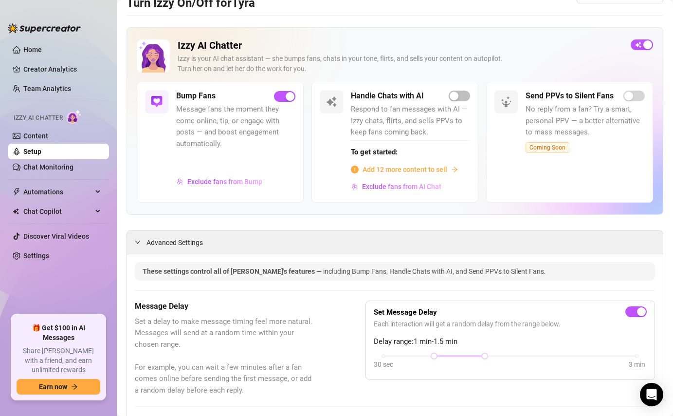
scroll to position [21, 0]
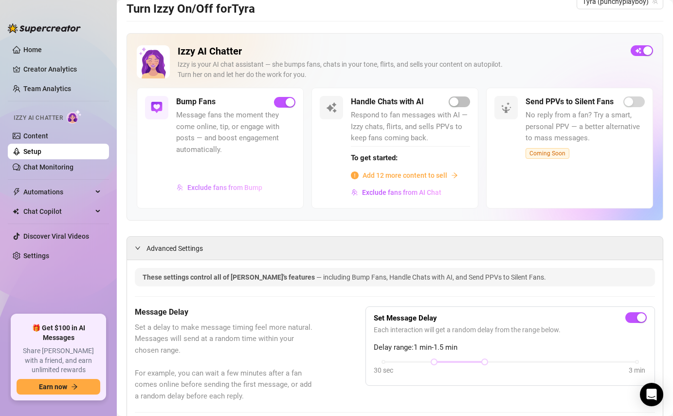
click at [244, 187] on span "Exclude fans from Bump" at bounding box center [224, 188] width 75 height 8
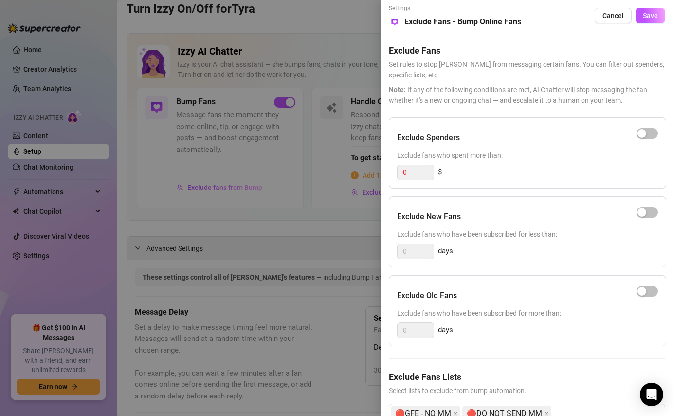
scroll to position [44, 0]
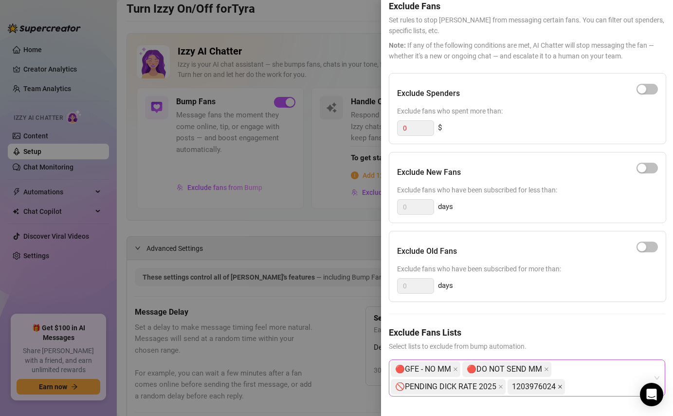
click at [558, 387] on icon "close" at bounding box center [560, 386] width 5 height 5
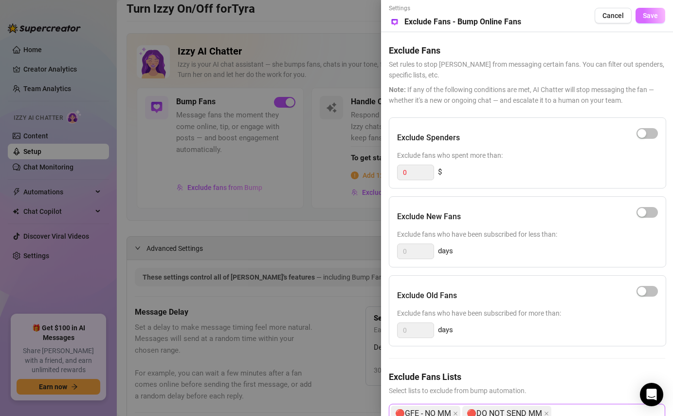
click at [650, 18] on span "Save" at bounding box center [650, 16] width 15 height 8
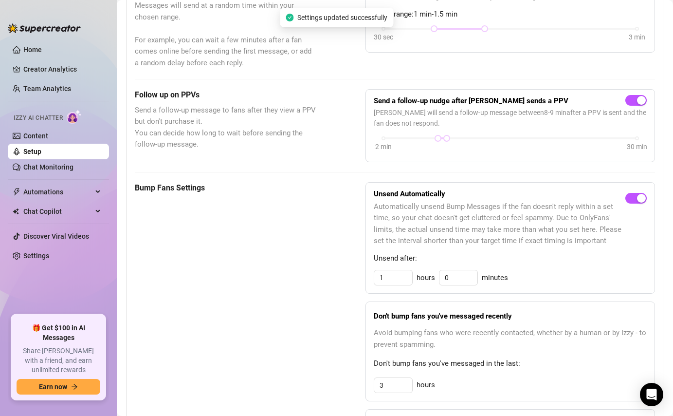
scroll to position [358, 0]
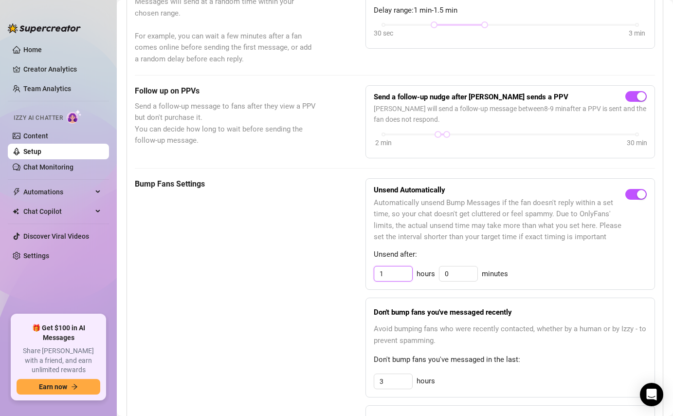
drag, startPoint x: 391, startPoint y: 276, endPoint x: 356, endPoint y: 282, distance: 36.1
click at [356, 282] on div "Bump Fans Settings Unsend Automatically Automatically unsend Bump Messages if t…" at bounding box center [395, 334] width 520 height 312
click at [516, 352] on div "Don't bump fans you've messaged recently Avoid bumping fans who were recently c…" at bounding box center [511, 347] width 290 height 100
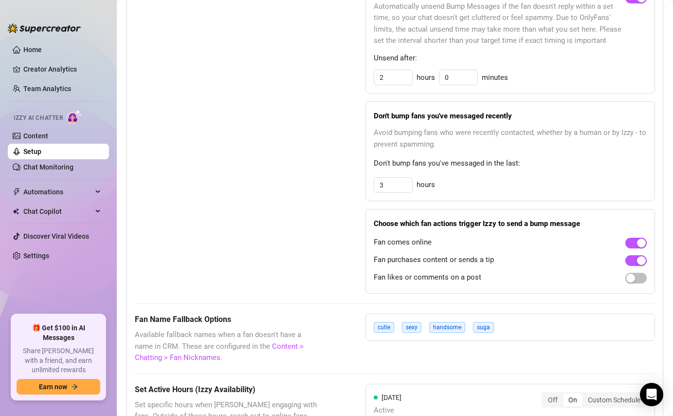
scroll to position [582, 0]
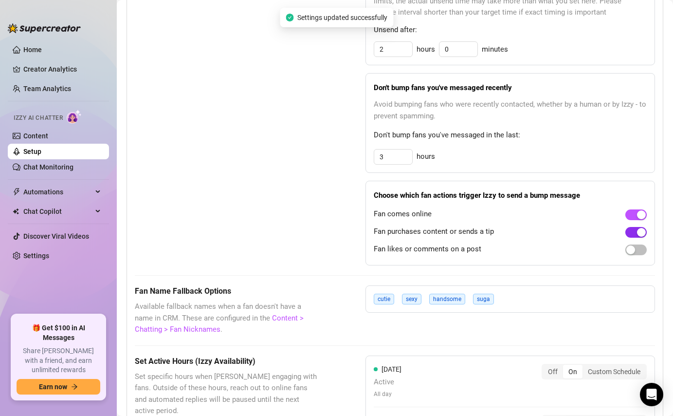
click at [635, 233] on button "button" at bounding box center [636, 232] width 21 height 11
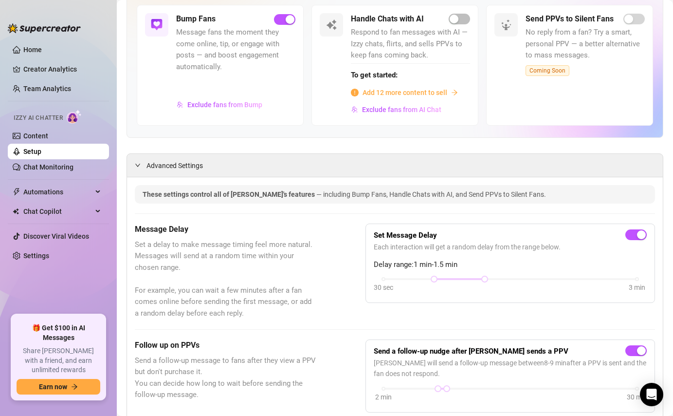
scroll to position [0, 0]
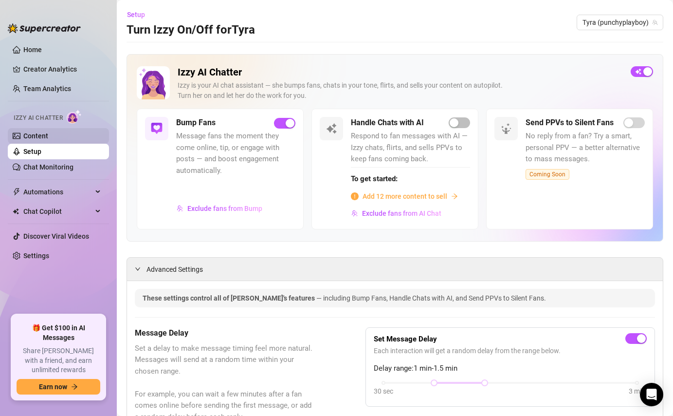
click at [43, 135] on link "Content" at bounding box center [35, 136] width 25 height 8
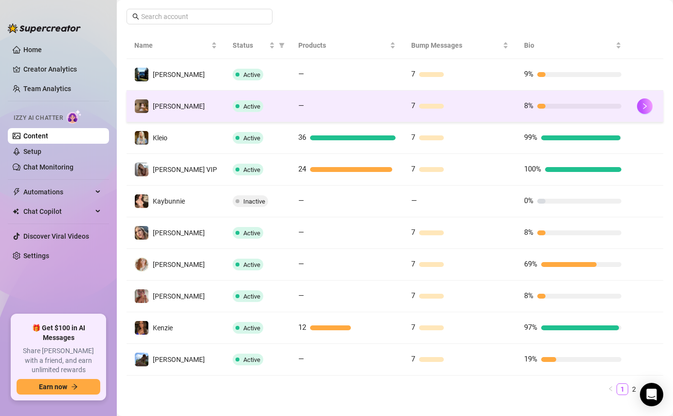
scroll to position [187, 0]
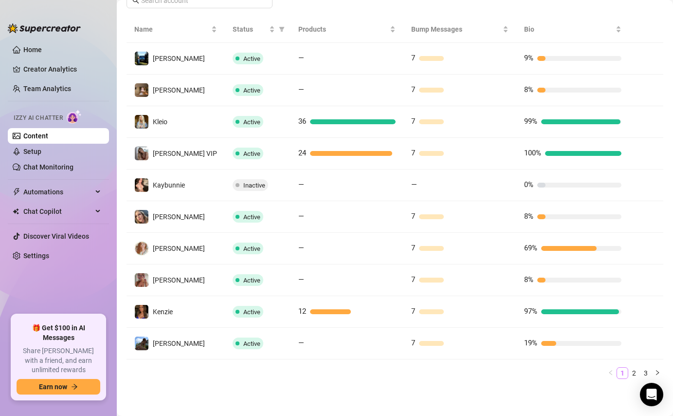
click at [627, 373] on link "1" at bounding box center [622, 373] width 11 height 11
click at [633, 374] on link "2" at bounding box center [634, 373] width 11 height 11
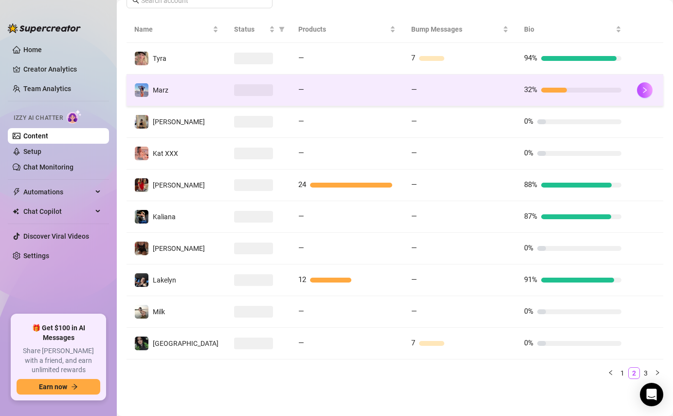
click at [458, 98] on td "—" at bounding box center [460, 90] width 113 height 32
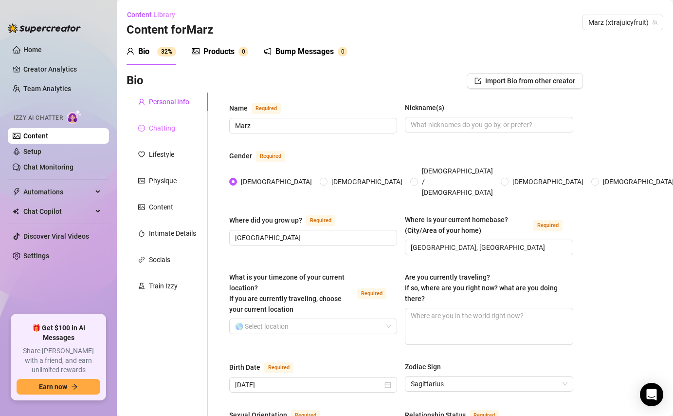
click at [182, 132] on div "Chatting" at bounding box center [167, 128] width 81 height 18
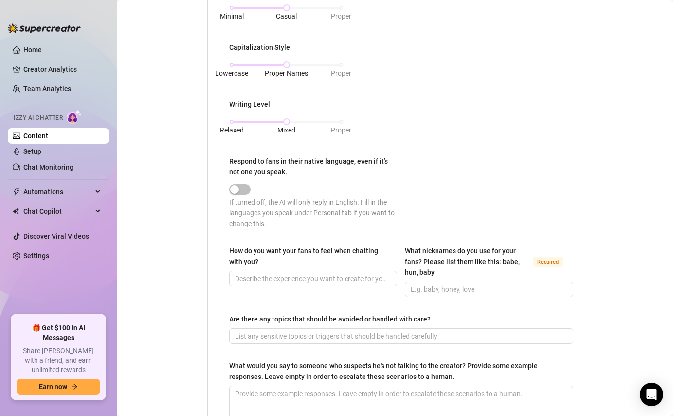
scroll to position [463, 0]
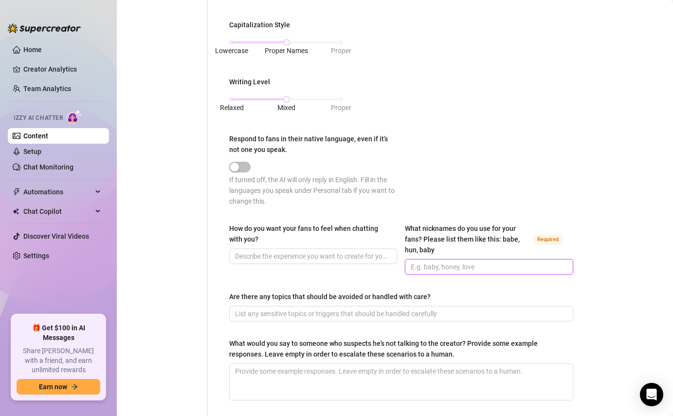
click at [427, 264] on input "What nicknames do you use for your fans? Please list them like this: babe, hun,…" at bounding box center [488, 266] width 154 height 11
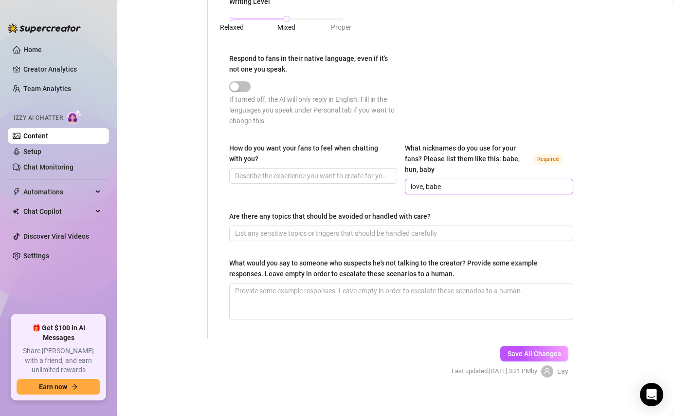
scroll to position [550, 0]
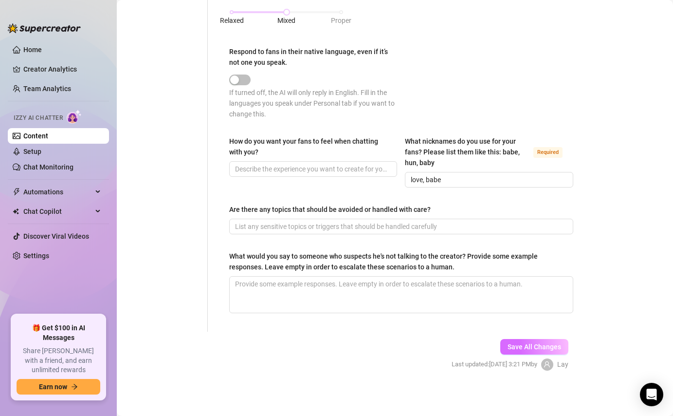
click at [523, 347] on span "Save All Changes" at bounding box center [535, 347] width 54 height 8
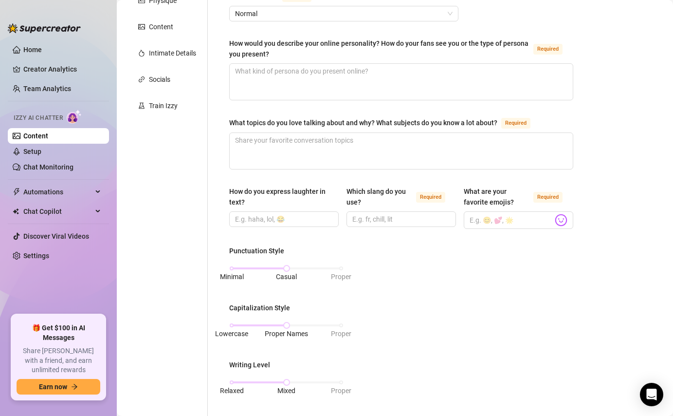
scroll to position [0, 0]
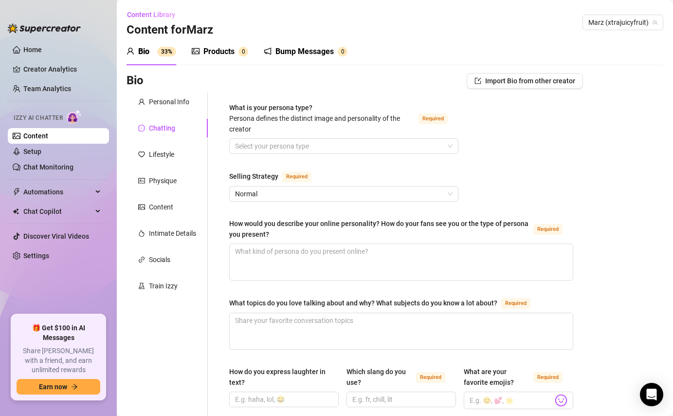
click at [298, 40] on div "Bump Messages 0" at bounding box center [306, 51] width 84 height 27
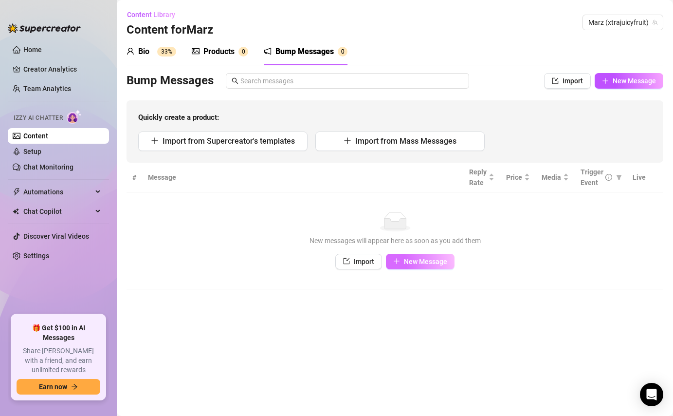
click at [412, 255] on button "New Message" at bounding box center [420, 262] width 69 height 16
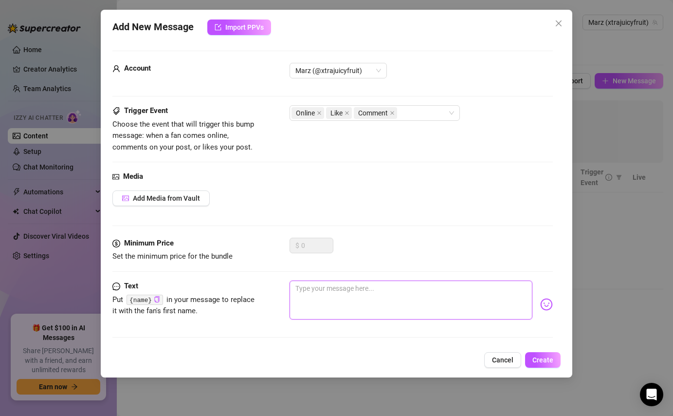
click at [382, 289] on textarea at bounding box center [411, 299] width 242 height 39
click at [445, 285] on textarea "{name} you're finally here" at bounding box center [411, 299] width 242 height 39
paste textarea "🫶"
click at [538, 350] on div "Add New Message Import PPVs Account Marz (@xtrajuicyfruit) Trigger Event Choose…" at bounding box center [336, 194] width 471 height 368
click at [541, 361] on span "Create" at bounding box center [543, 360] width 21 height 8
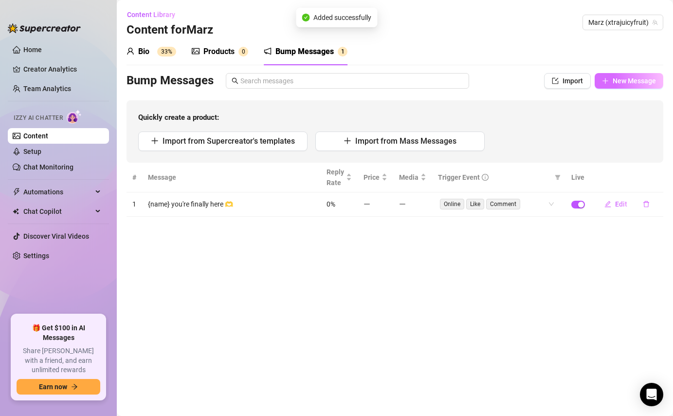
click at [640, 83] on span "New Message" at bounding box center [634, 81] width 43 height 8
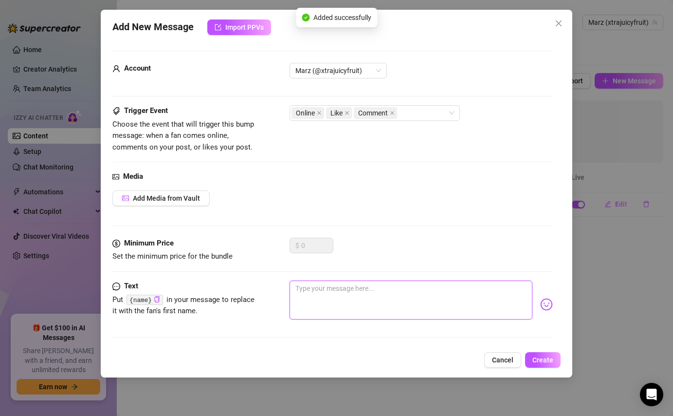
click at [328, 291] on textarea at bounding box center [411, 299] width 242 height 39
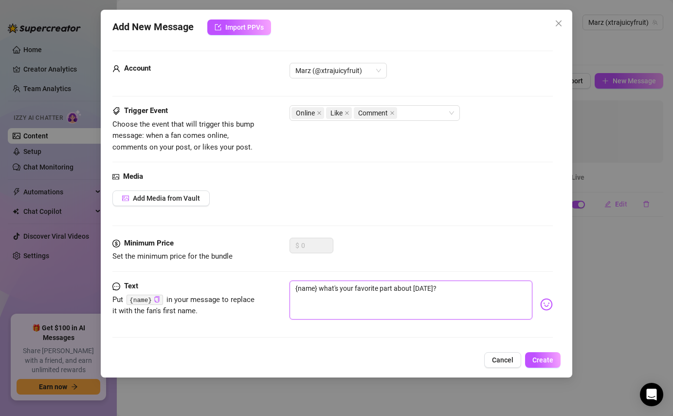
click at [444, 294] on textarea "{name} what's your favorite part about [DATE]?" at bounding box center [411, 299] width 242 height 39
paste textarea "💕"
click at [559, 356] on button "Create" at bounding box center [543, 360] width 36 height 16
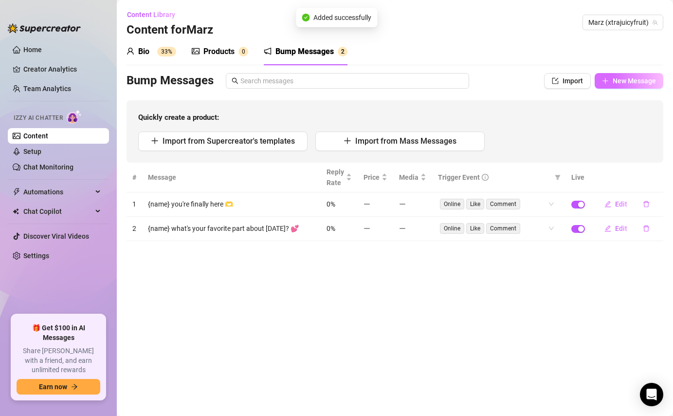
click at [641, 78] on span "New Message" at bounding box center [634, 81] width 43 height 8
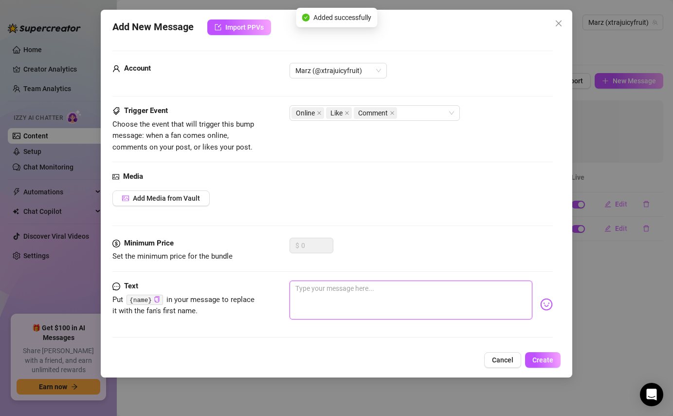
click at [422, 289] on textarea at bounding box center [411, 299] width 242 height 39
click at [364, 295] on textarea "{name} hello!" at bounding box center [411, 299] width 242 height 39
paste textarea "✨"
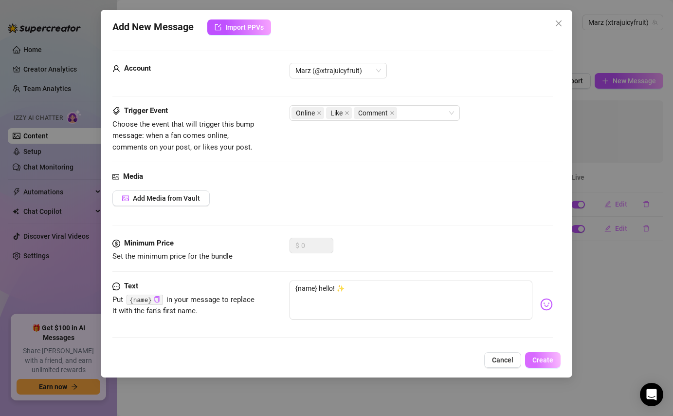
click at [532, 363] on button "Create" at bounding box center [543, 360] width 36 height 16
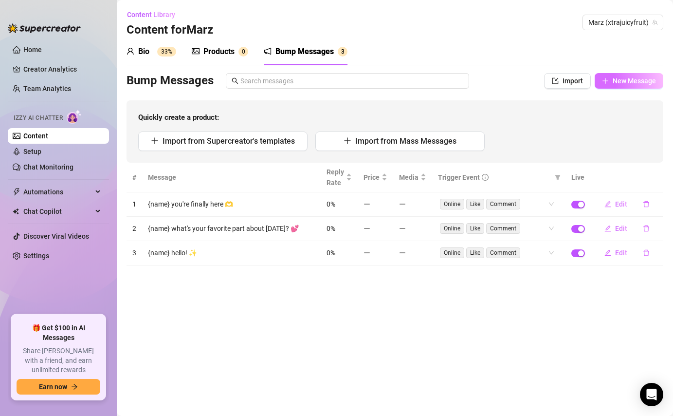
click at [634, 81] on span "New Message" at bounding box center [634, 81] width 43 height 8
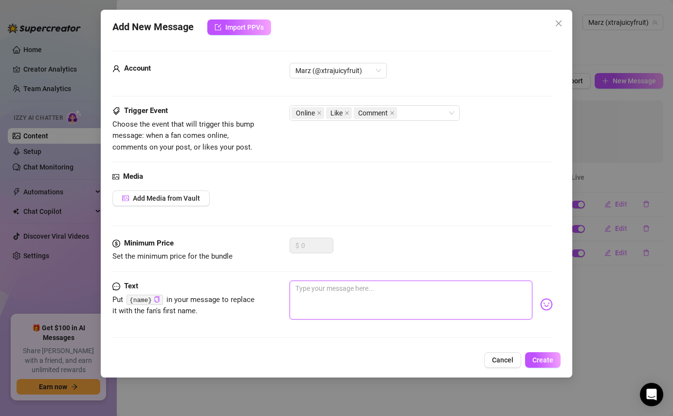
click at [496, 313] on textarea at bounding box center [411, 299] width 242 height 39
click at [555, 361] on button "Create" at bounding box center [543, 360] width 36 height 16
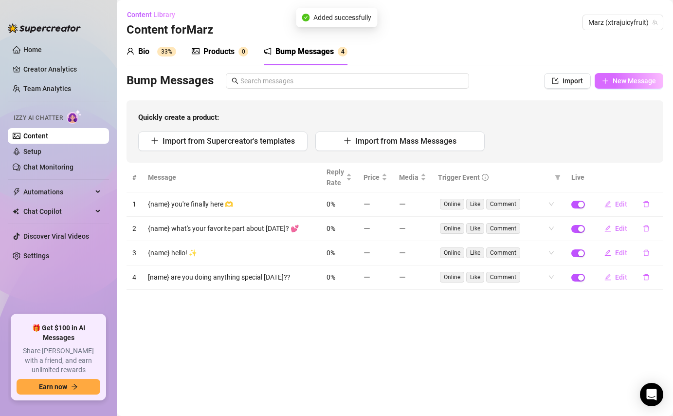
click at [624, 77] on span "New Message" at bounding box center [634, 81] width 43 height 8
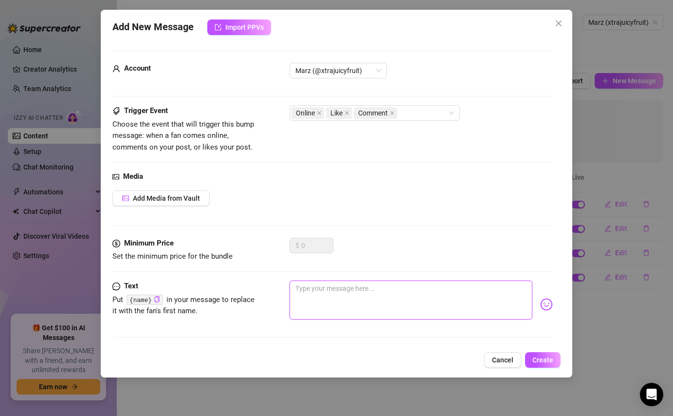
click at [443, 302] on textarea at bounding box center [411, 299] width 242 height 39
click at [544, 358] on span "Create" at bounding box center [543, 360] width 21 height 8
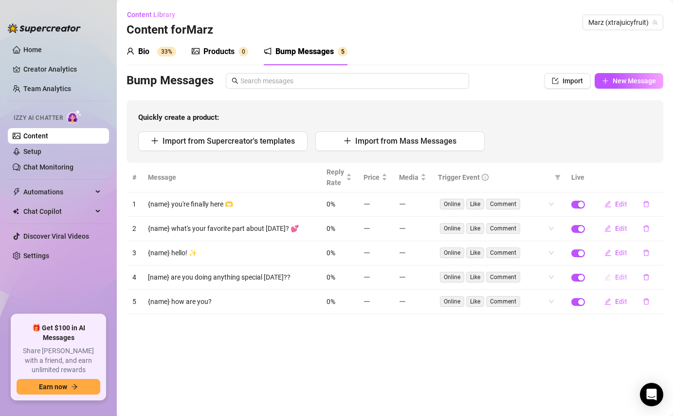
click at [608, 282] on button "Edit" at bounding box center [616, 277] width 38 height 16
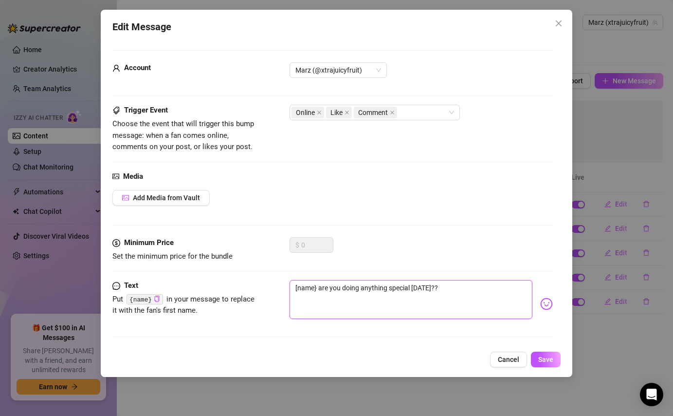
click at [298, 288] on textarea "[name} are you doing anything special [DATE]??" at bounding box center [411, 299] width 242 height 39
click at [551, 358] on span "Save" at bounding box center [545, 359] width 15 height 8
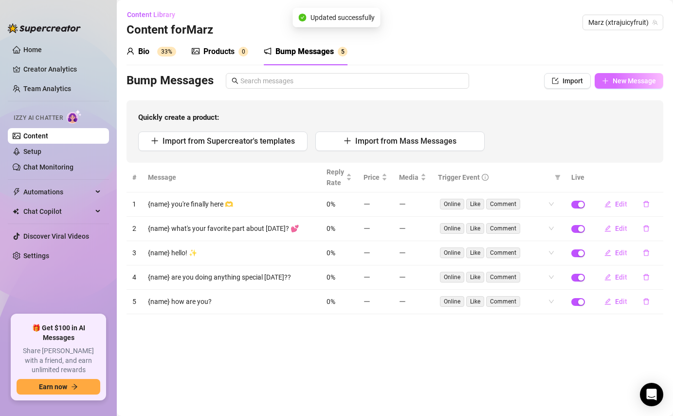
click at [636, 74] on button "New Message" at bounding box center [629, 81] width 69 height 16
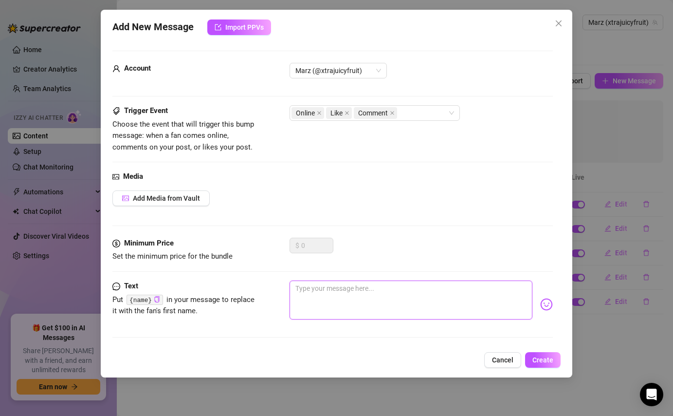
click at [430, 307] on textarea at bounding box center [411, 299] width 242 height 39
click at [550, 356] on span "Create" at bounding box center [543, 360] width 21 height 8
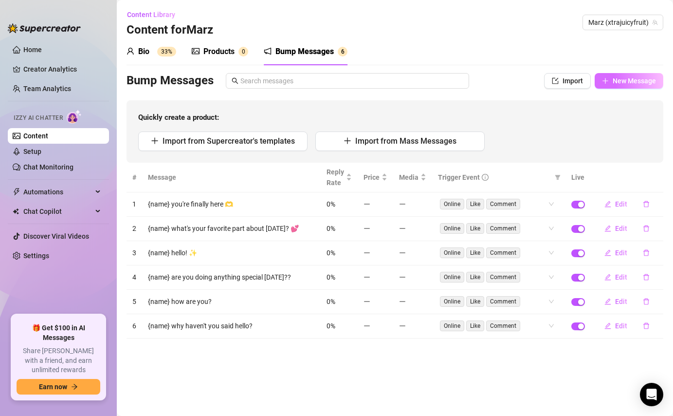
click at [616, 85] on button "New Message" at bounding box center [629, 81] width 69 height 16
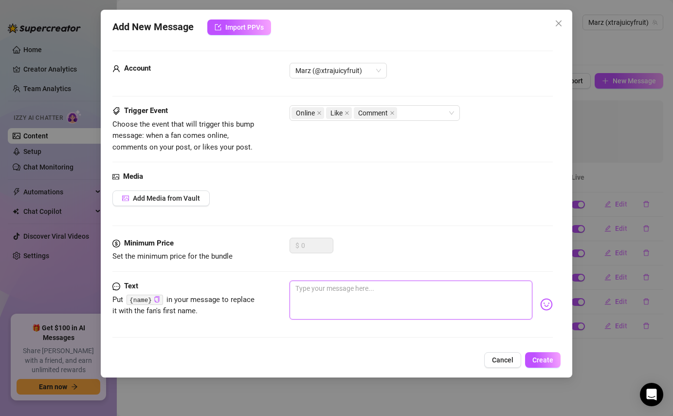
click at [412, 293] on textarea at bounding box center [411, 299] width 242 height 39
click at [401, 295] on textarea "{name} are you too busy??" at bounding box center [411, 299] width 242 height 39
paste textarea "💖"
click at [535, 366] on button "Create" at bounding box center [543, 360] width 36 height 16
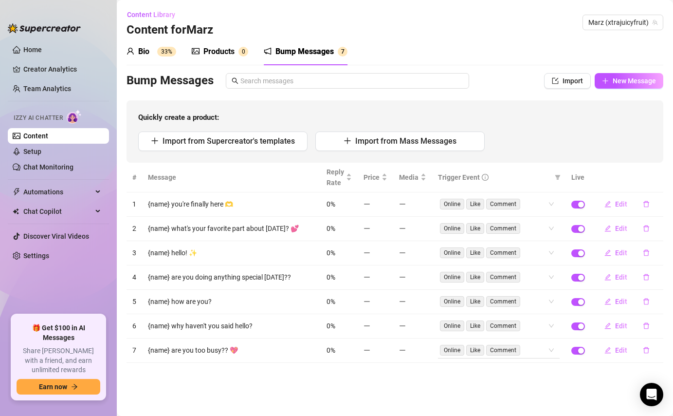
click at [554, 354] on div "Online Like Comment" at bounding box center [499, 350] width 122 height 16
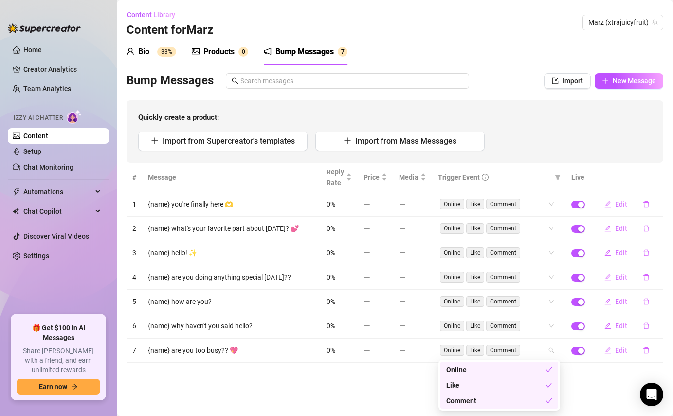
click at [491, 384] on div "Like" at bounding box center [495, 385] width 99 height 11
click at [488, 399] on div "Comment" at bounding box center [495, 400] width 99 height 11
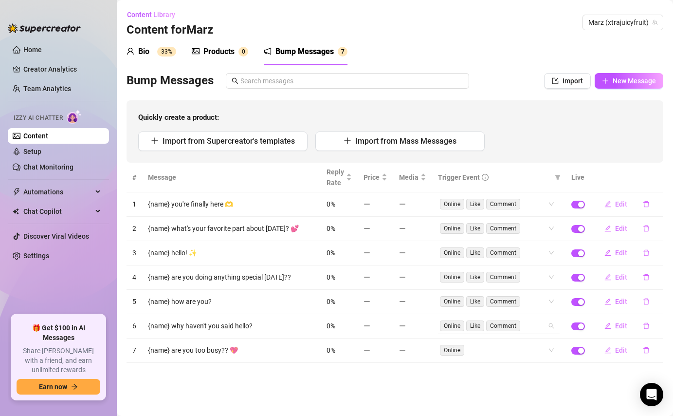
click at [542, 325] on div "# Message Reply Rate Price Media Trigger Event Live 1 {name} you're finally her…" at bounding box center [395, 263] width 537 height 200
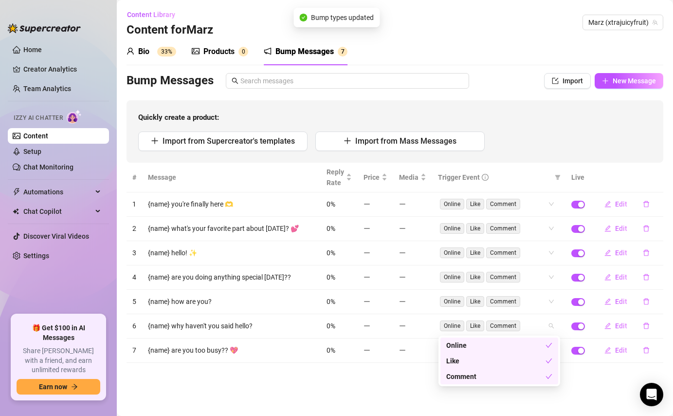
click at [503, 362] on div "Like" at bounding box center [495, 360] width 99 height 11
click at [502, 379] on div "Comment" at bounding box center [495, 376] width 99 height 11
click at [537, 306] on div "# Message Reply Rate Price Media Trigger Event Live 1 {name} you're finally her…" at bounding box center [395, 263] width 537 height 200
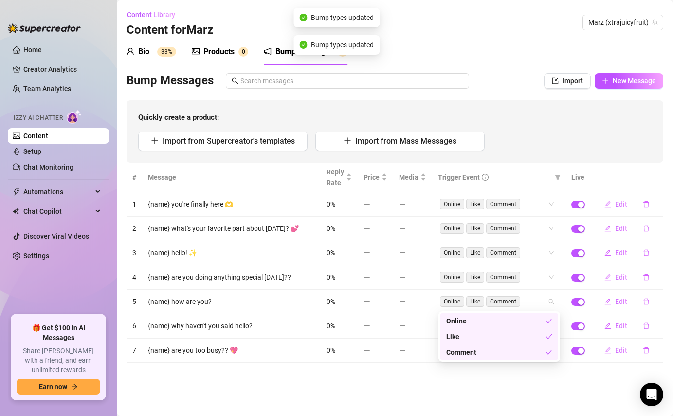
click at [514, 335] on div "Like" at bounding box center [495, 336] width 99 height 11
click at [510, 354] on div "Comment" at bounding box center [495, 352] width 99 height 11
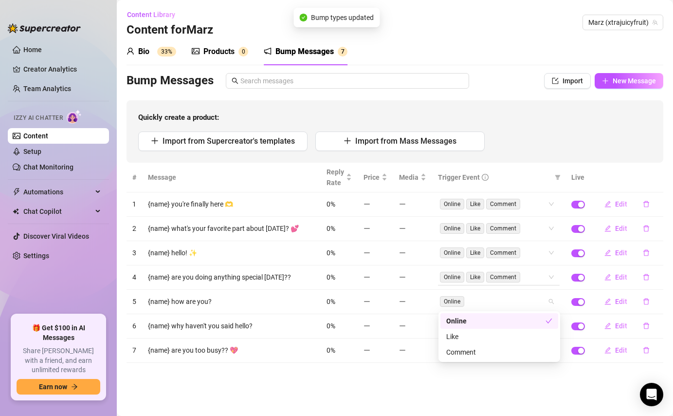
click at [542, 272] on div "# Message Reply Rate Price Media Trigger Event Live 1 {name} you're finally her…" at bounding box center [395, 263] width 537 height 200
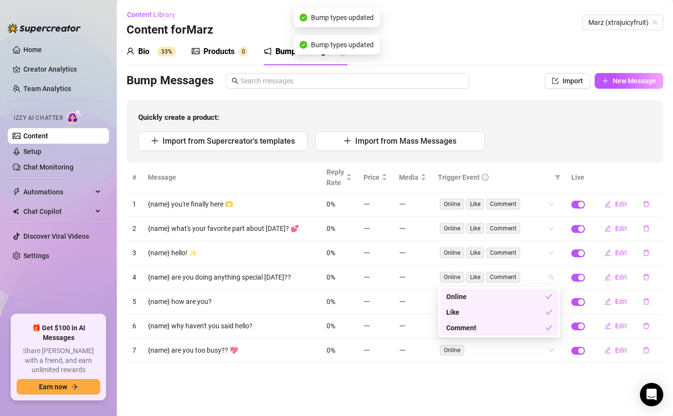
click at [526, 309] on div "Like" at bounding box center [495, 312] width 99 height 11
click at [523, 332] on div "Comment" at bounding box center [495, 327] width 99 height 11
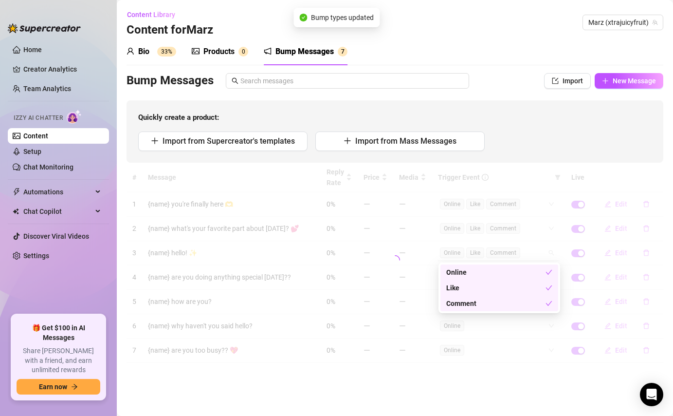
click at [537, 254] on div "# Message Reply Rate Price Media Trigger Event Live 1 {name} you're finally her…" at bounding box center [395, 263] width 537 height 200
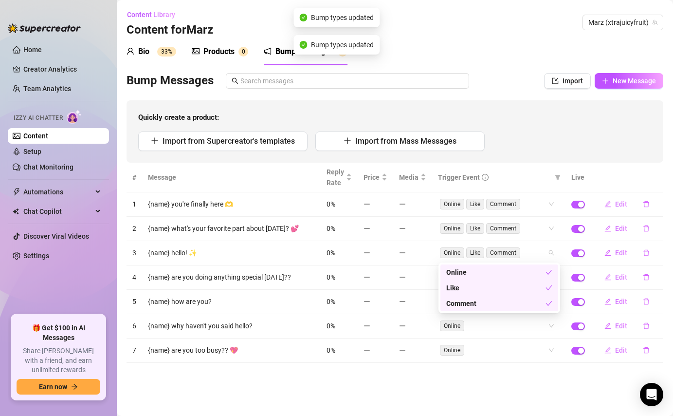
click at [520, 288] on div "Like" at bounding box center [495, 287] width 99 height 11
click at [517, 306] on div "Comment" at bounding box center [495, 303] width 99 height 11
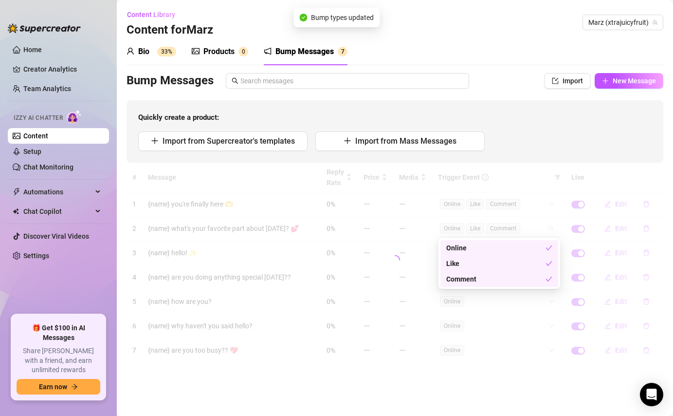
click at [540, 228] on div "# Message Reply Rate Price Media Trigger Event Live 1 {name} you're finally her…" at bounding box center [395, 263] width 537 height 200
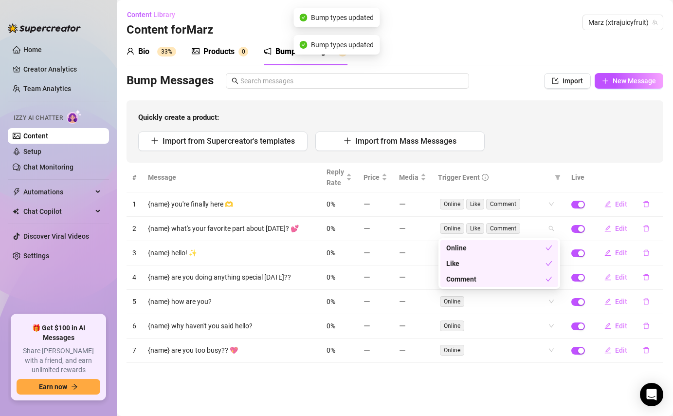
click at [527, 263] on div "Like" at bounding box center [495, 263] width 99 height 11
click at [523, 282] on div "Comment" at bounding box center [495, 279] width 99 height 11
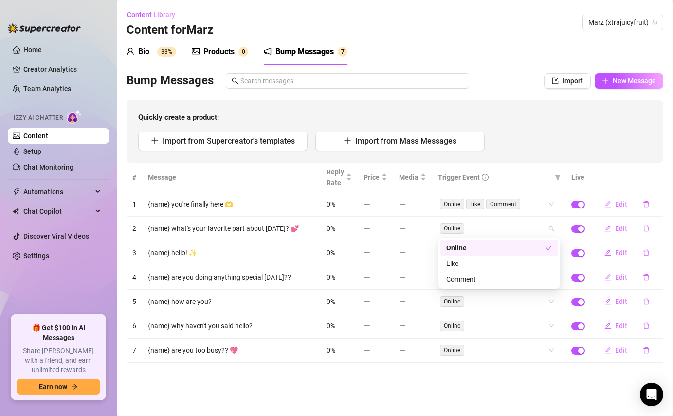
click at [540, 201] on div "# Message Reply Rate Price Media Trigger Event Live 1 {name} you're finally her…" at bounding box center [395, 263] width 537 height 200
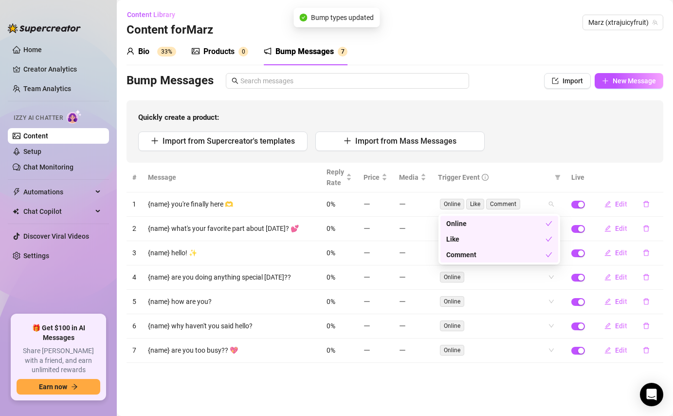
click at [524, 239] on div "Like" at bounding box center [495, 239] width 99 height 11
click at [518, 254] on div "Comment" at bounding box center [495, 254] width 99 height 11
click at [444, 379] on main "Content Library Content for [PERSON_NAME] (xtrajuicyfruit) Bio 33% Products 0 B…" at bounding box center [395, 208] width 556 height 416
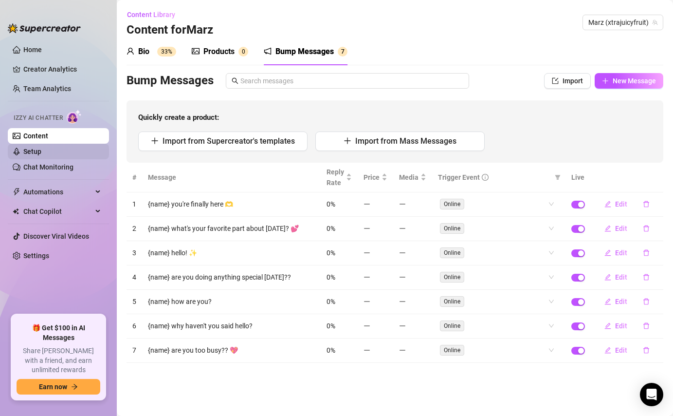
click at [41, 155] on link "Setup" at bounding box center [32, 152] width 18 height 8
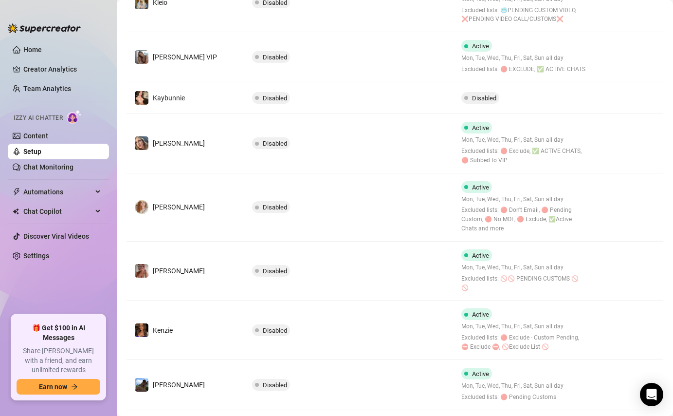
scroll to position [372, 0]
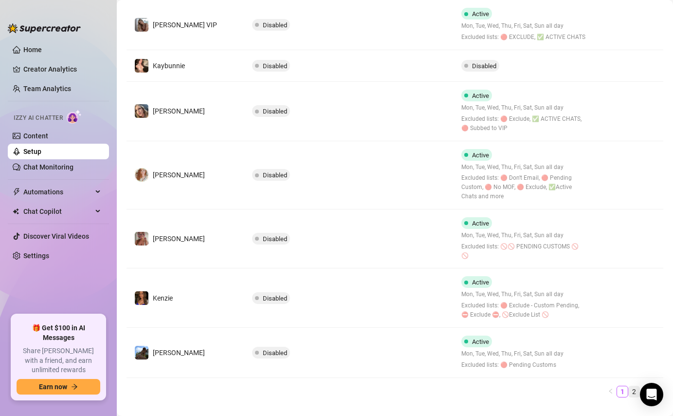
click at [639, 386] on link "2" at bounding box center [634, 391] width 11 height 11
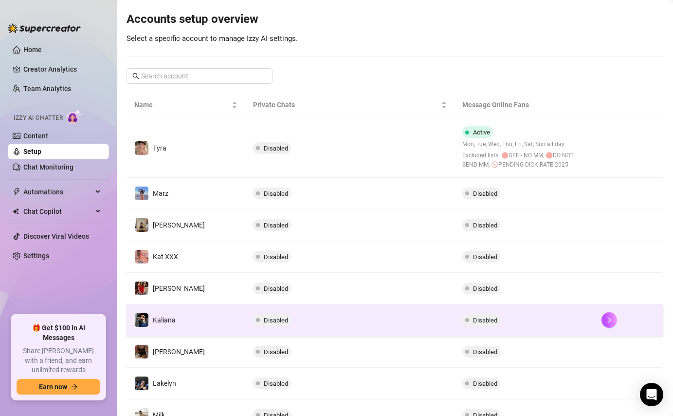
scroll to position [90, 0]
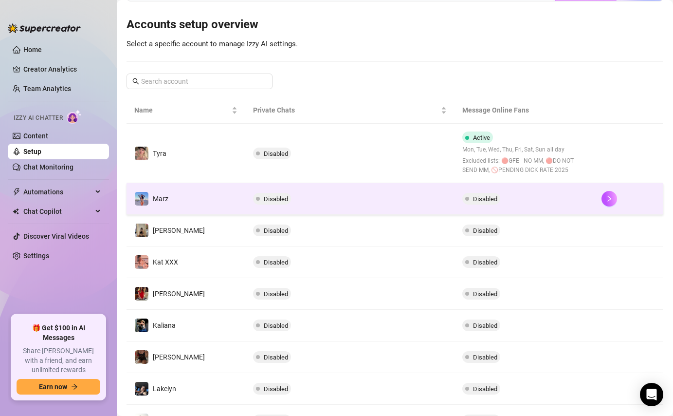
click at [530, 204] on td "Disabled" at bounding box center [524, 199] width 139 height 32
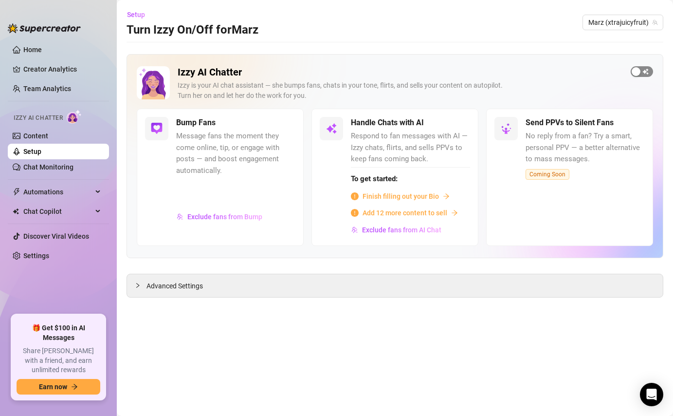
click at [639, 71] on div "button" at bounding box center [636, 71] width 9 height 9
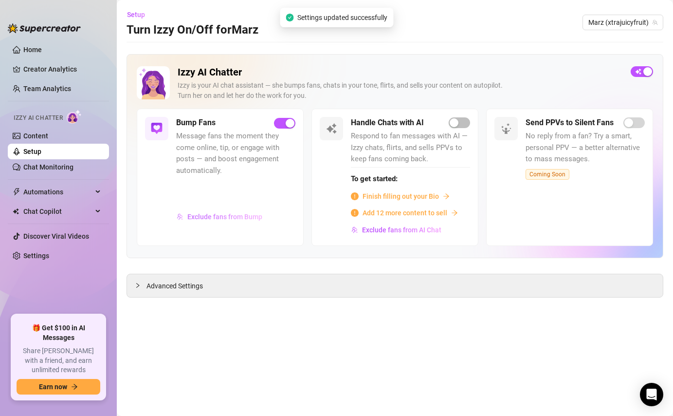
click at [231, 215] on span "Exclude fans from Bump" at bounding box center [224, 217] width 75 height 8
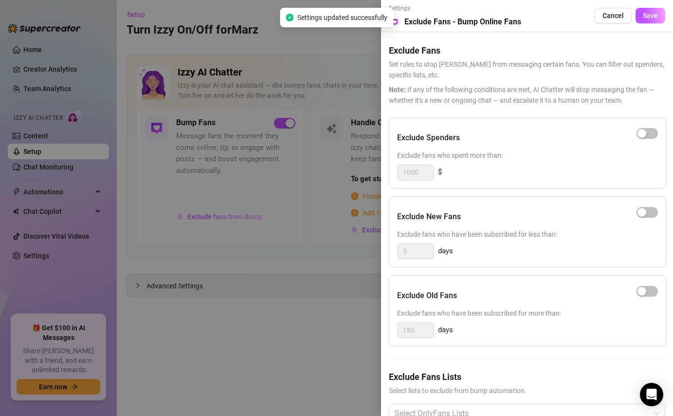
scroll to position [27, 0]
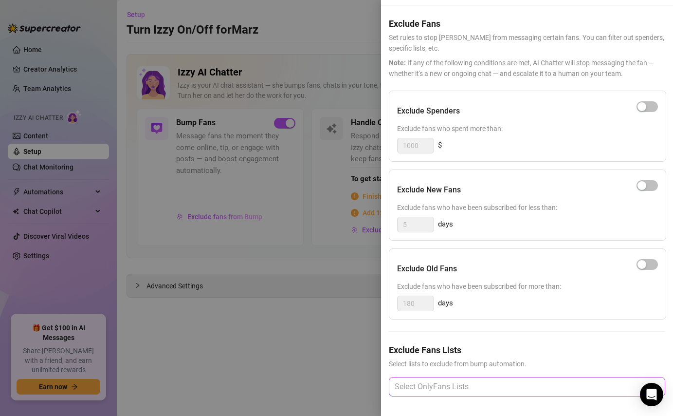
click at [436, 386] on div at bounding box center [522, 387] width 262 height 18
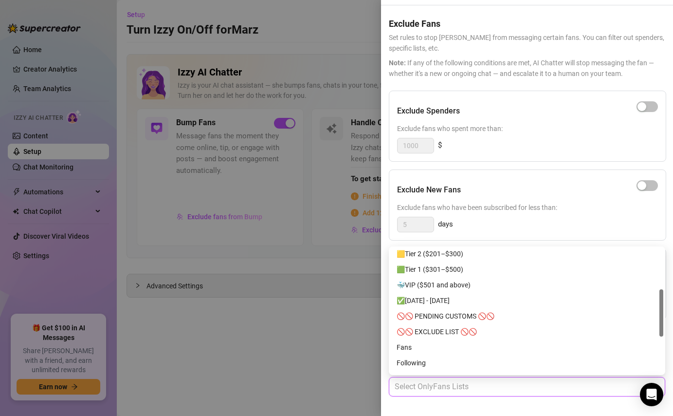
scroll to position [113, 0]
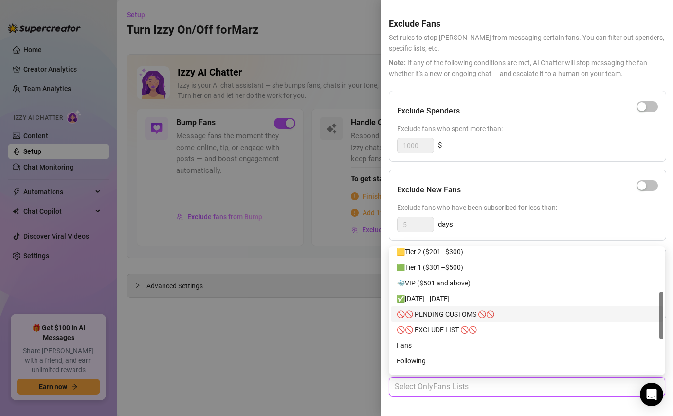
click at [469, 310] on div "🚫🚫 PENDING CUSTOMS 🚫🚫" at bounding box center [527, 314] width 261 height 11
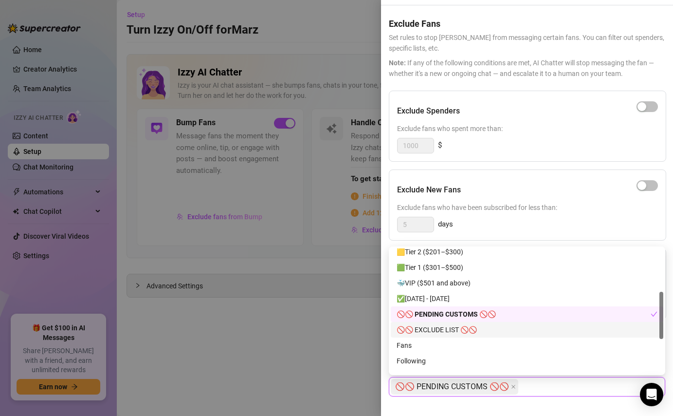
click at [474, 330] on div "🚫🚫 EXCLUDE LIST 🚫🚫" at bounding box center [527, 329] width 261 height 11
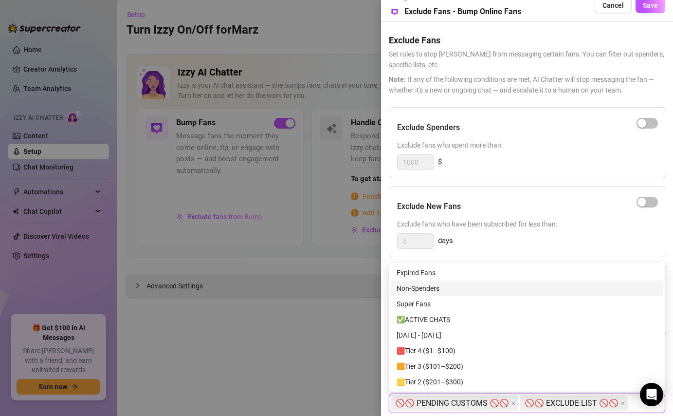
scroll to position [0, 0]
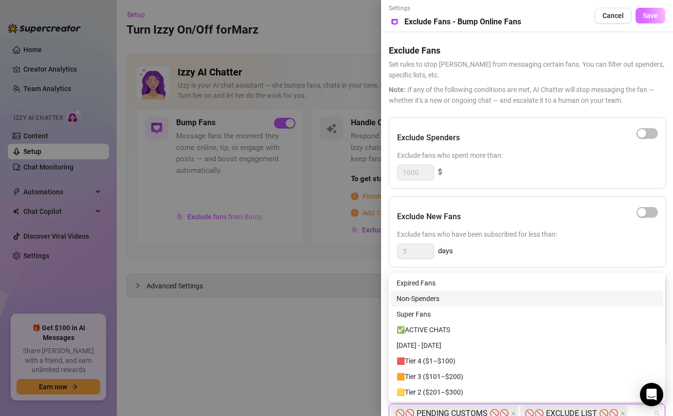
click at [650, 20] on button "Save" at bounding box center [651, 16] width 30 height 16
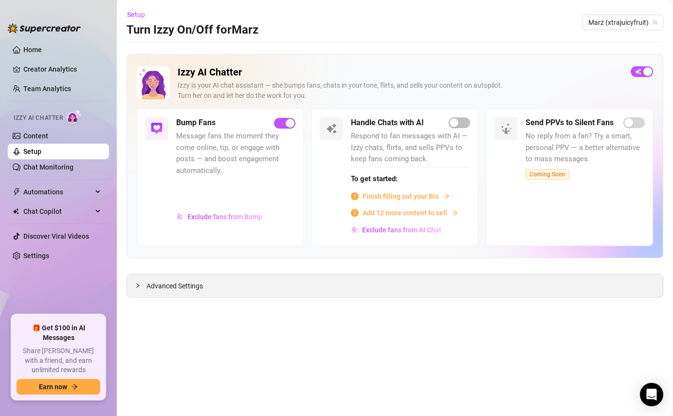
click at [183, 286] on span "Advanced Settings" at bounding box center [175, 285] width 56 height 11
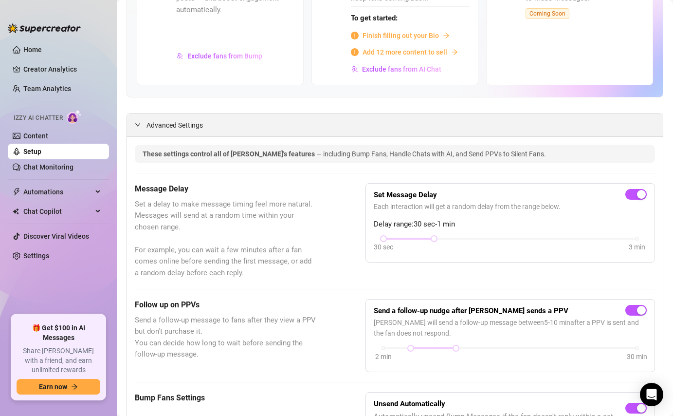
scroll to position [162, 0]
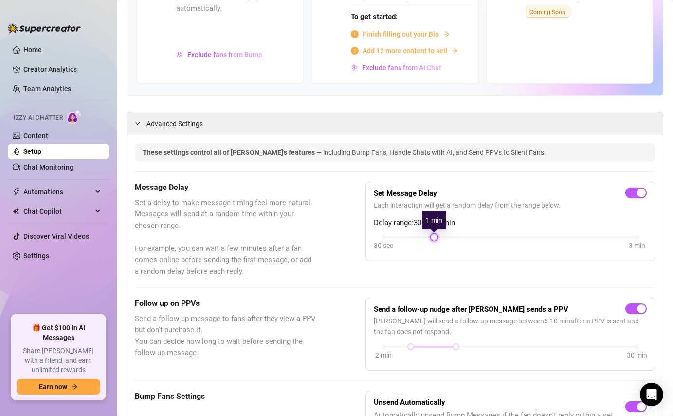
drag, startPoint x: 384, startPoint y: 240, endPoint x: 417, endPoint y: 238, distance: 33.1
click at [417, 238] on div "30 sec 3 min" at bounding box center [510, 243] width 273 height 18
drag, startPoint x: 436, startPoint y: 234, endPoint x: 449, endPoint y: 237, distance: 12.9
click at [452, 235] on div "30 sec 3 min" at bounding box center [511, 236] width 254 height 4
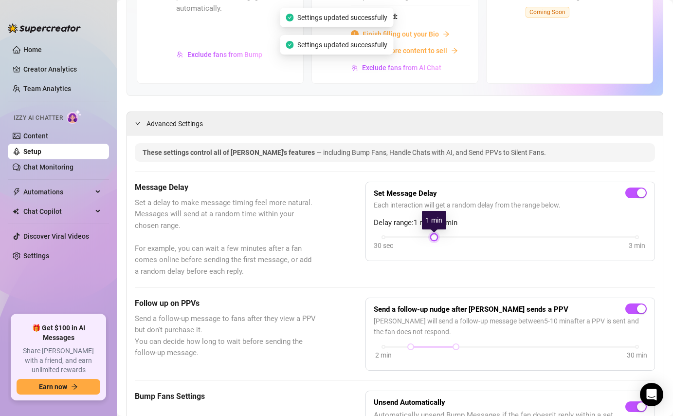
drag, startPoint x: 433, startPoint y: 239, endPoint x: 447, endPoint y: 241, distance: 14.8
click at [447, 241] on div "30 sec 3 min" at bounding box center [510, 243] width 273 height 18
drag, startPoint x: 432, startPoint y: 235, endPoint x: 455, endPoint y: 235, distance: 22.4
click at [455, 235] on div "30 sec 3 min" at bounding box center [511, 236] width 254 height 4
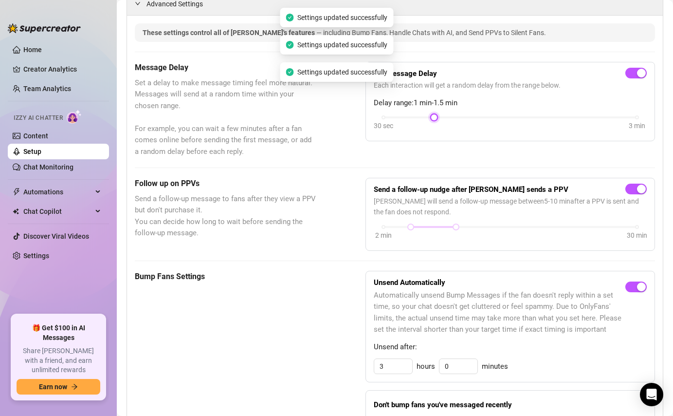
scroll to position [284, 0]
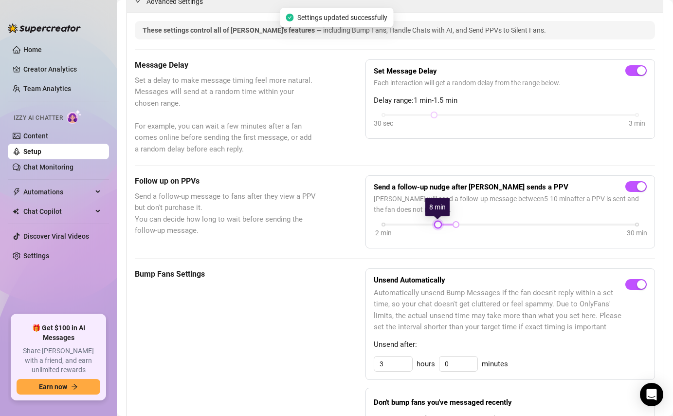
drag, startPoint x: 411, startPoint y: 226, endPoint x: 438, endPoint y: 226, distance: 27.3
click at [438, 226] on div at bounding box center [438, 224] width 5 height 5
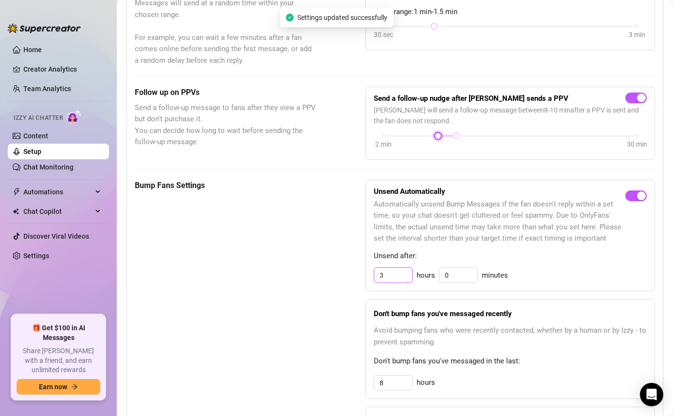
scroll to position [383, 0]
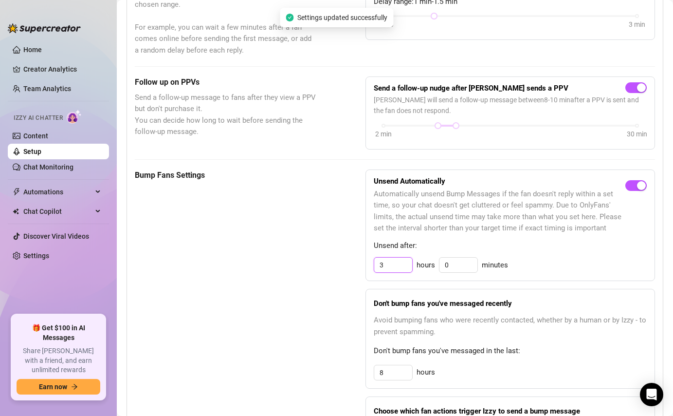
drag, startPoint x: 391, startPoint y: 261, endPoint x: 366, endPoint y: 266, distance: 25.8
click at [366, 266] on div "Unsend Automatically Automatically unsend Bump Messages if the fan doesn't repl…" at bounding box center [511, 225] width 290 height 112
drag, startPoint x: 386, startPoint y: 369, endPoint x: 371, endPoint y: 372, distance: 15.4
click at [371, 372] on div "Don't bump fans you've messaged recently Avoid bumping fans who were recently c…" at bounding box center [511, 339] width 290 height 100
click at [532, 363] on div "Don't bump fans you've messaged recently Avoid bumping fans who were recently c…" at bounding box center [511, 339] width 290 height 100
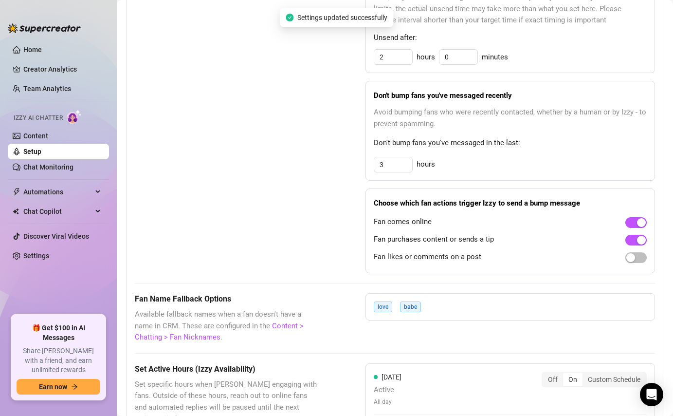
scroll to position [604, 0]
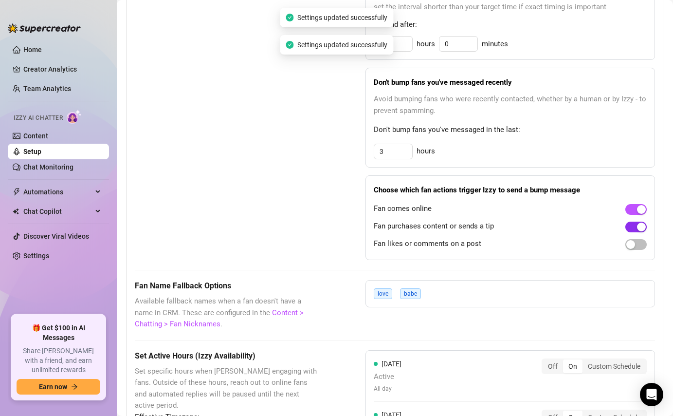
click at [637, 225] on button "button" at bounding box center [636, 226] width 21 height 11
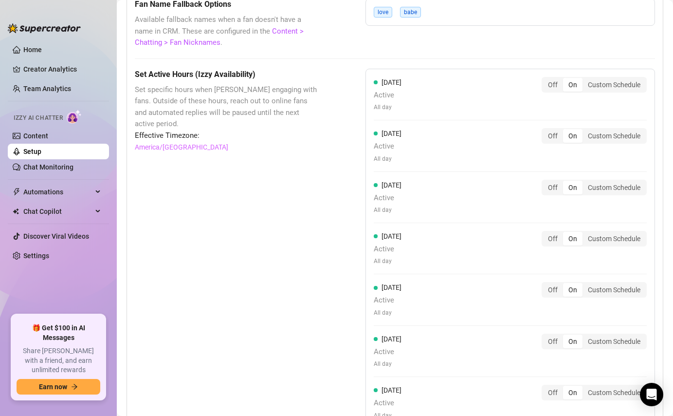
scroll to position [1013, 0]
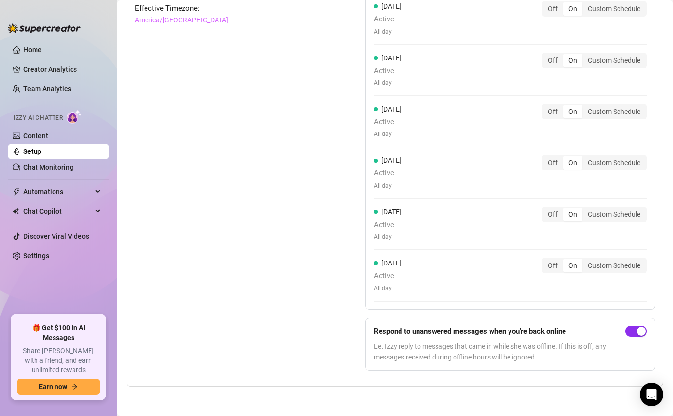
click at [635, 333] on span "button" at bounding box center [636, 331] width 21 height 11
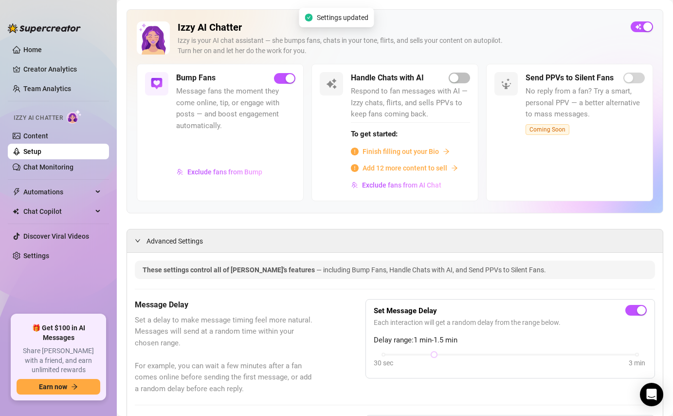
scroll to position [0, 0]
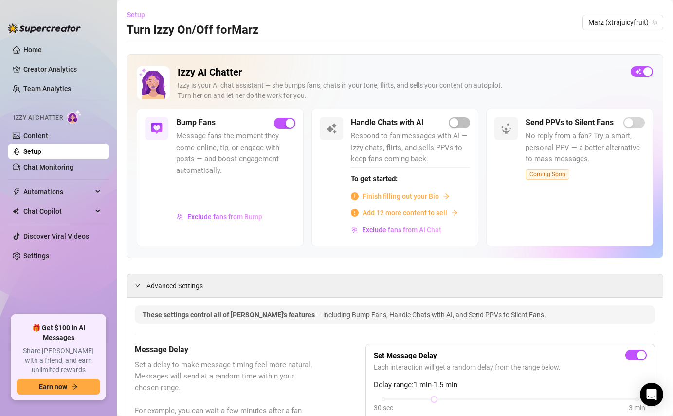
click at [140, 16] on span "Setup" at bounding box center [136, 15] width 18 height 8
